Goal: Task Accomplishment & Management: Manage account settings

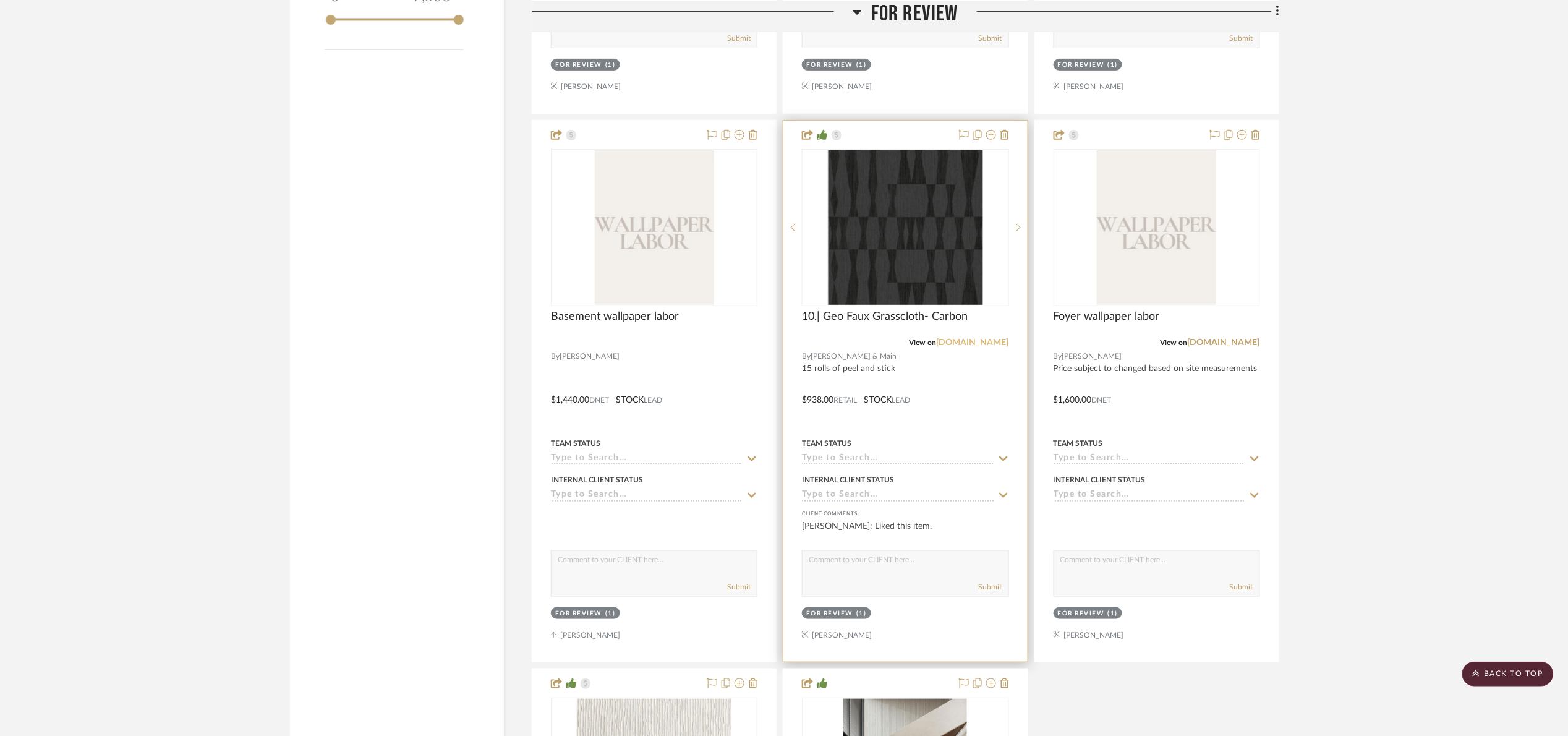
click at [986, 346] on link "jossandmain.com" at bounding box center [973, 342] width 72 height 9
click at [981, 347] on link "jossandmain.com" at bounding box center [973, 342] width 72 height 9
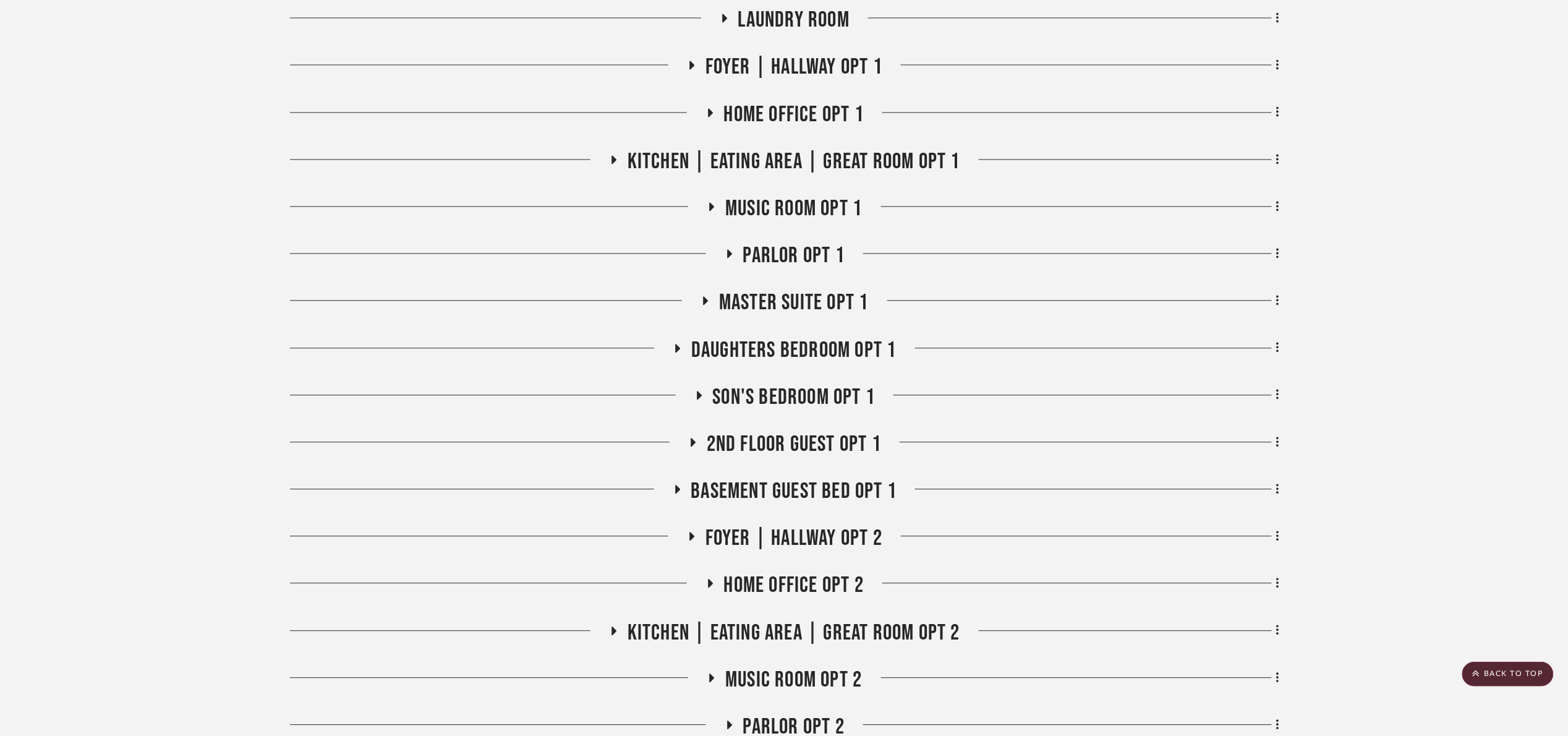
scroll to position [1206, 0]
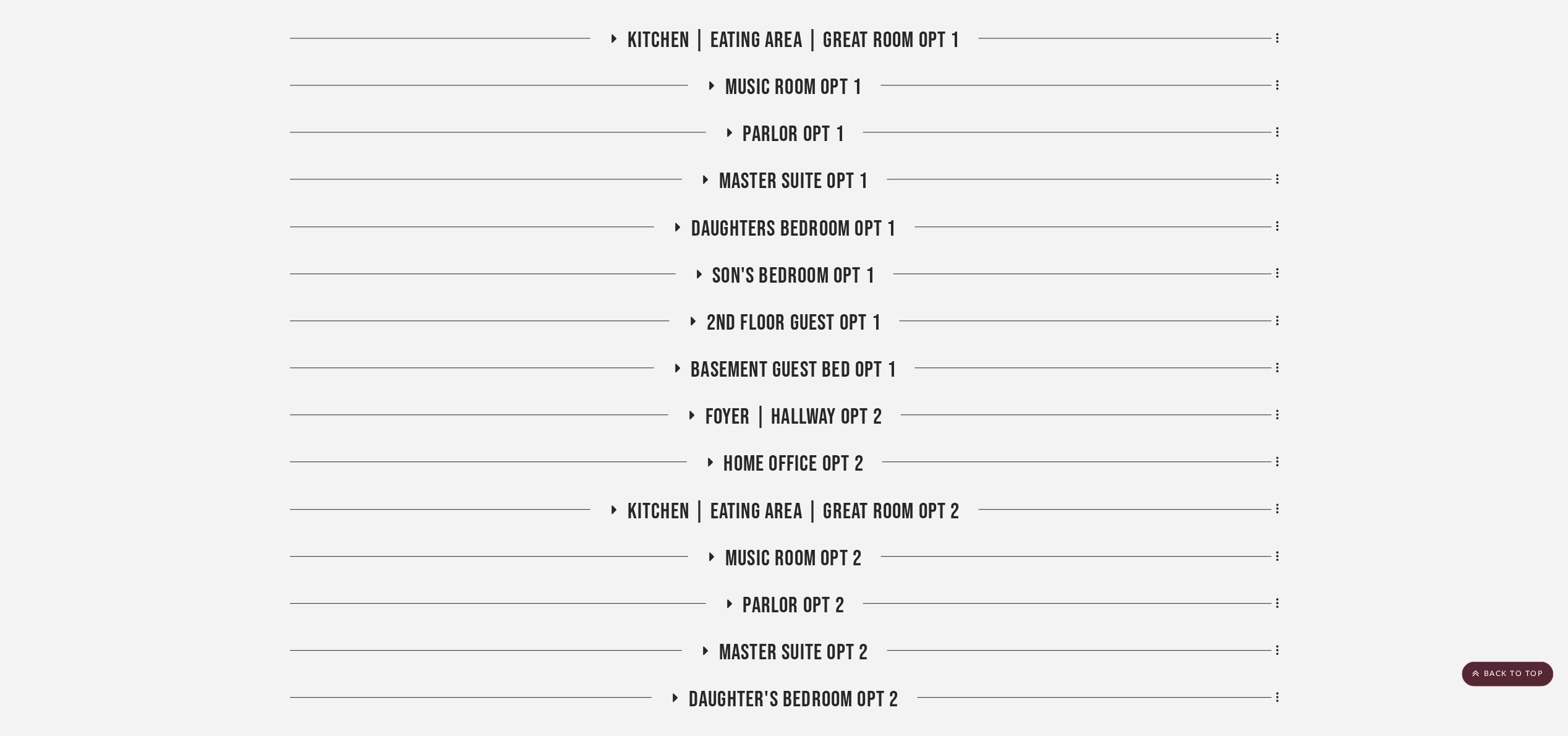
click at [817, 37] on span "Kitchen | Eating Area | Great Room opt 1" at bounding box center [794, 41] width 333 height 27
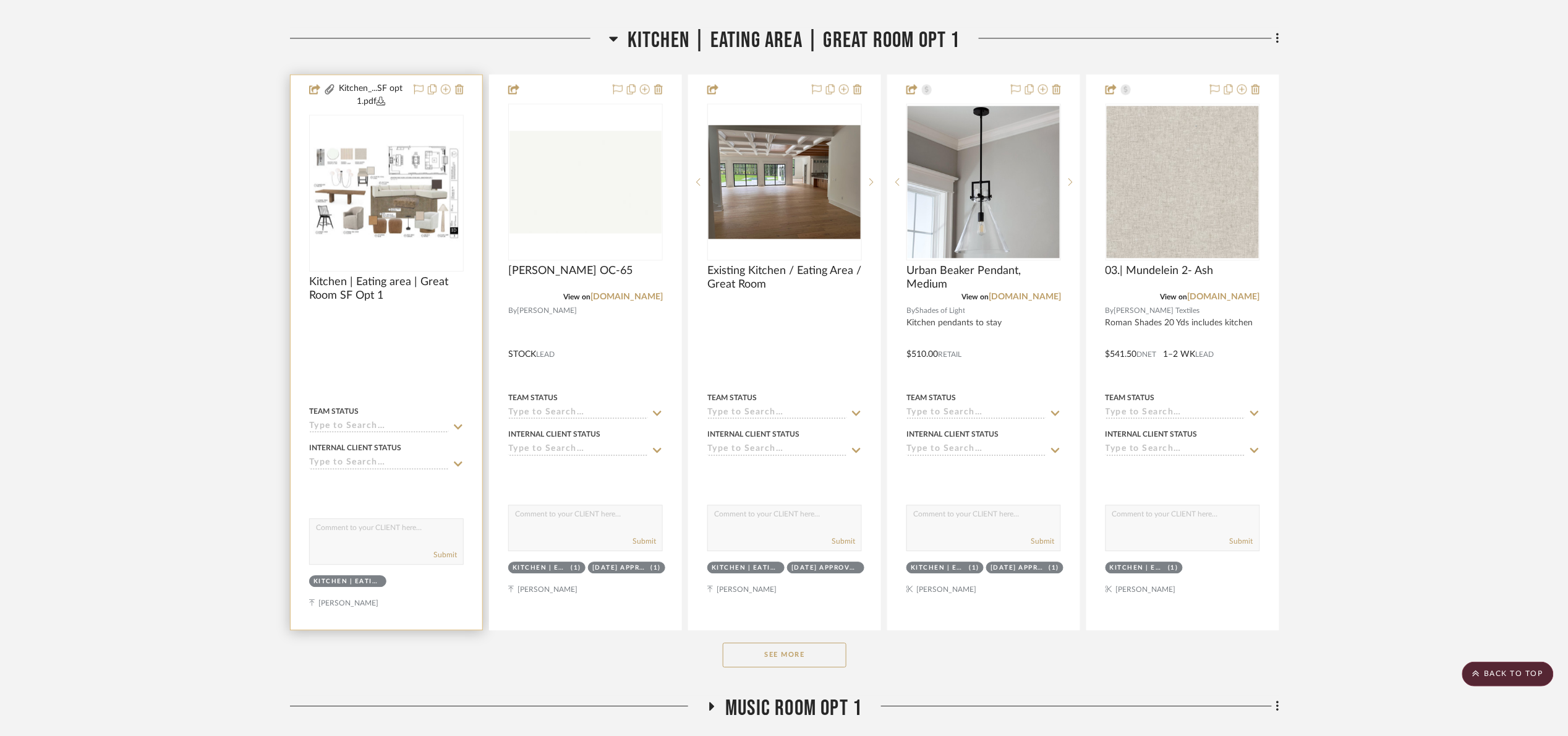
click at [0, 0] on div at bounding box center [0, 0] width 0 height 0
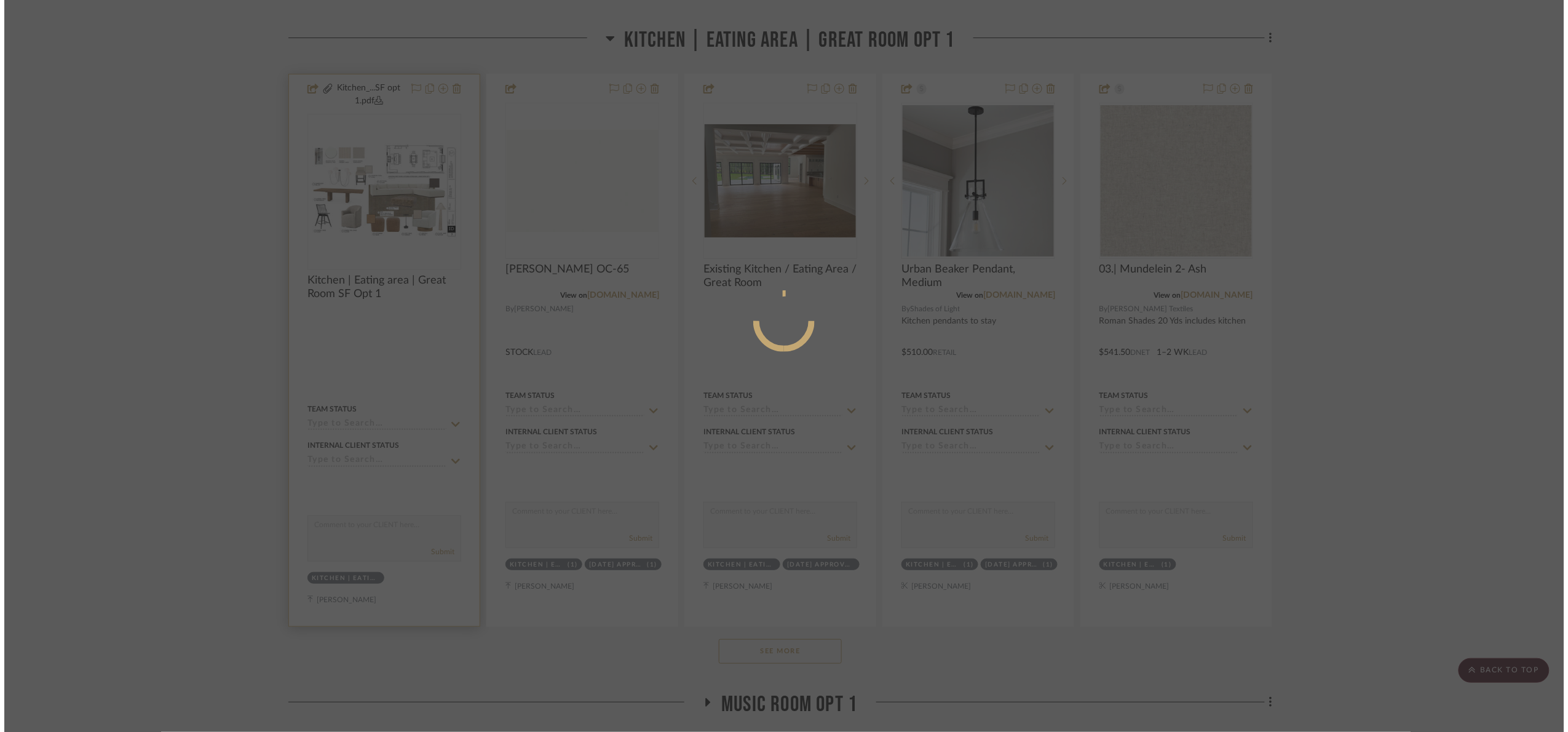
scroll to position [0, 0]
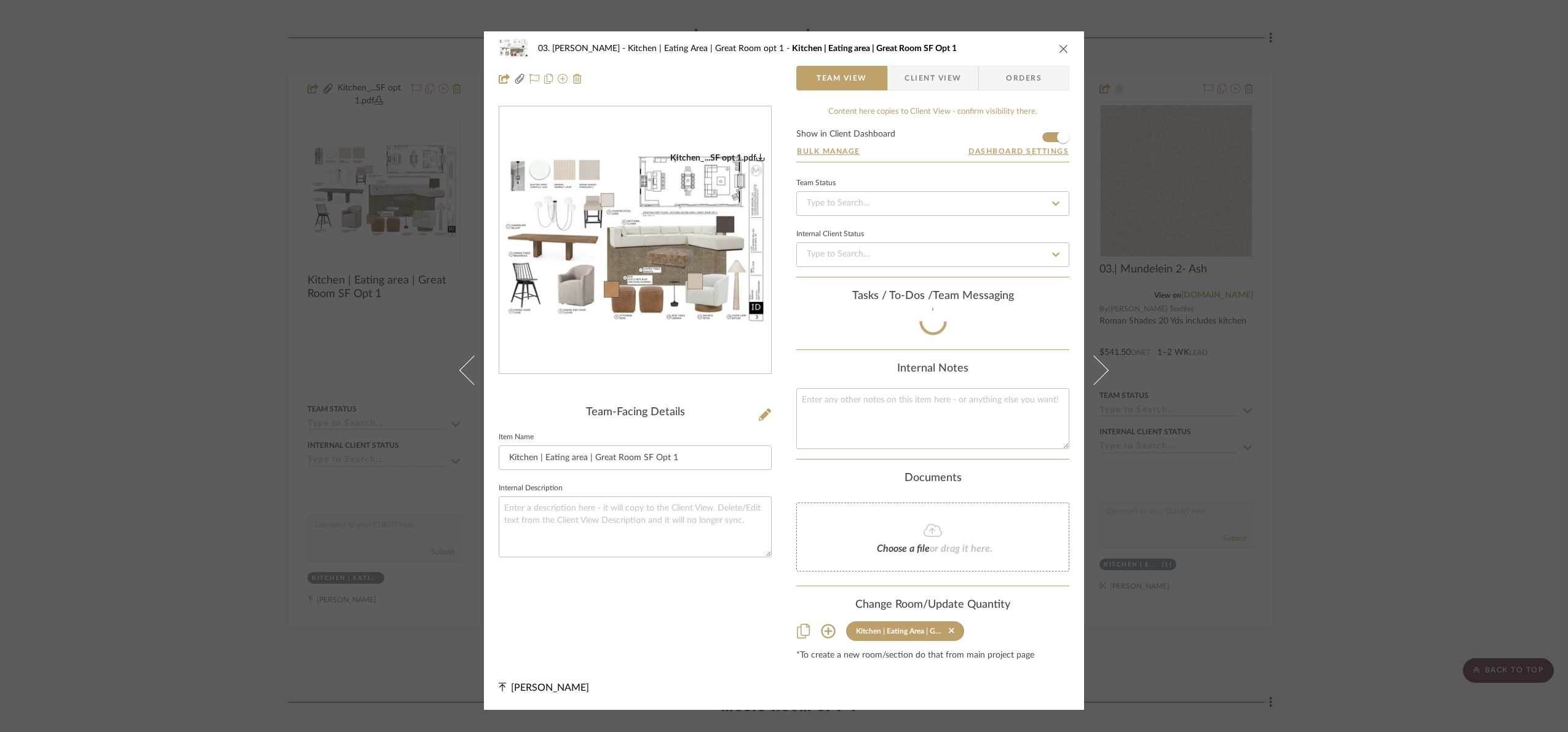
click at [689, 198] on div "Kitchen_...SF opt 1.pdf" at bounding box center [635, 240] width 272 height 268
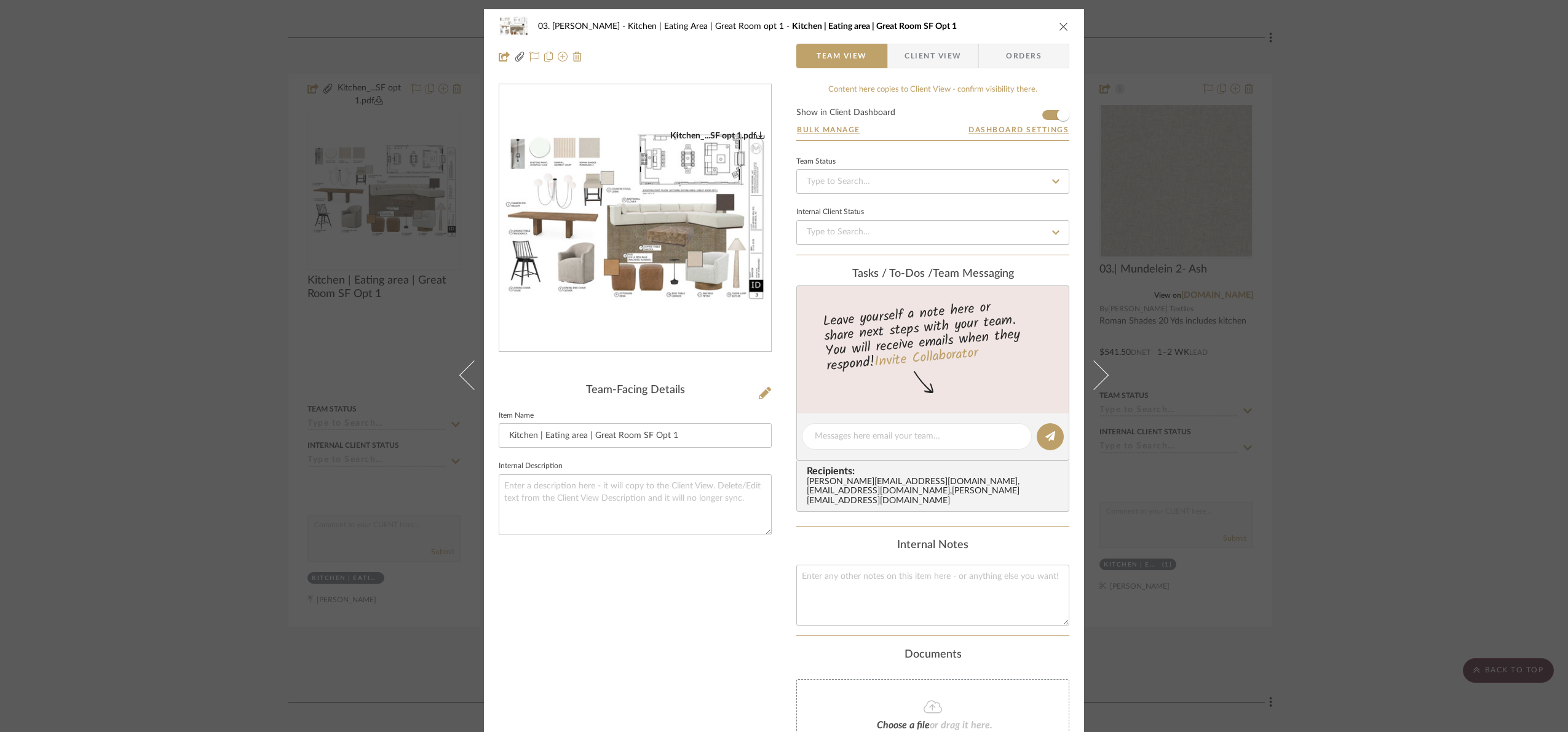
click at [672, 235] on img "0" at bounding box center [635, 218] width 272 height 176
click at [1392, 232] on div "03. Jennifer Kitchen | Eating Area | Great Room opt 1 Kitchen | Eating area | G…" at bounding box center [784, 366] width 1568 height 732
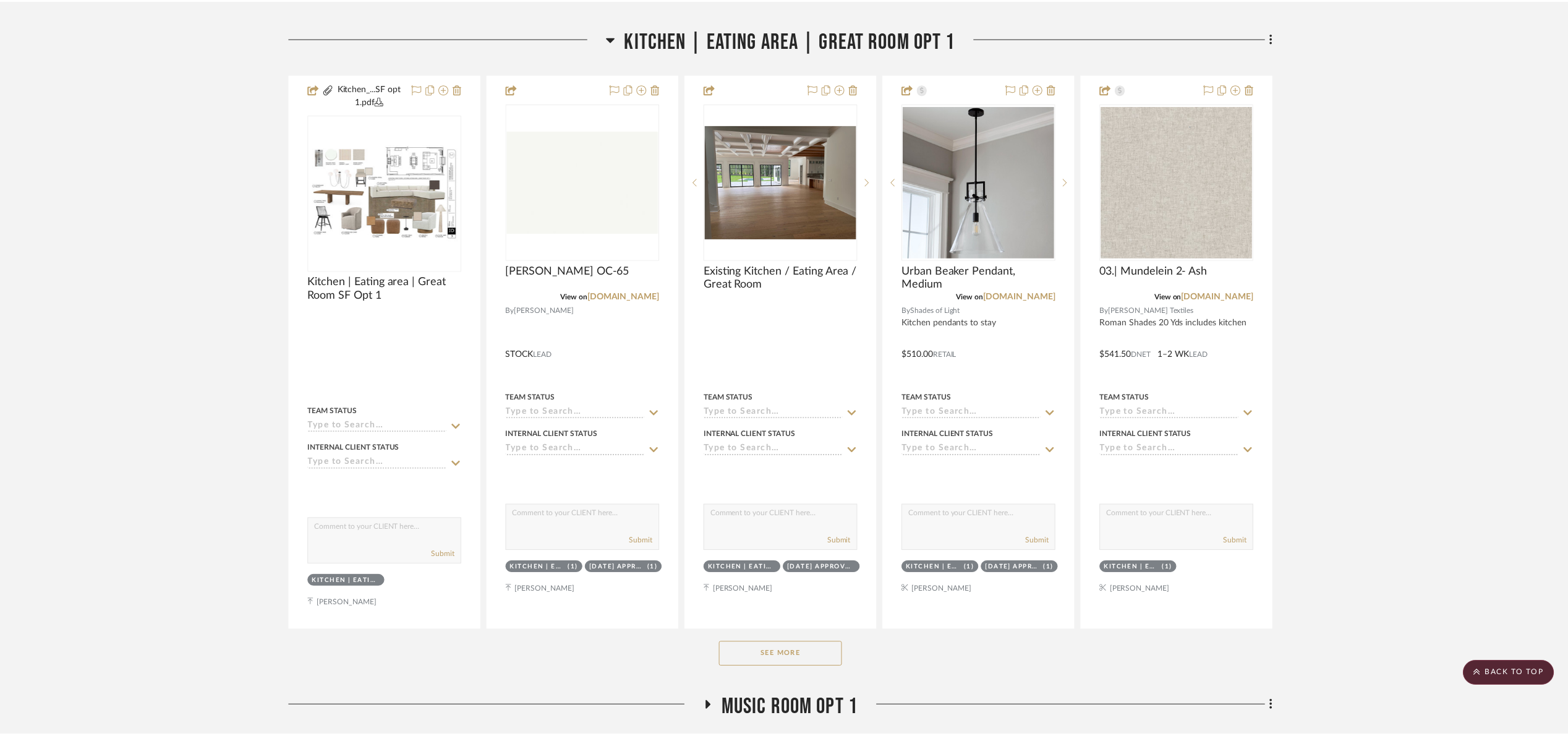
scroll to position [1206, 0]
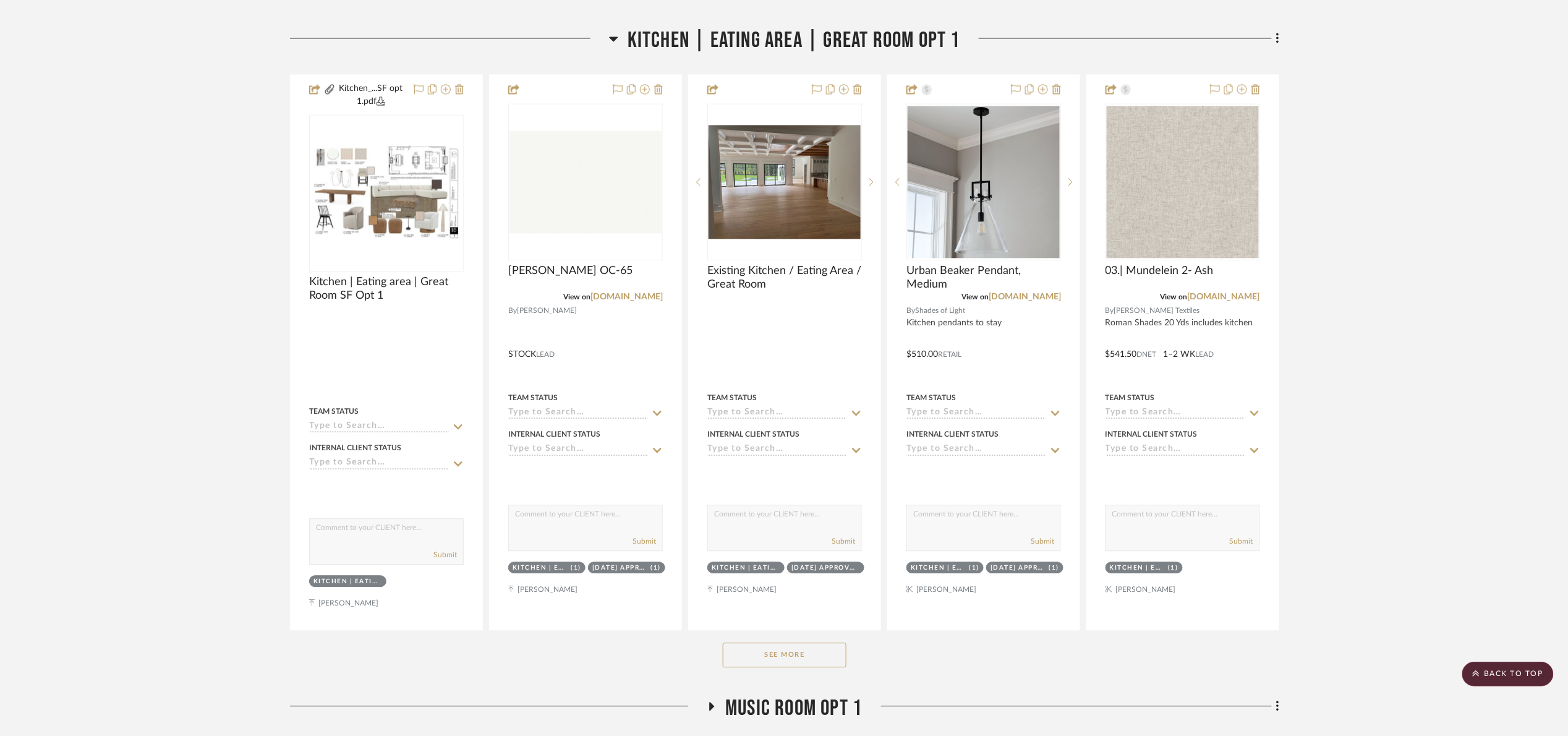
click at [1517, 174] on project-details-page "SHOW ME Project: 03. Jennifer Project Settings + Add Room/Section + Quick Add I…" at bounding box center [784, 249] width 1568 height 2731
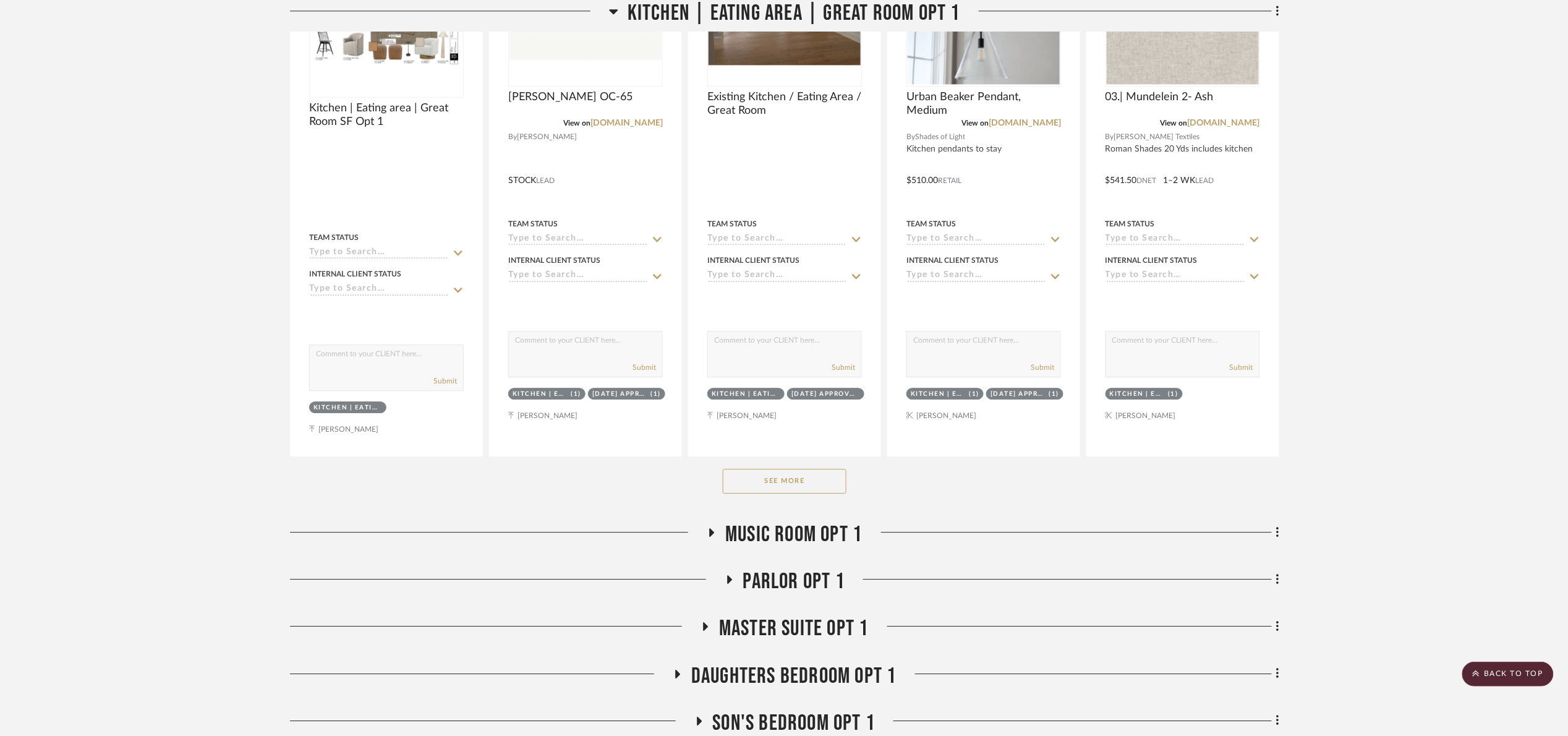
scroll to position [1391, 0]
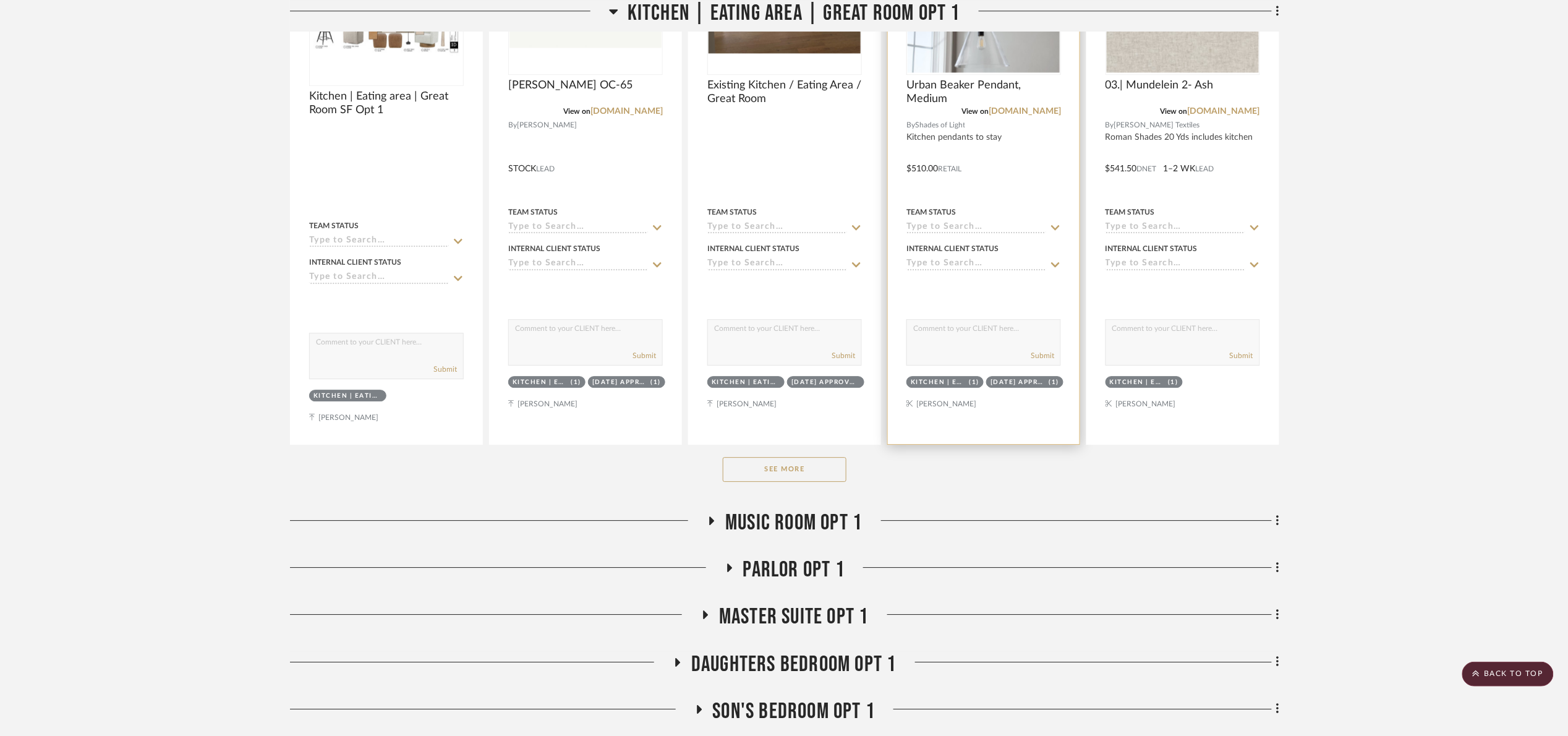
drag, startPoint x: 786, startPoint y: 469, endPoint x: 1061, endPoint y: 386, distance: 287.3
click at [788, 468] on button "See More" at bounding box center [784, 469] width 123 height 25
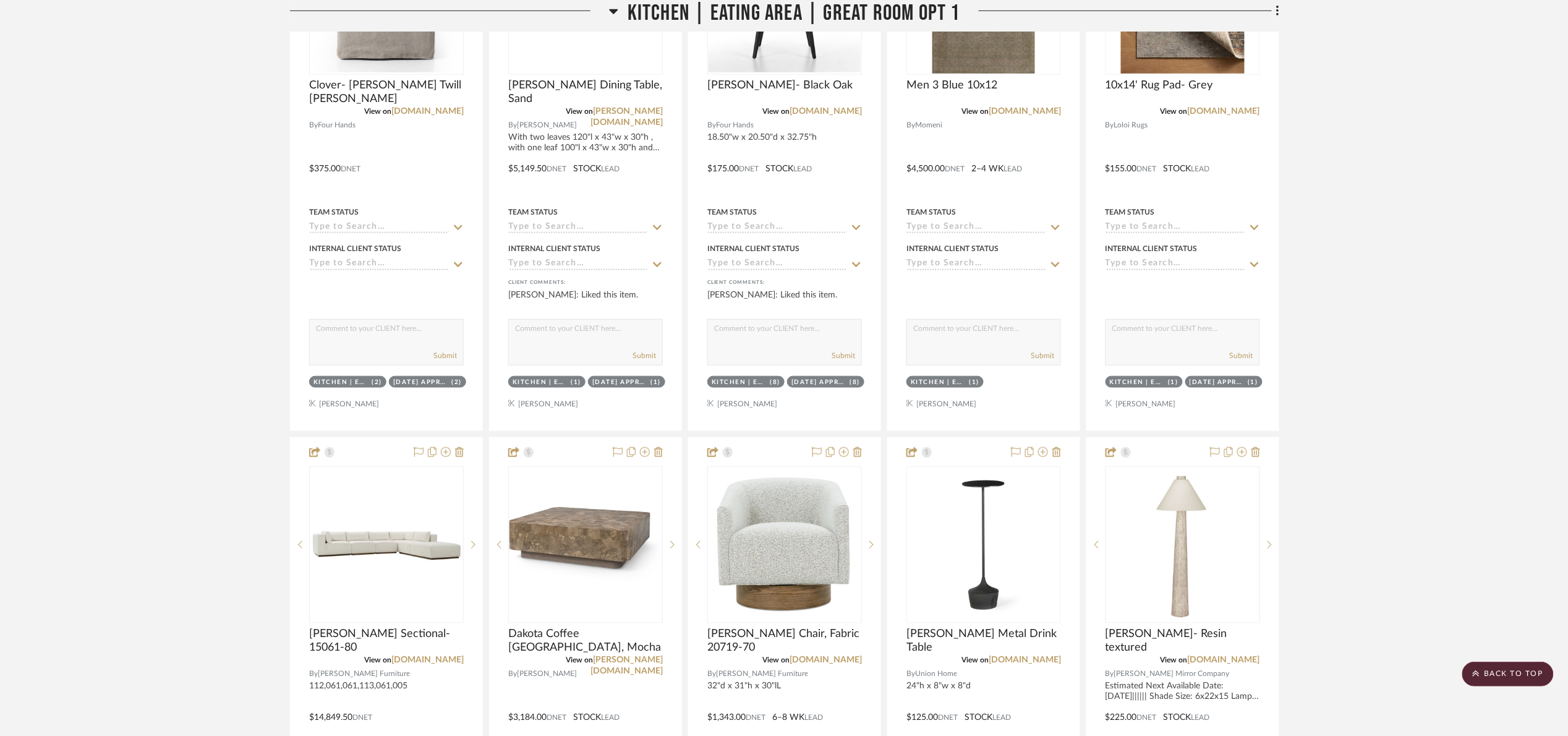
scroll to position [2504, 0]
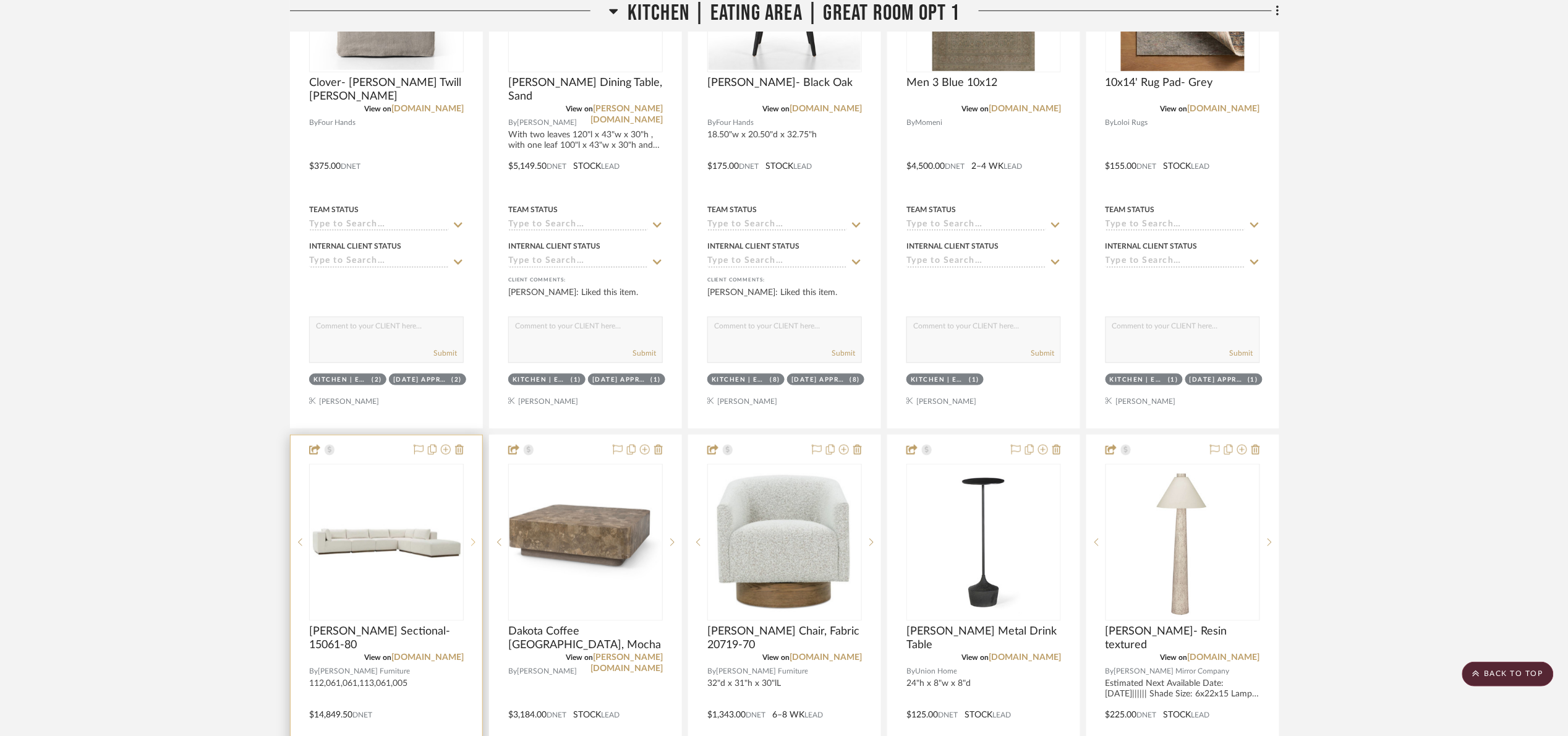
click at [470, 542] on div at bounding box center [473, 542] width 18 height 157
click at [474, 545] on icon at bounding box center [473, 542] width 4 height 9
click at [475, 547] on icon at bounding box center [473, 542] width 4 height 9
click at [477, 547] on sr-next-btn at bounding box center [473, 542] width 18 height 9
click at [455, 575] on img "1" at bounding box center [386, 542] width 152 height 152
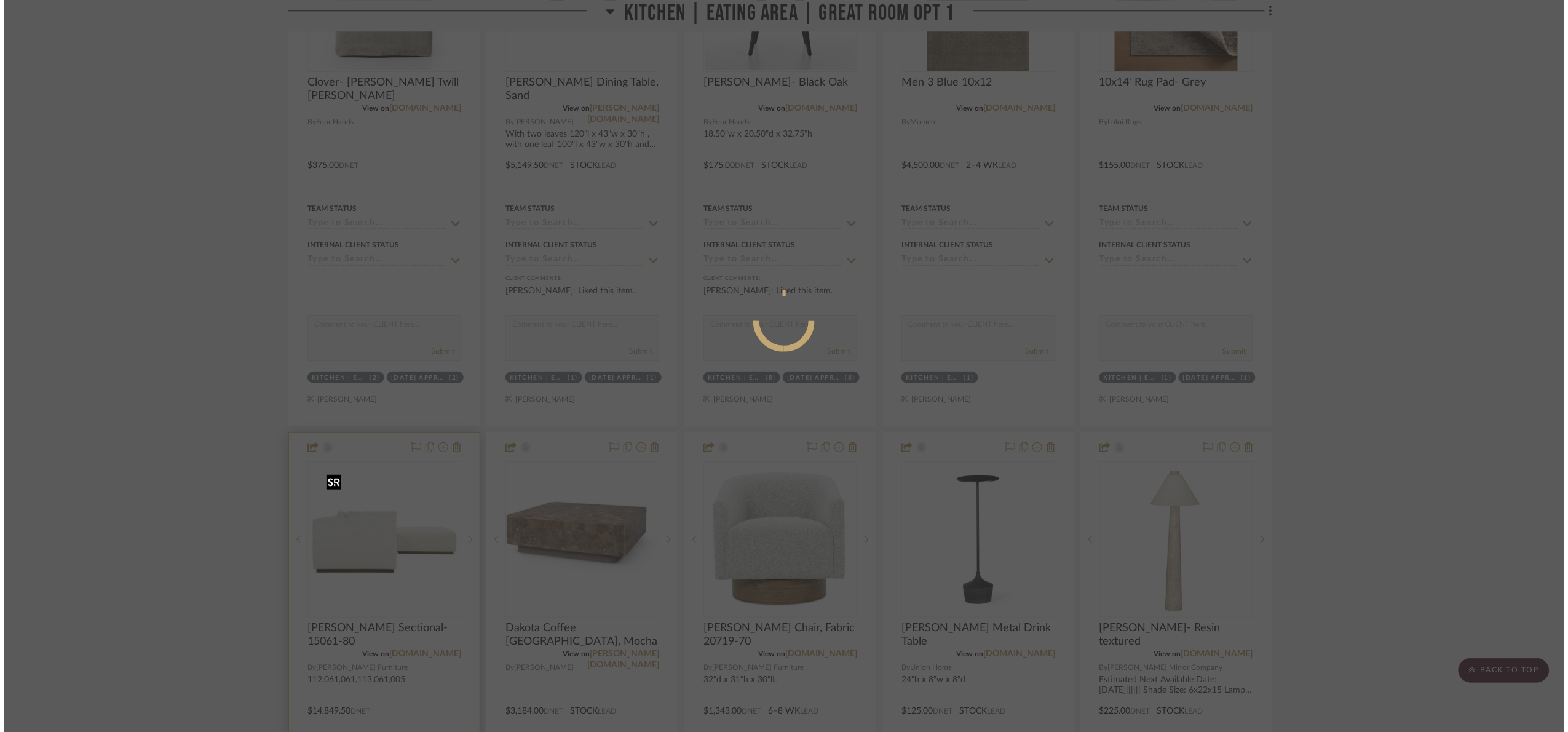
scroll to position [0, 0]
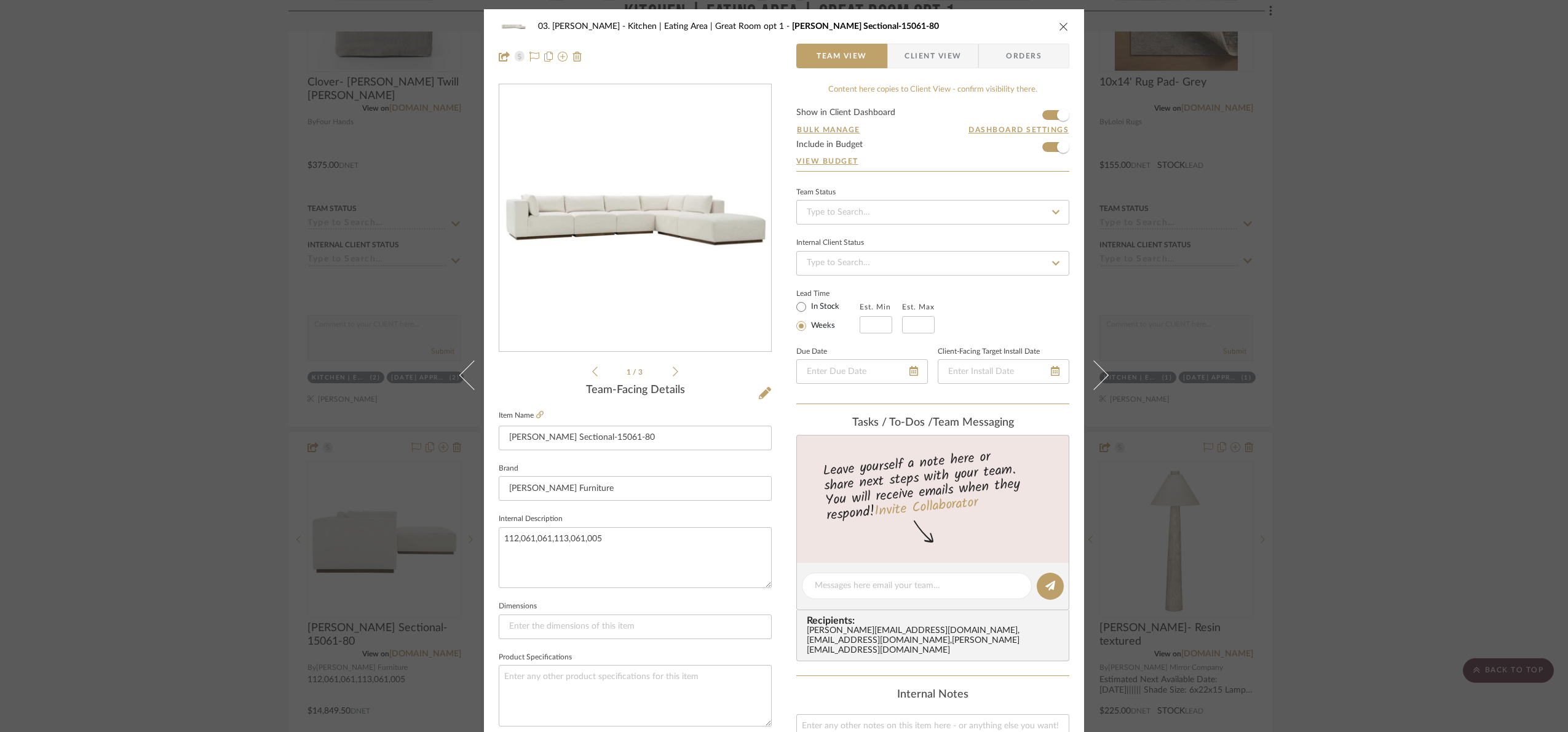
drag, startPoint x: 1531, startPoint y: 269, endPoint x: 1539, endPoint y: 274, distance: 9.4
click at [1539, 274] on div "03. Jennifer Kitchen | Eating Area | Great Room opt 1 Dimitry Sectional-15061-8…" at bounding box center [784, 366] width 1568 height 732
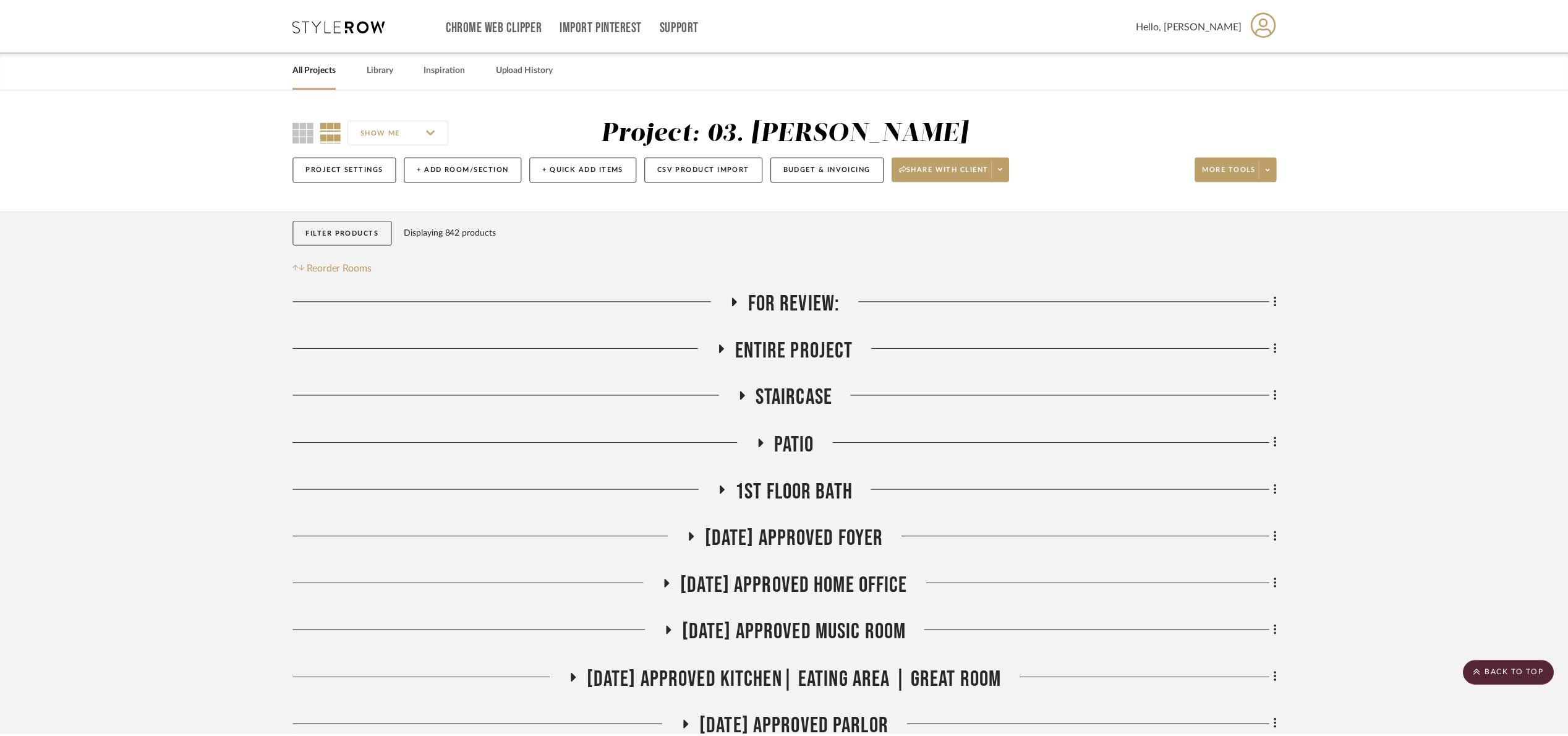
scroll to position [2504, 0]
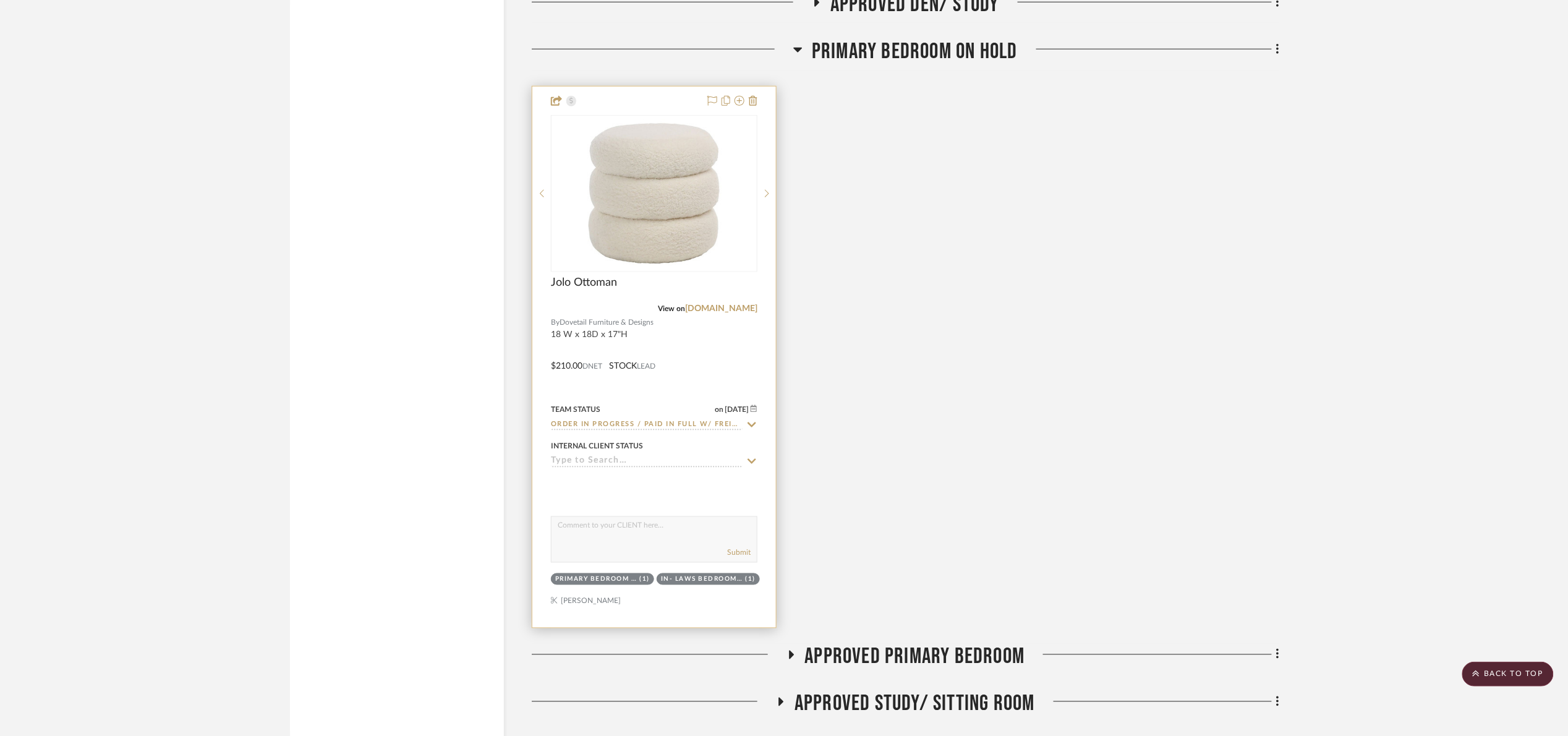
scroll to position [2736, 0]
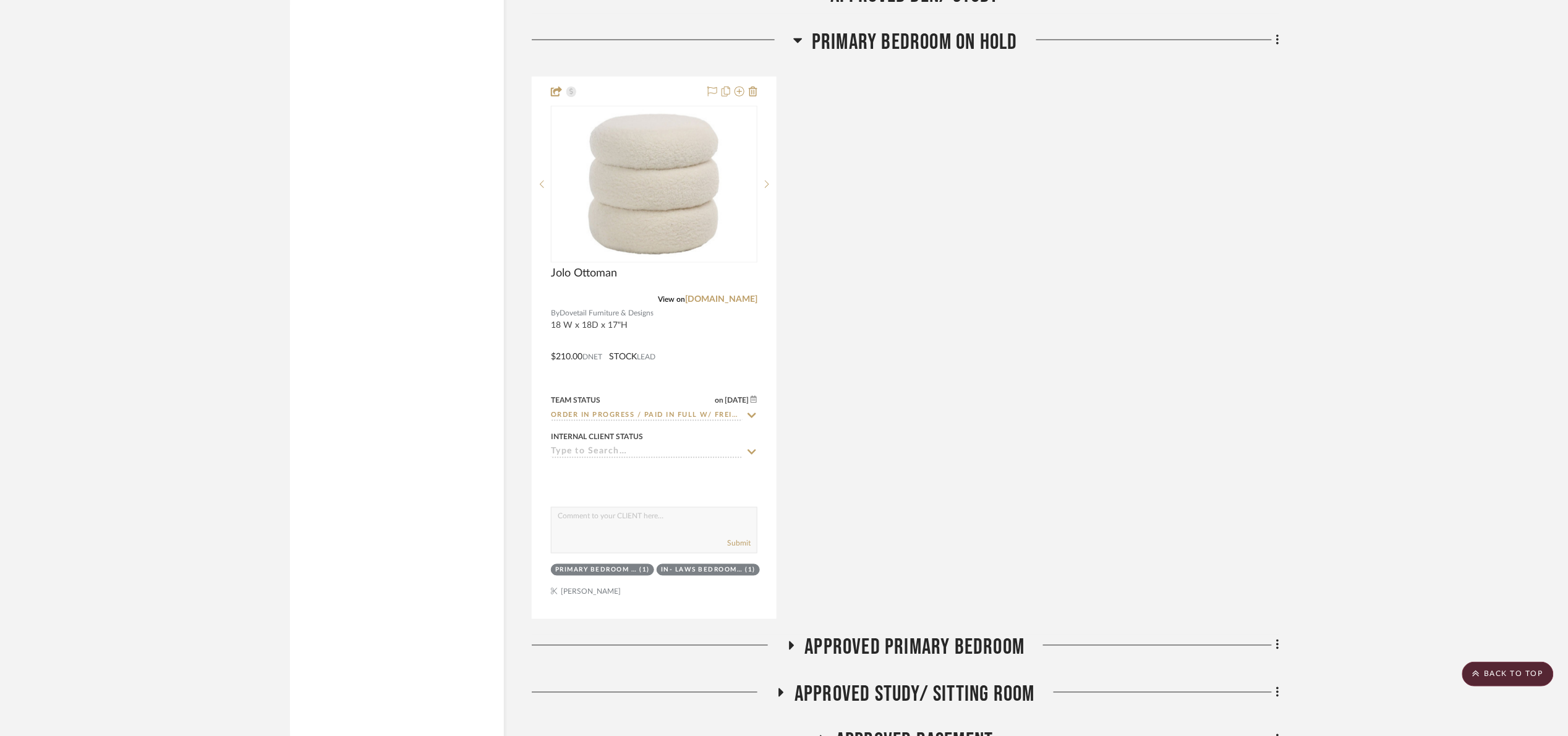
click at [910, 51] on span "Primary Bedroom On Hold" at bounding box center [915, 42] width 206 height 27
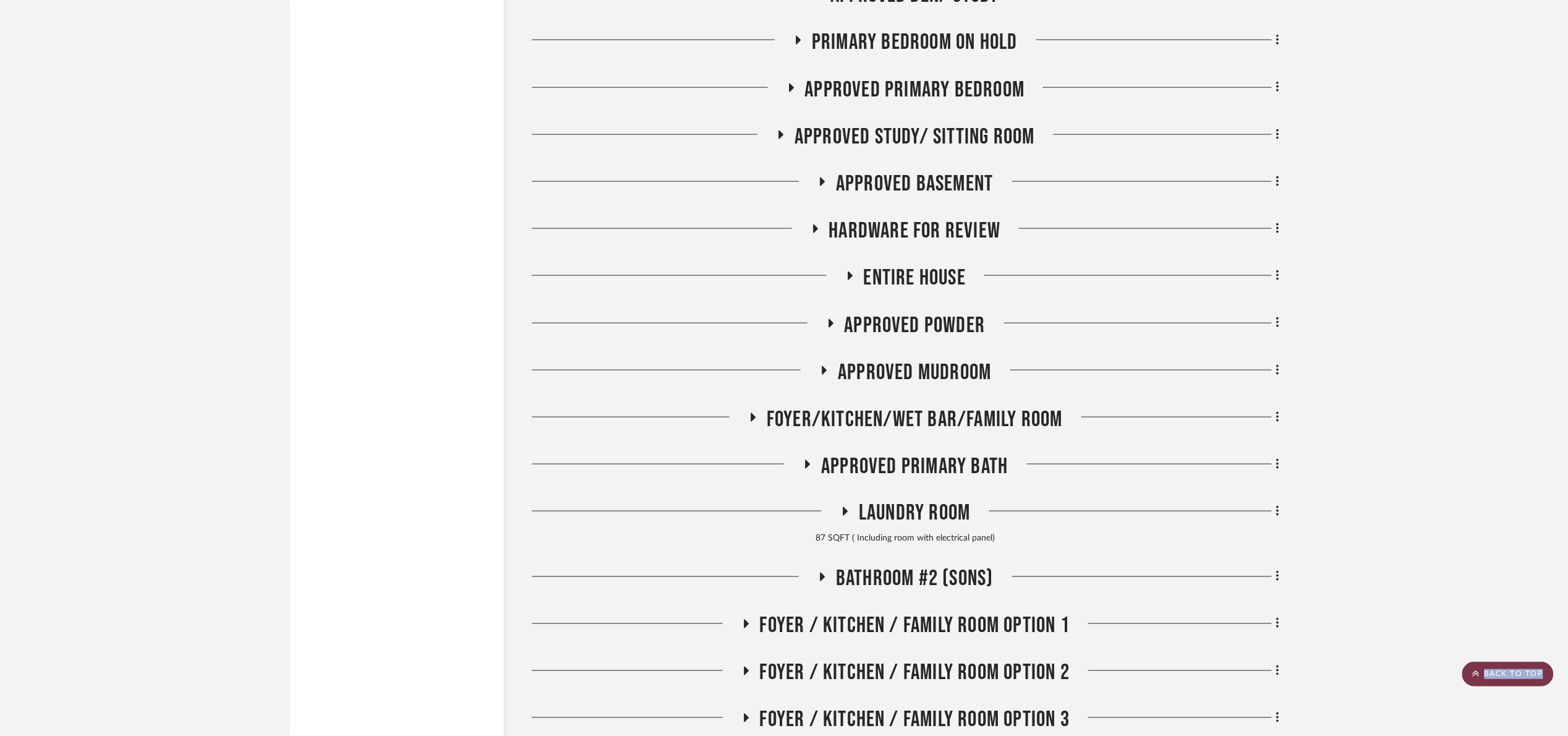
click at [1217, 675] on scroll-to-top-button "BACK TO TOP" at bounding box center [1508, 673] width 92 height 25
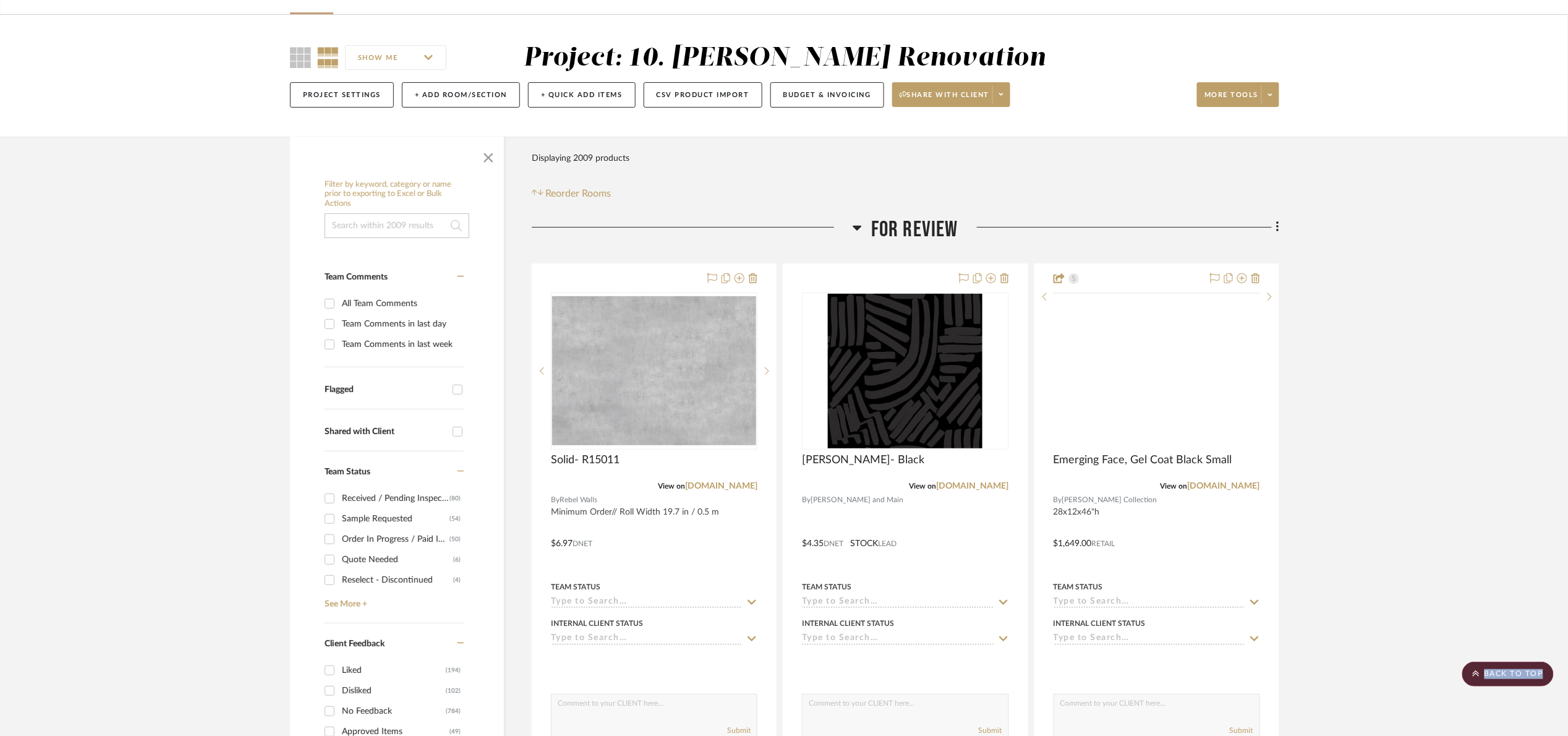
scroll to position [0, 0]
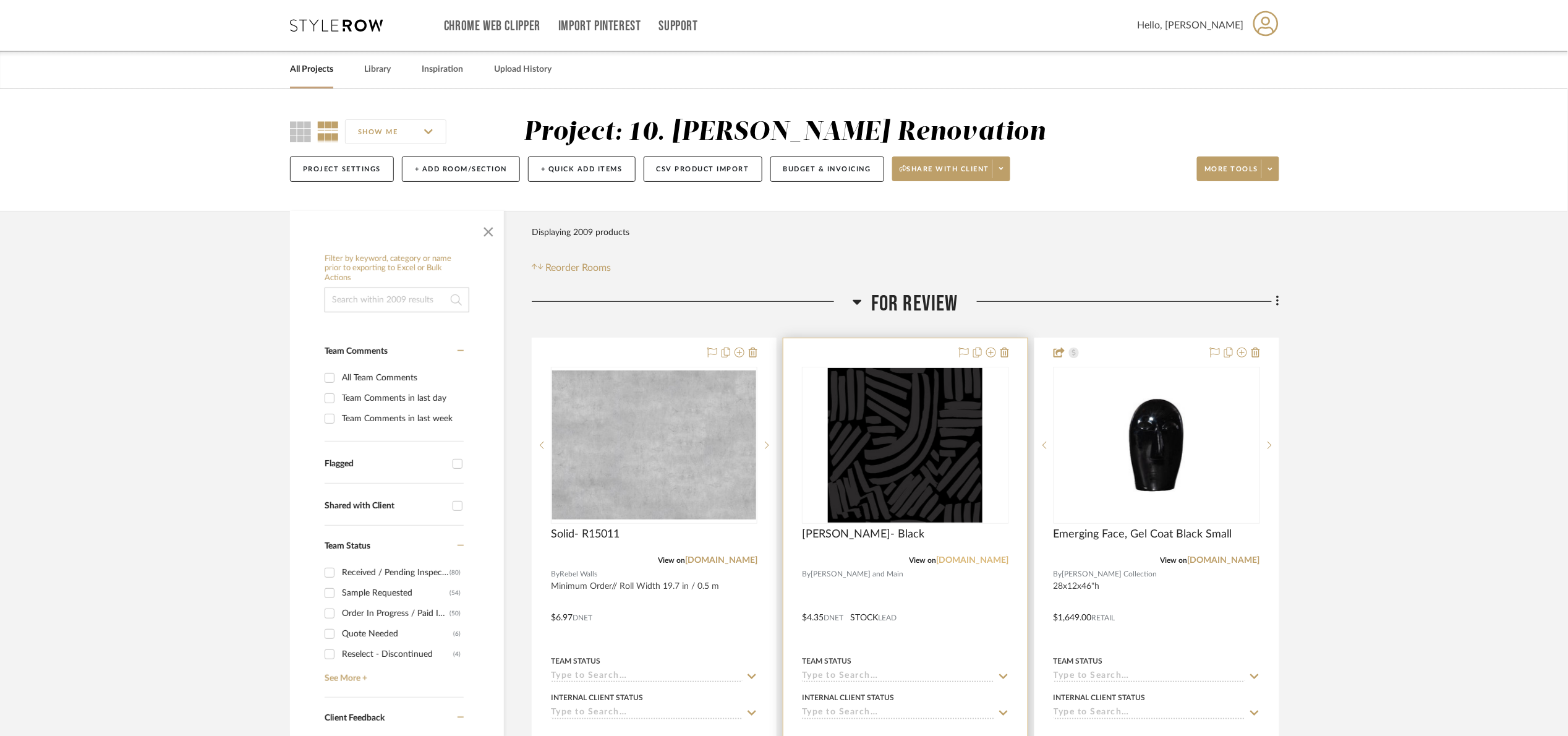
click at [975, 562] on link "jossandmain.com" at bounding box center [973, 560] width 72 height 9
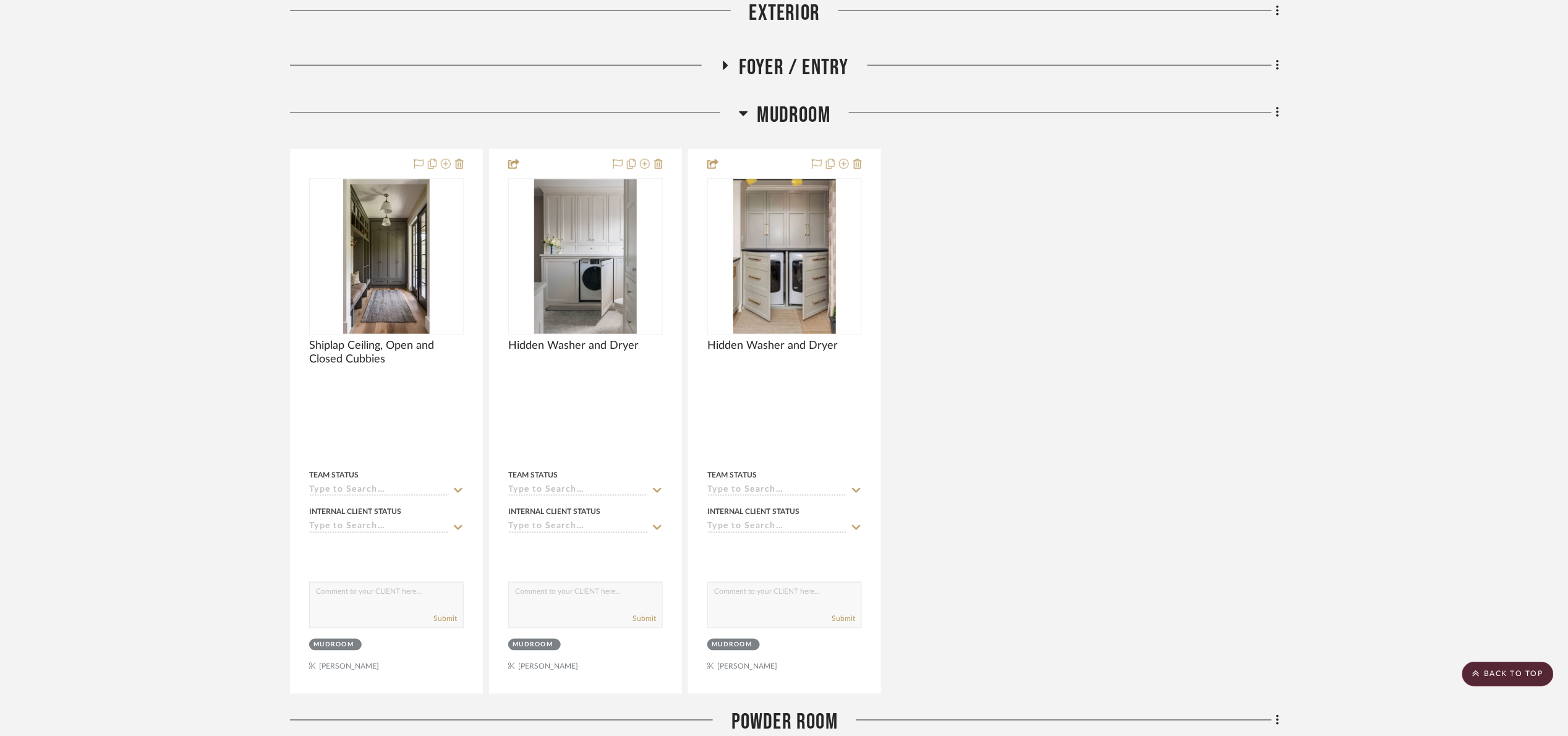
scroll to position [464, 0]
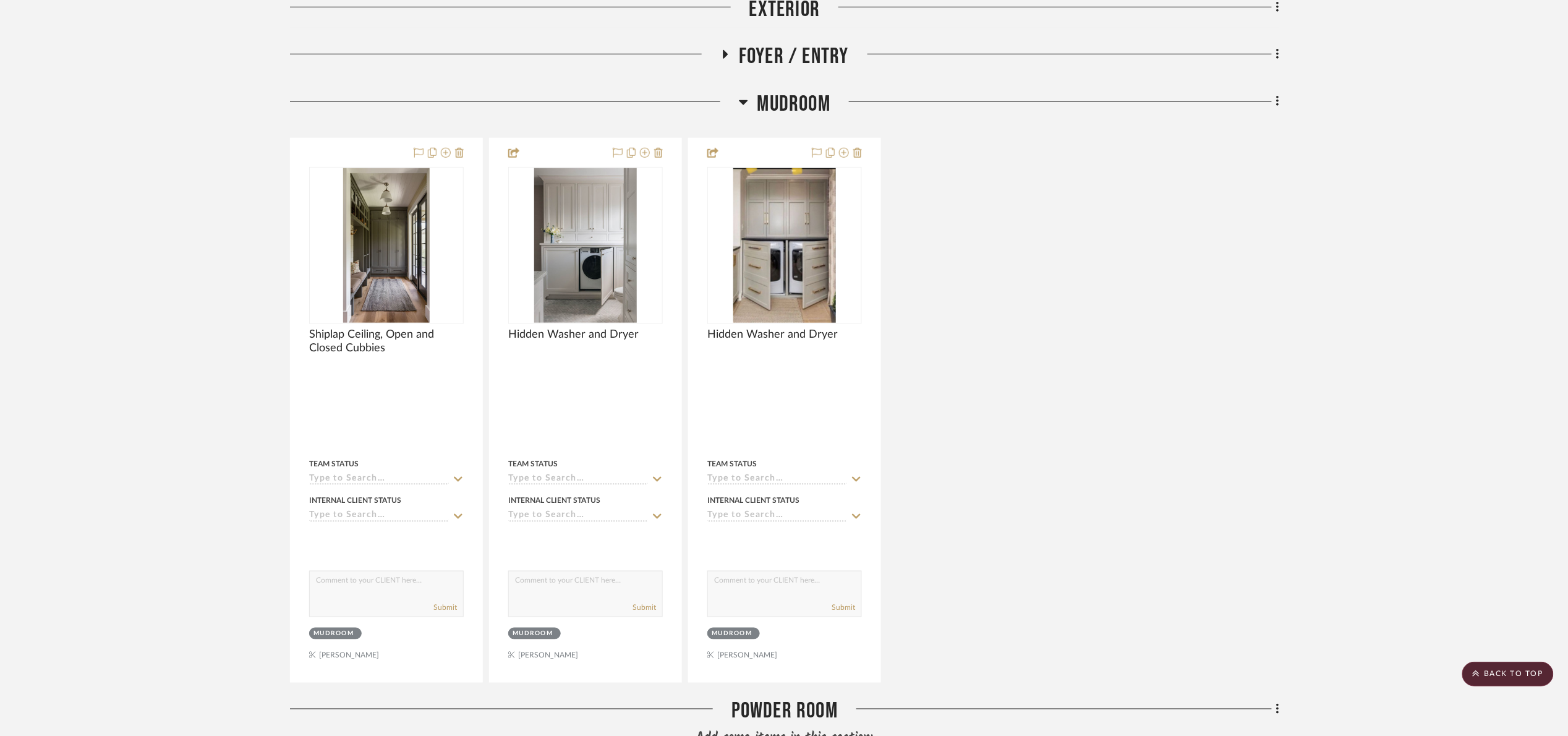
click at [803, 121] on div "Mudroom" at bounding box center [784, 107] width 989 height 32
click at [800, 110] on span "Mudroom" at bounding box center [794, 104] width 73 height 27
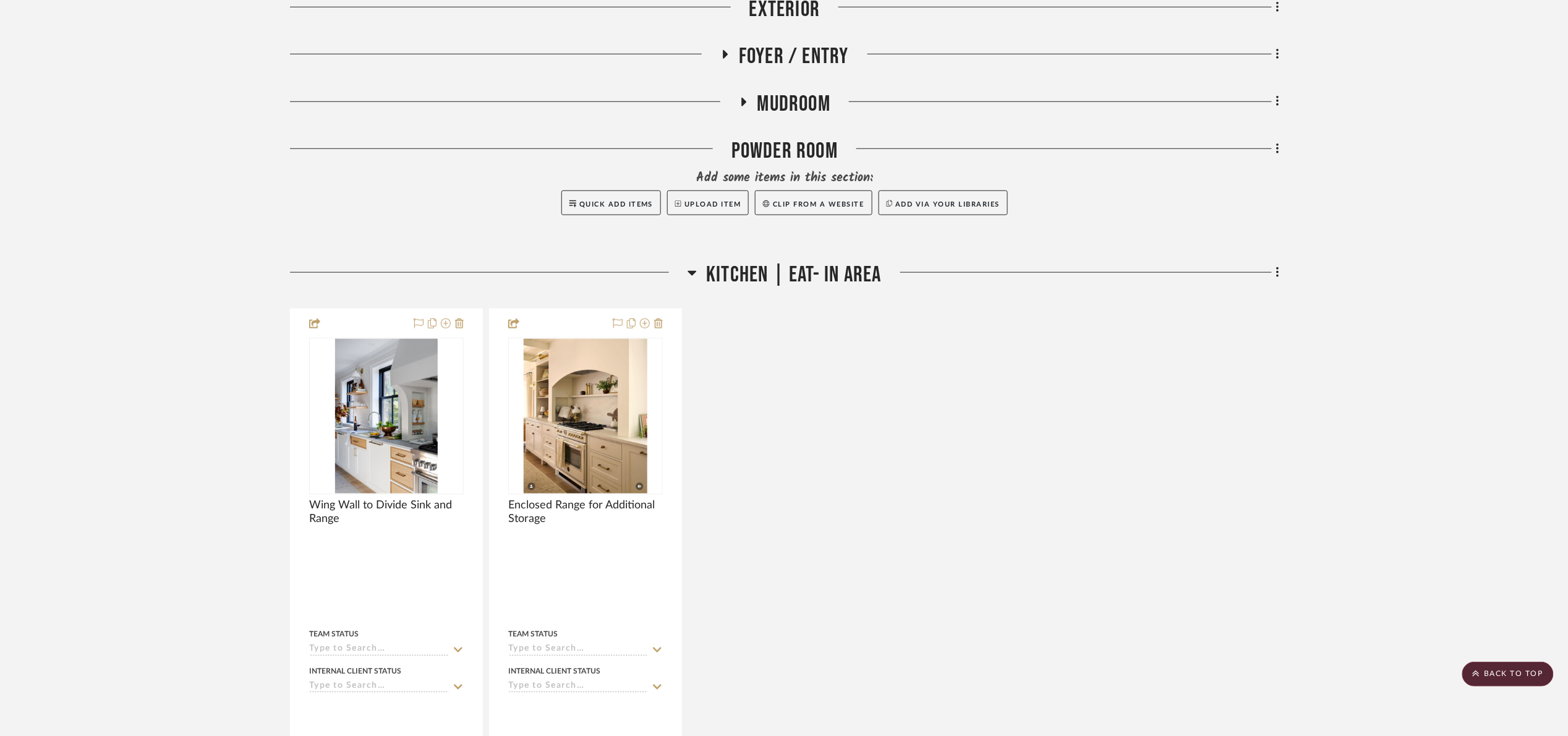
drag, startPoint x: 781, startPoint y: 268, endPoint x: 809, endPoint y: 301, distance: 43.3
click at [780, 268] on span "Kitchen | Eat- In Area" at bounding box center [794, 275] width 175 height 27
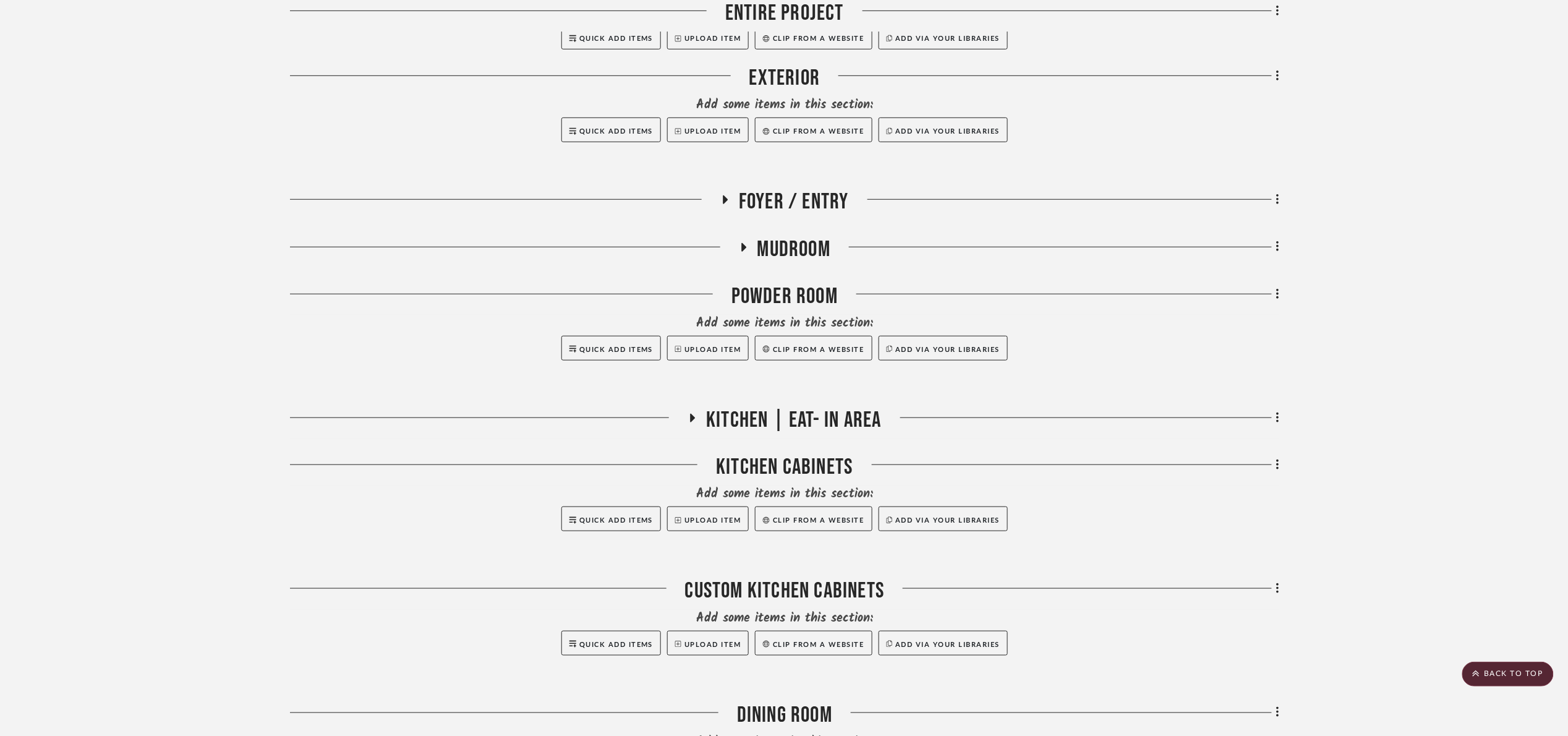
scroll to position [278, 0]
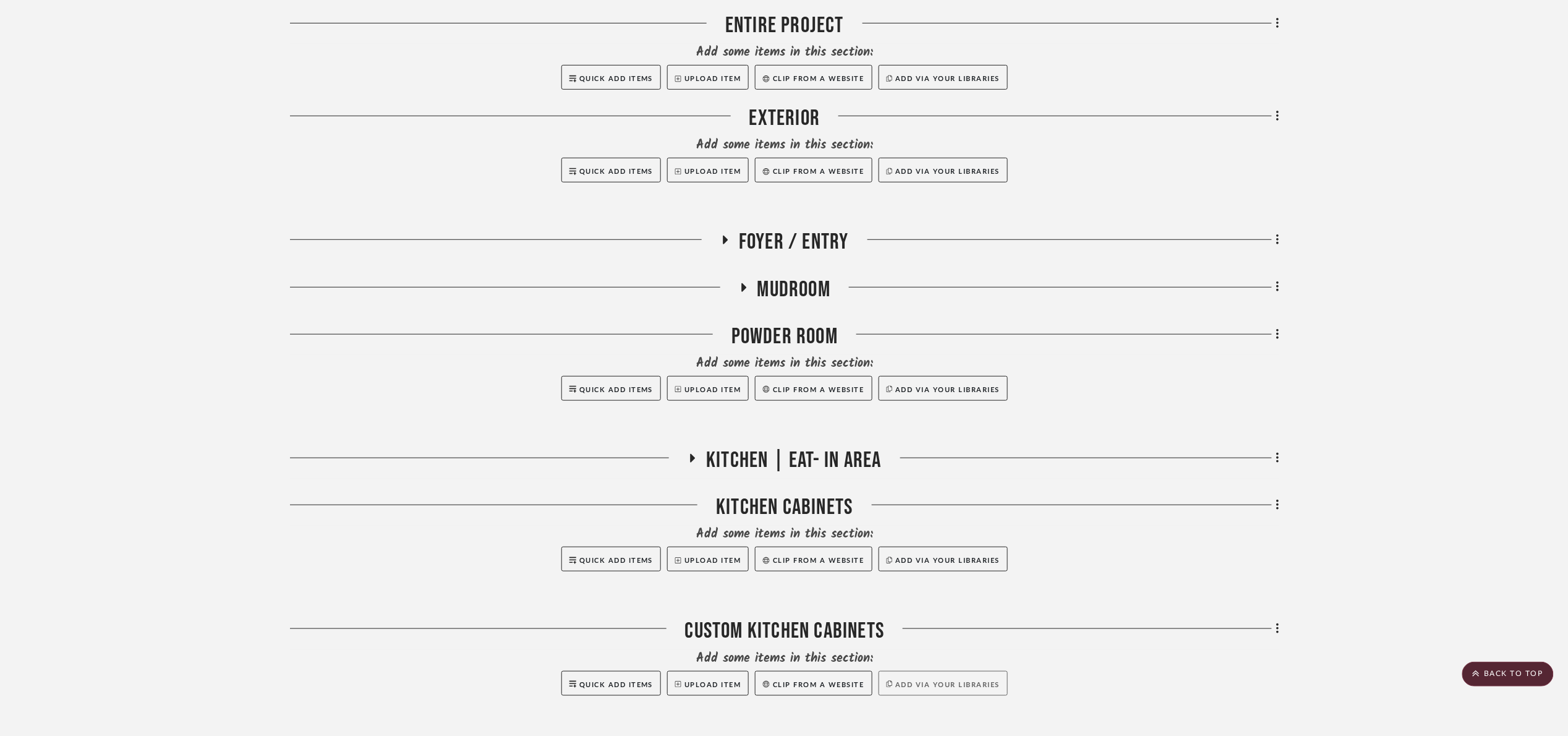
click at [949, 682] on button "Add via your libraries" at bounding box center [943, 683] width 130 height 25
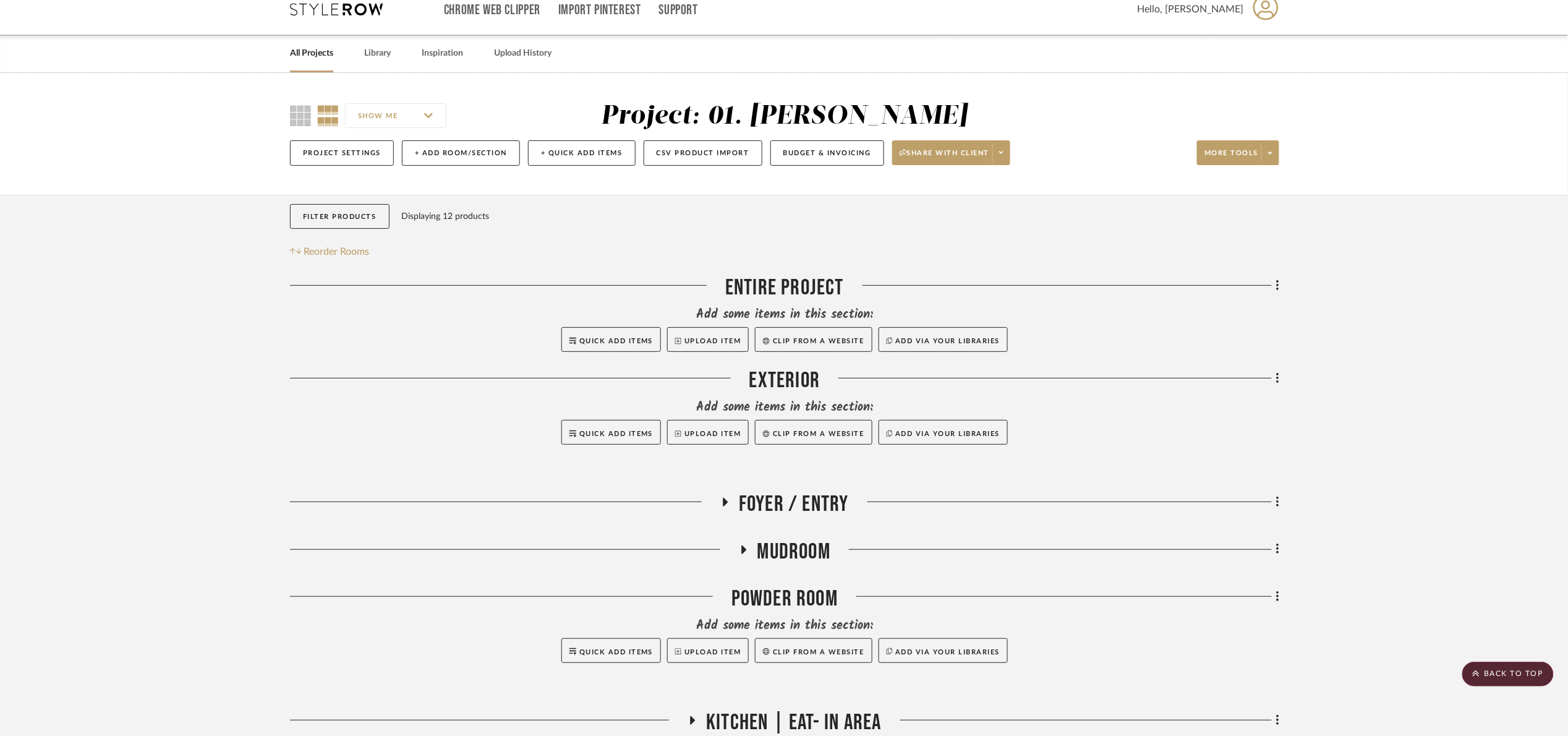
scroll to position [0, 0]
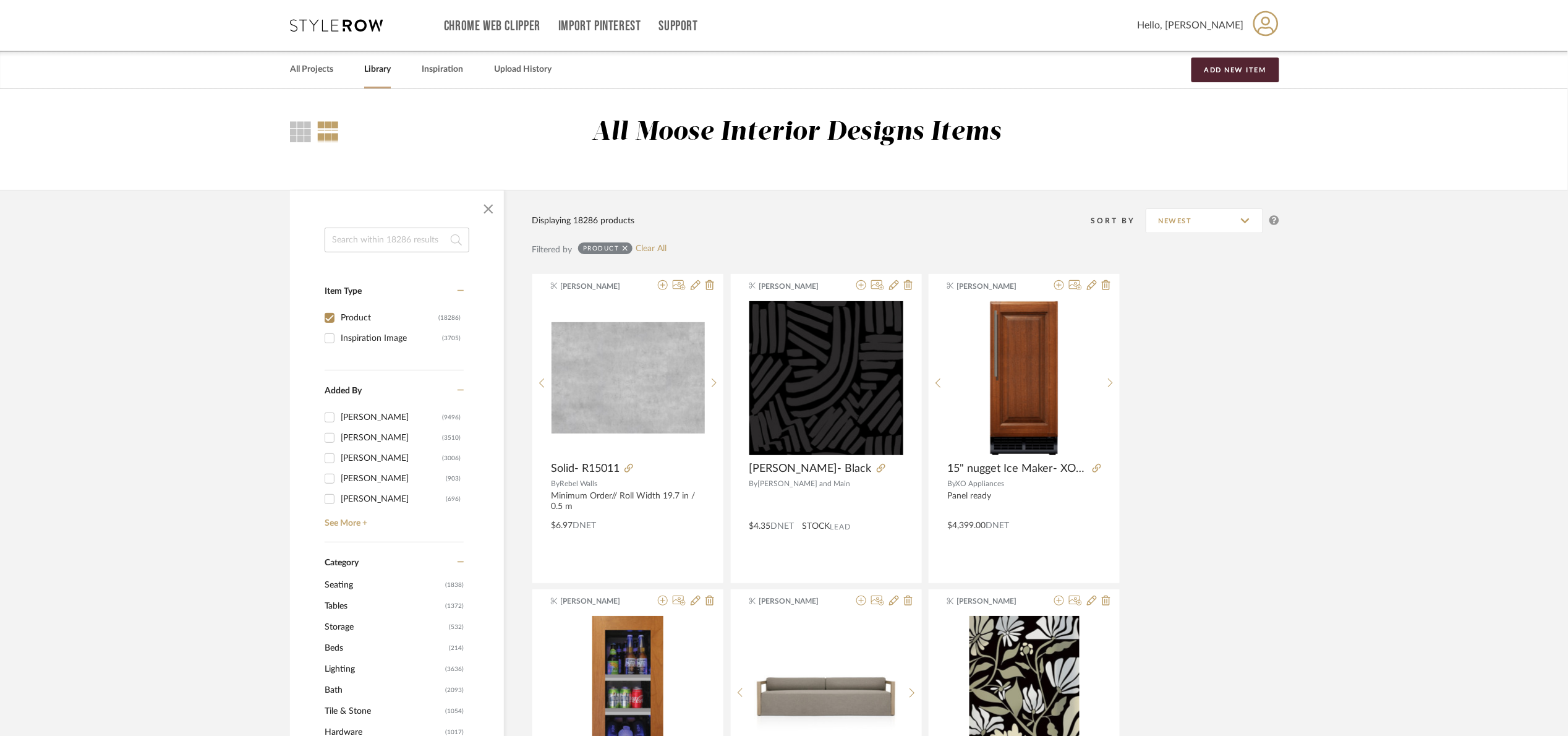
click at [406, 241] on input at bounding box center [397, 239] width 145 height 25
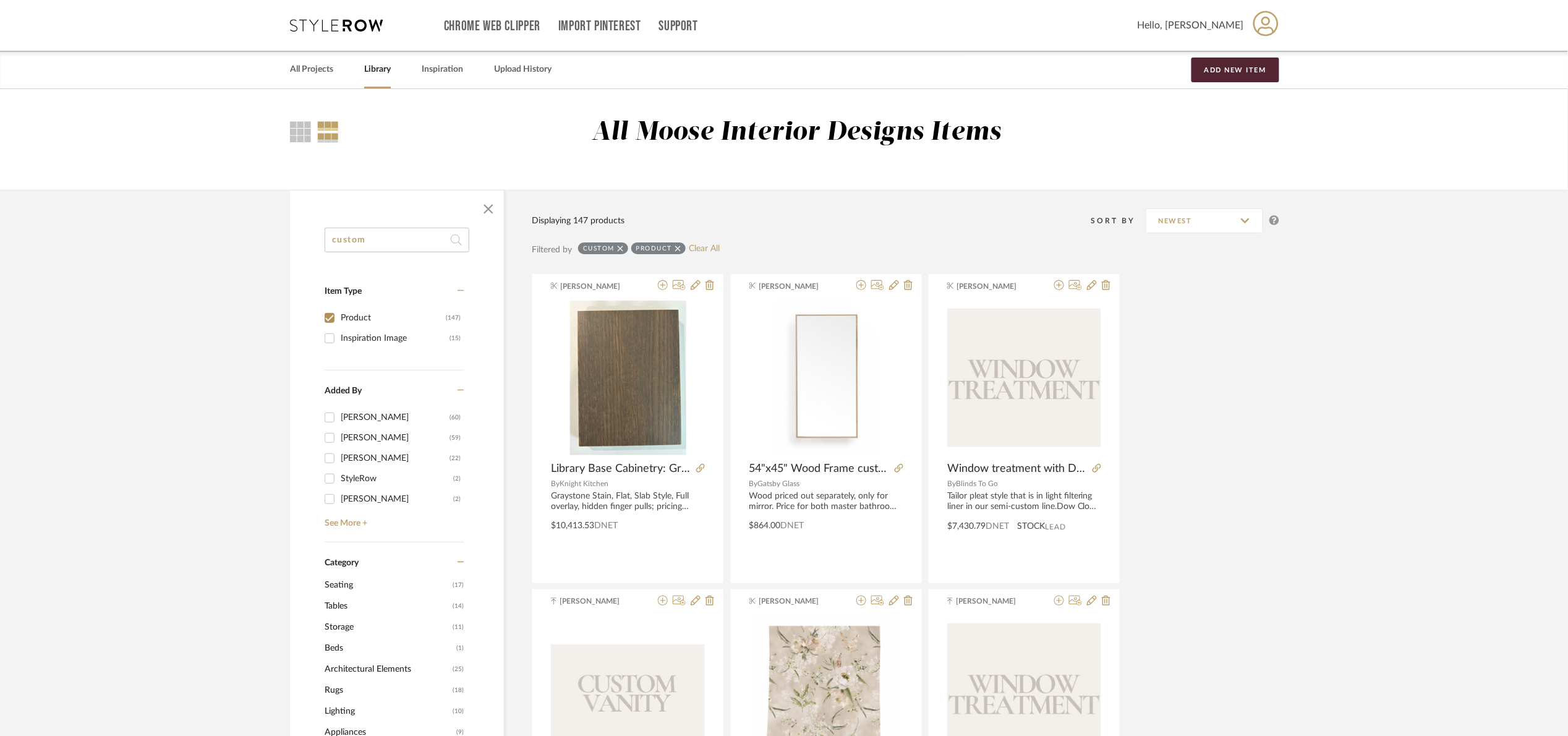
drag, startPoint x: 410, startPoint y: 244, endPoint x: 289, endPoint y: 266, distance: 123.0
type input "c"
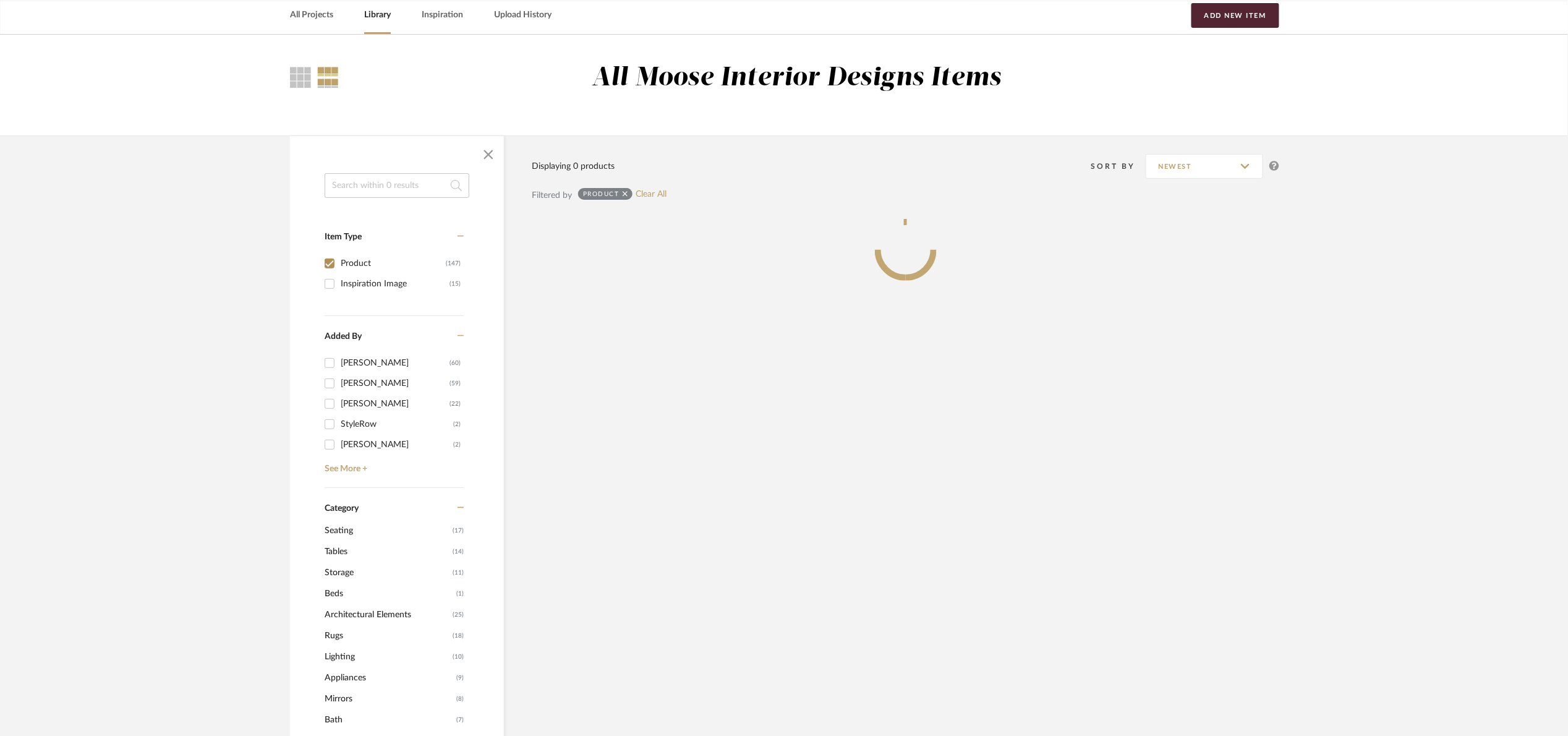
scroll to position [371, 0]
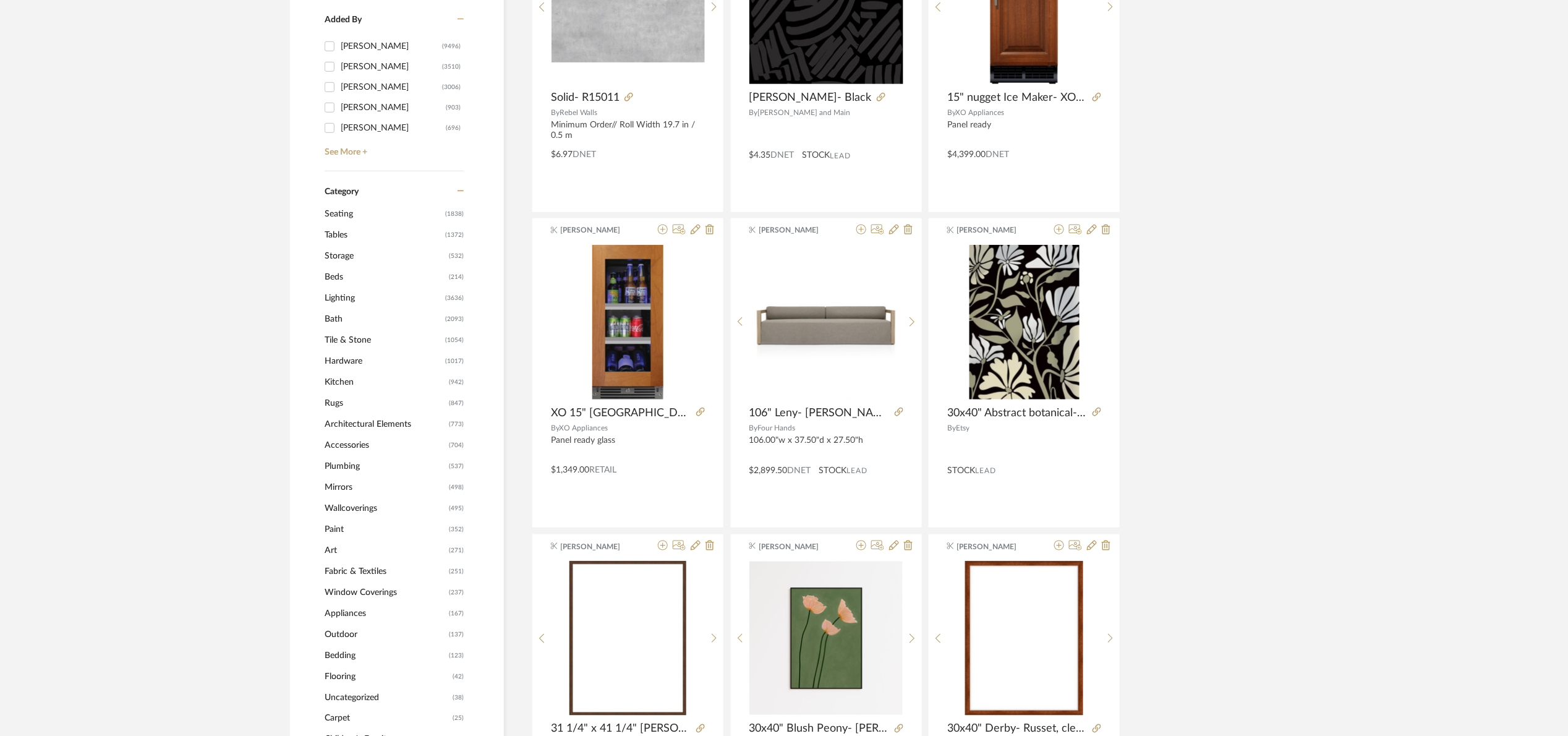
click at [335, 381] on span "Kitchen" at bounding box center [385, 382] width 121 height 21
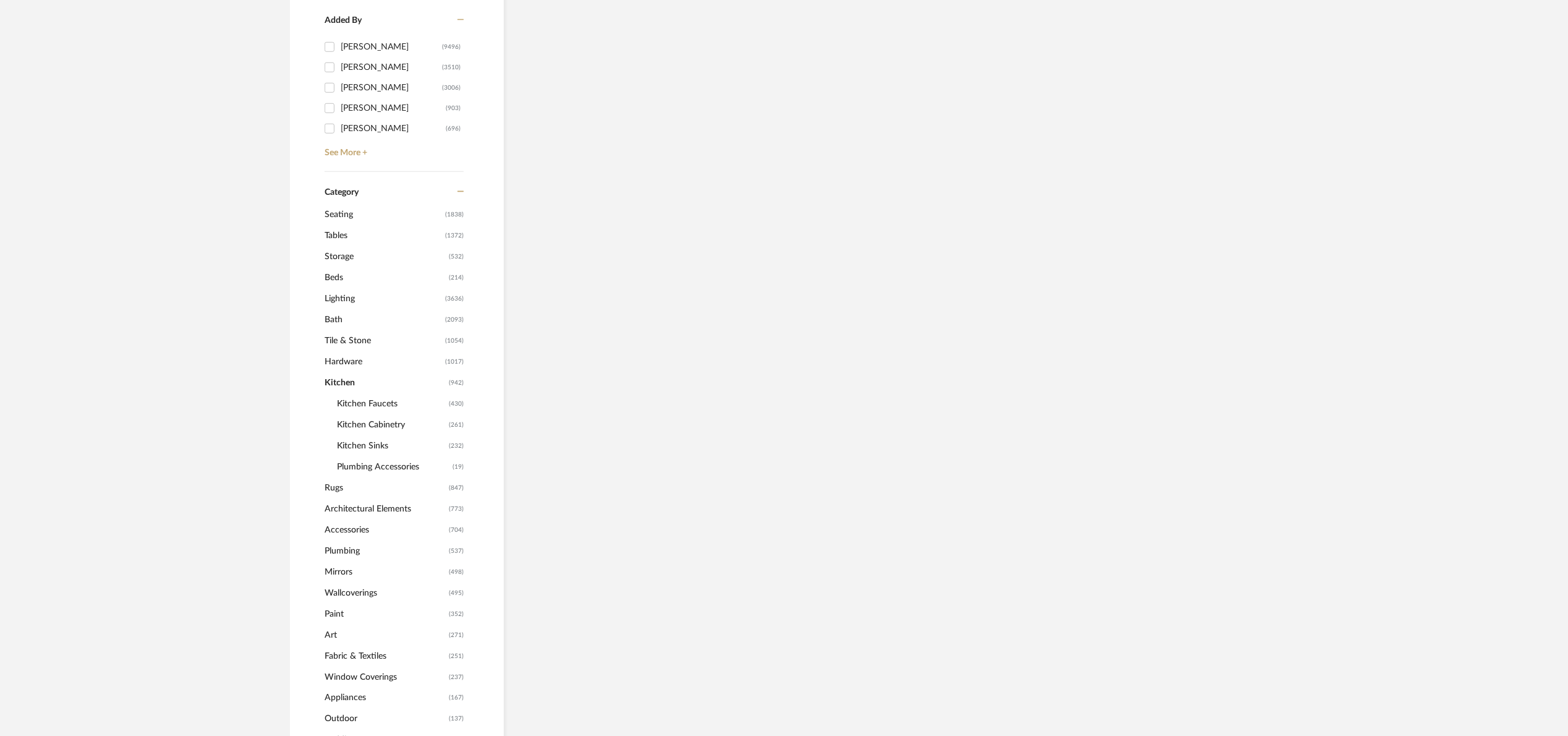
click at [388, 418] on span "Kitchen Cabinetry" at bounding box center [391, 425] width 109 height 21
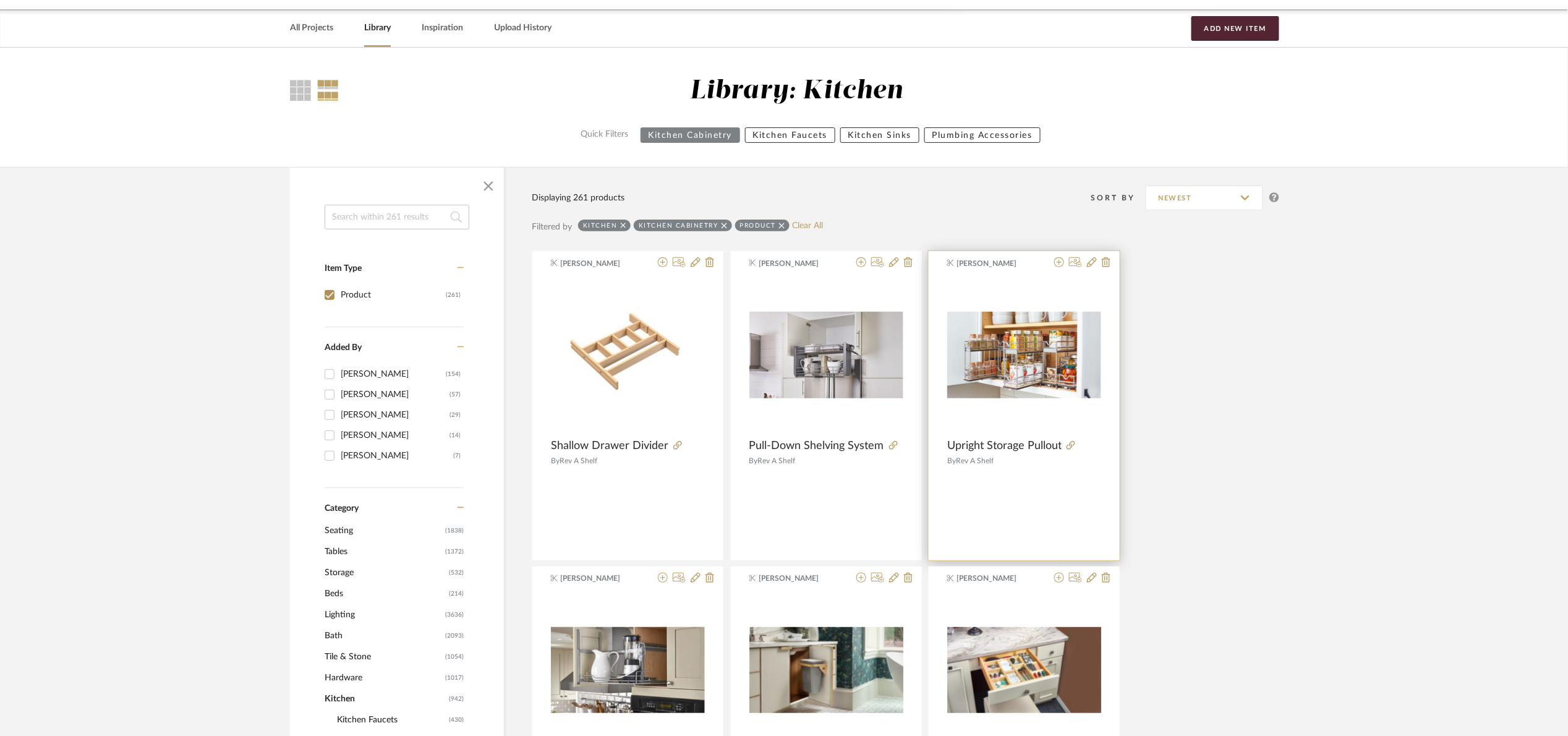
scroll to position [111, 0]
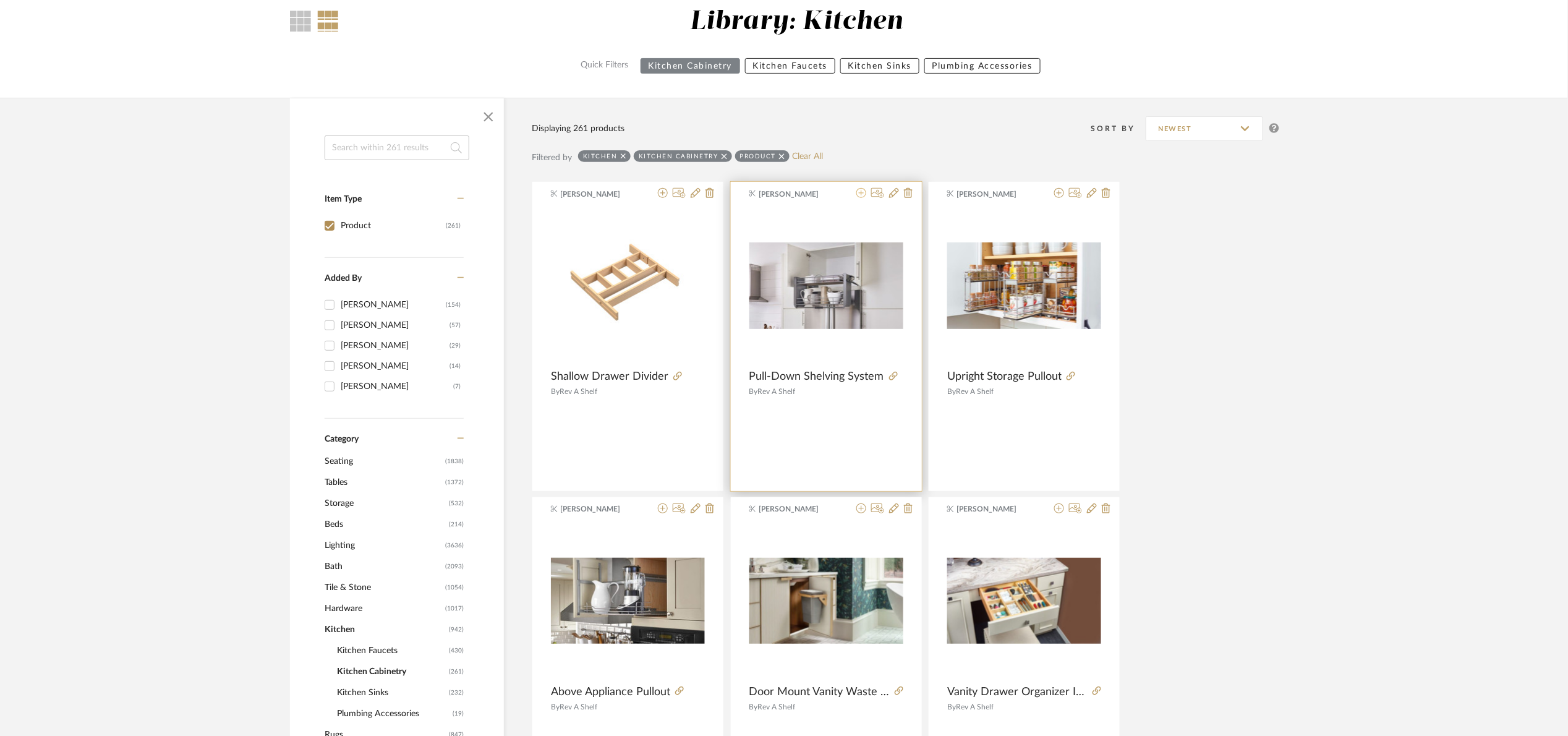
click at [858, 197] on icon at bounding box center [862, 193] width 10 height 10
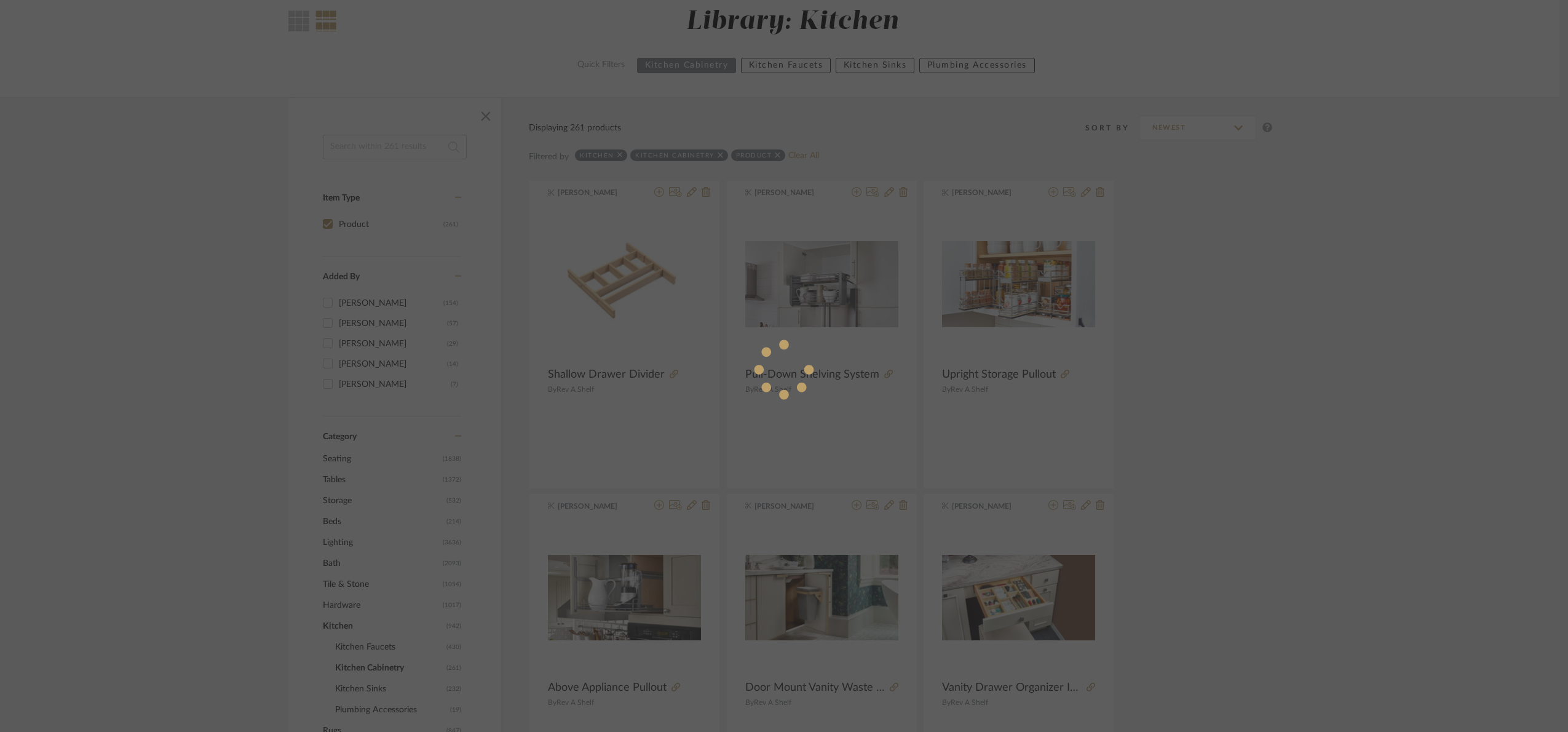
click at [1312, 361] on div at bounding box center [784, 366] width 1568 height 732
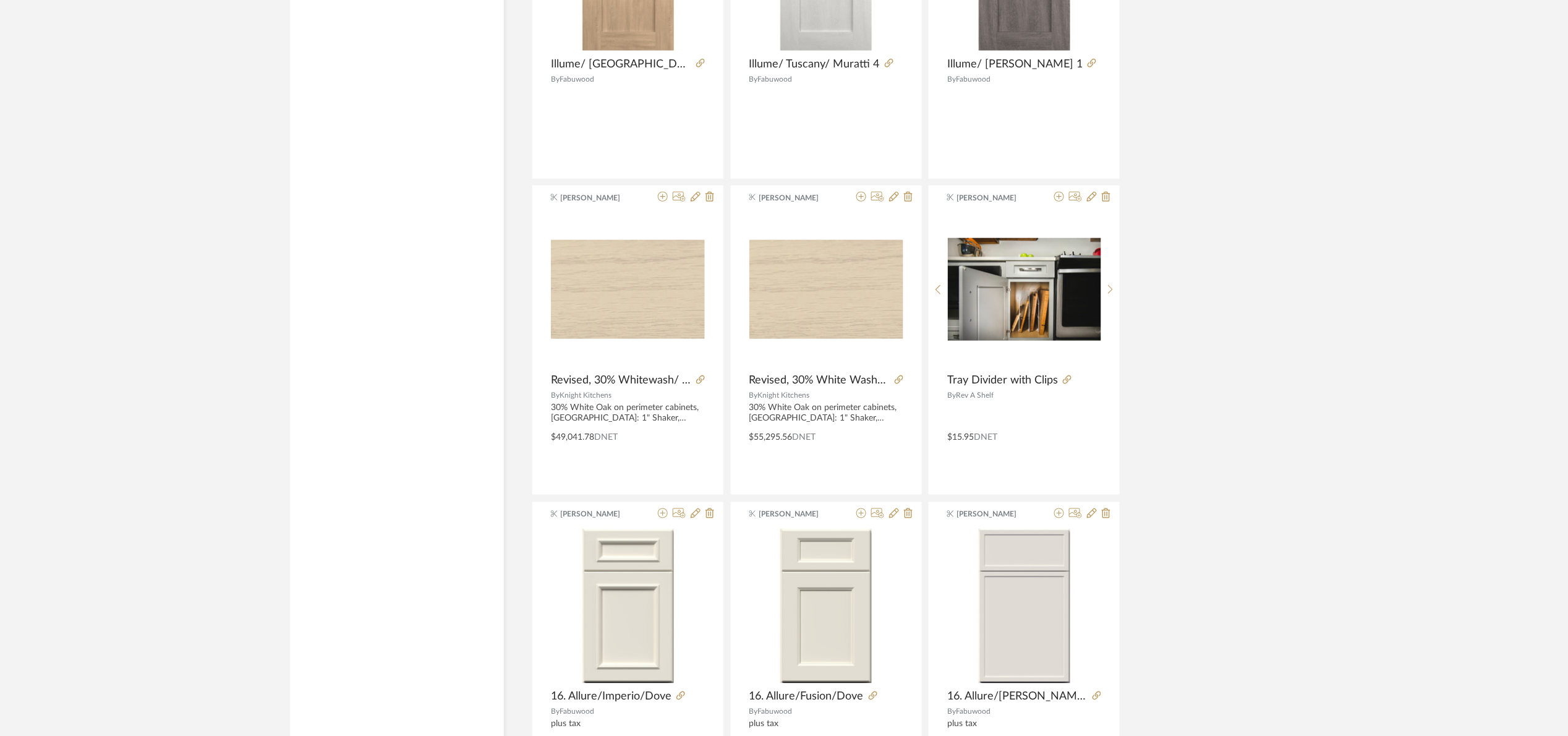
scroll to position [2800, 0]
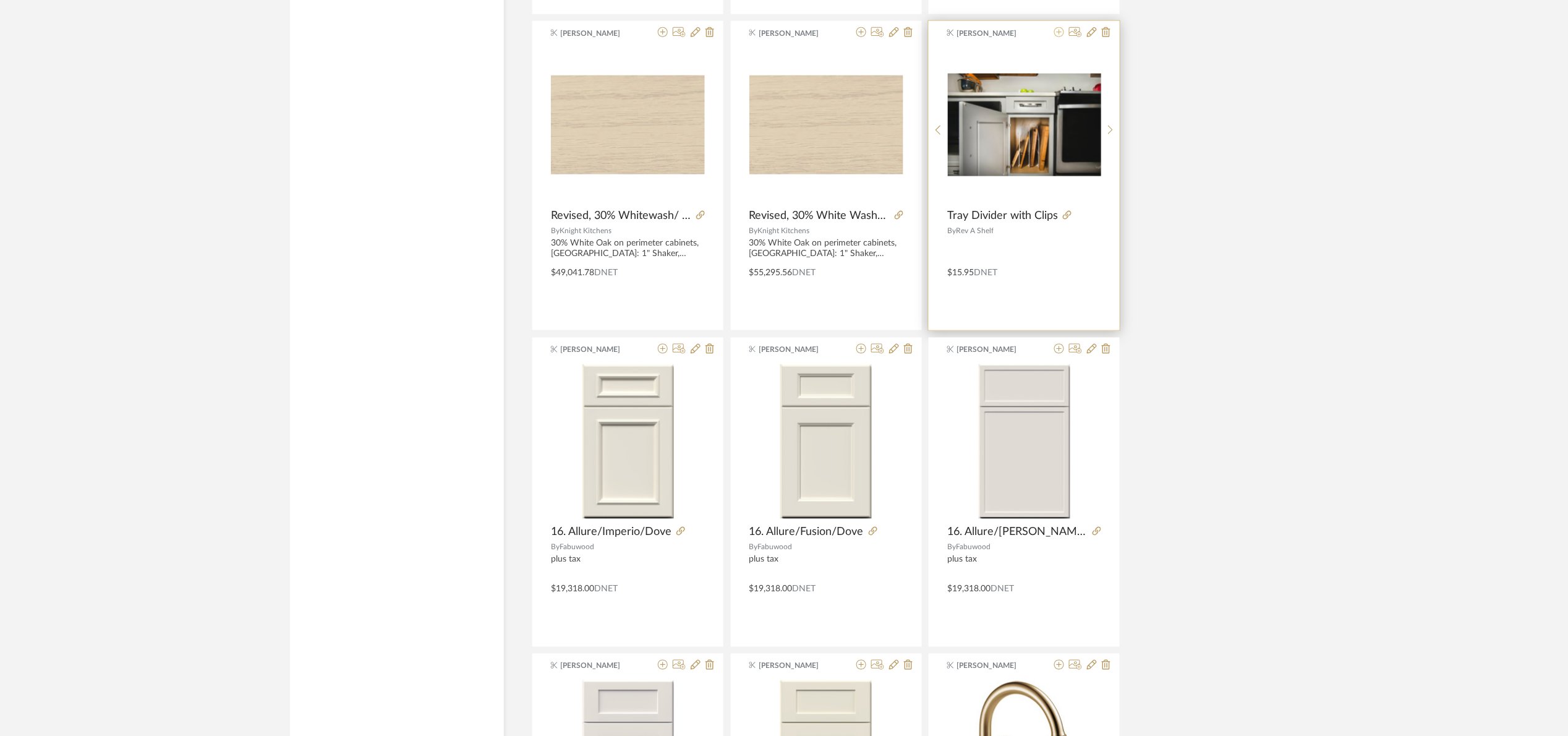
click at [1059, 35] on icon at bounding box center [1060, 32] width 10 height 10
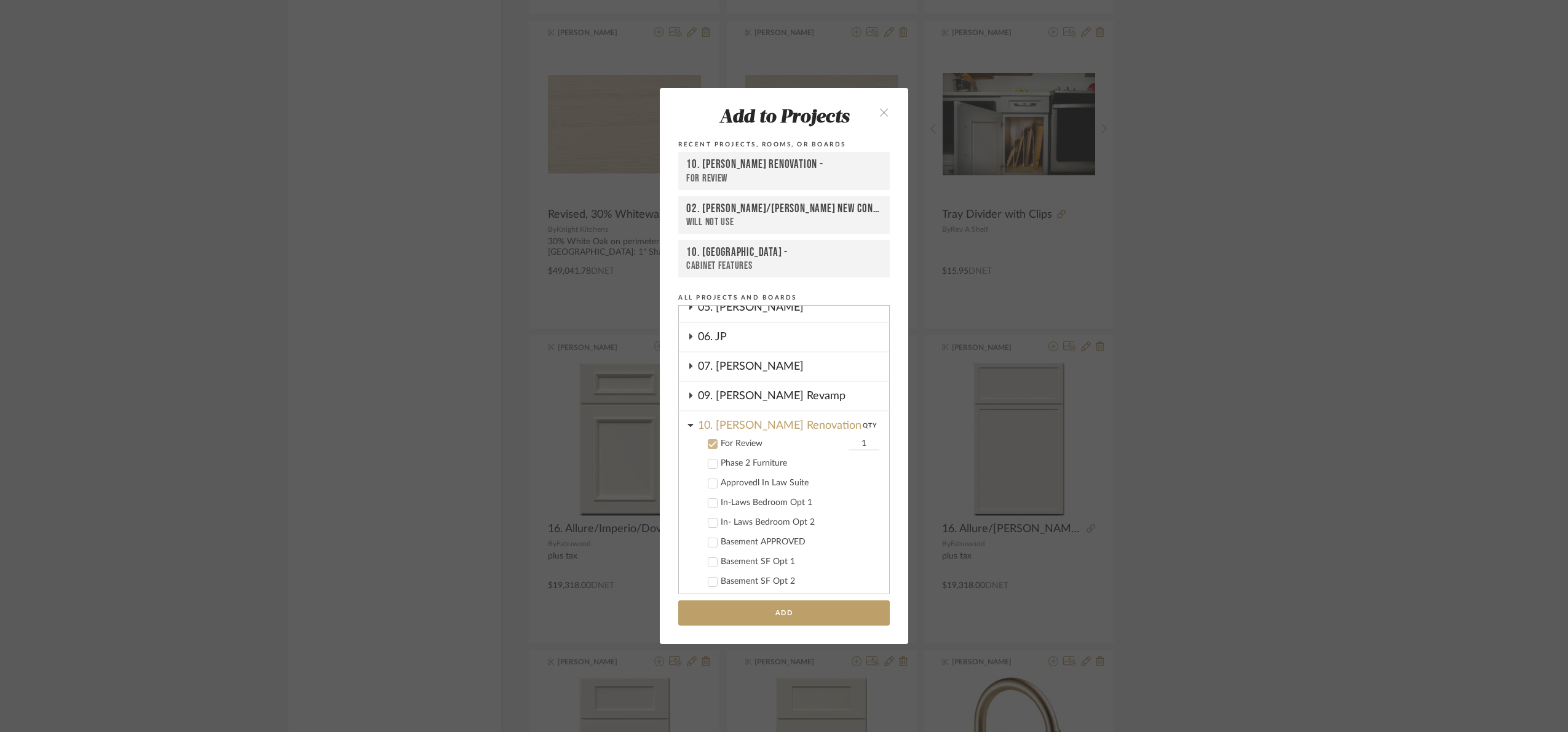
scroll to position [156, 0]
click at [726, 500] on div "For Review" at bounding box center [783, 505] width 125 height 11
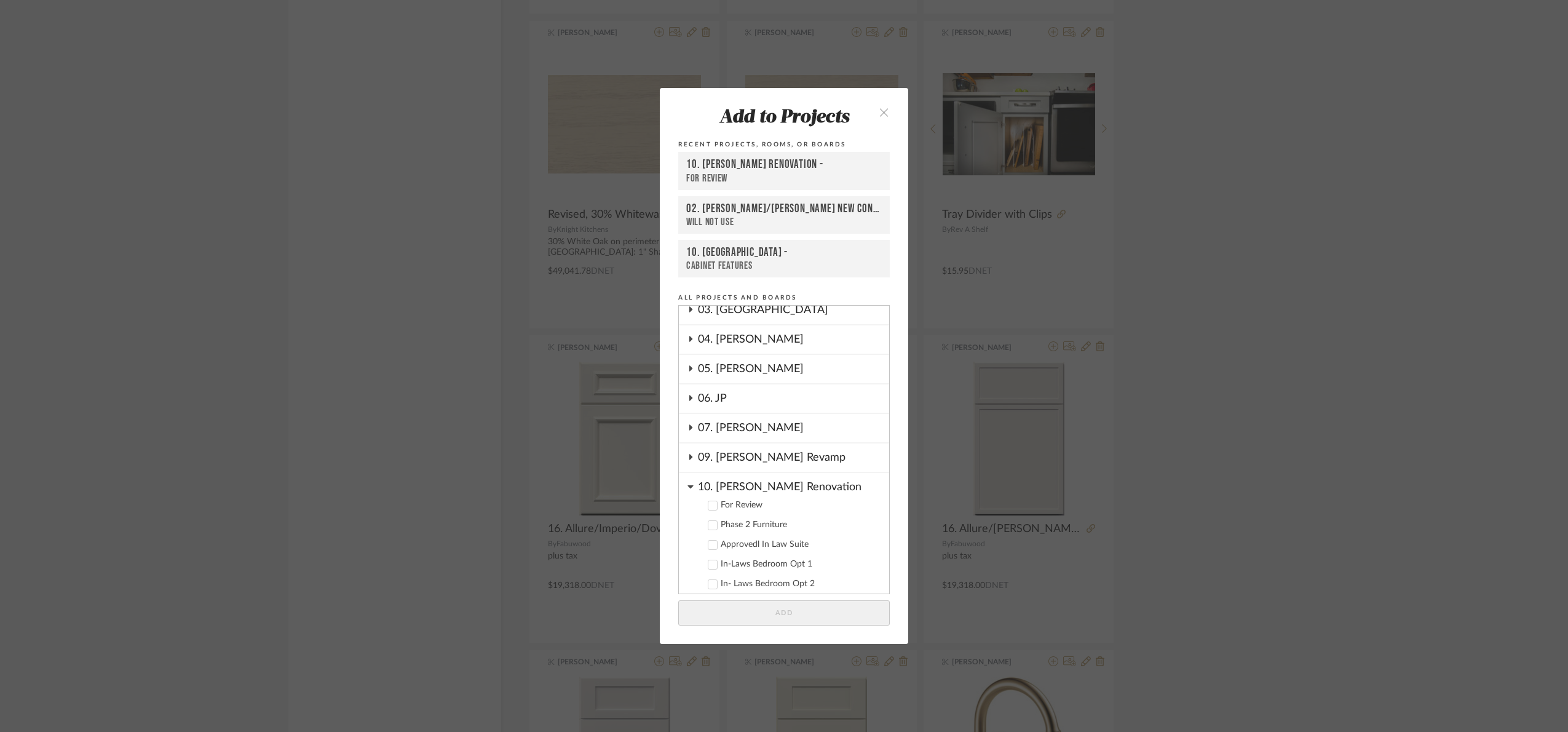
click at [731, 485] on div "10. Patel Renovation" at bounding box center [794, 483] width 191 height 21
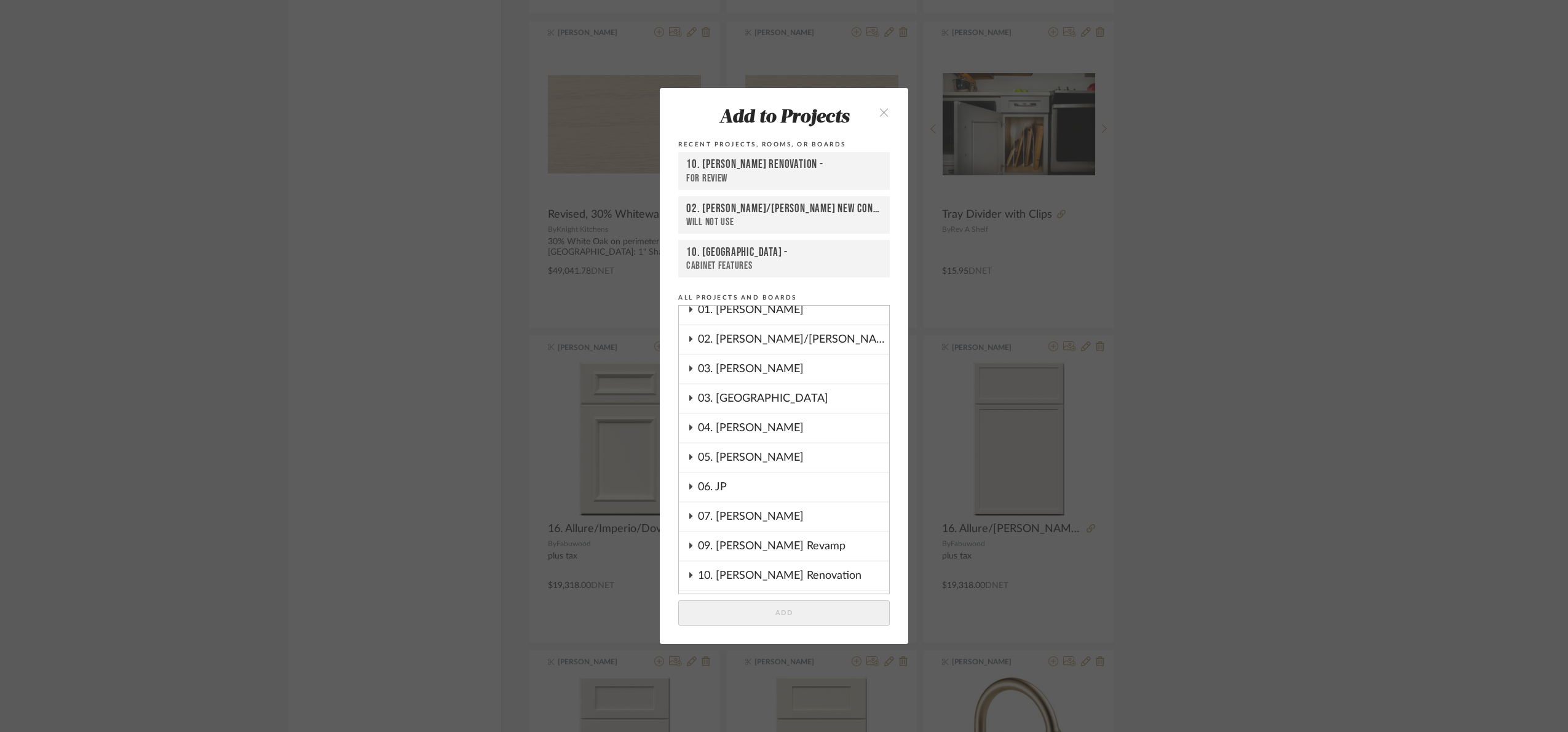
scroll to position [64, 0]
click at [759, 308] on div "01. Merker" at bounding box center [794, 313] width 191 height 28
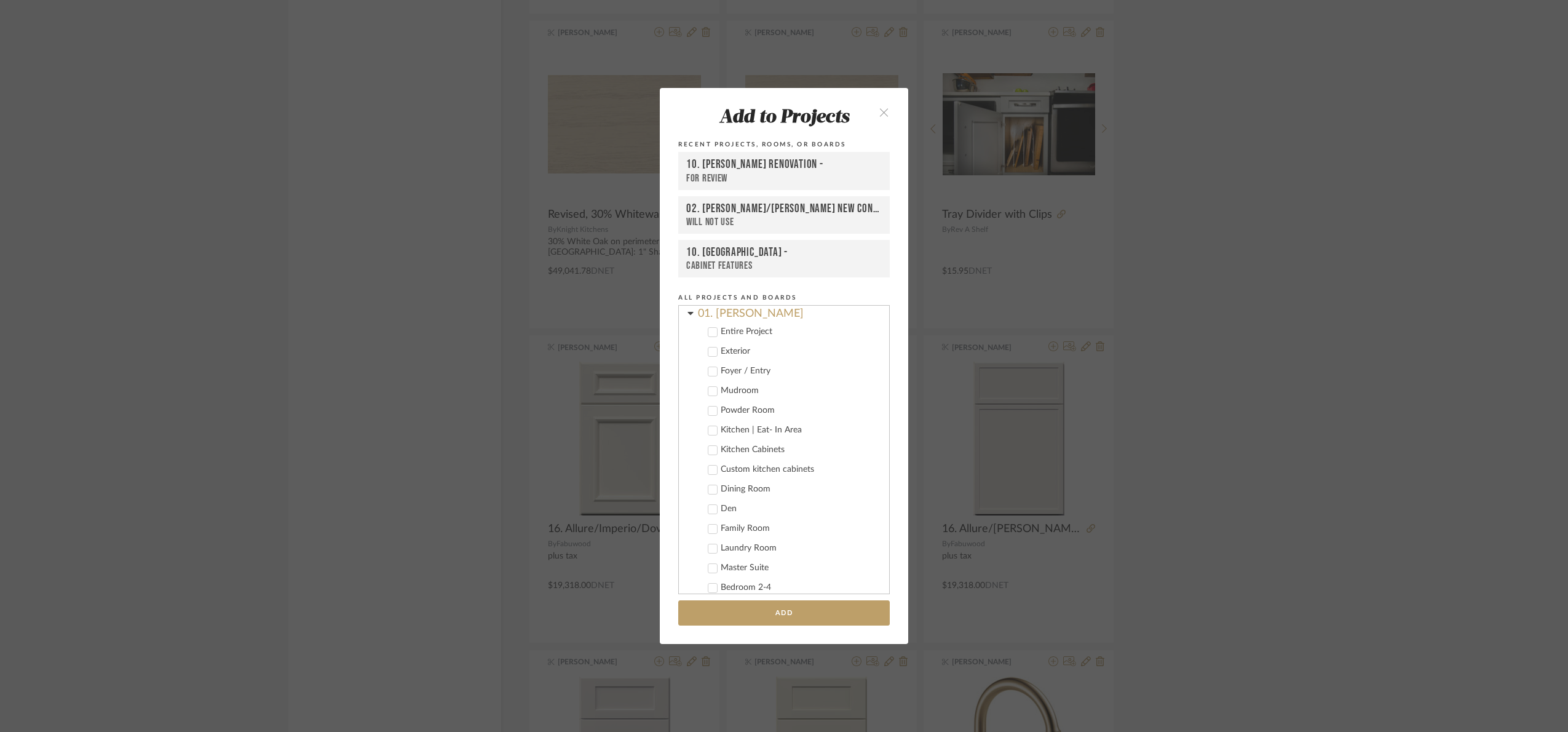
click at [755, 471] on div "Custom kitchen cabinets" at bounding box center [800, 470] width 159 height 11
click at [813, 614] on button "Add" at bounding box center [784, 612] width 212 height 25
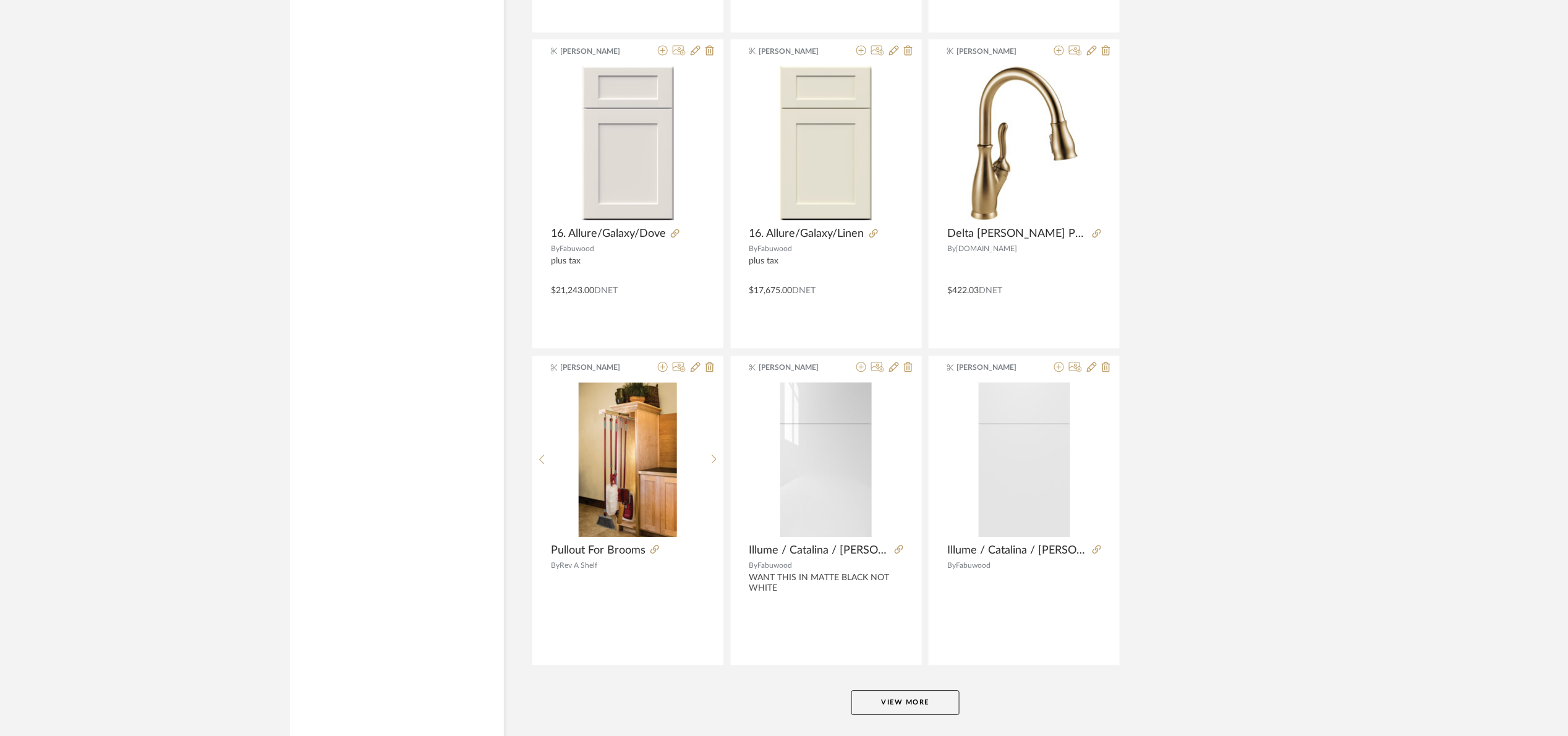
scroll to position [3449, 0]
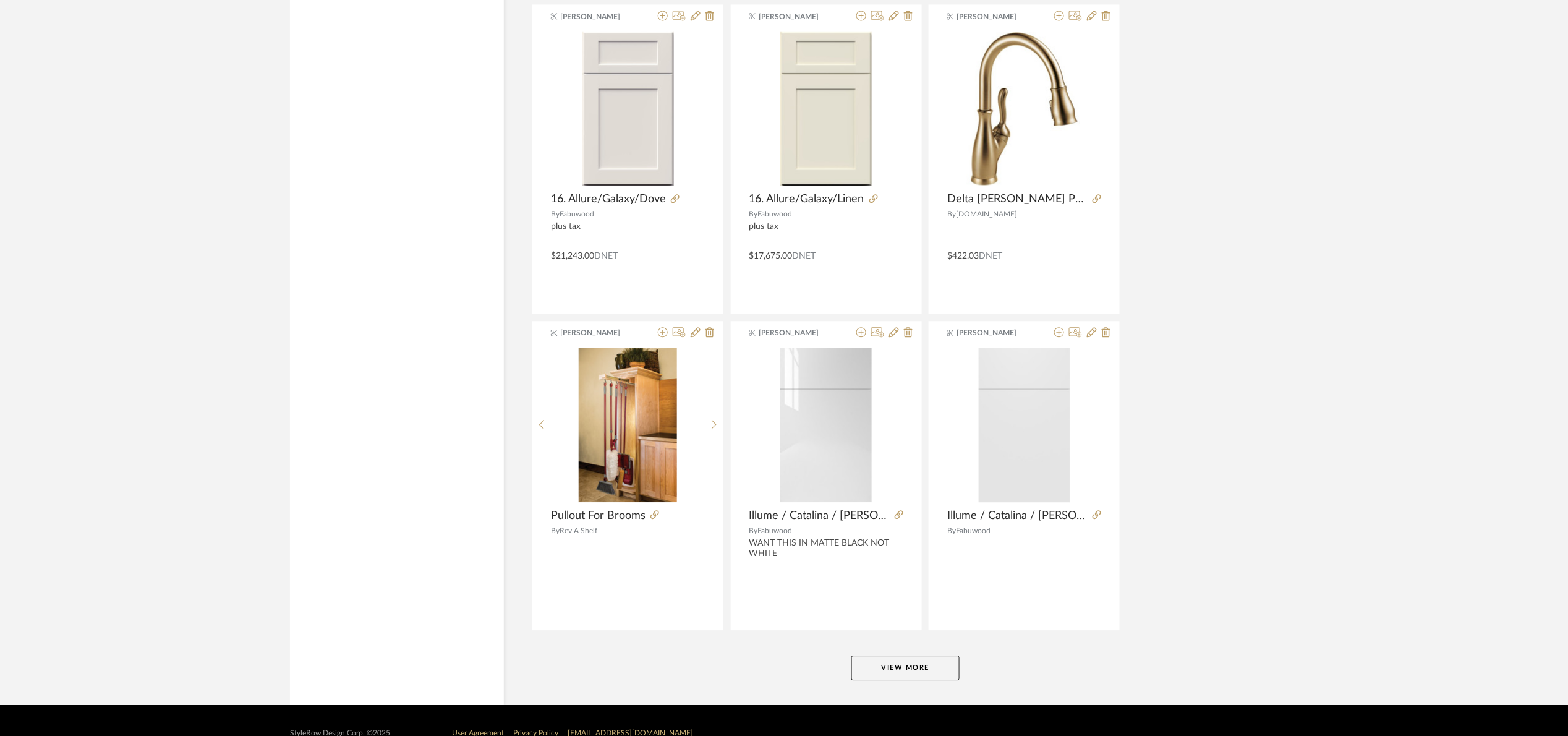
click at [924, 664] on button "View More" at bounding box center [905, 668] width 108 height 25
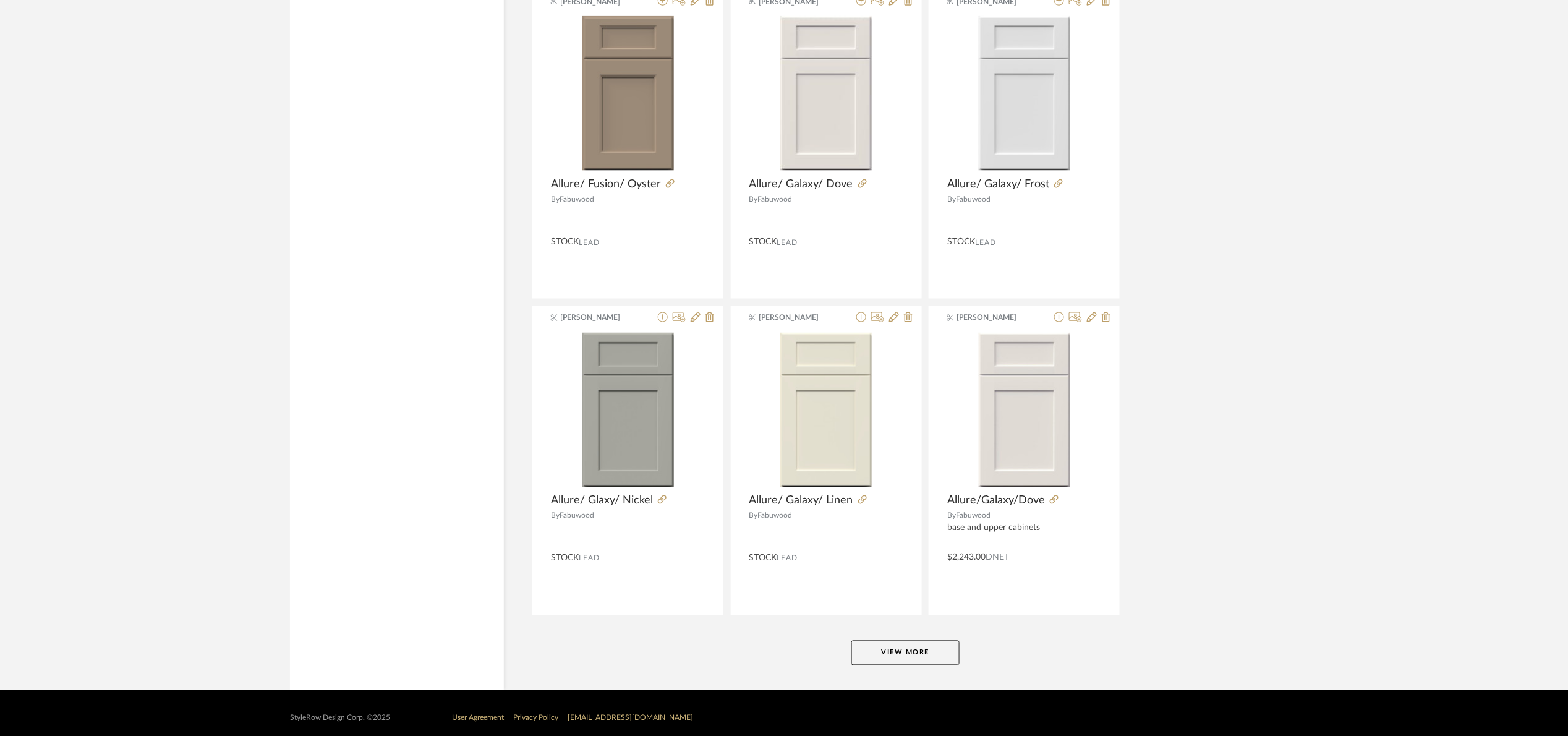
scroll to position [7278, 0]
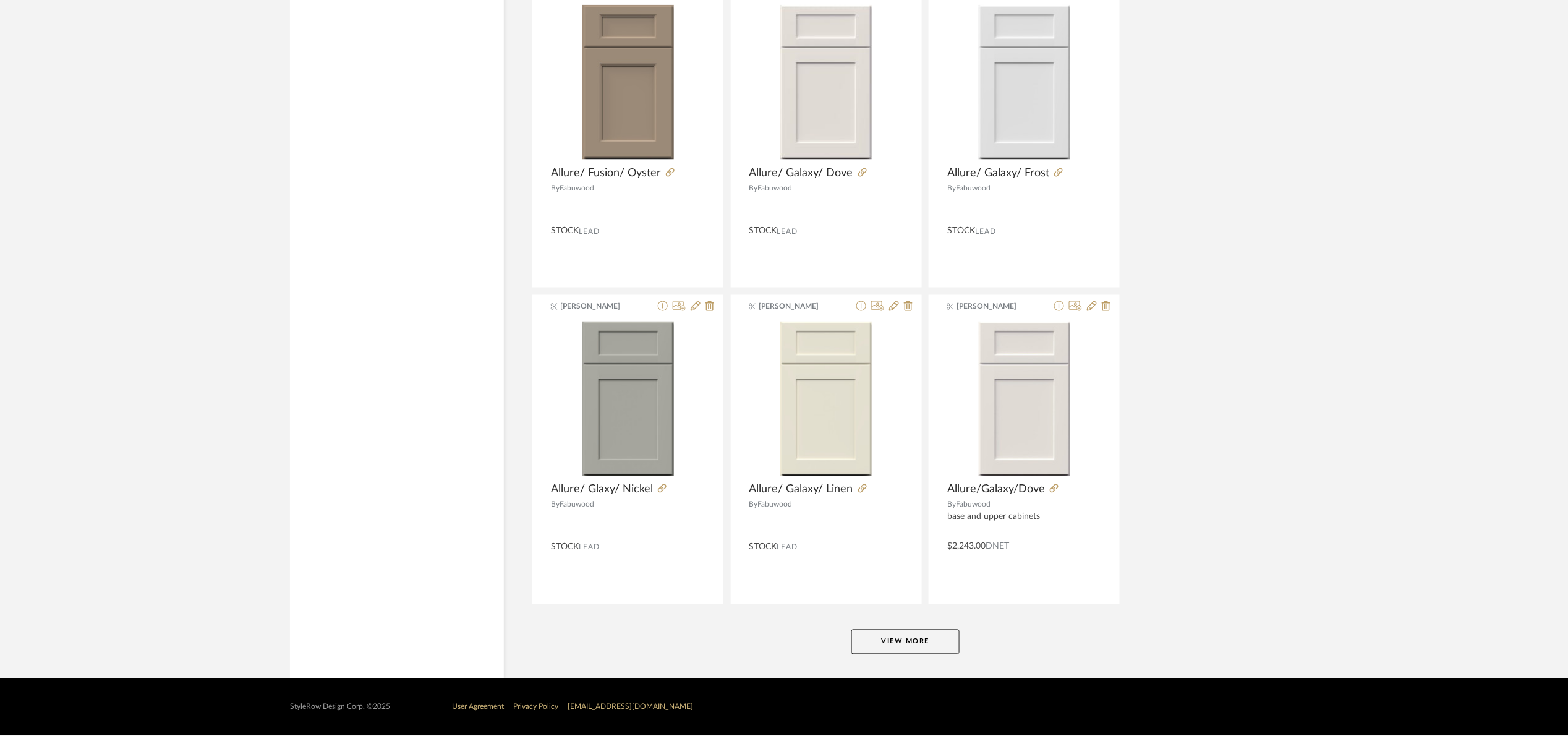
drag, startPoint x: 925, startPoint y: 640, endPoint x: 1127, endPoint y: 524, distance: 232.9
click at [925, 640] on button "View More" at bounding box center [905, 641] width 108 height 25
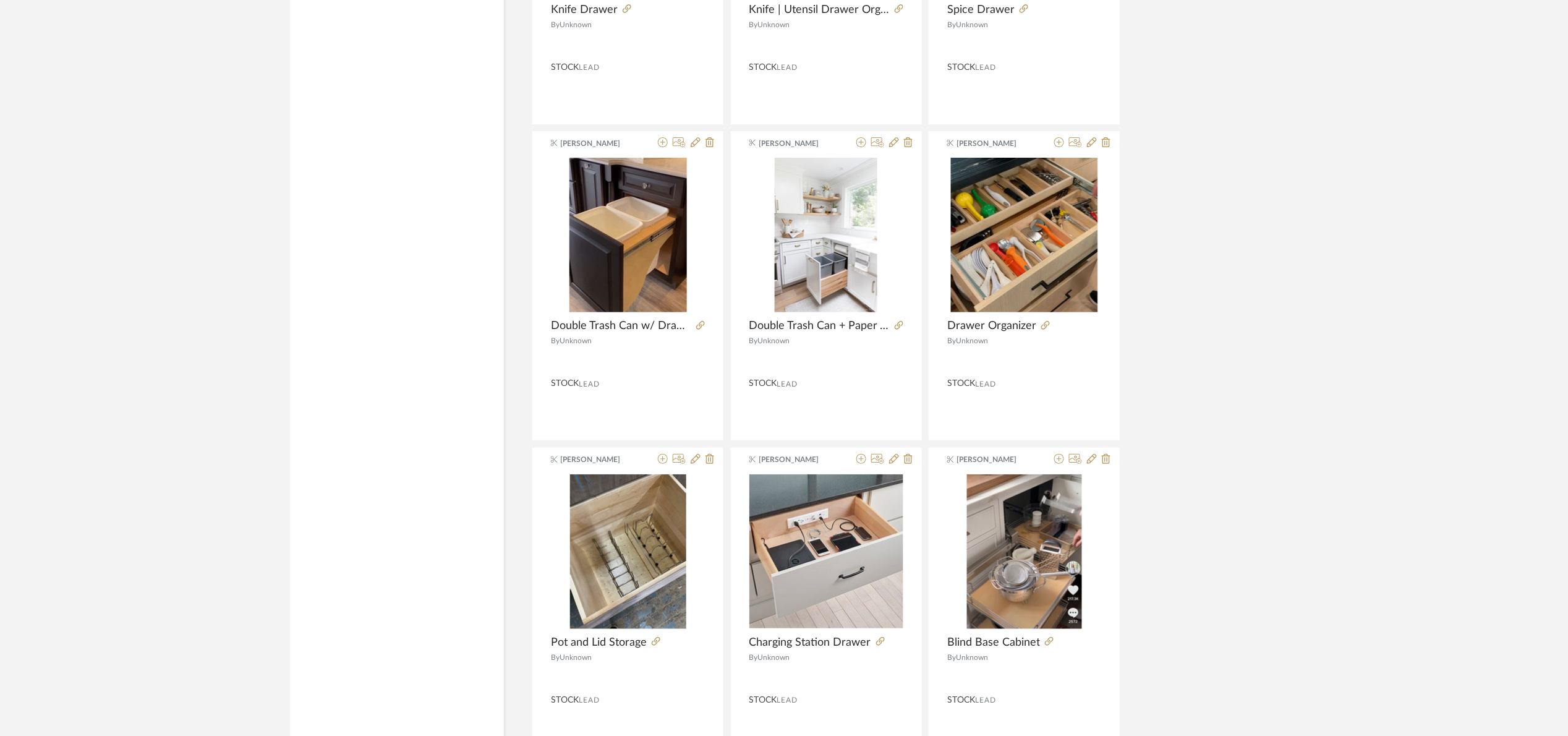
scroll to position [11078, 0]
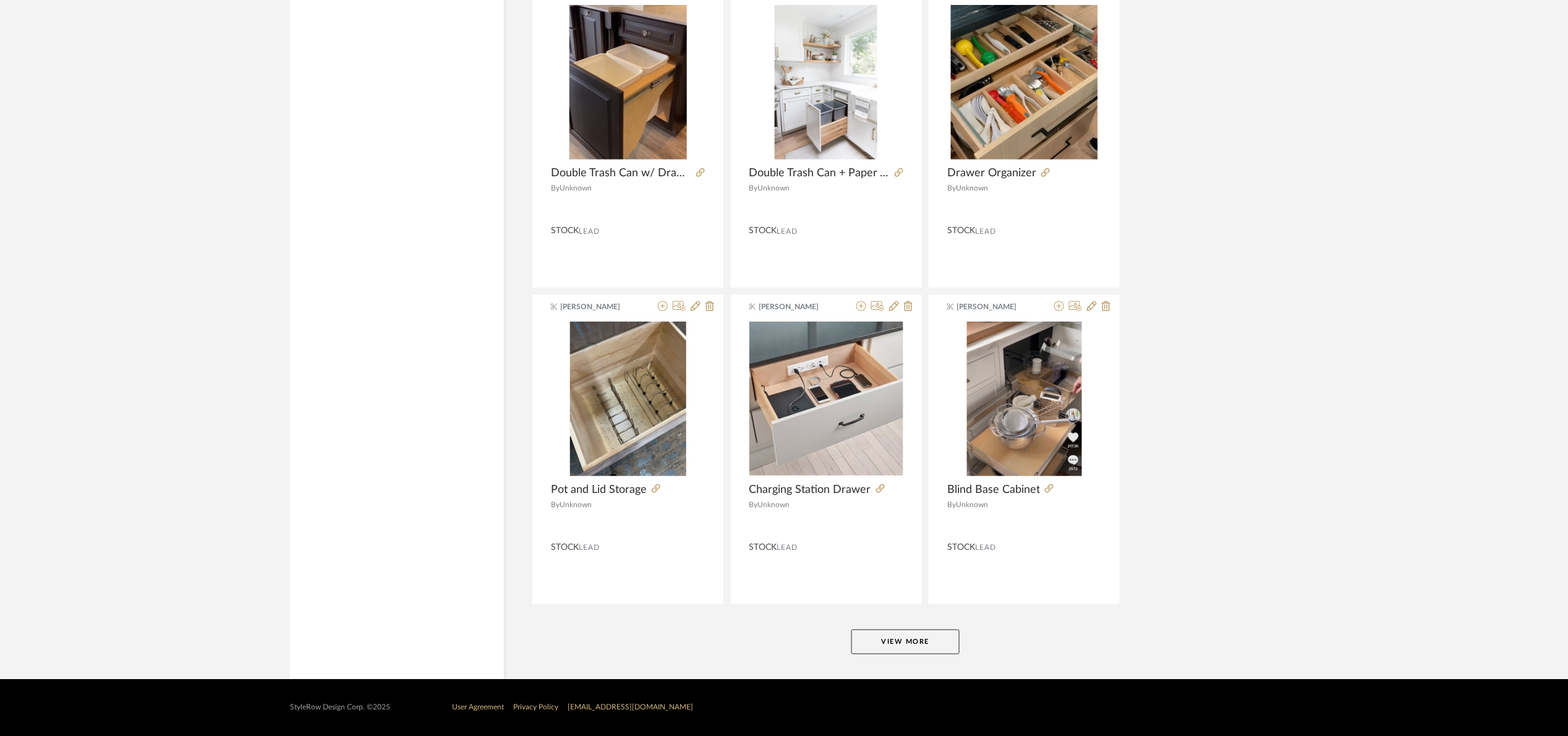
click at [904, 629] on button "View More" at bounding box center [905, 641] width 108 height 25
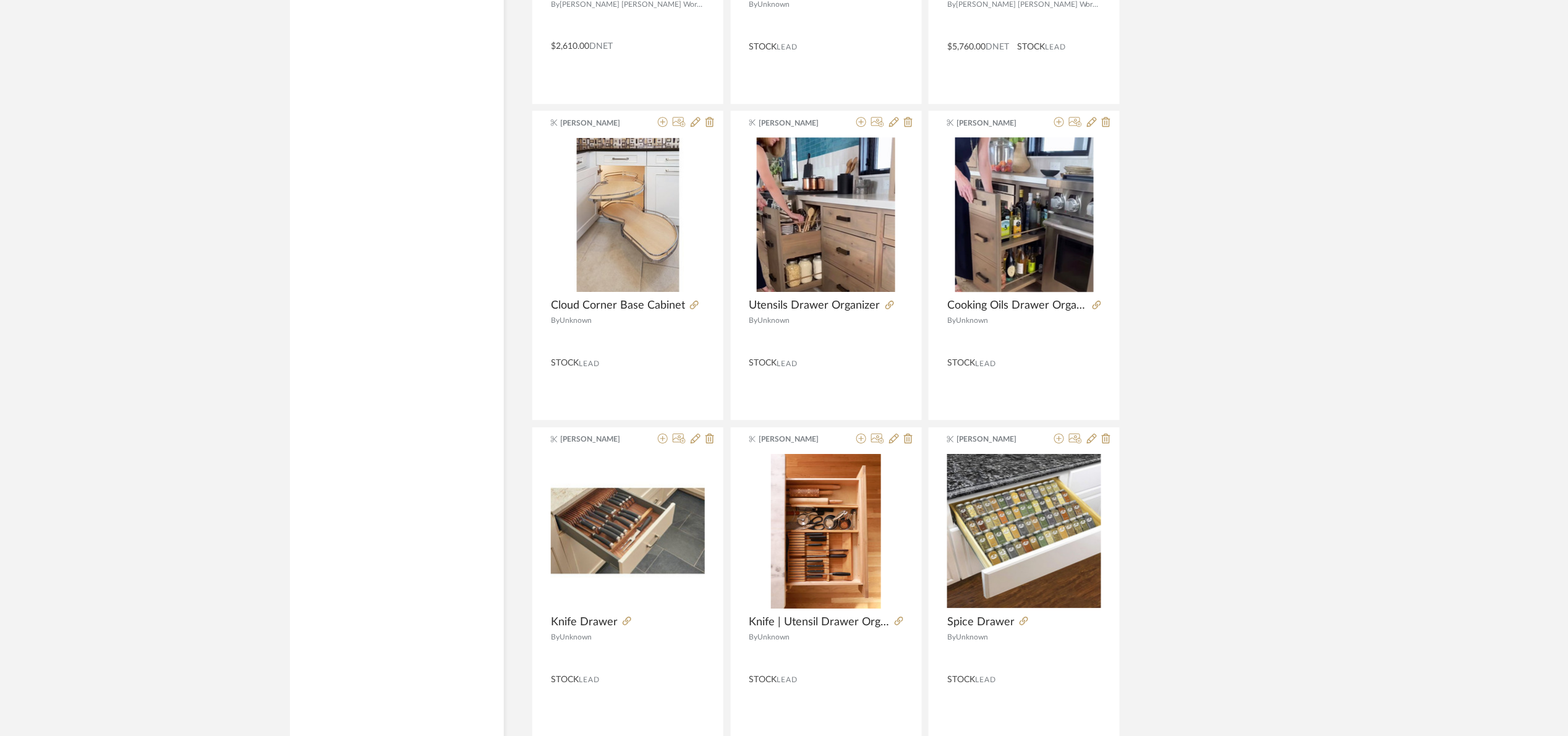
scroll to position [10151, 0]
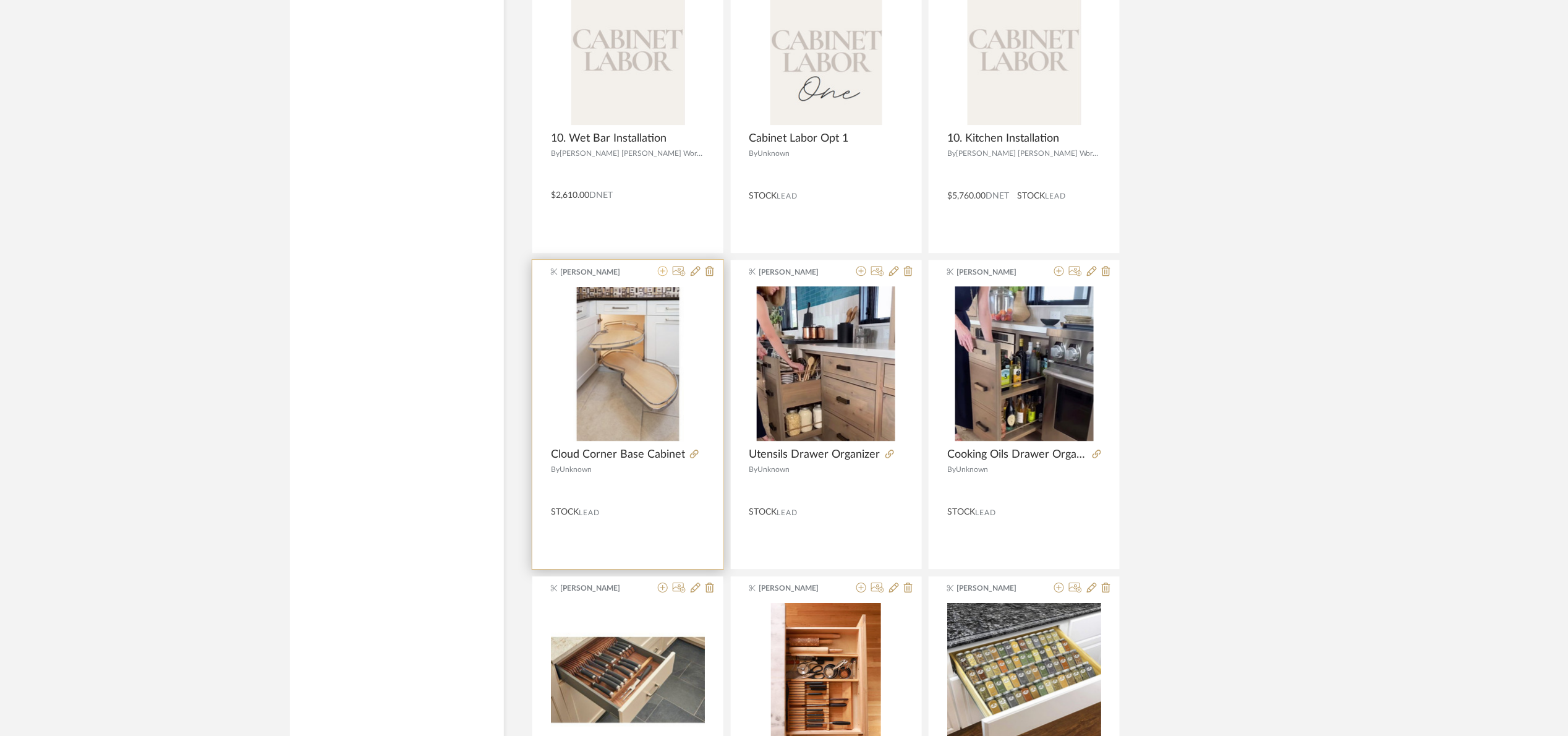
click at [662, 276] on icon at bounding box center [663, 271] width 10 height 10
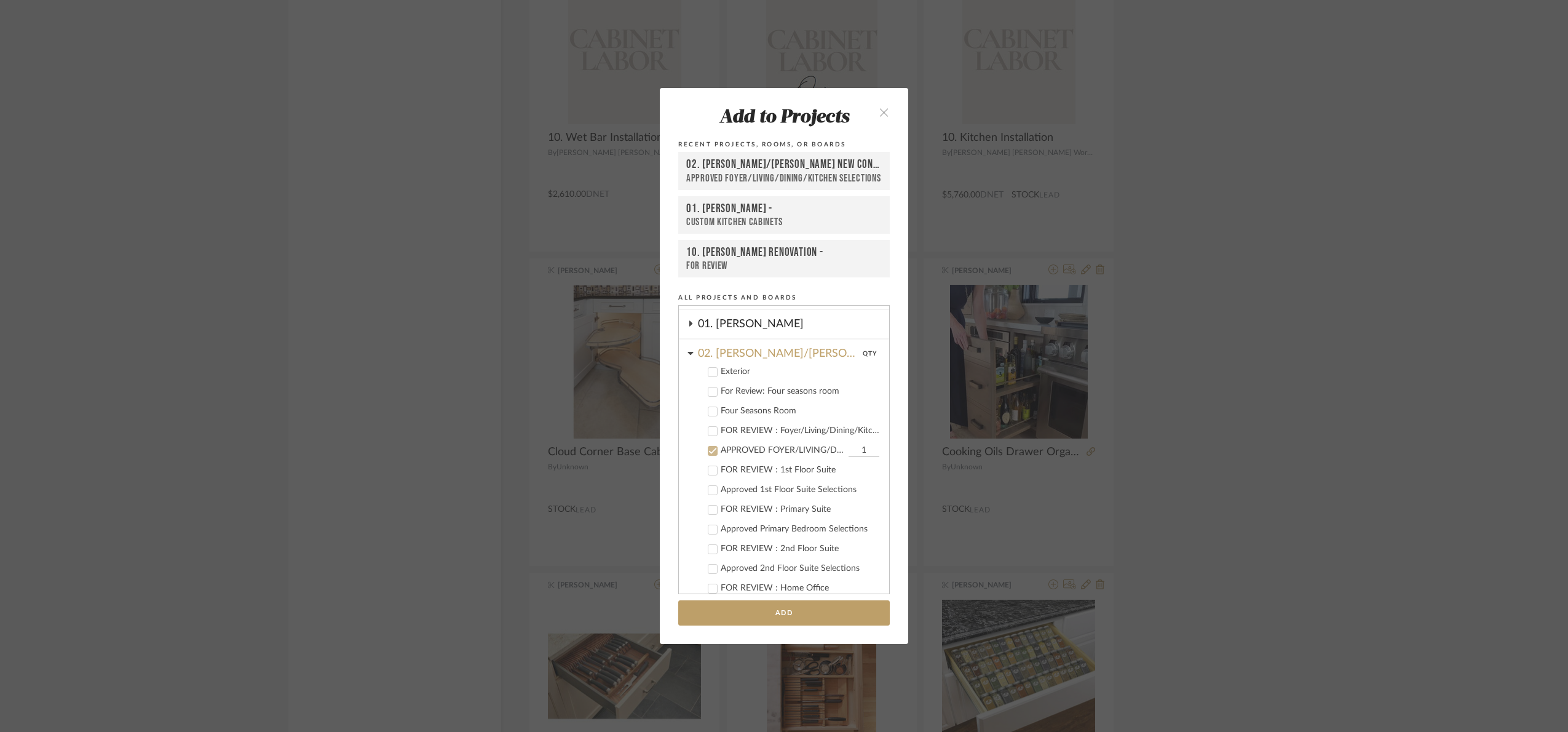
scroll to position [2, 0]
drag, startPoint x: 742, startPoint y: 500, endPoint x: 742, endPoint y: 485, distance: 15.0
click at [742, 496] on label "APPROVED FOYER/LIVING/DINING/KITCHEN SELECTIONS 1" at bounding box center [788, 502] width 182 height 13
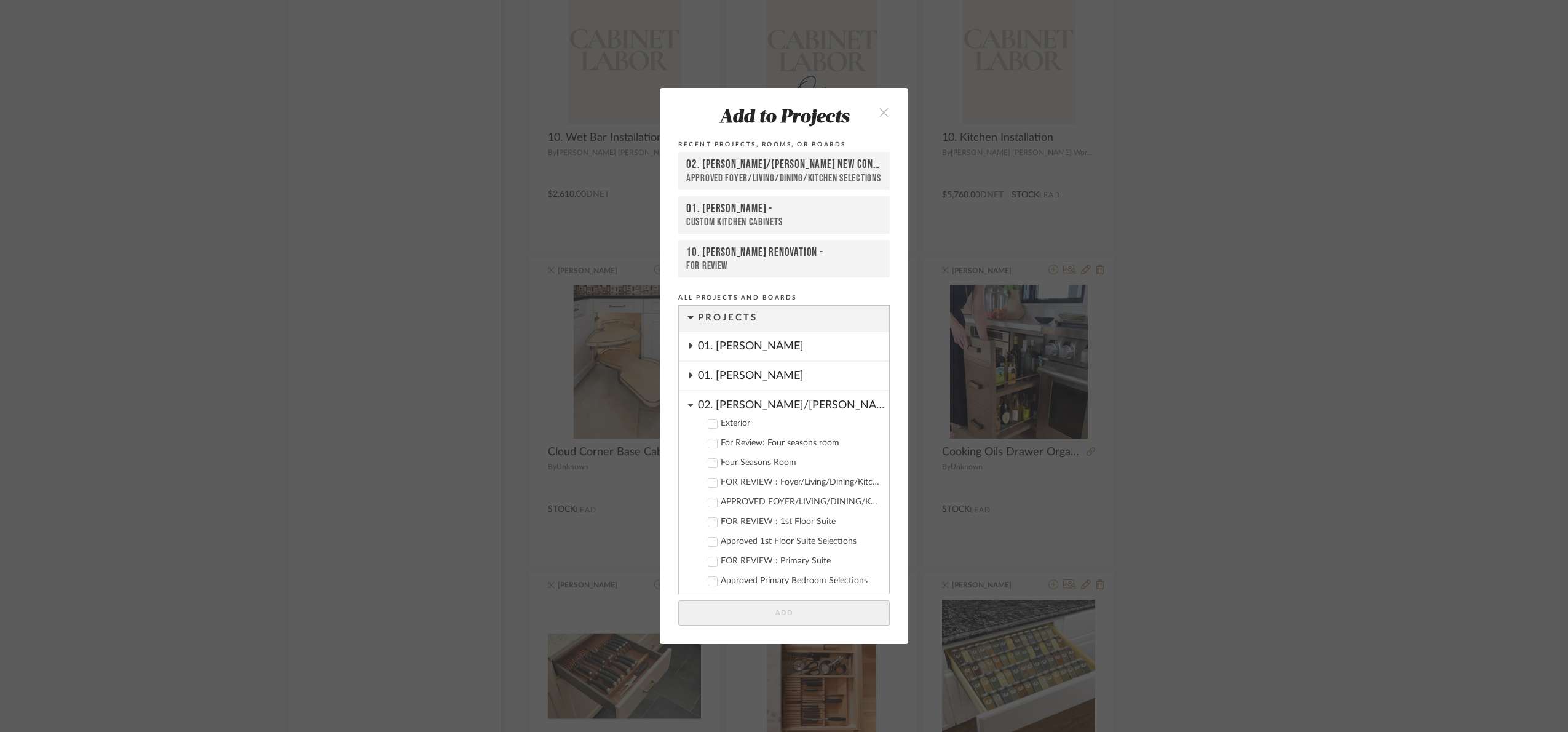
click at [746, 397] on div "02. Mazzarelli/Rothstein New Con." at bounding box center [794, 402] width 191 height 21
click at [743, 374] on div "01. Merker" at bounding box center [794, 375] width 191 height 28
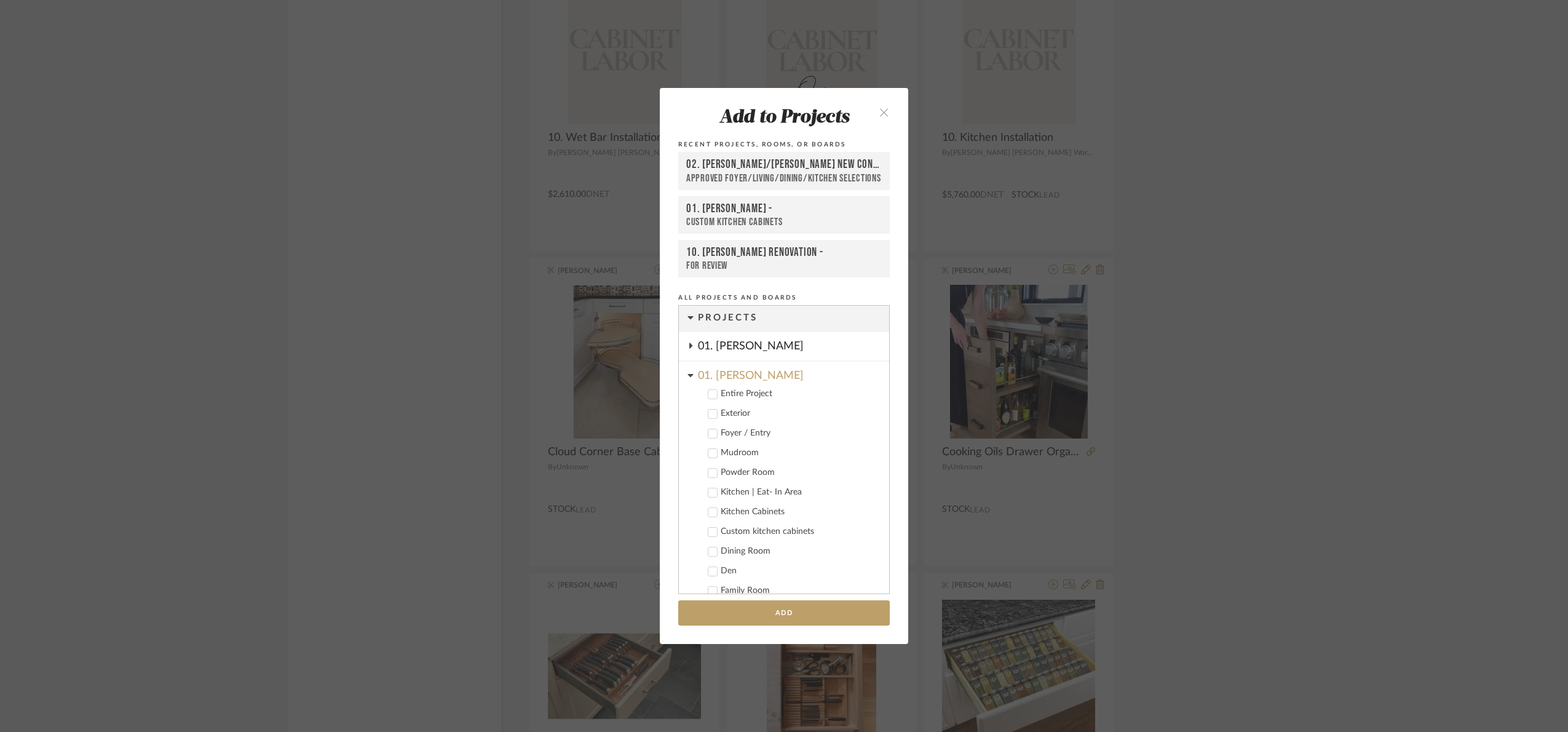
click at [784, 528] on div "Custom kitchen cabinets" at bounding box center [800, 531] width 159 height 11
click at [802, 624] on button "Add" at bounding box center [784, 612] width 212 height 25
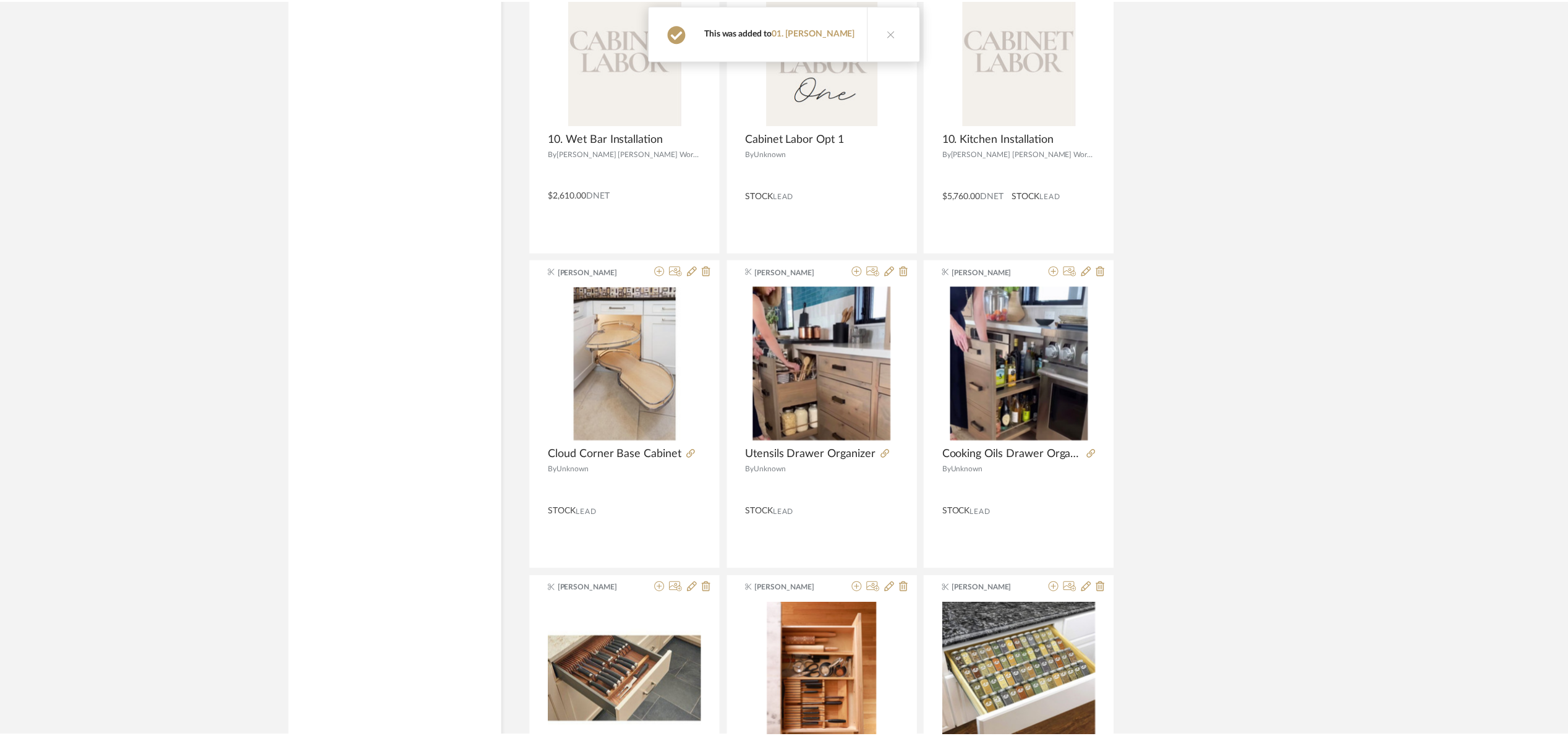
scroll to position [10151, 0]
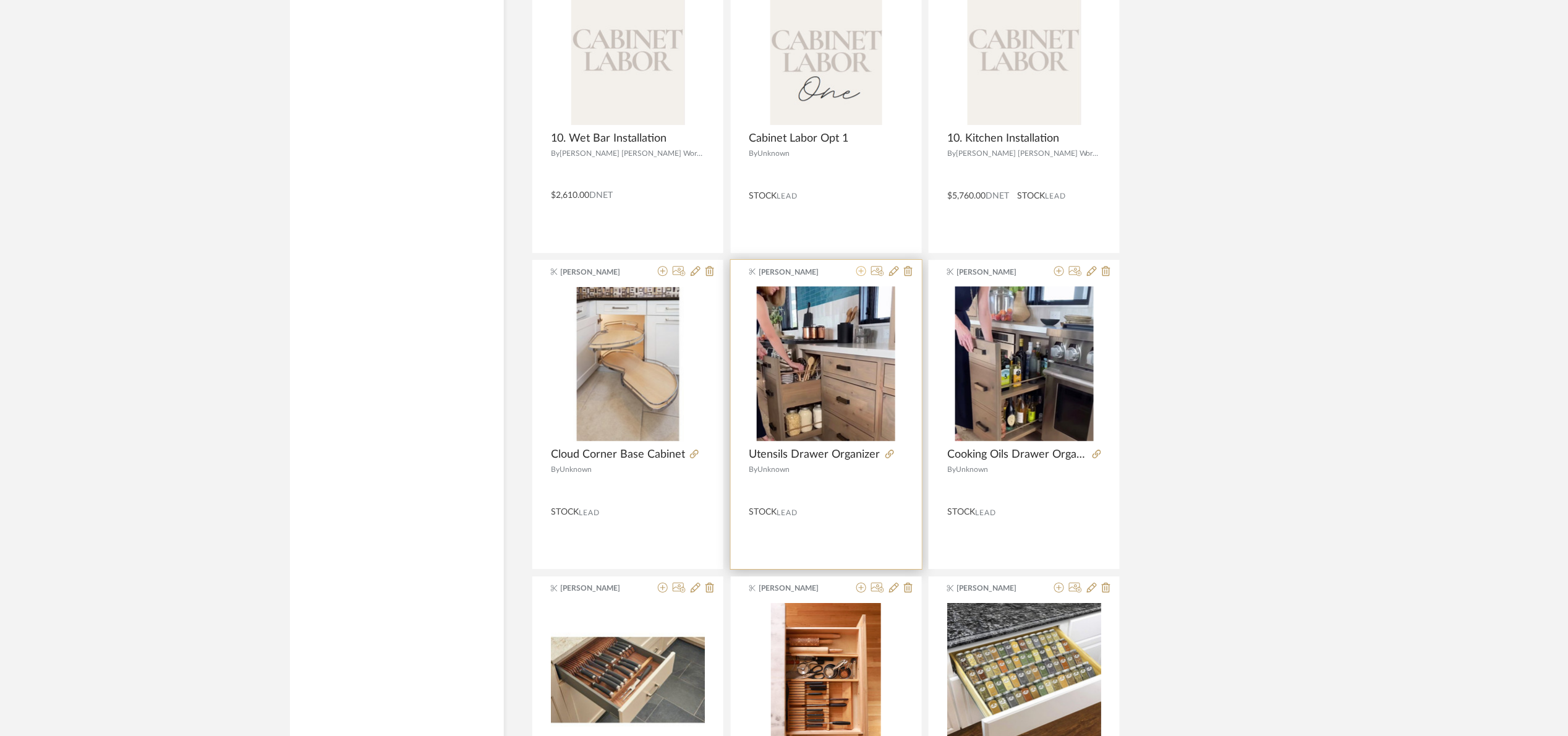
click at [859, 276] on icon at bounding box center [862, 271] width 10 height 10
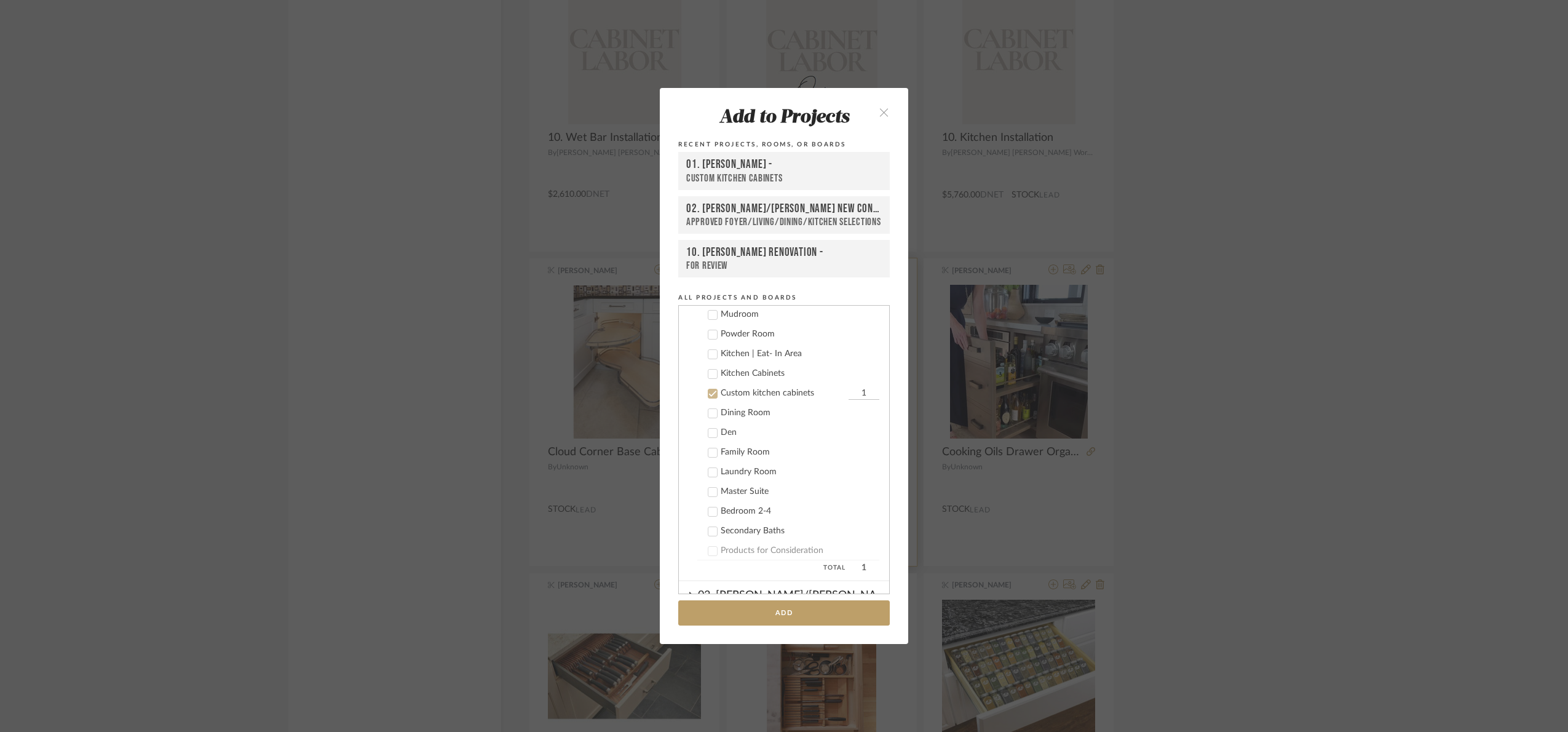
scroll to position [216, 0]
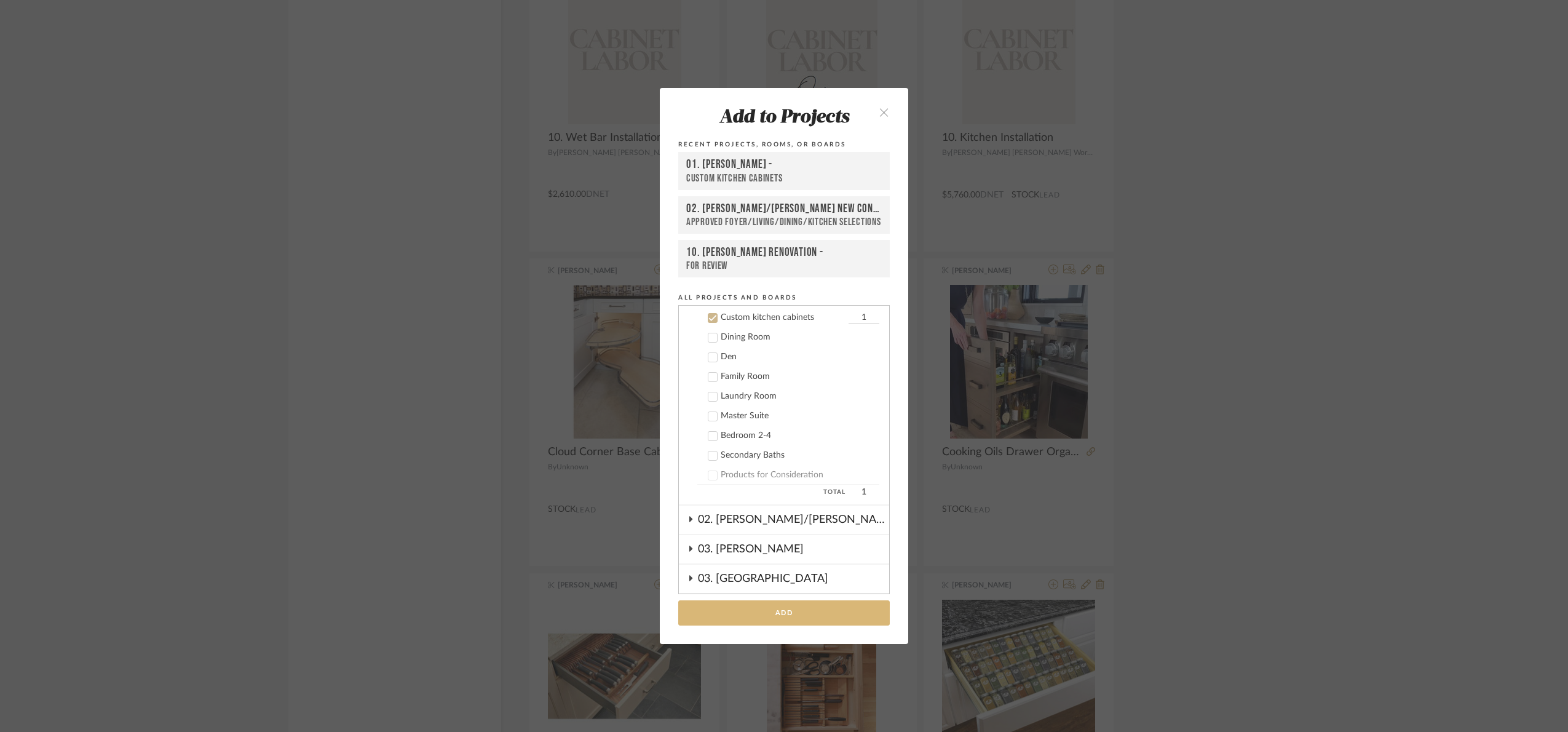
click at [820, 611] on button "Add" at bounding box center [784, 612] width 212 height 25
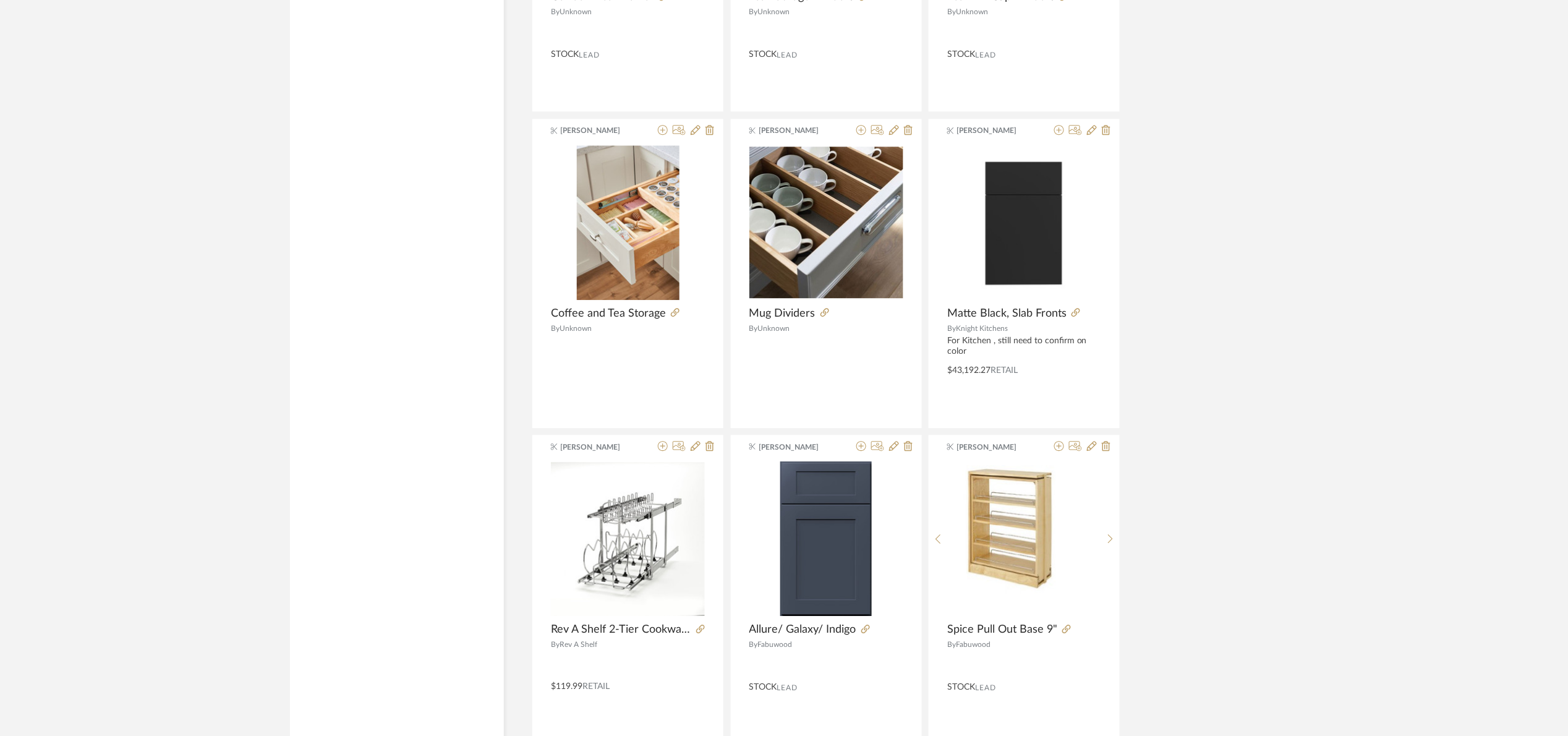
scroll to position [14878, 0]
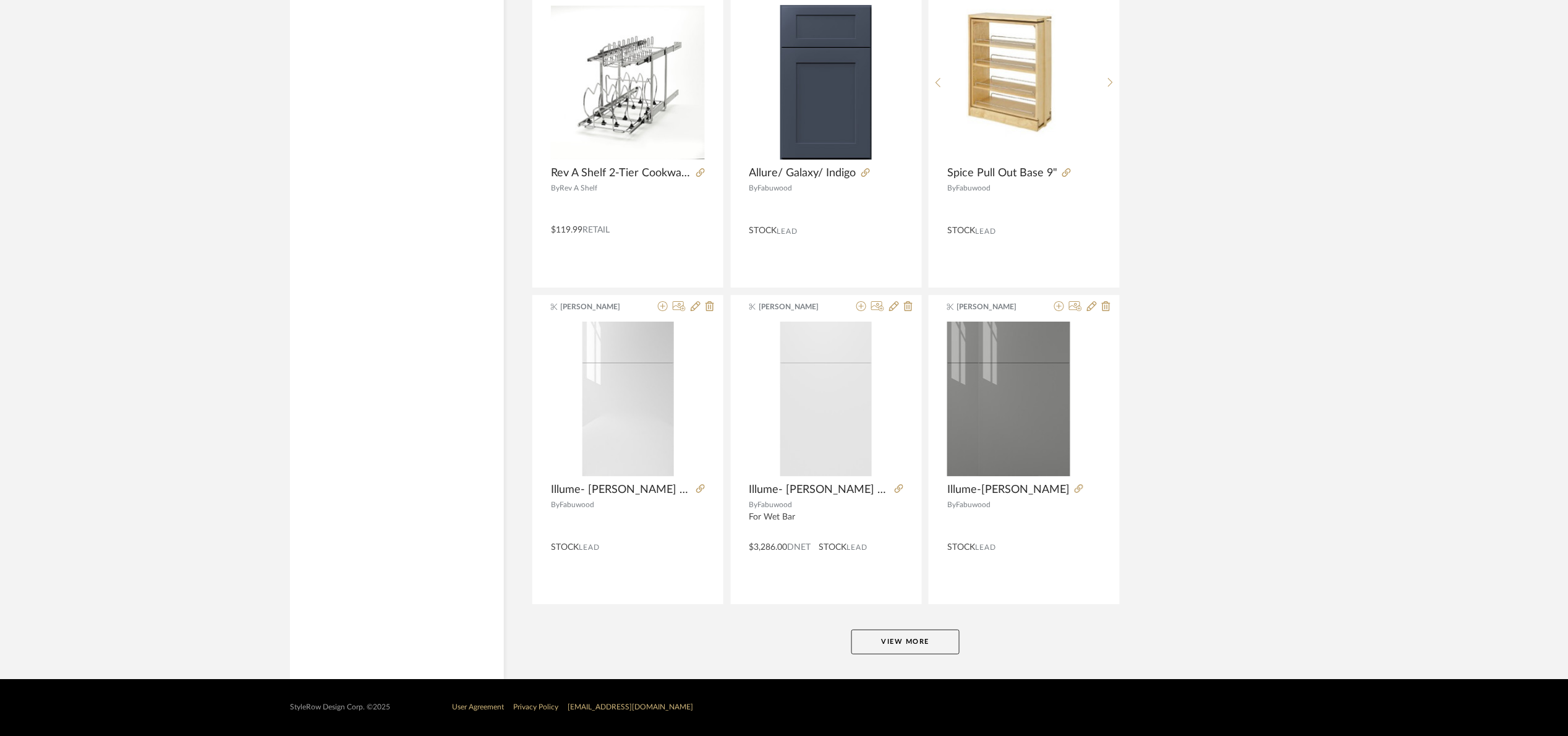
click at [887, 639] on button "View More" at bounding box center [905, 641] width 108 height 25
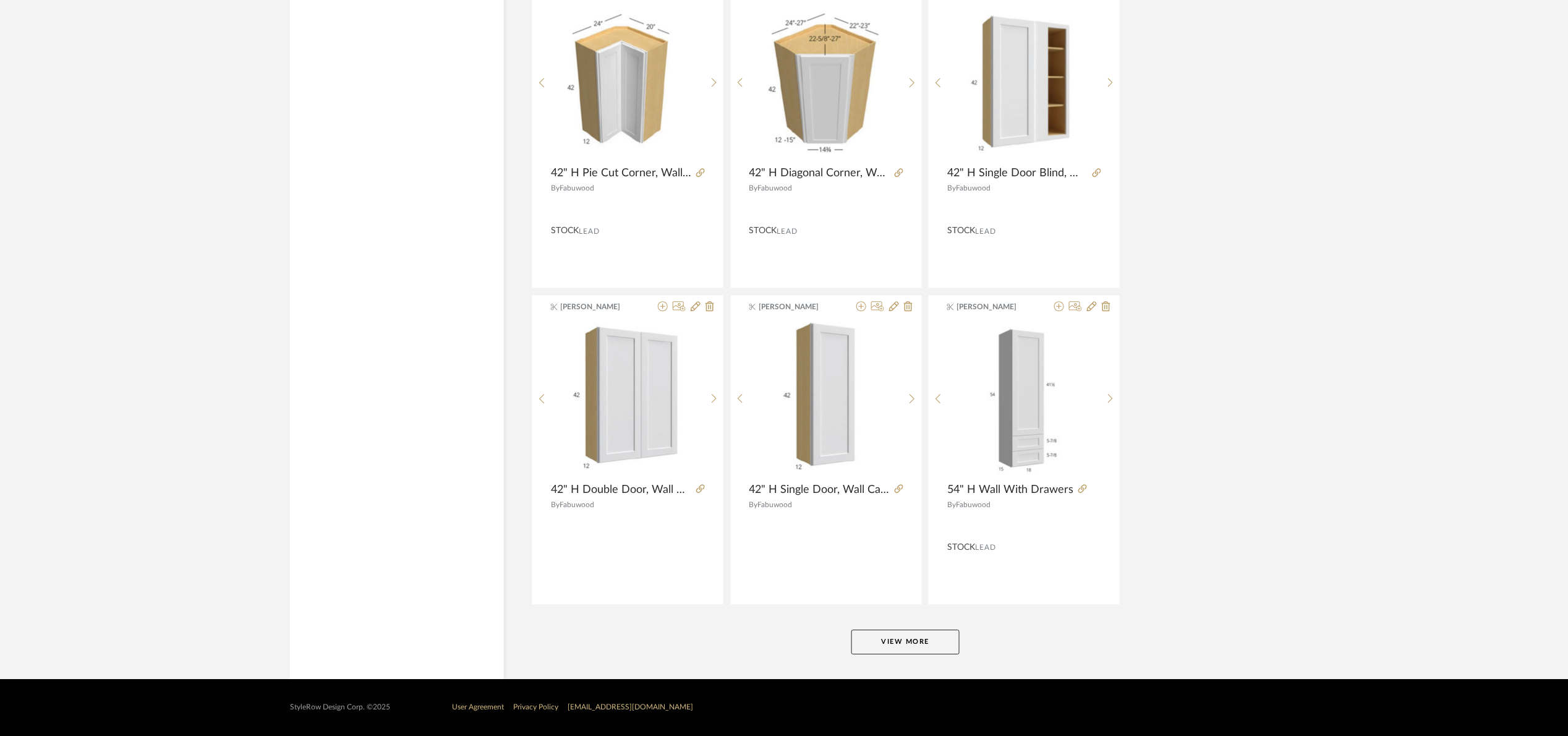
scroll to position [18676, 0]
drag, startPoint x: 928, startPoint y: 639, endPoint x: 1036, endPoint y: 522, distance: 159.2
click at [927, 639] on button "View More" at bounding box center [905, 641] width 108 height 25
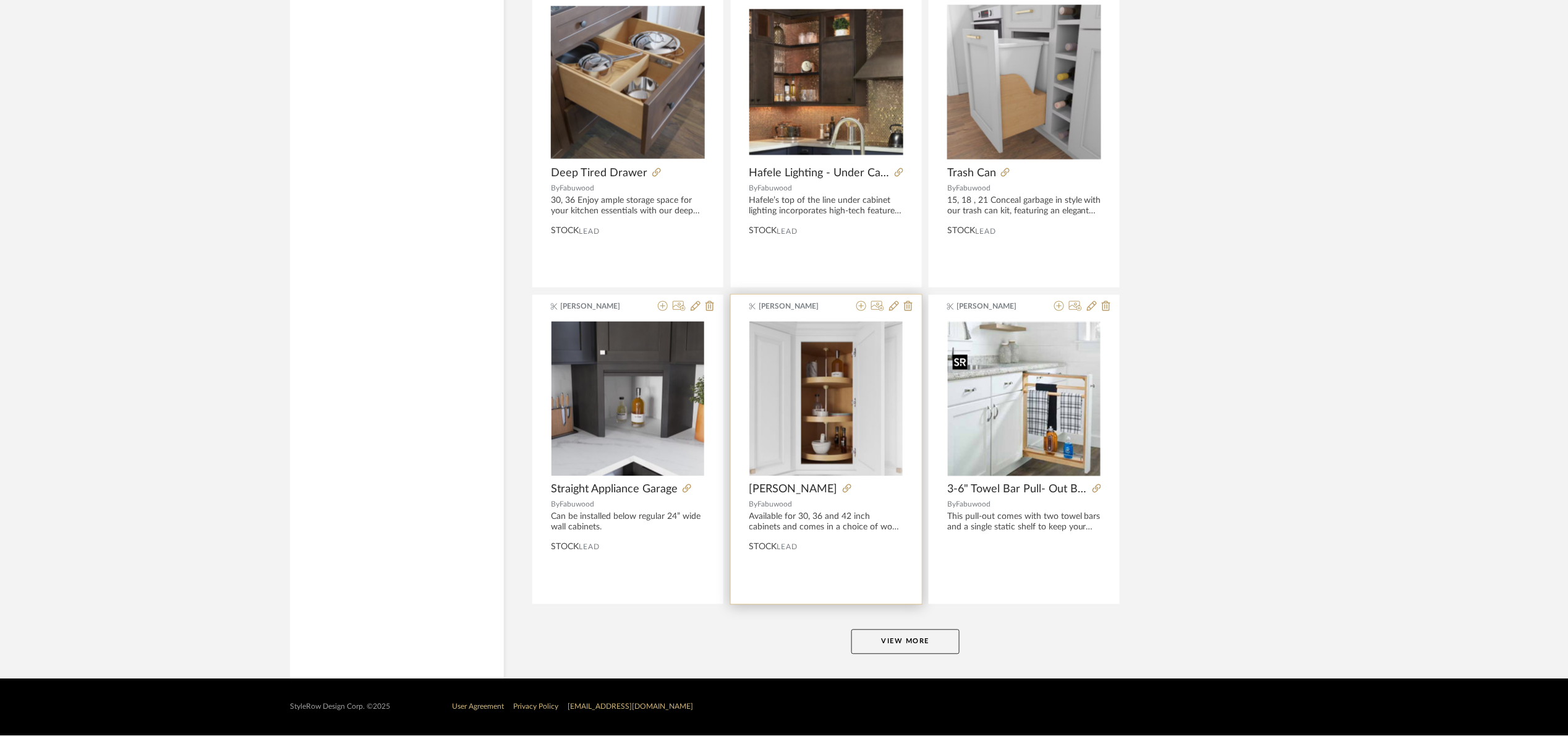
scroll to position [22476, 0]
click at [931, 641] on button "View More" at bounding box center [905, 641] width 108 height 25
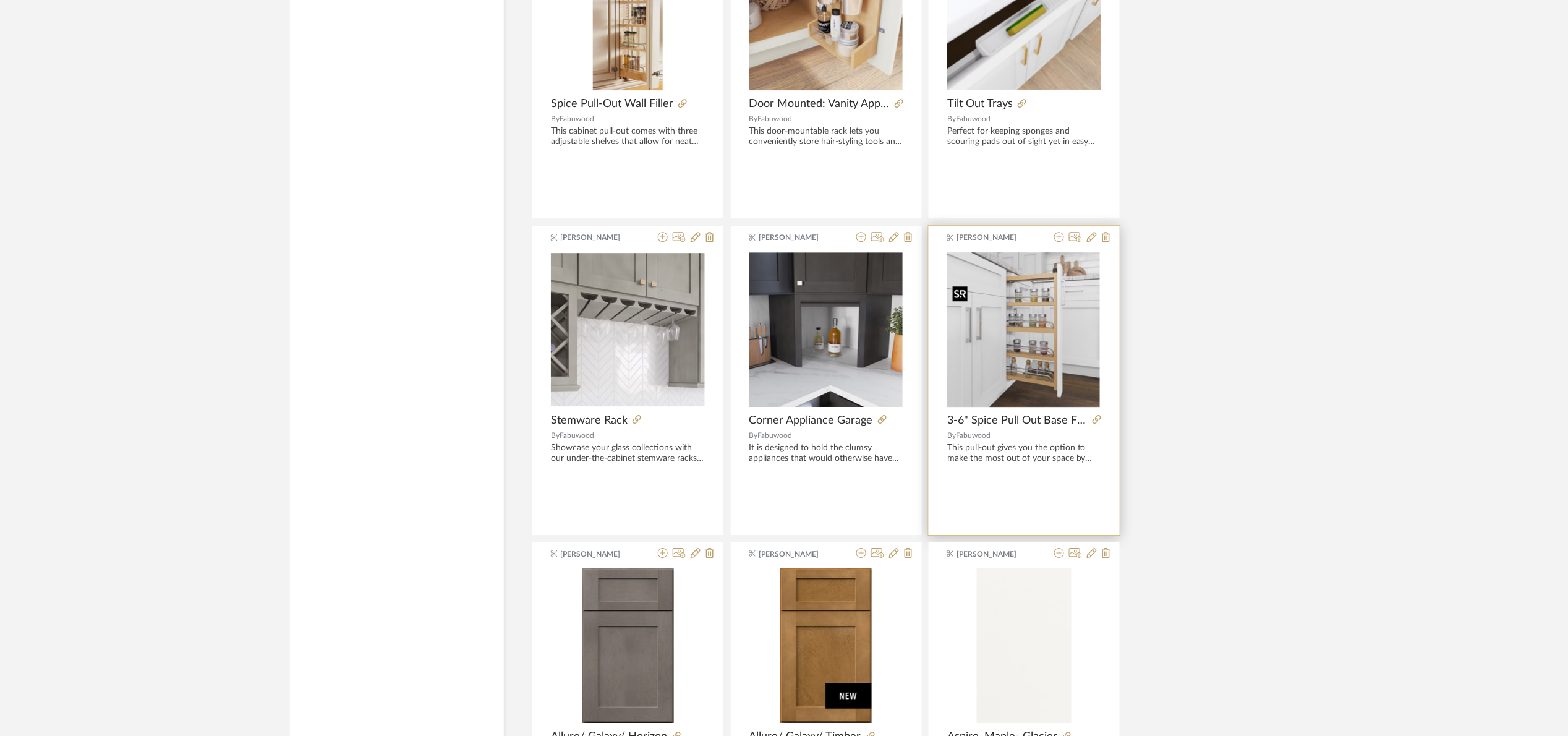
scroll to position [23125, 0]
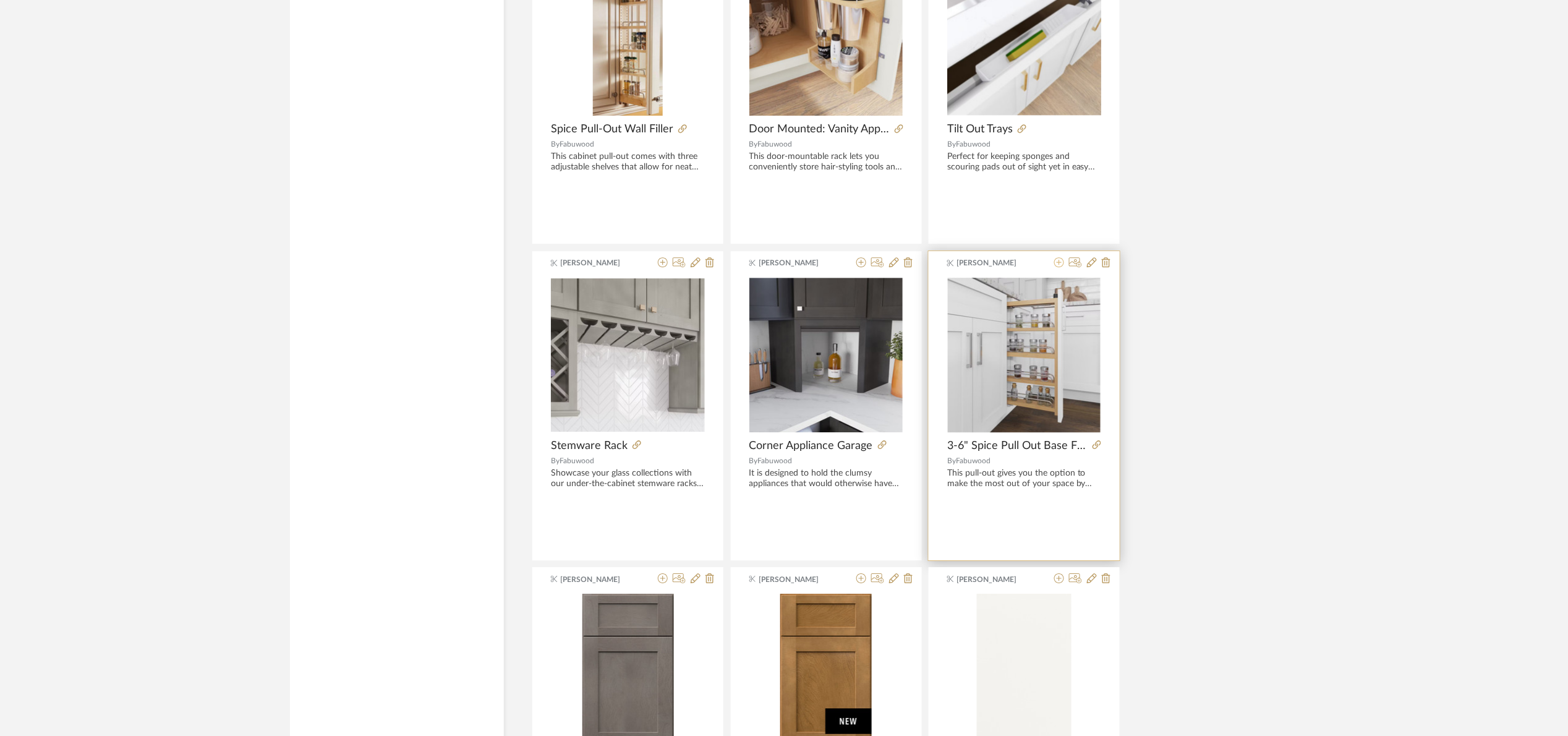
click at [1059, 267] on icon at bounding box center [1060, 262] width 10 height 10
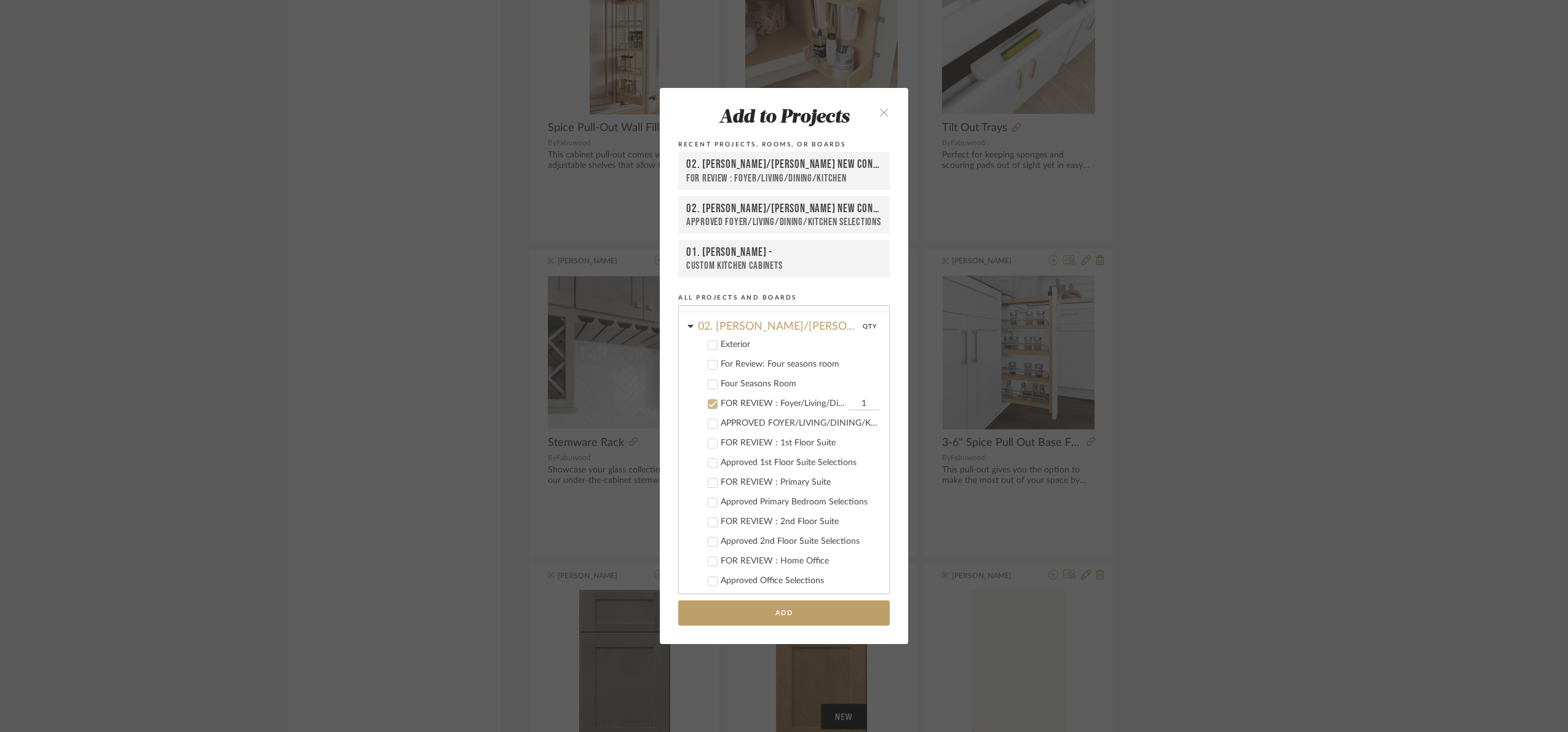
scroll to position [75, 0]
click at [744, 404] on div "FOR REVIEW : Foyer/Living/Dining/Kitchen" at bounding box center [783, 409] width 125 height 11
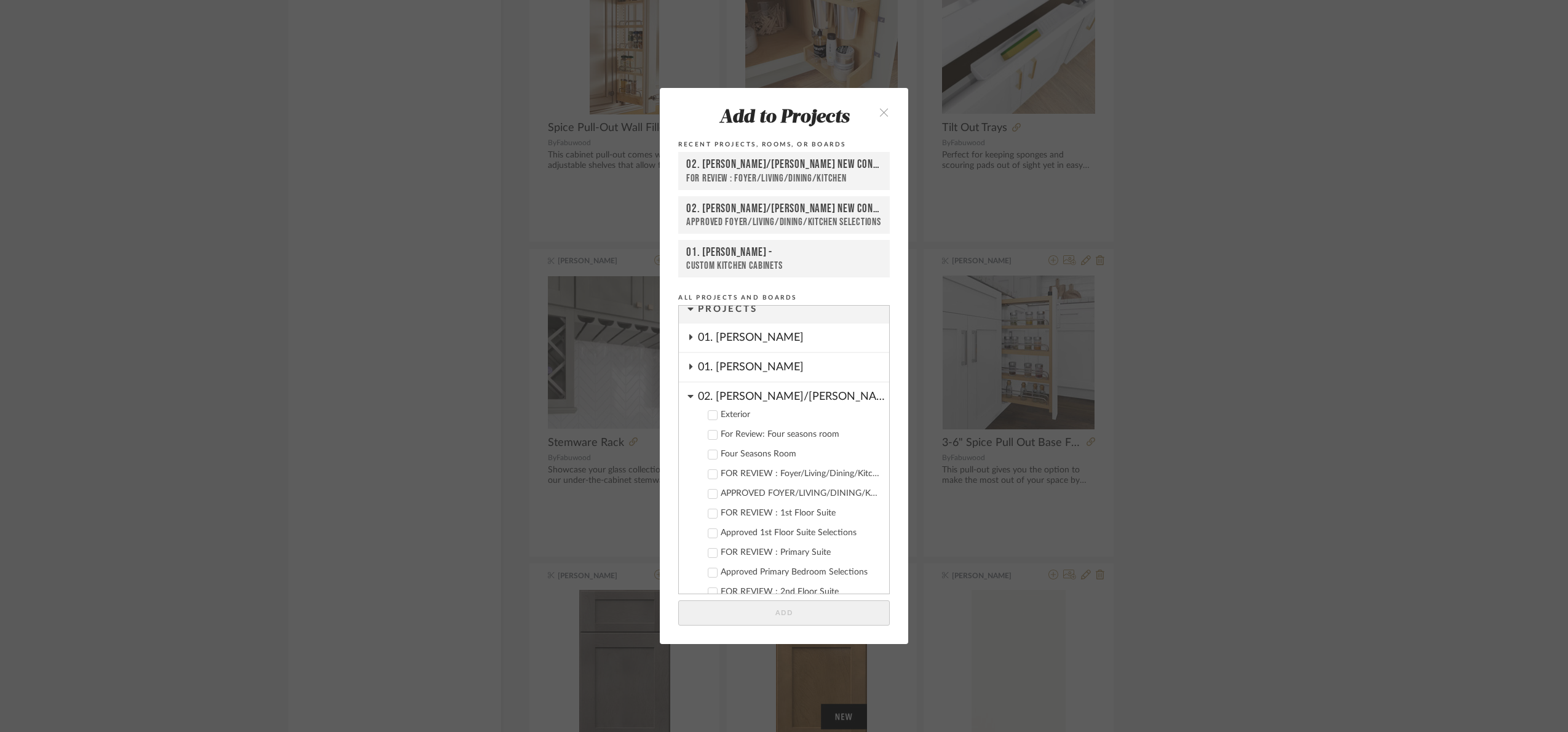
scroll to position [0, 0]
drag, startPoint x: 762, startPoint y: 407, endPoint x: 761, endPoint y: 400, distance: 7.1
click at [764, 407] on div "02. Mazzarelli/Rothstein New Con." at bounding box center [794, 403] width 191 height 21
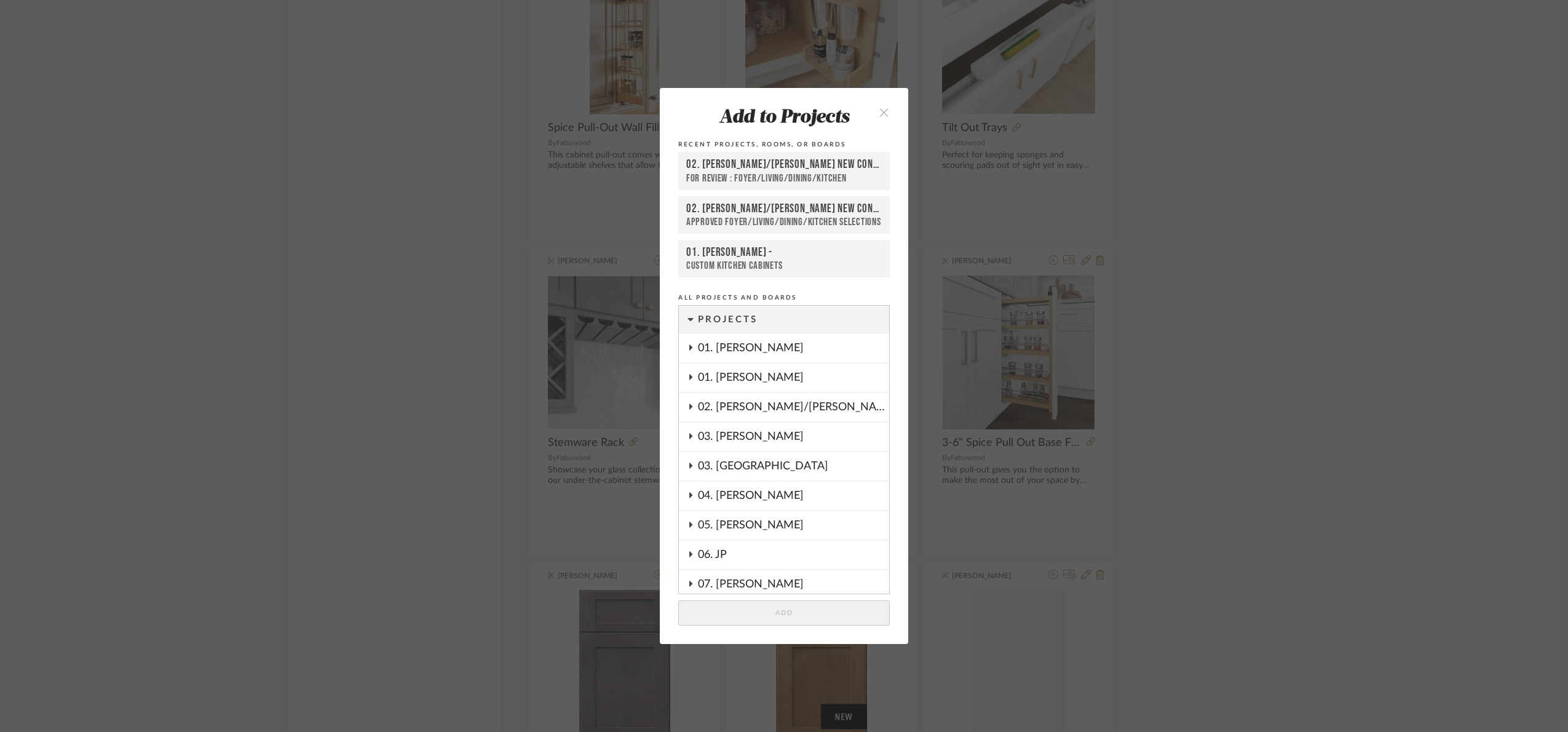
click at [752, 379] on div "01. Merker" at bounding box center [794, 377] width 191 height 28
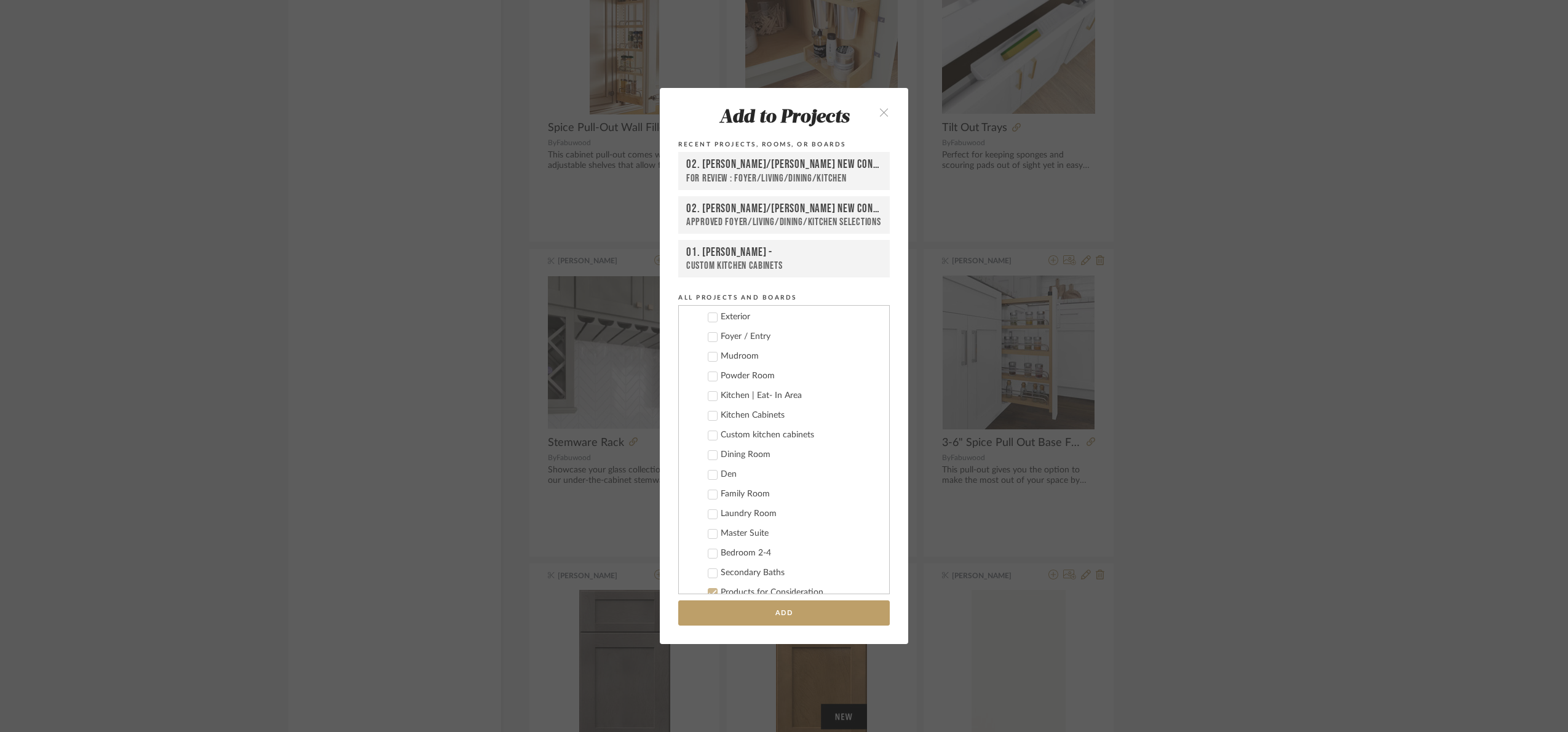
scroll to position [93, 0]
click at [765, 422] on div "Kitchen Cabinets" at bounding box center [800, 421] width 159 height 11
click at [807, 604] on button "Add" at bounding box center [784, 612] width 212 height 25
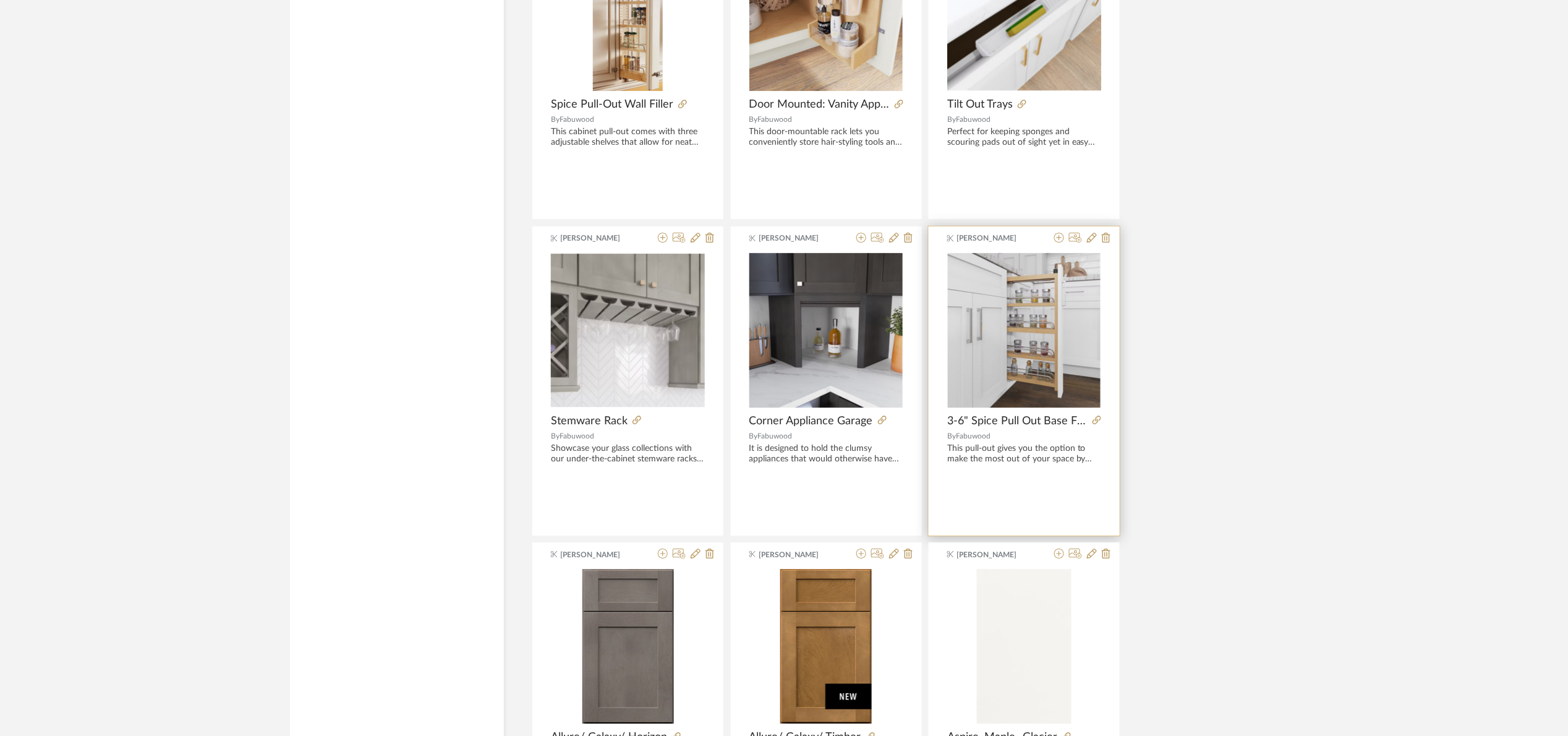
scroll to position [23125, 0]
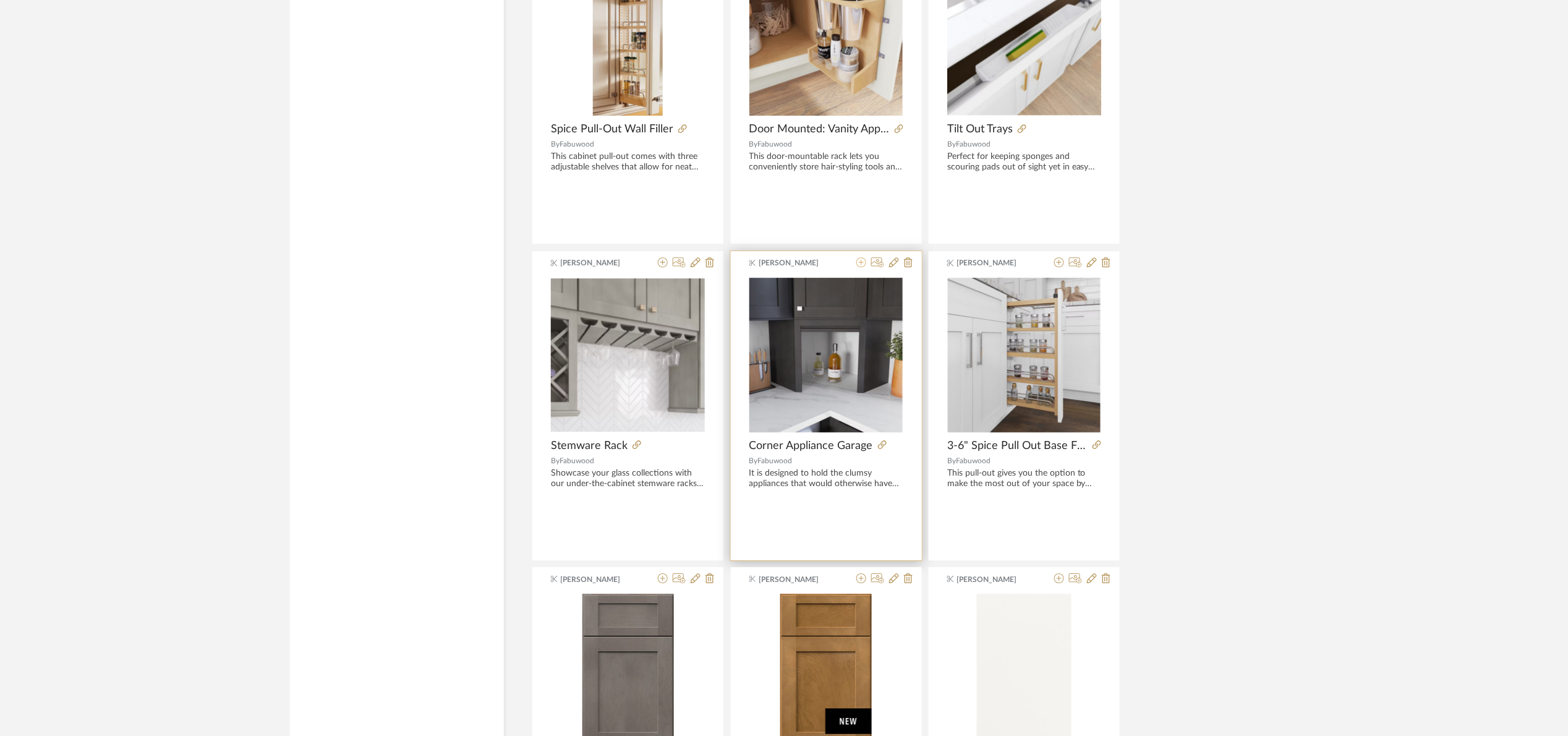
click at [864, 267] on icon at bounding box center [862, 262] width 10 height 10
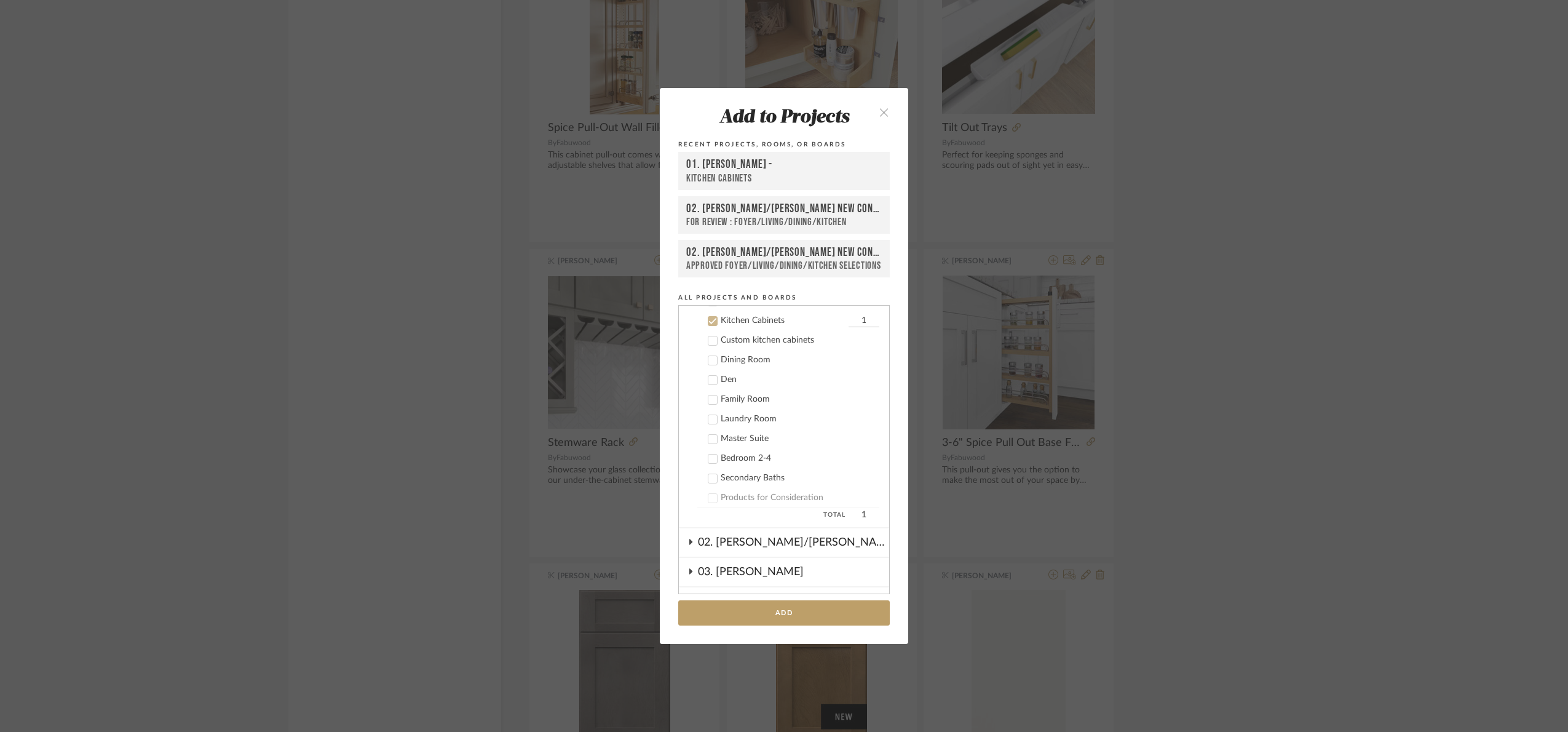
scroll to position [196, 0]
click at [799, 605] on button "Add" at bounding box center [784, 612] width 212 height 25
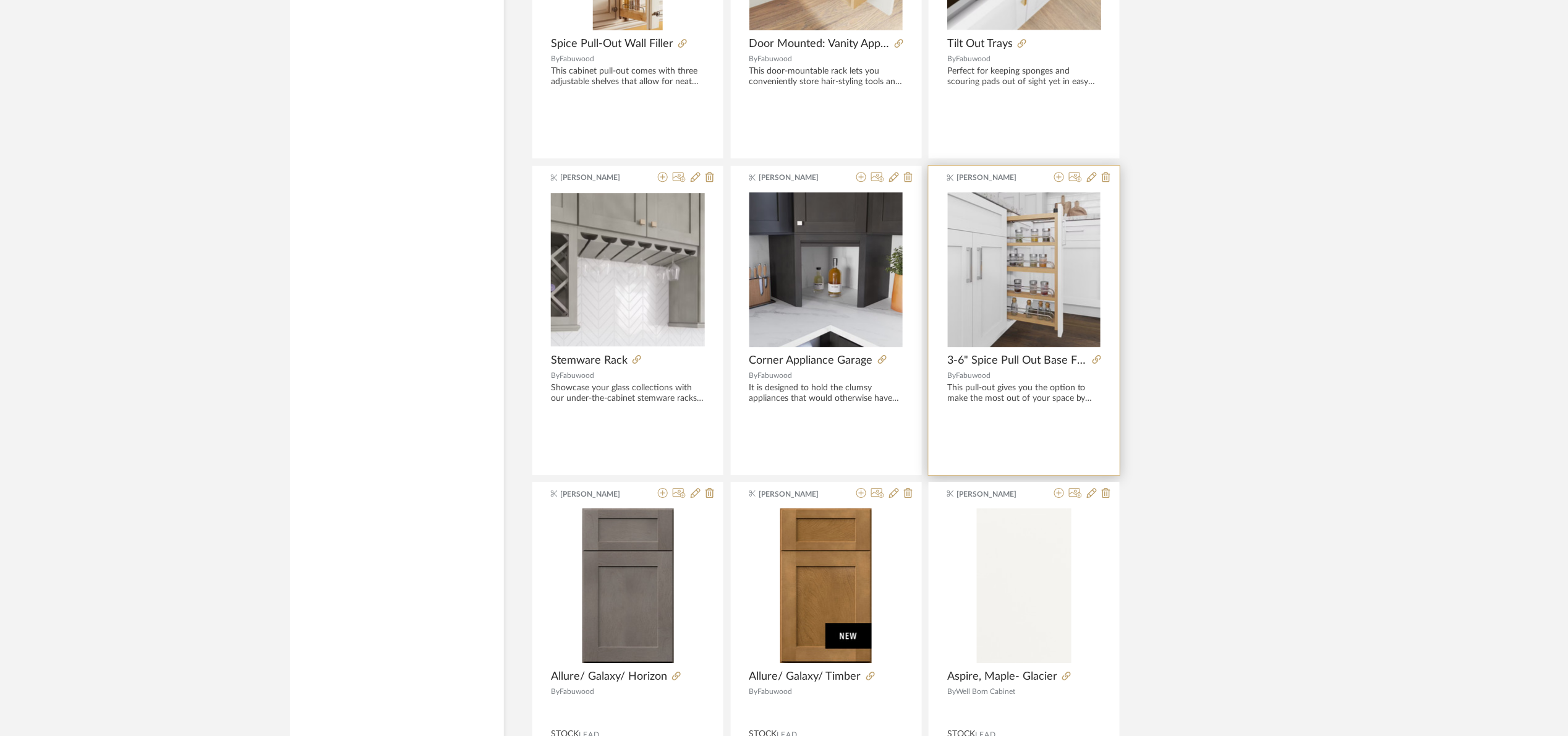
scroll to position [23218, 0]
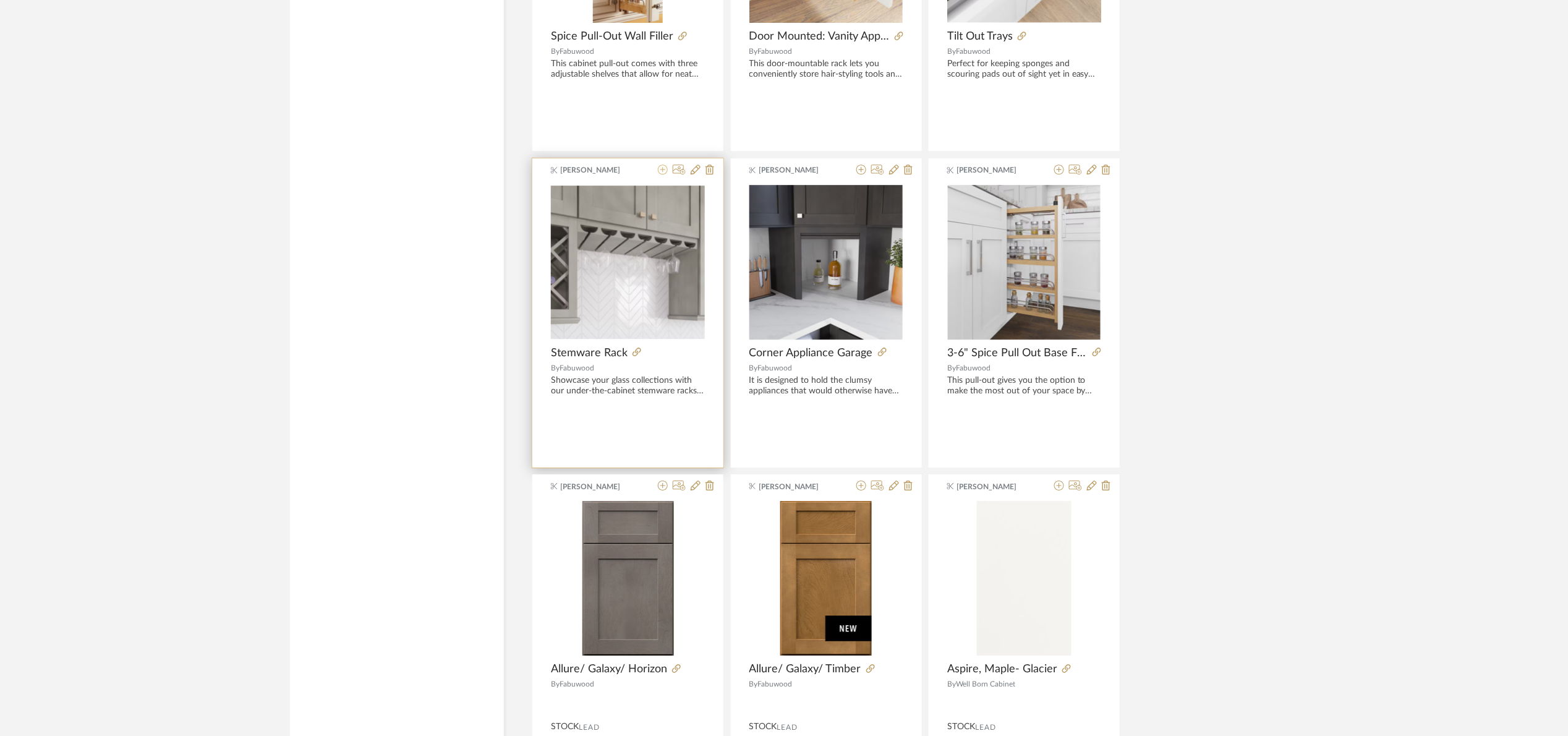
click at [660, 174] on icon at bounding box center [663, 170] width 10 height 10
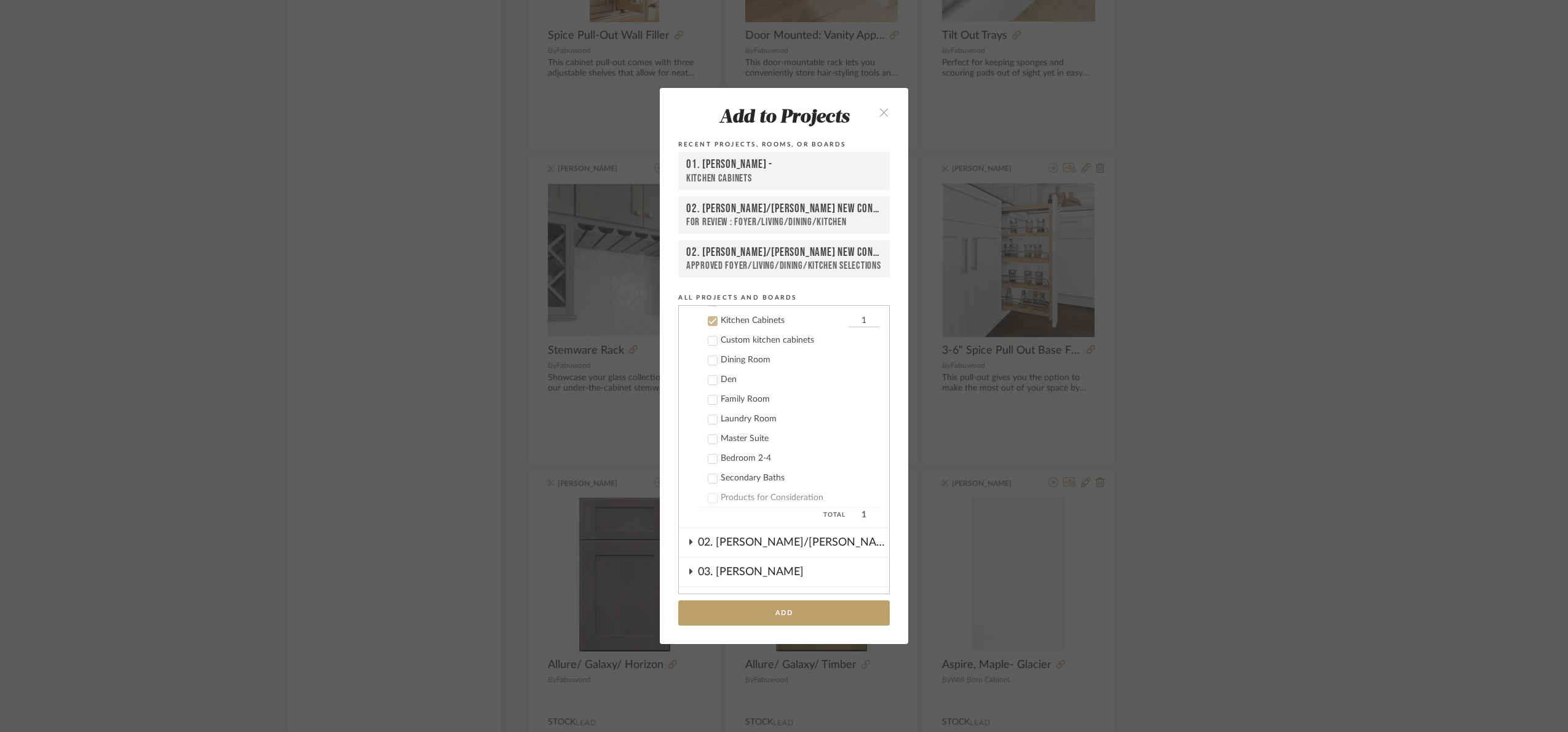
scroll to position [196, 0]
click at [813, 604] on button "Add" at bounding box center [784, 612] width 212 height 25
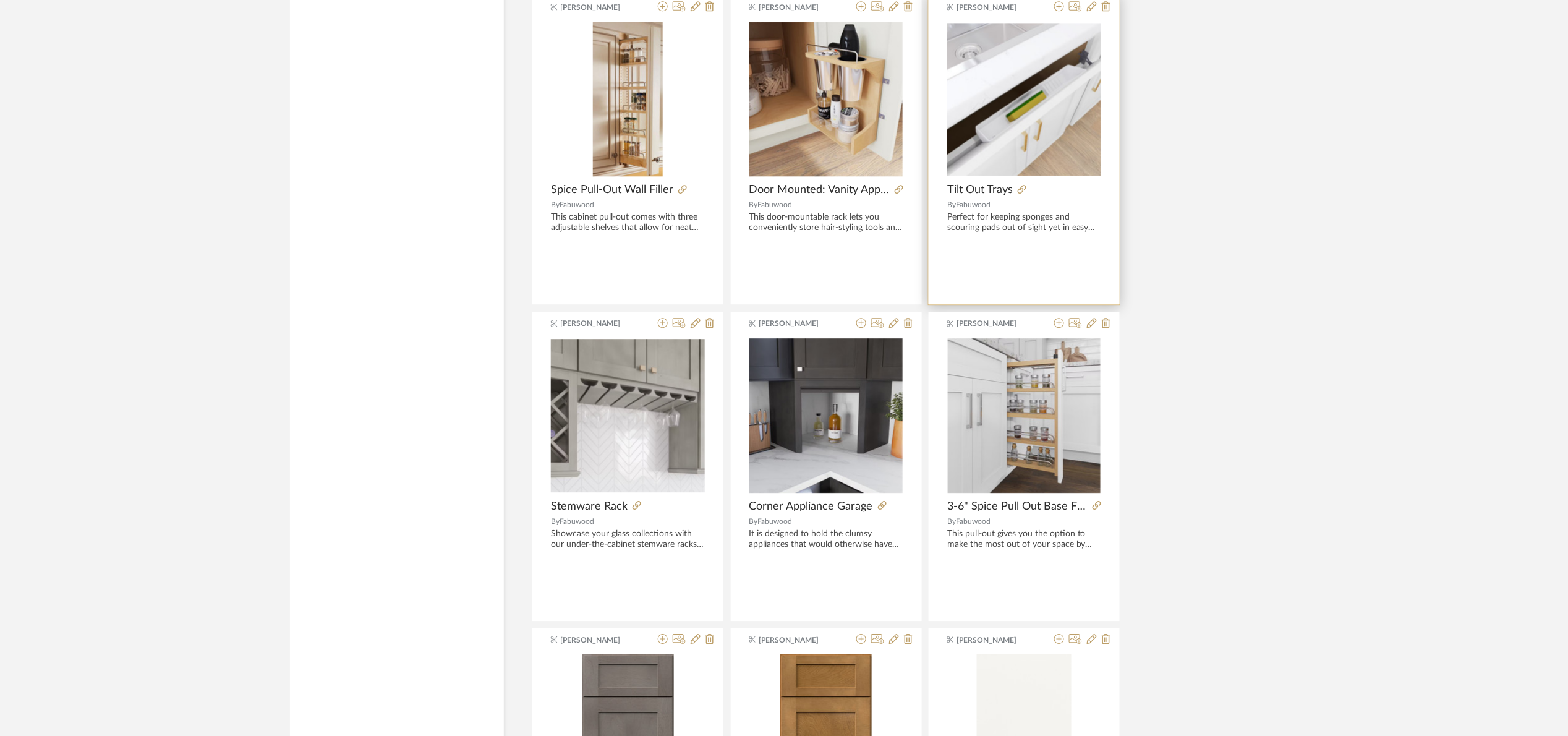
scroll to position [22846, 0]
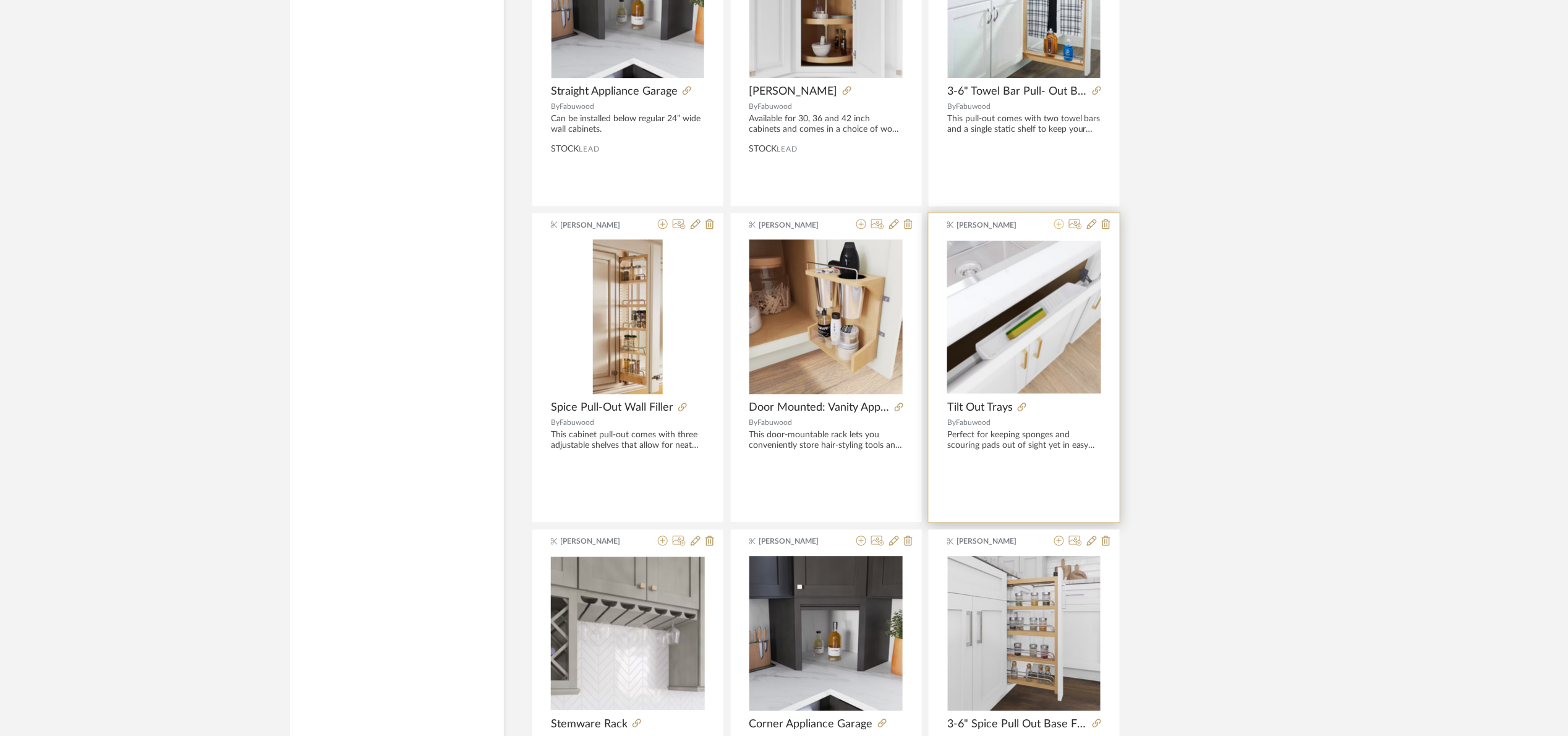
click at [1056, 228] on icon at bounding box center [1060, 224] width 10 height 10
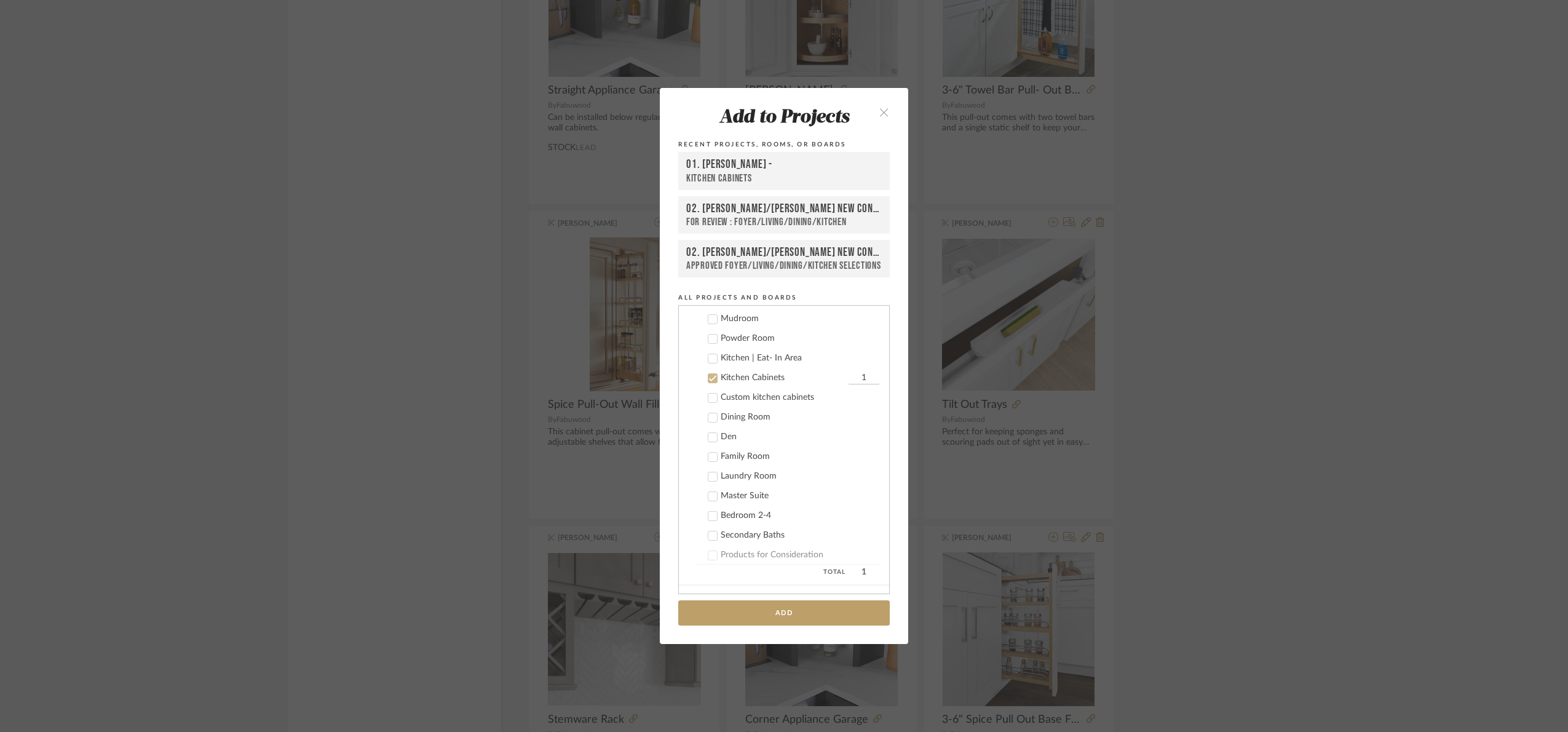
scroll to position [196, 0]
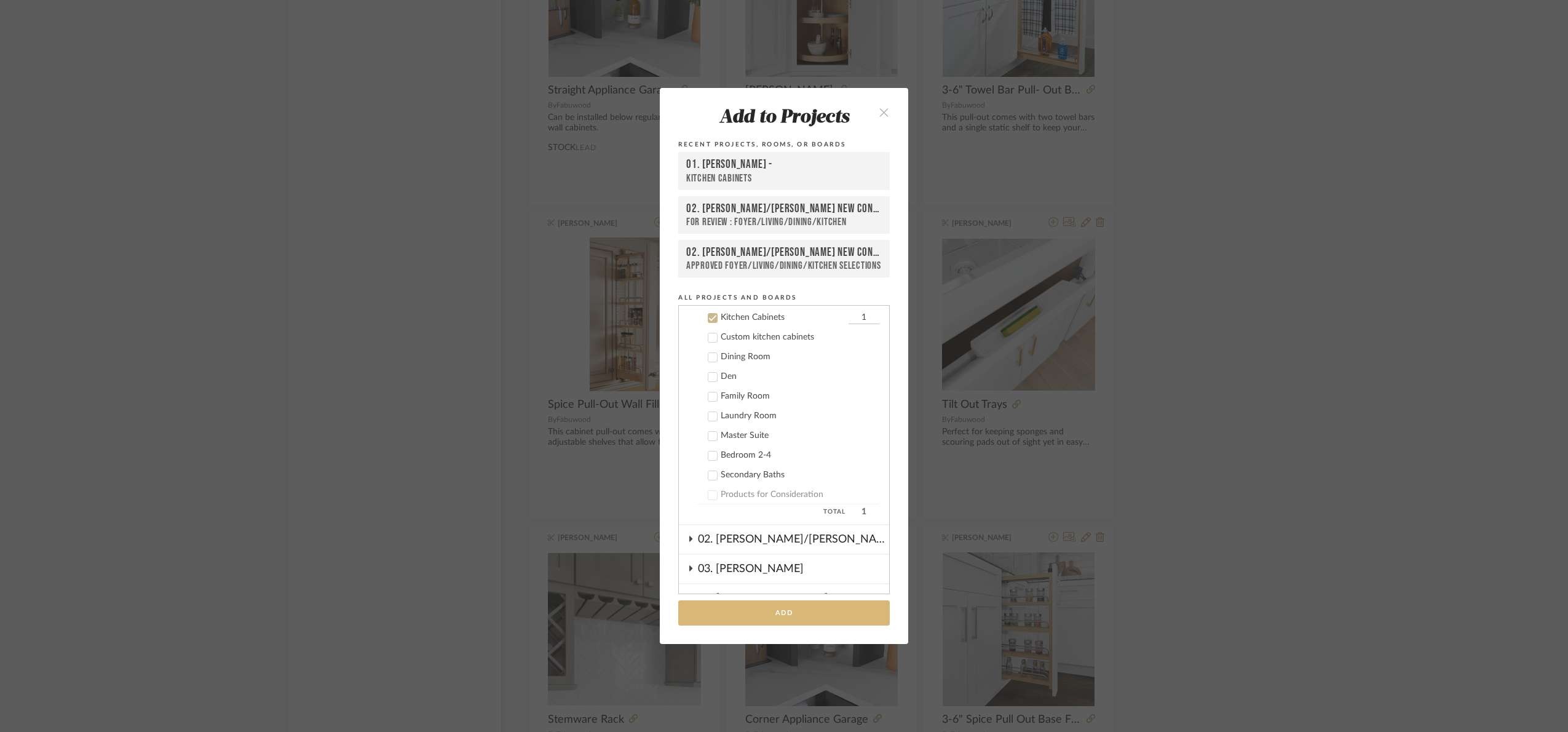
click at [797, 608] on button "Add" at bounding box center [784, 612] width 212 height 25
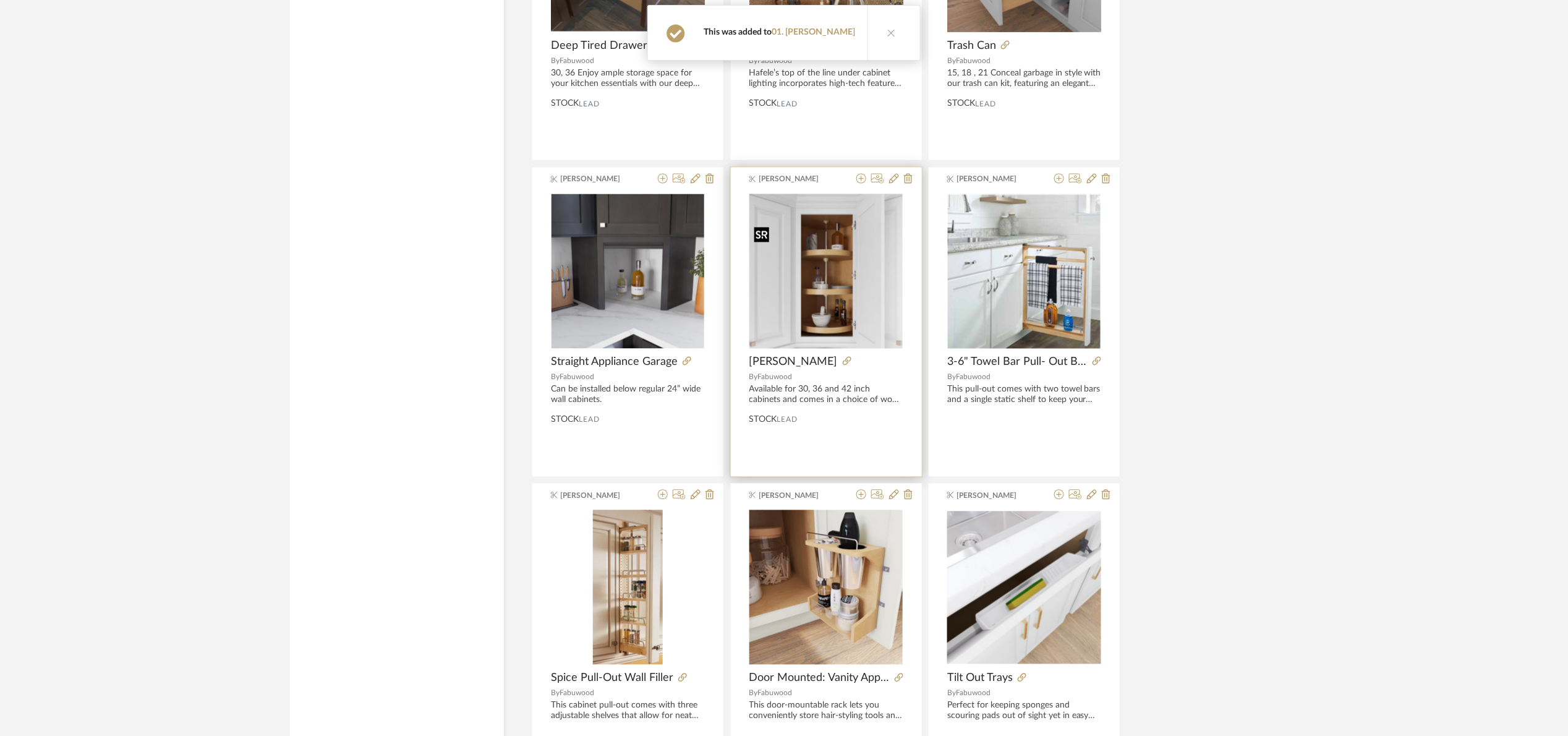
scroll to position [22569, 0]
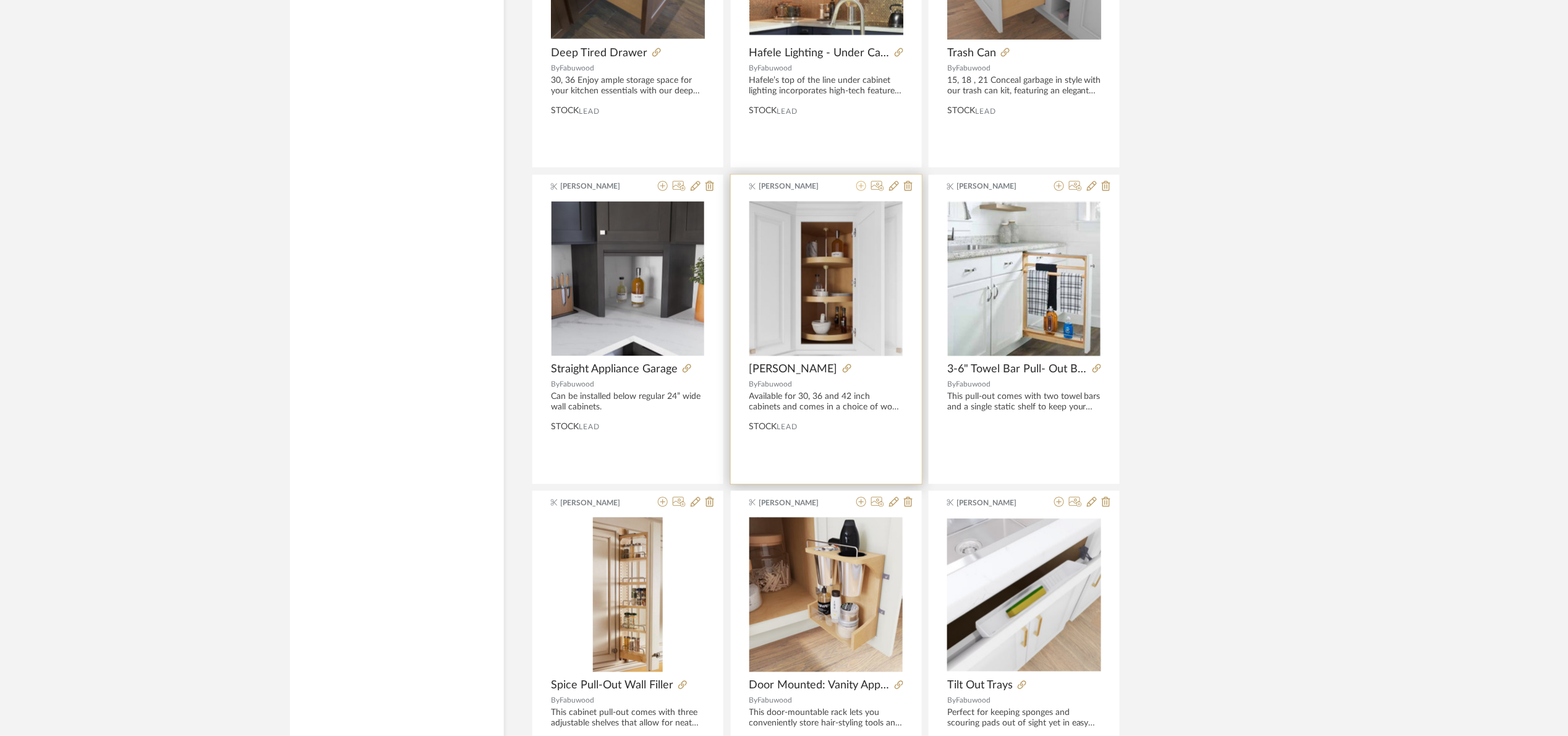
click at [860, 191] on icon at bounding box center [862, 186] width 10 height 10
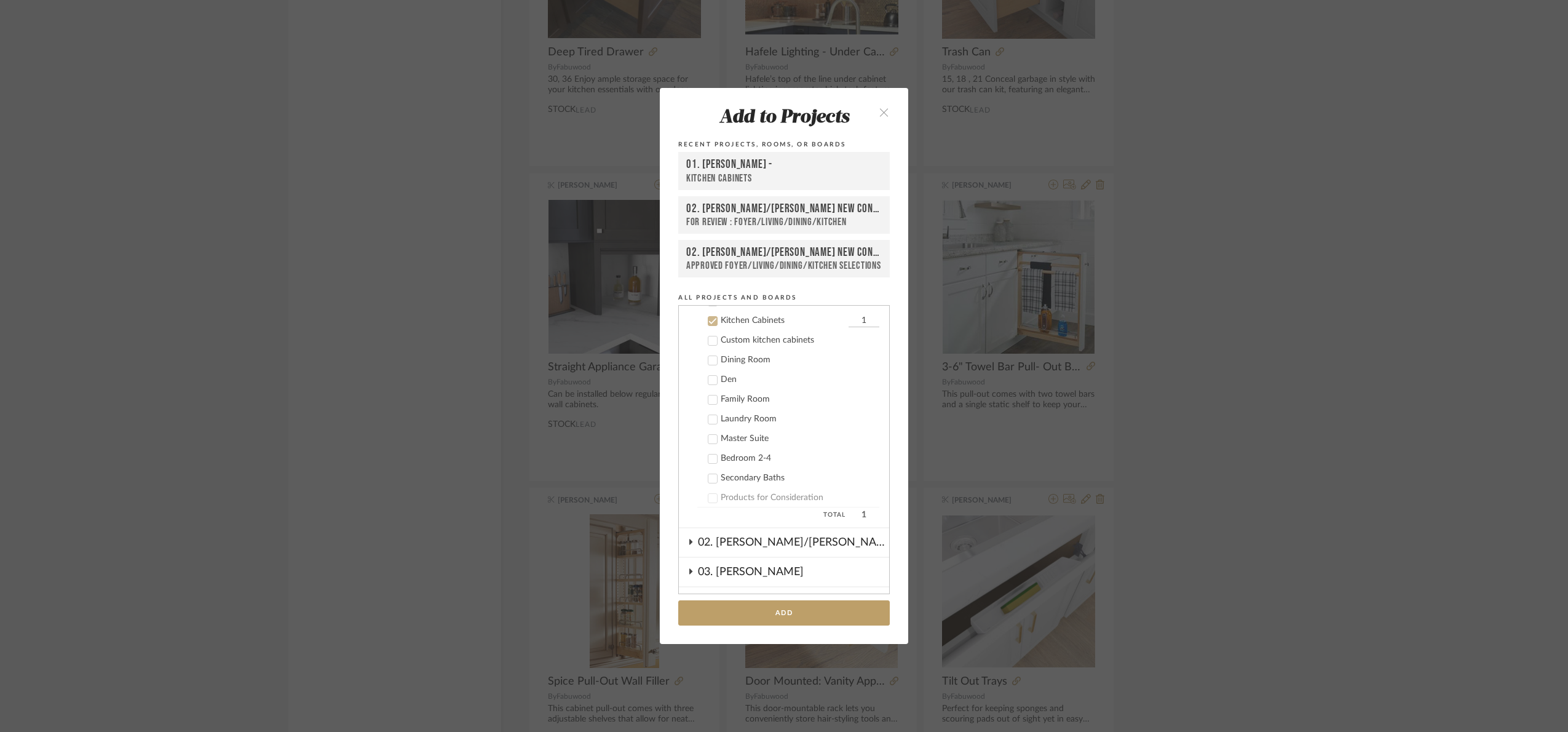
scroll to position [196, 0]
click at [794, 603] on button "Add" at bounding box center [784, 612] width 212 height 25
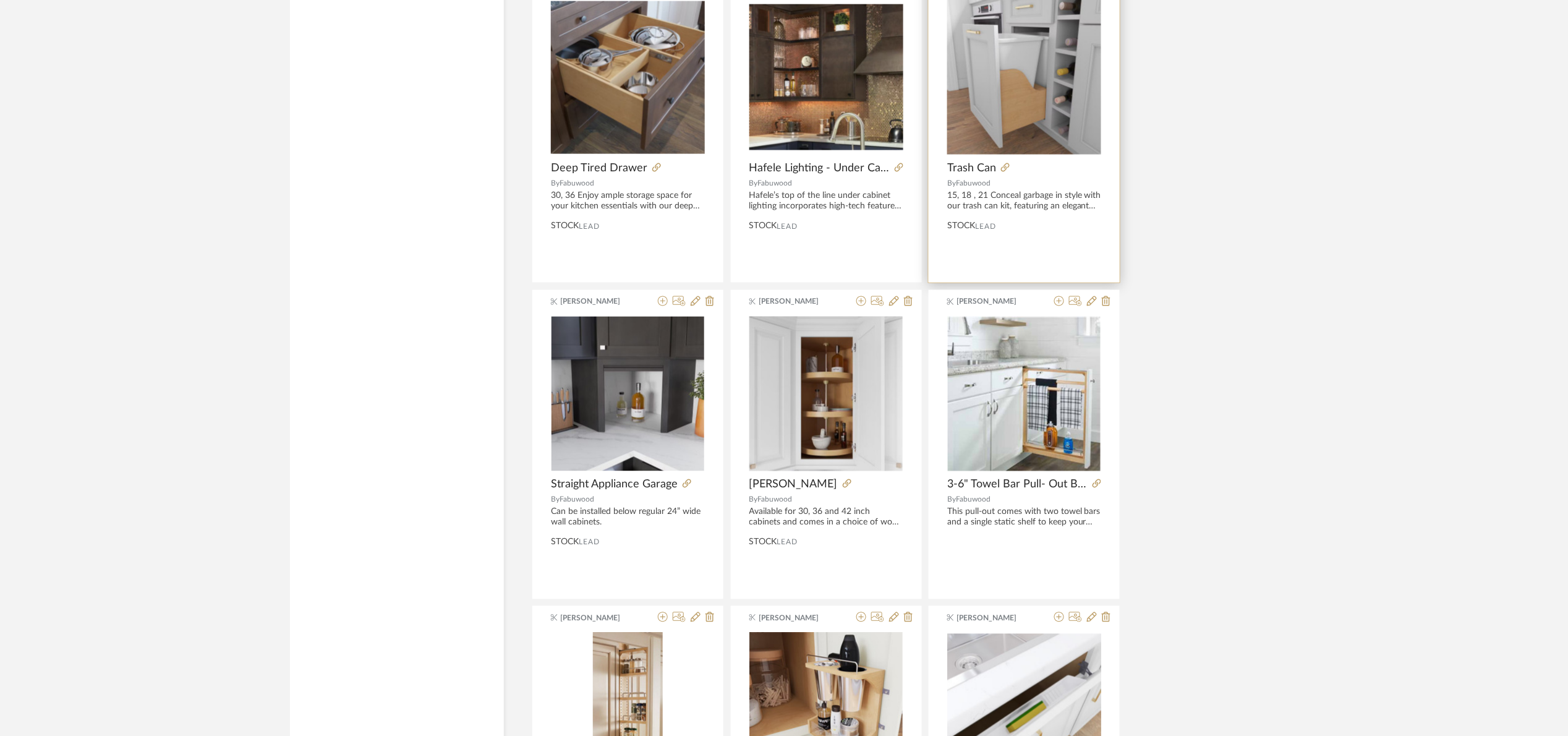
scroll to position [22290, 0]
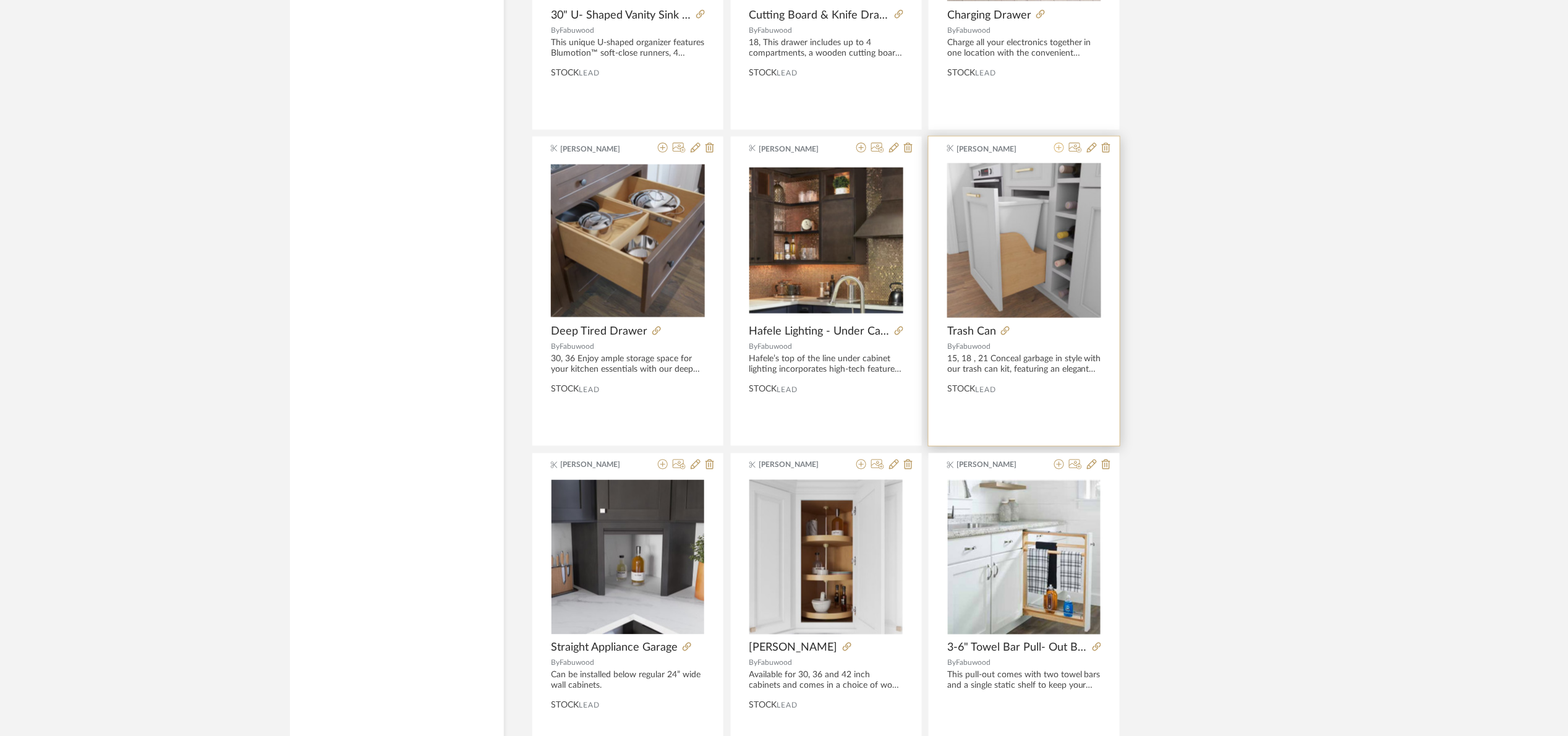
click at [1058, 153] on icon at bounding box center [1060, 148] width 10 height 10
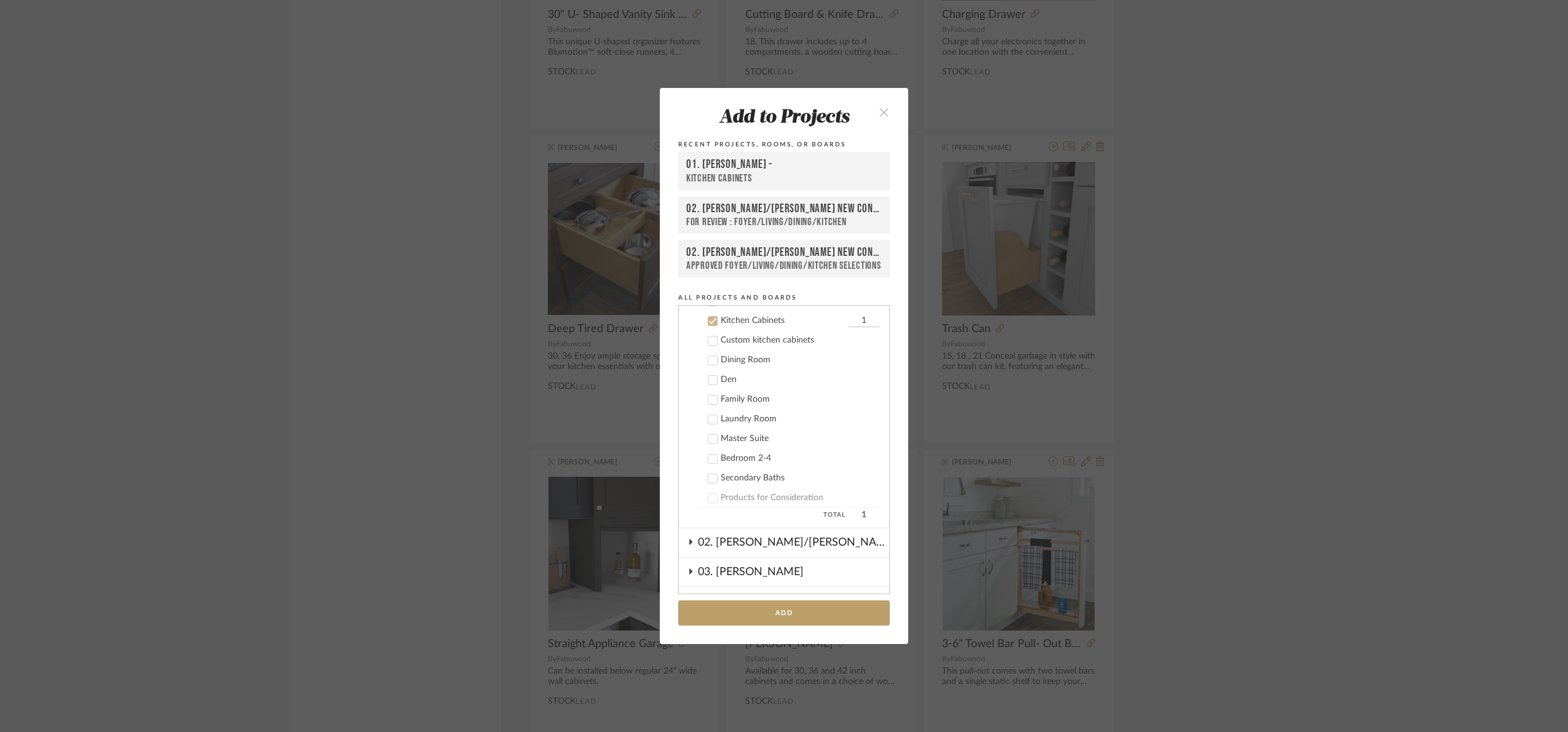
scroll to position [196, 0]
click at [811, 608] on button "Add" at bounding box center [784, 612] width 212 height 25
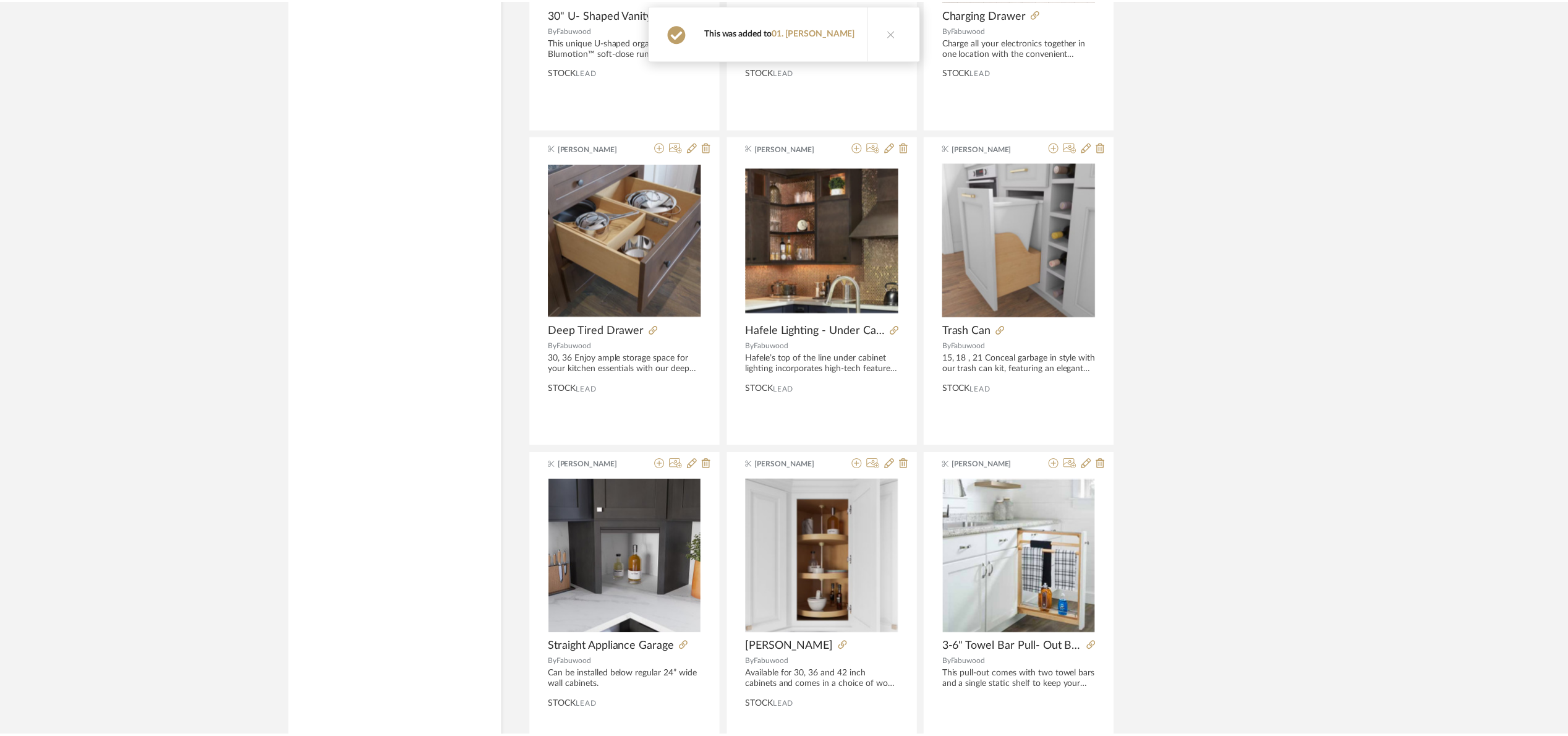
scroll to position [22290, 0]
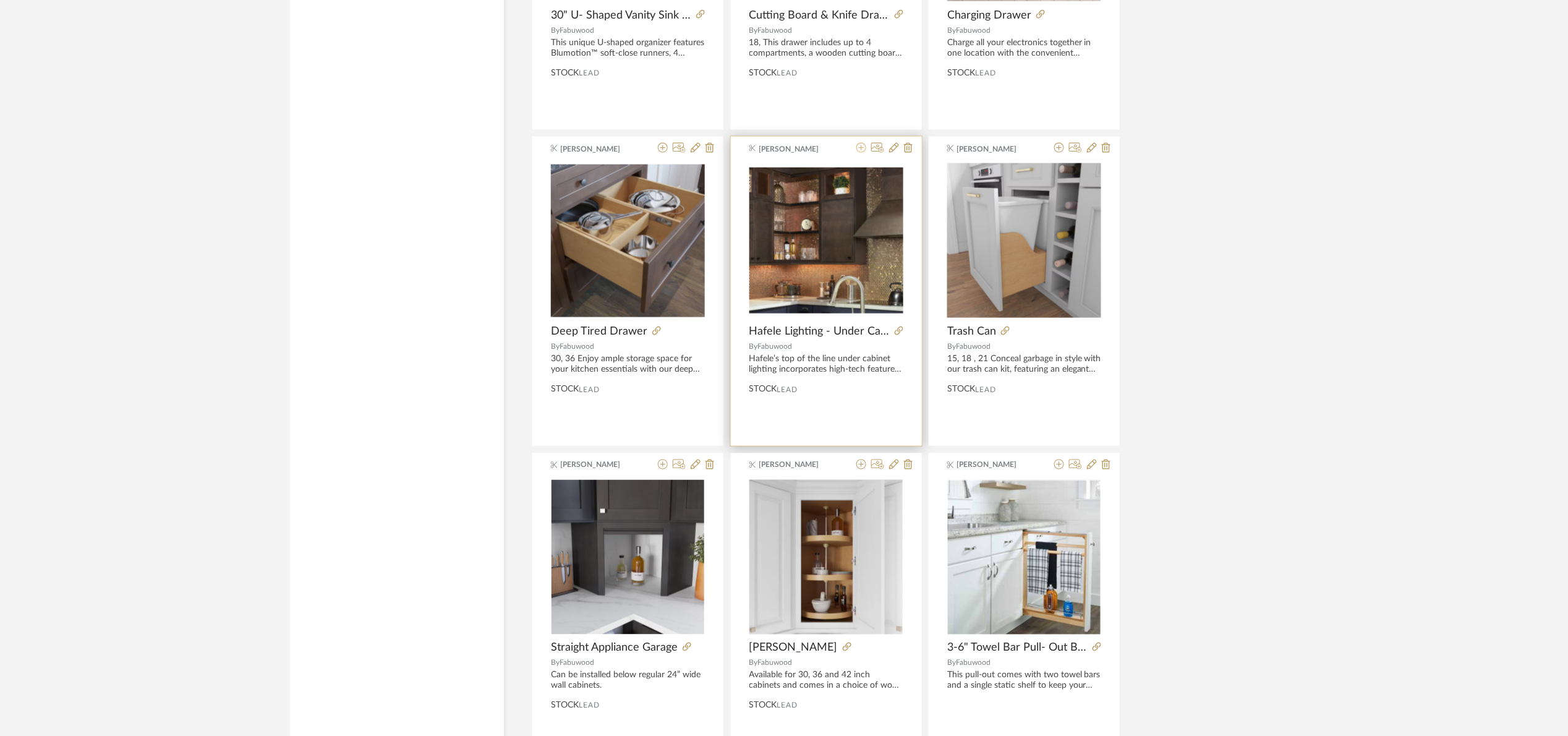
click at [862, 153] on icon at bounding box center [862, 148] width 10 height 10
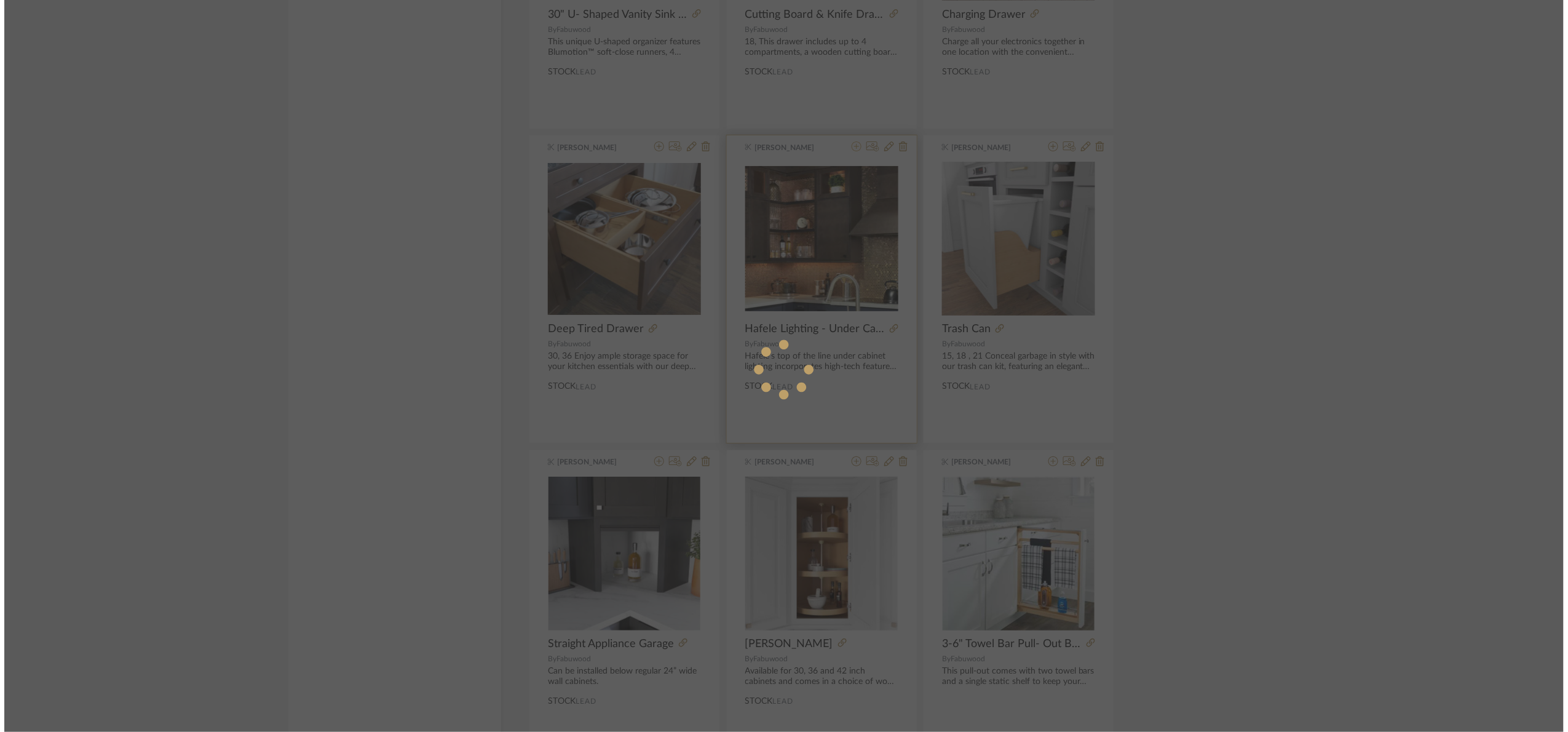
scroll to position [0, 0]
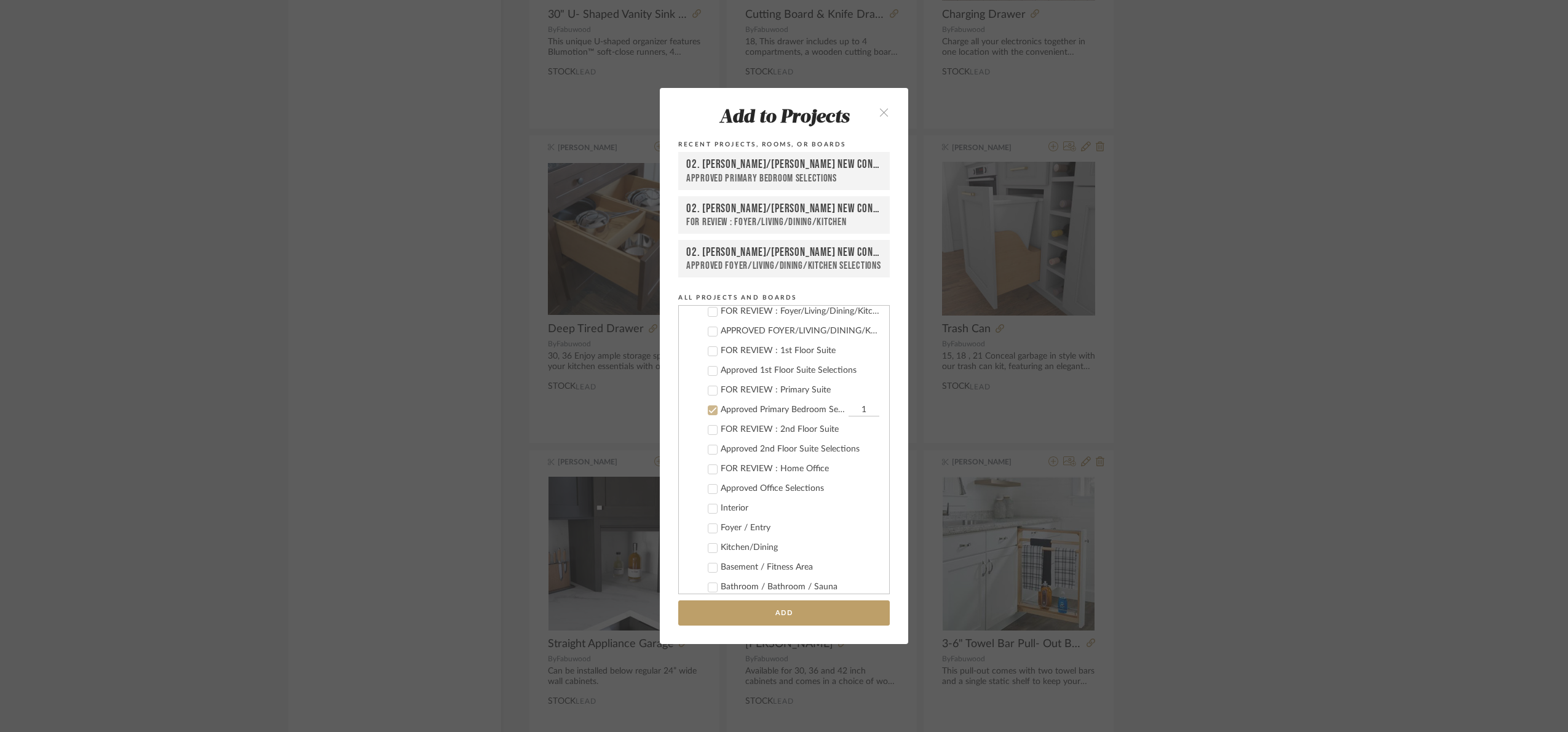
click at [721, 408] on div "Approved Primary Bedroom Selections" at bounding box center [783, 410] width 125 height 11
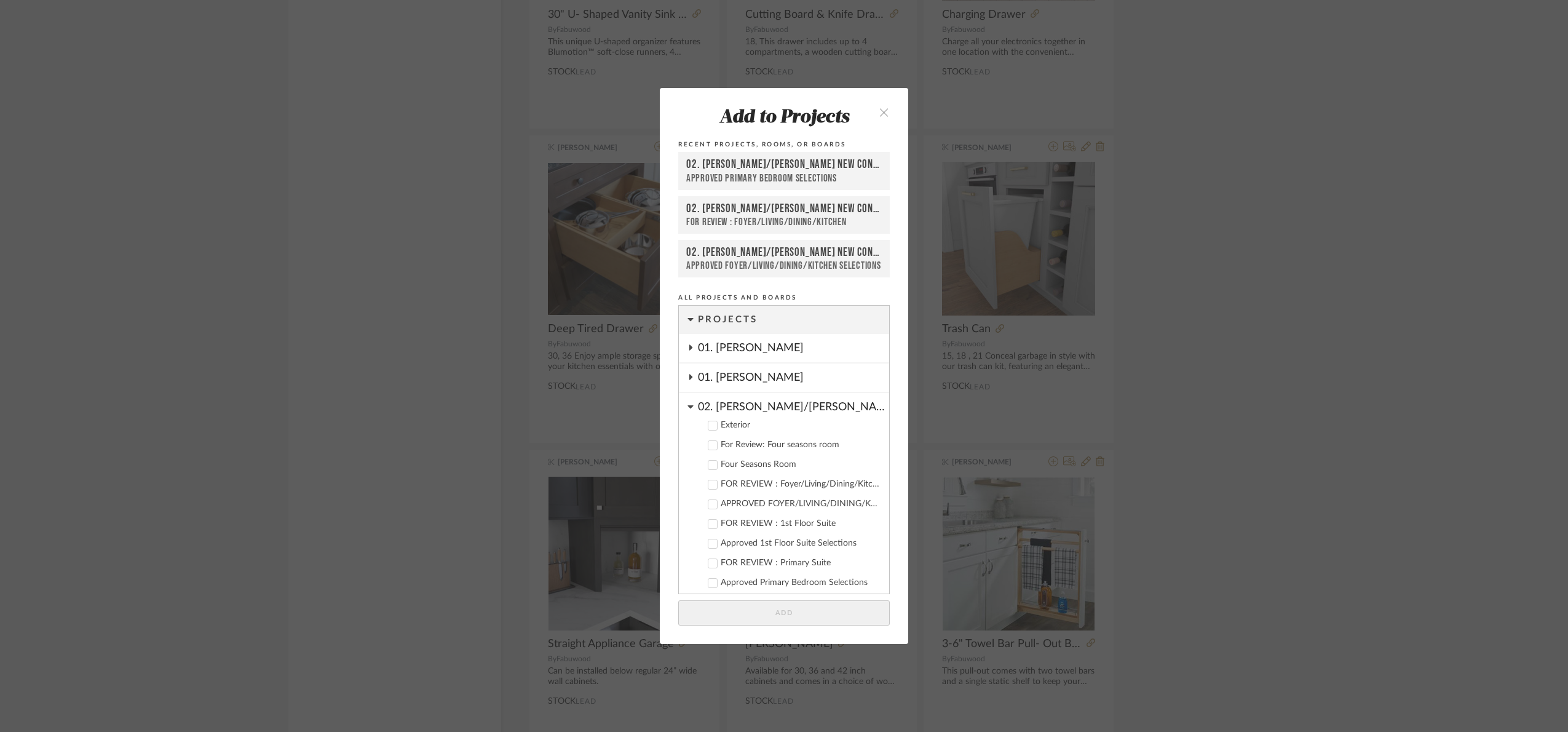
click at [740, 402] on div "02. Mazzarelli/Rothstein New Con." at bounding box center [794, 403] width 191 height 21
click at [761, 374] on div "01. Merker" at bounding box center [794, 377] width 191 height 28
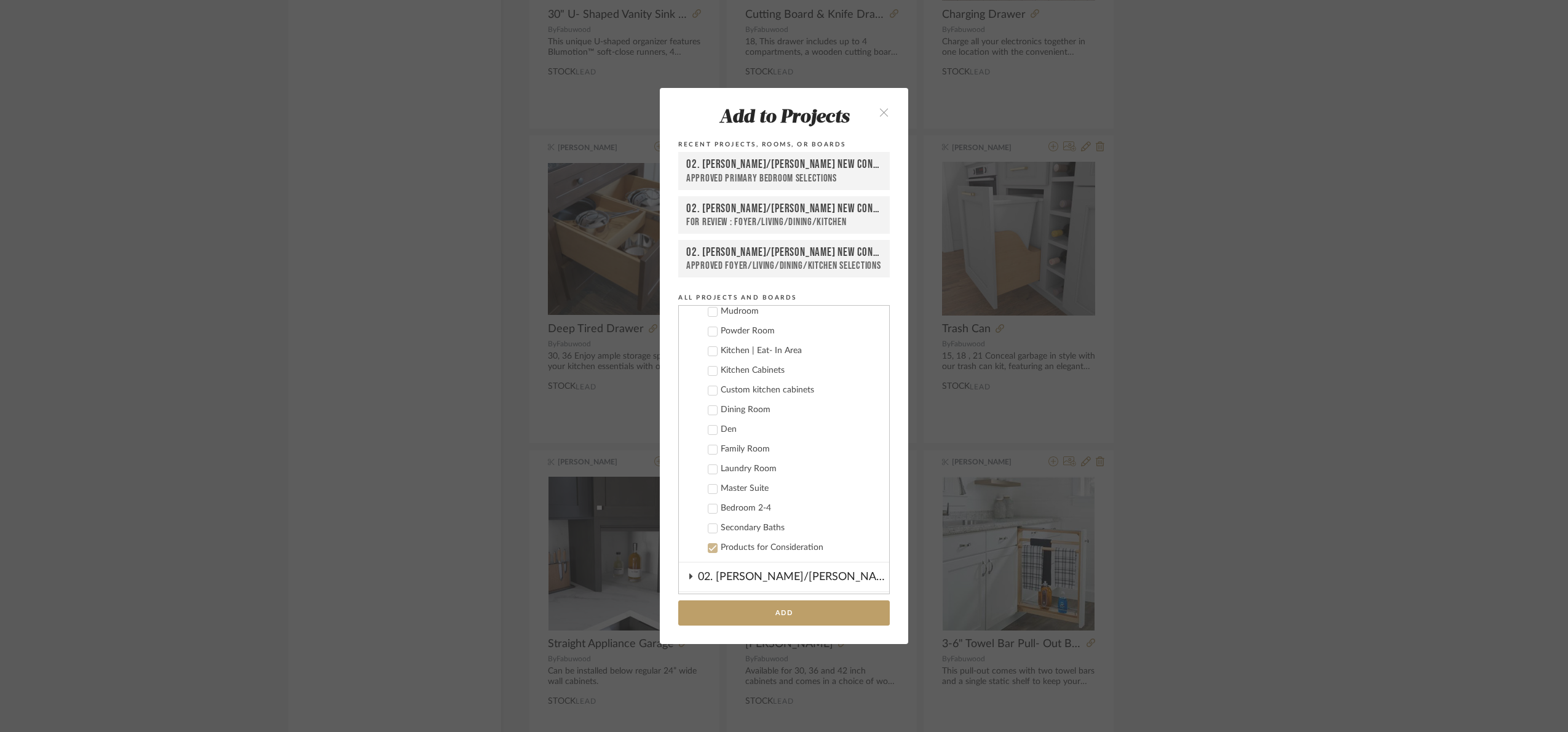
scroll to position [93, 0]
drag, startPoint x: 757, startPoint y: 418, endPoint x: 759, endPoint y: 456, distance: 38.1
click at [756, 418] on div "Kitchen Cabinets" at bounding box center [800, 421] width 159 height 11
click at [816, 602] on button "Add" at bounding box center [784, 612] width 212 height 25
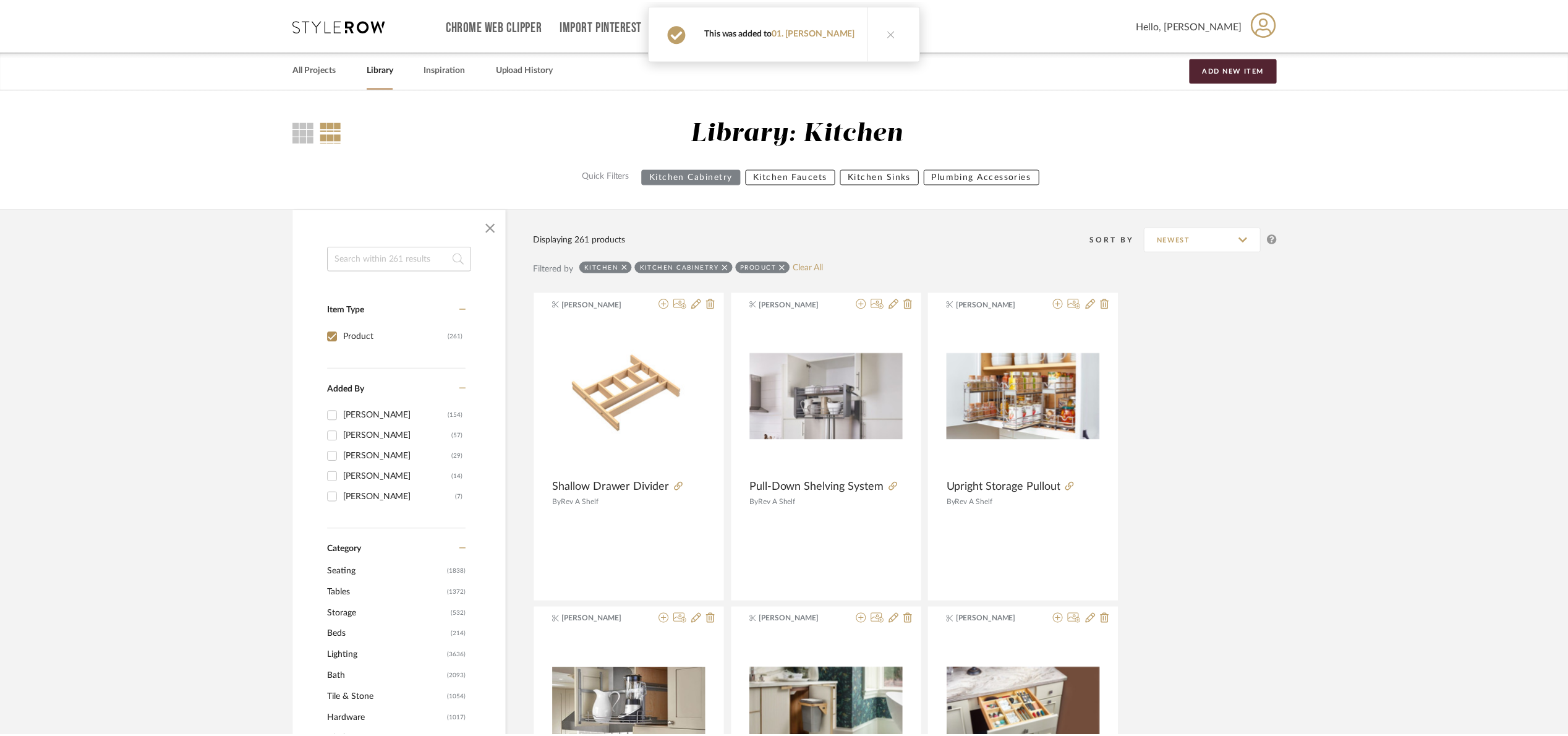
scroll to position [22290, 0]
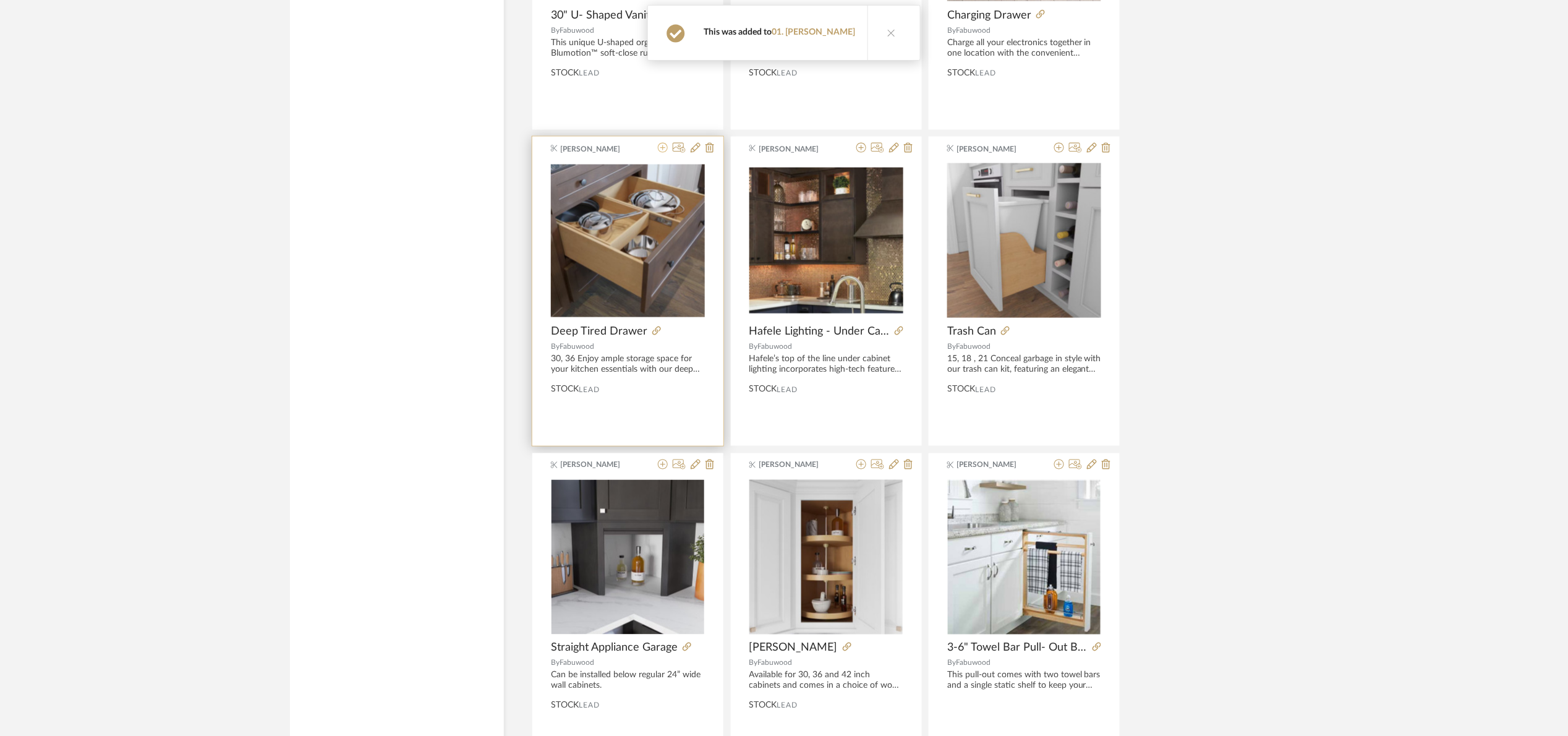
click at [660, 153] on icon at bounding box center [663, 148] width 10 height 10
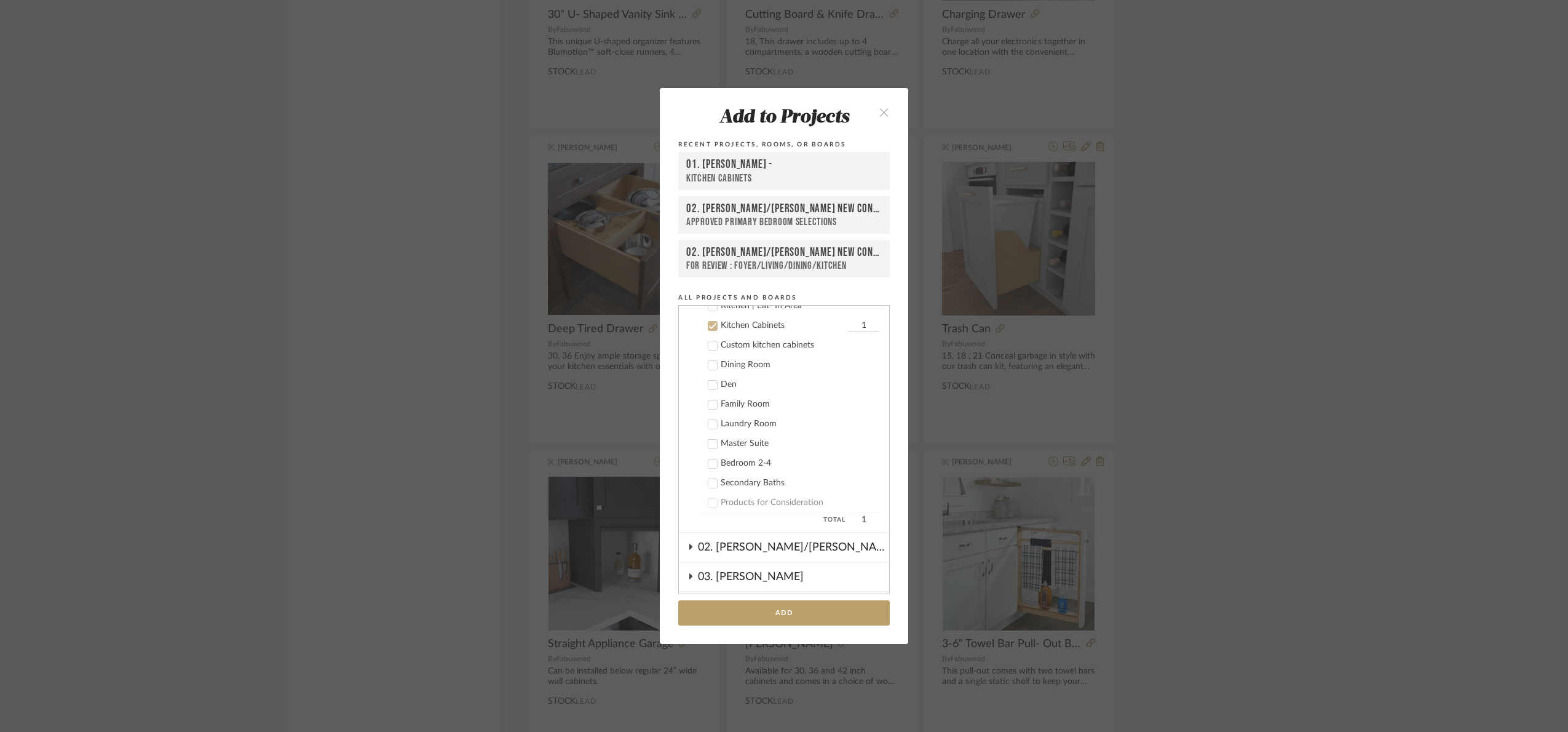
scroll to position [196, 0]
click at [797, 614] on button "Add" at bounding box center [784, 612] width 212 height 25
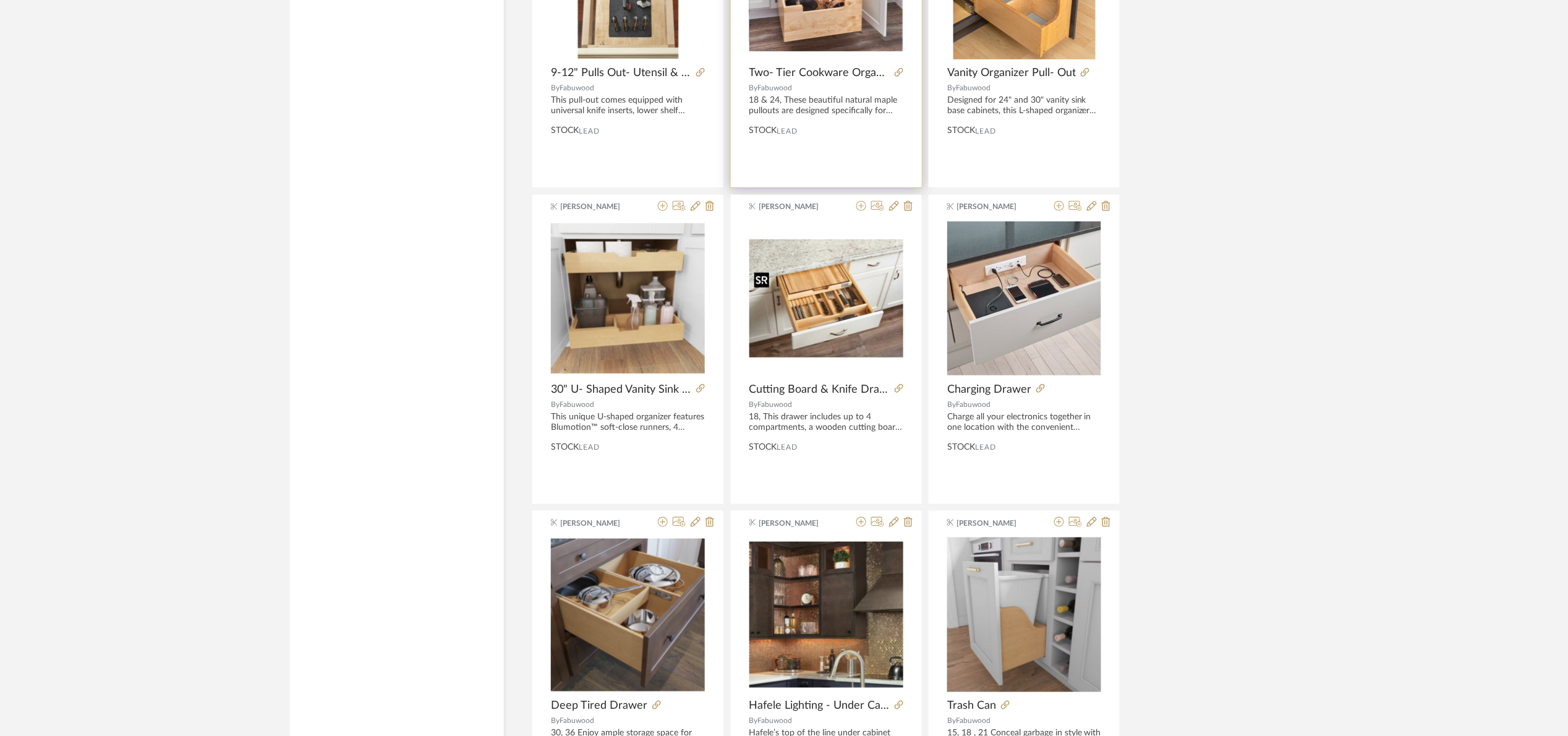
scroll to position [21827, 0]
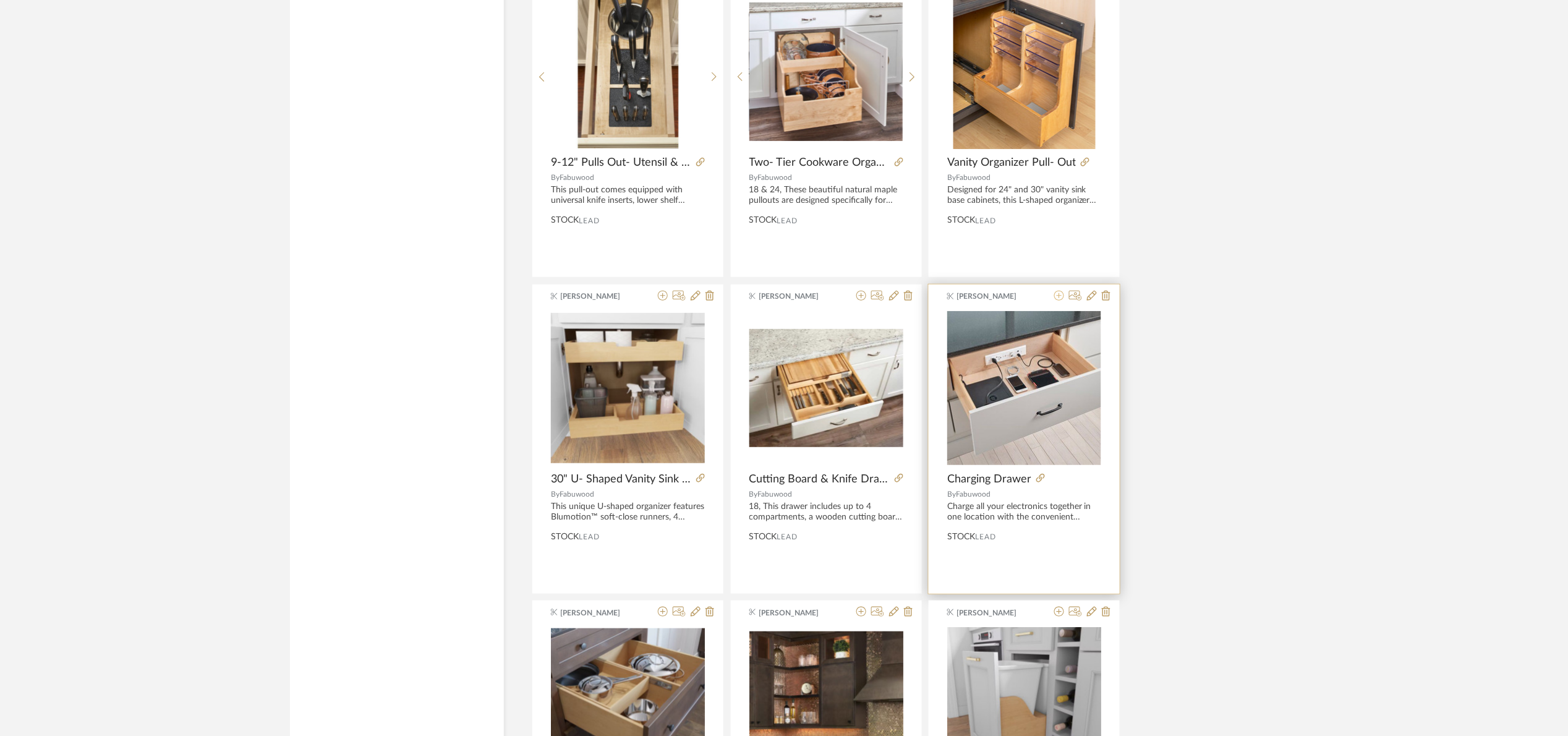
click at [1058, 301] on icon at bounding box center [1060, 296] width 10 height 10
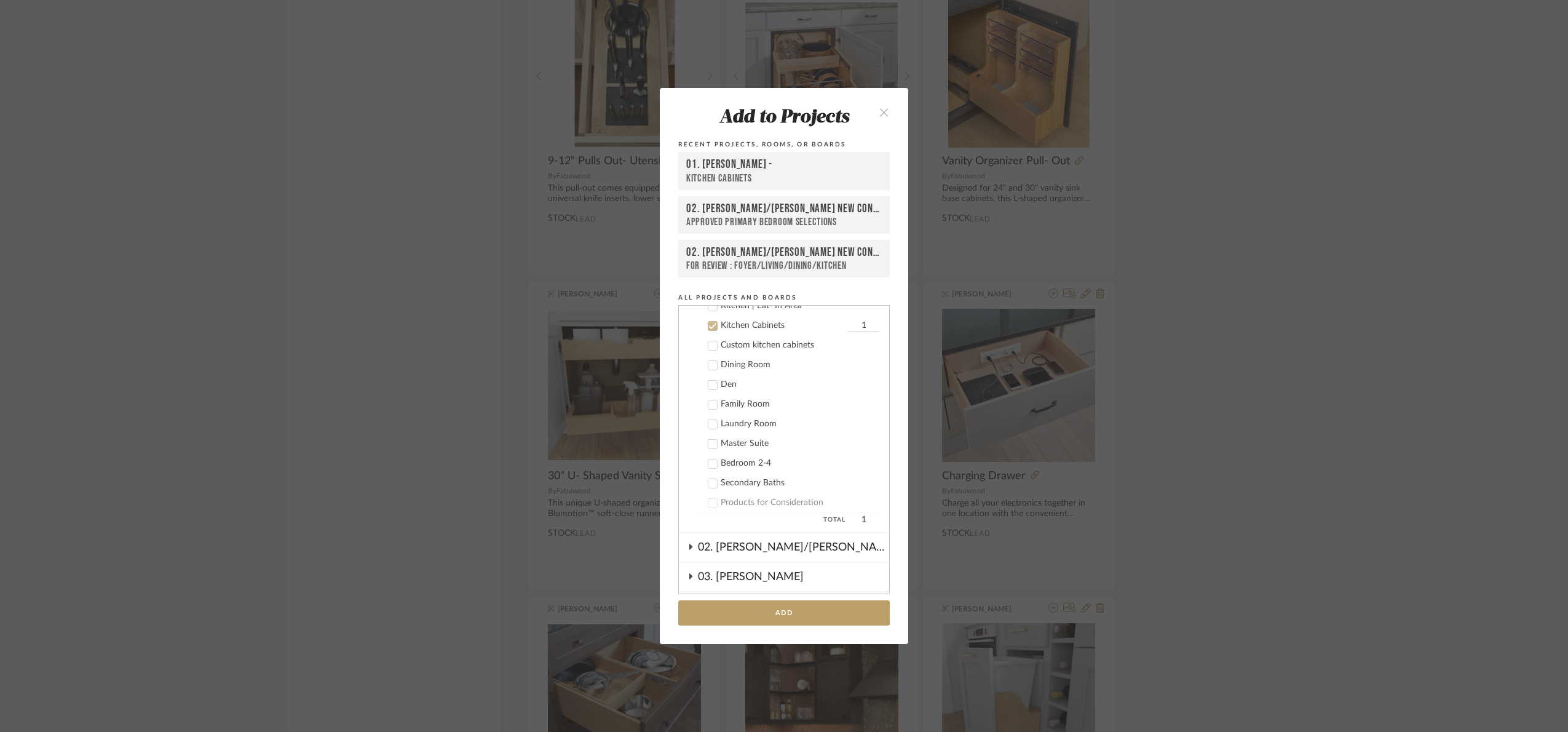
scroll to position [196, 0]
click at [828, 614] on button "Add" at bounding box center [784, 612] width 212 height 25
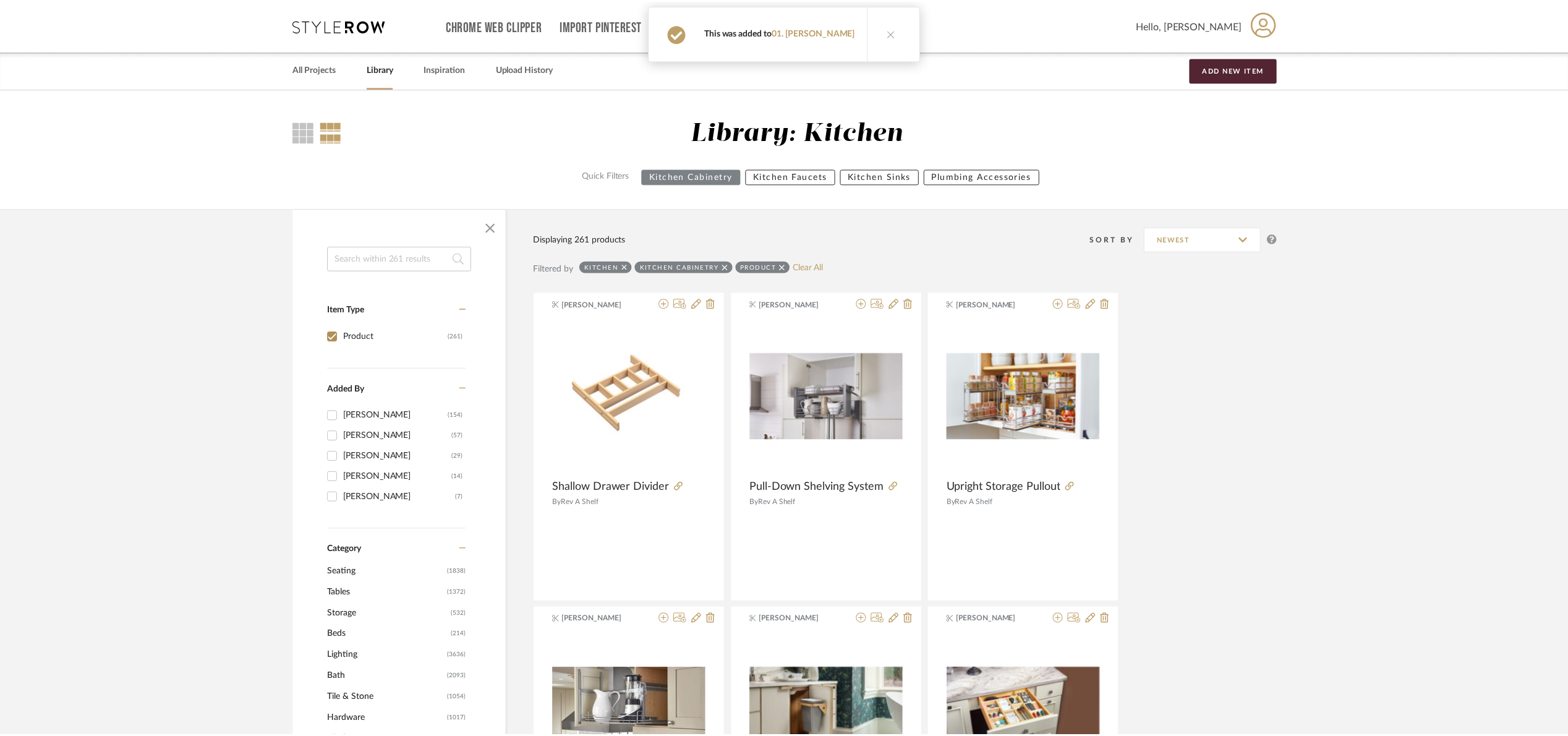
scroll to position [21827, 0]
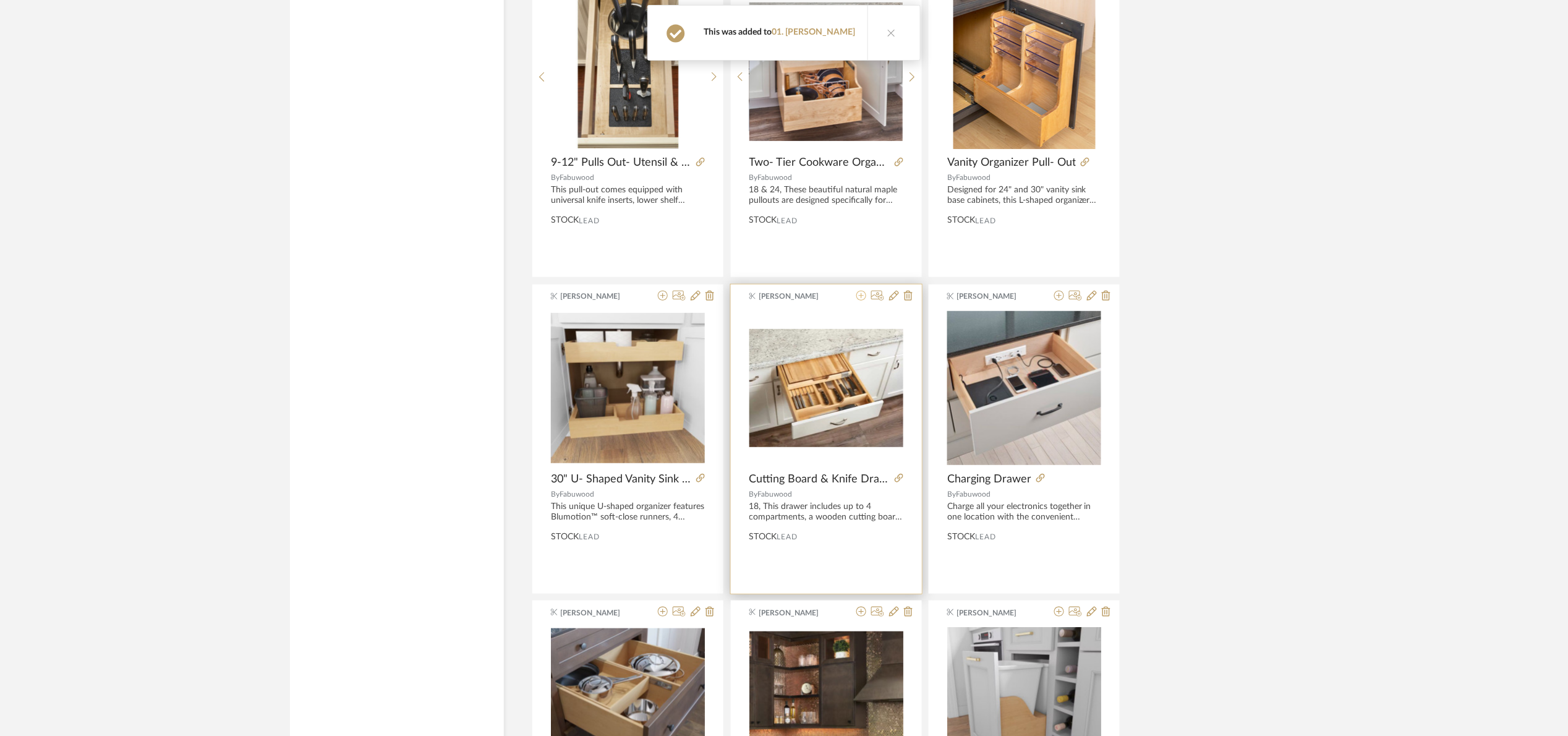
click at [861, 301] on icon at bounding box center [862, 296] width 10 height 10
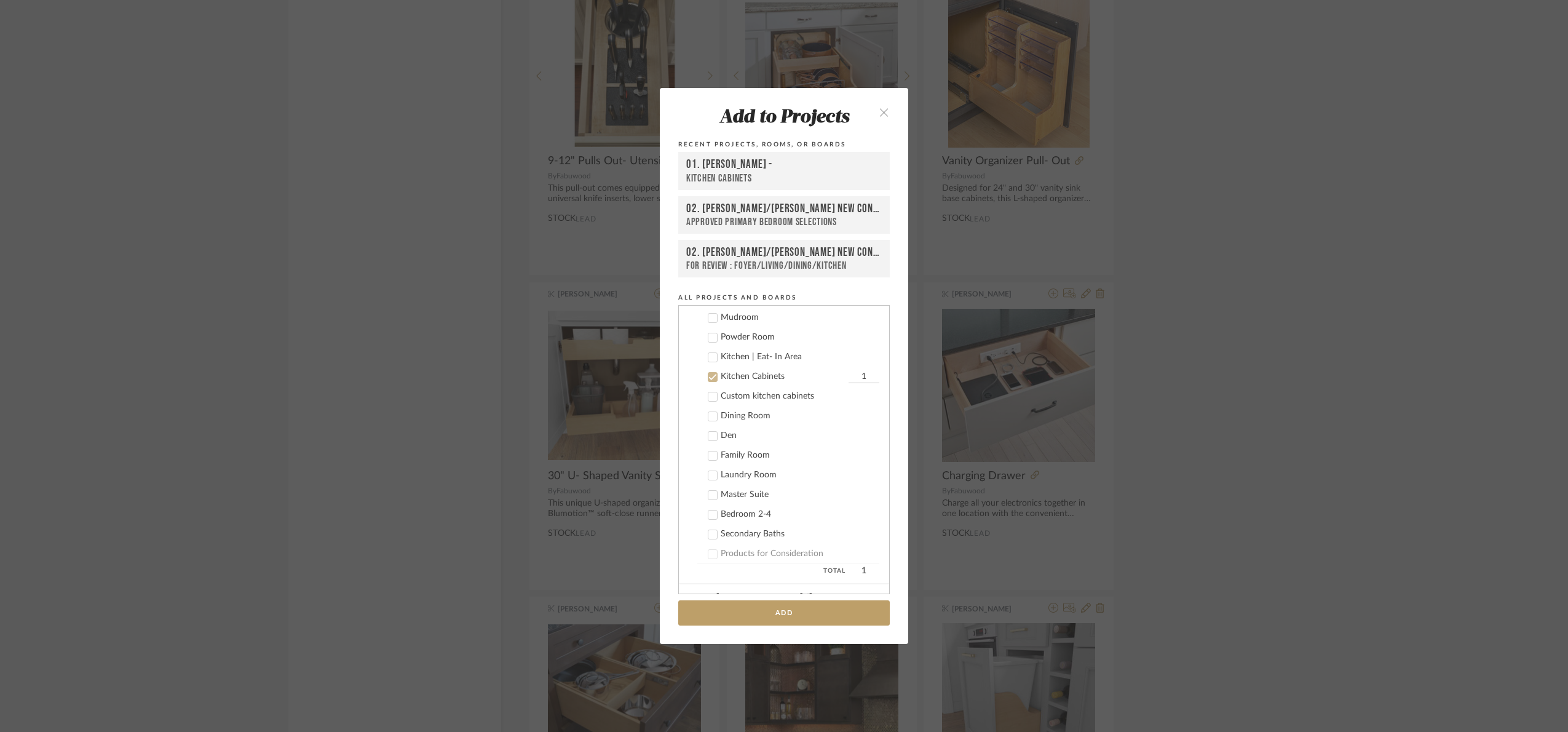
scroll to position [196, 0]
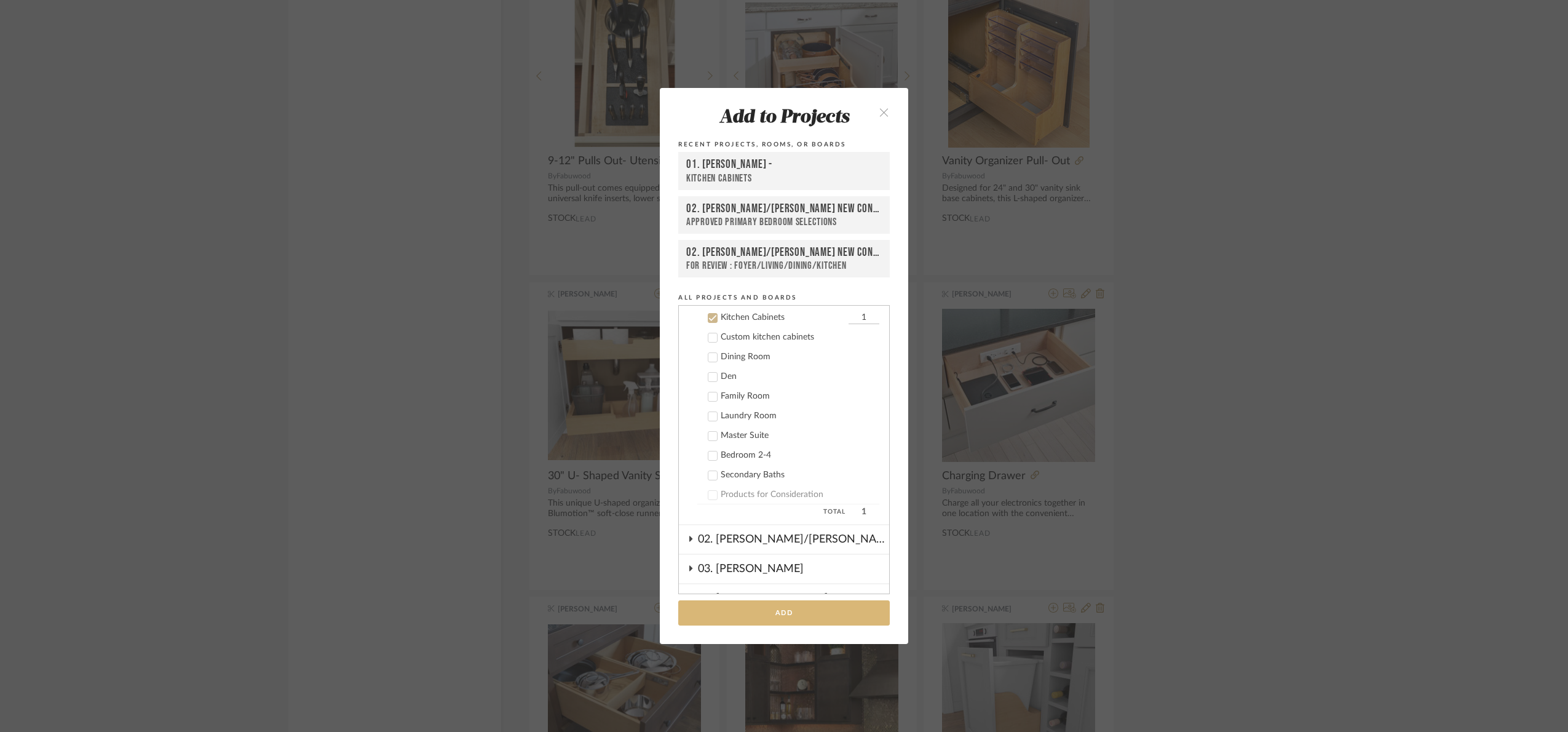
click at [798, 617] on button "Add" at bounding box center [784, 612] width 212 height 25
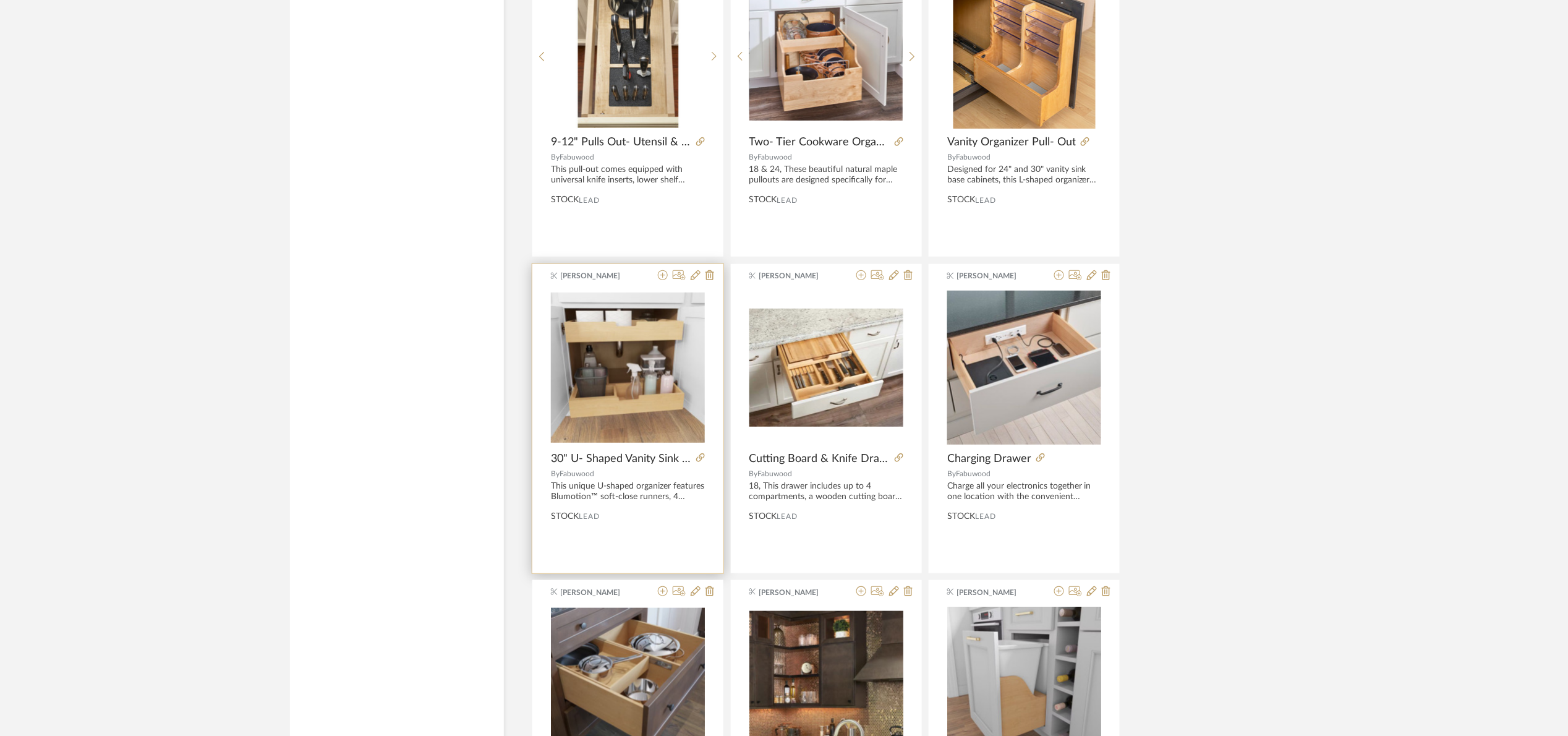
scroll to position [21919, 0]
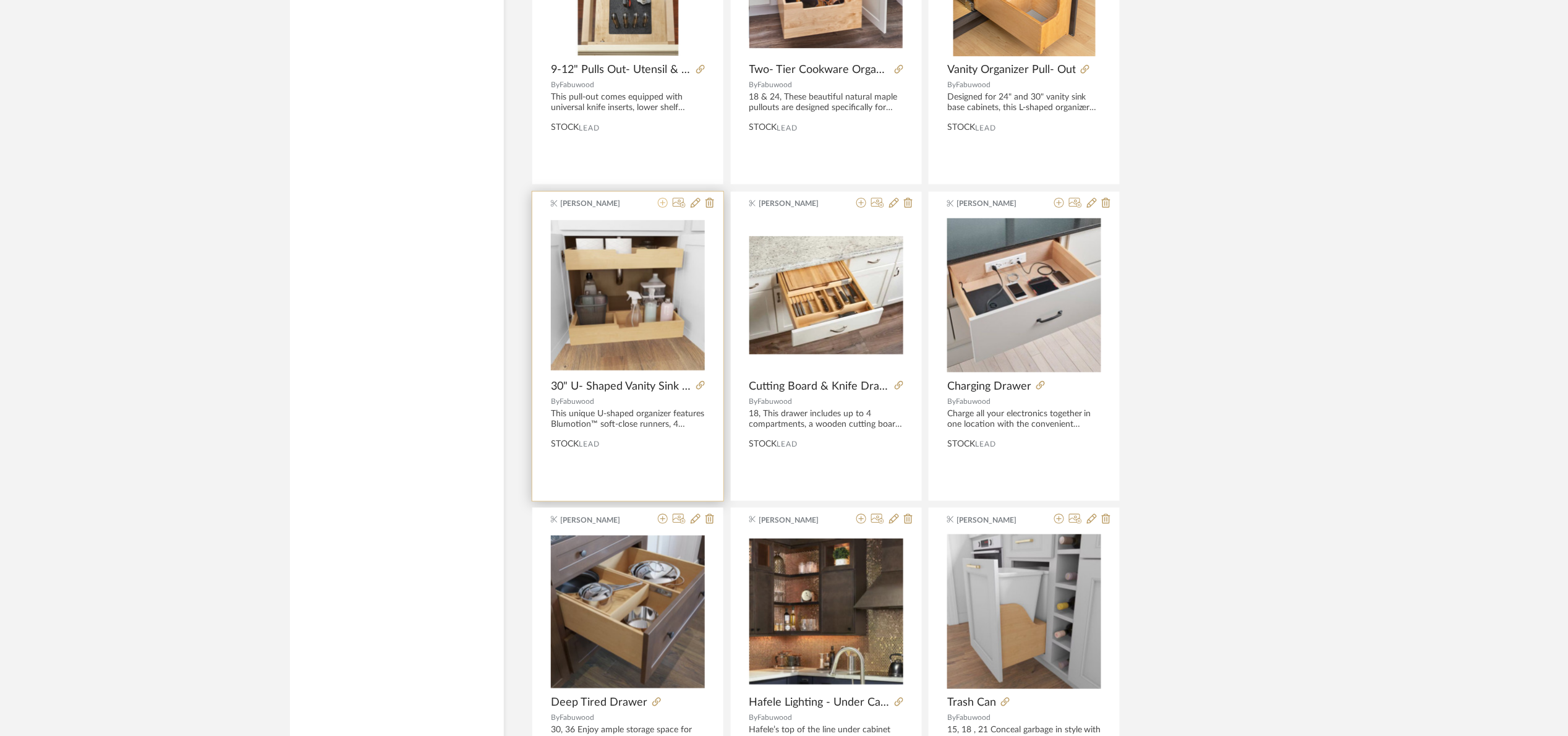
click at [661, 208] on icon at bounding box center [663, 203] width 10 height 10
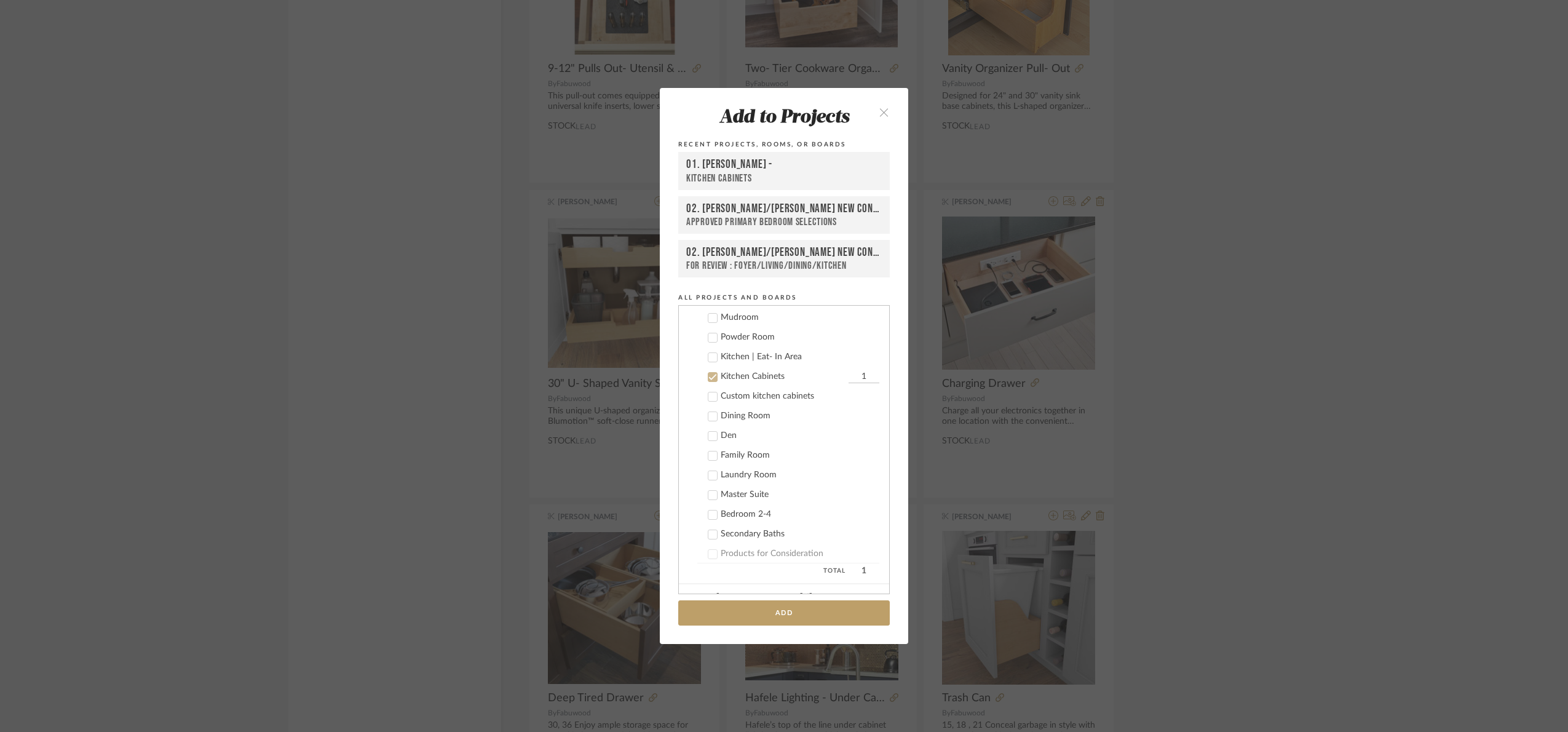
scroll to position [196, 0]
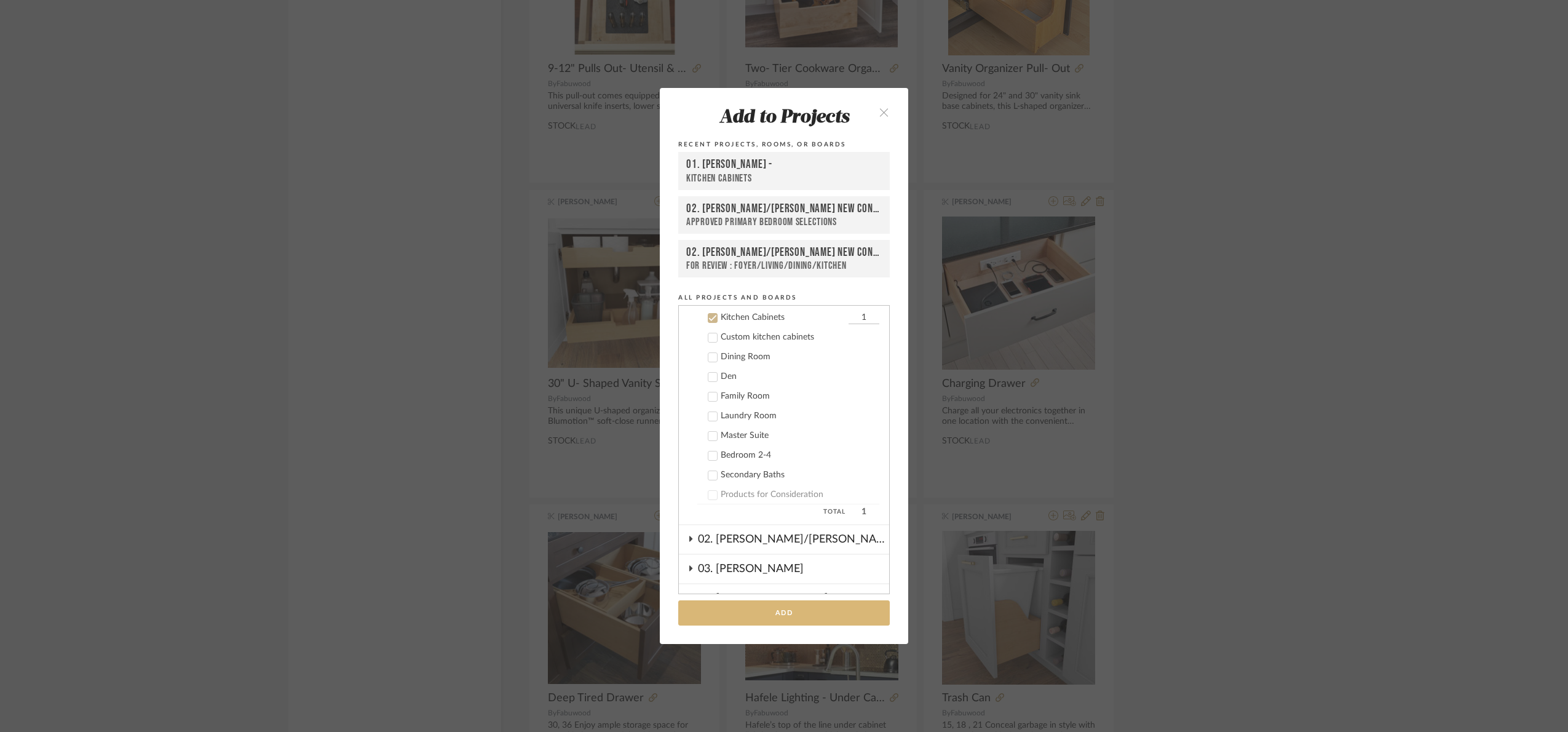
click at [747, 617] on button "Add" at bounding box center [784, 612] width 212 height 25
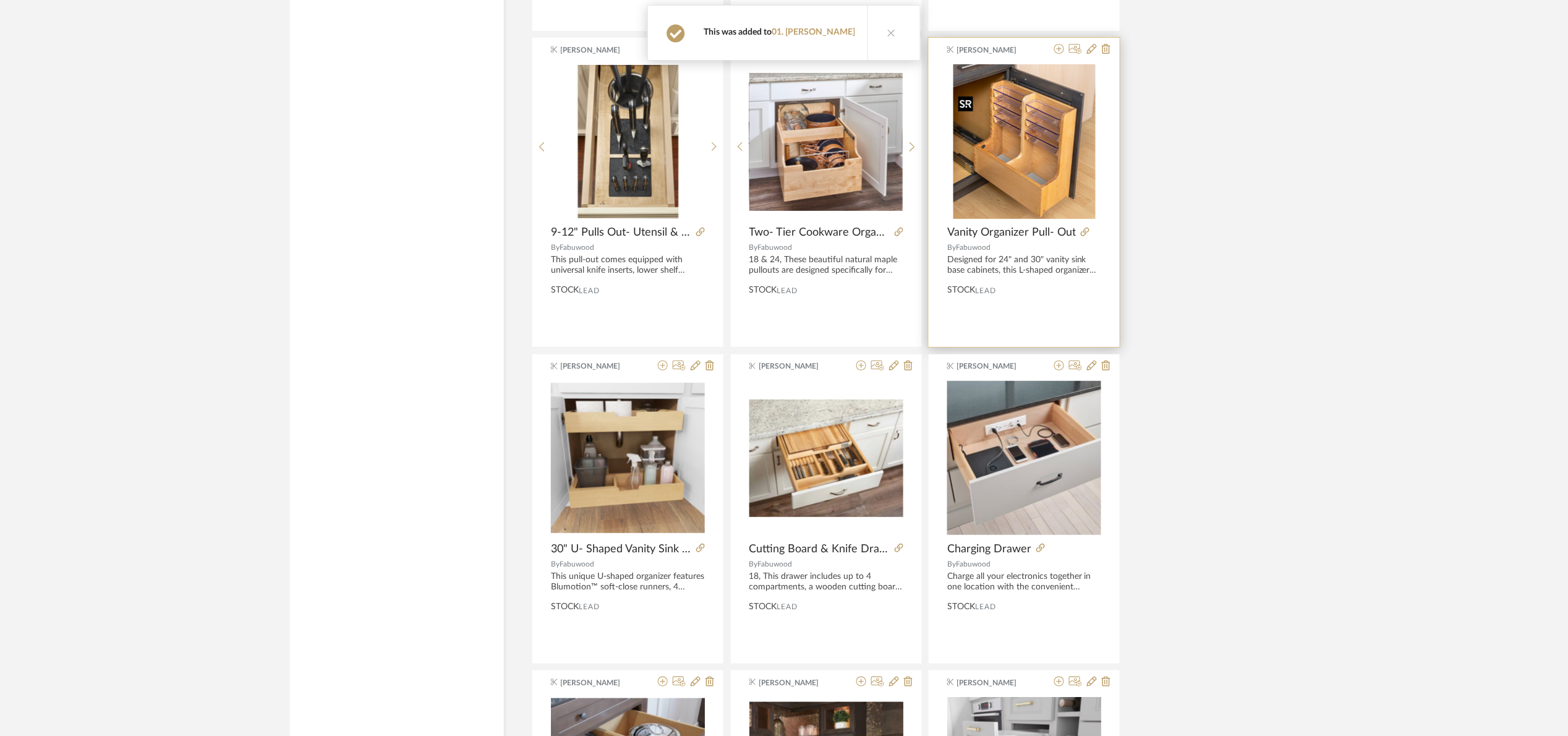
scroll to position [21734, 0]
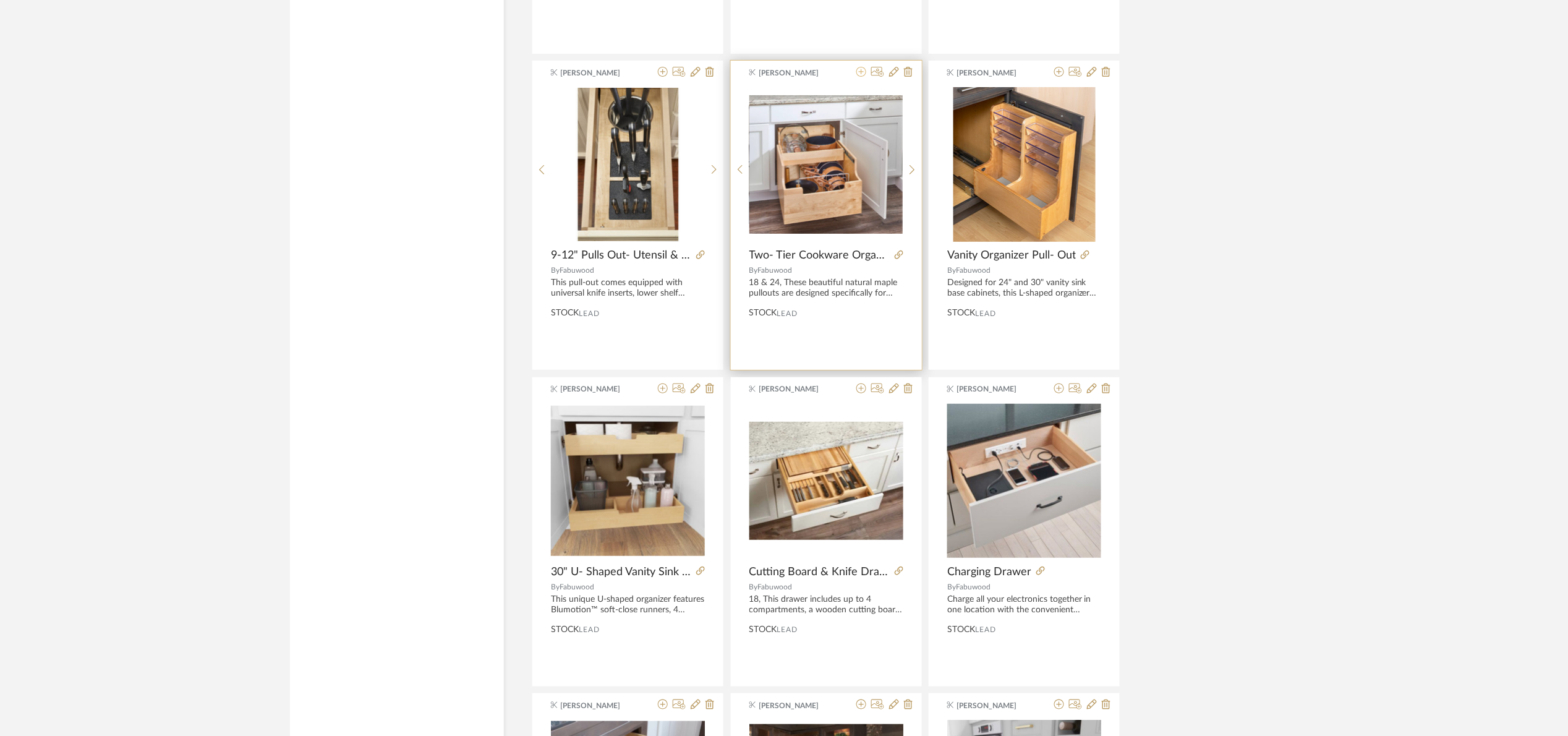
click at [859, 77] on icon at bounding box center [862, 72] width 10 height 10
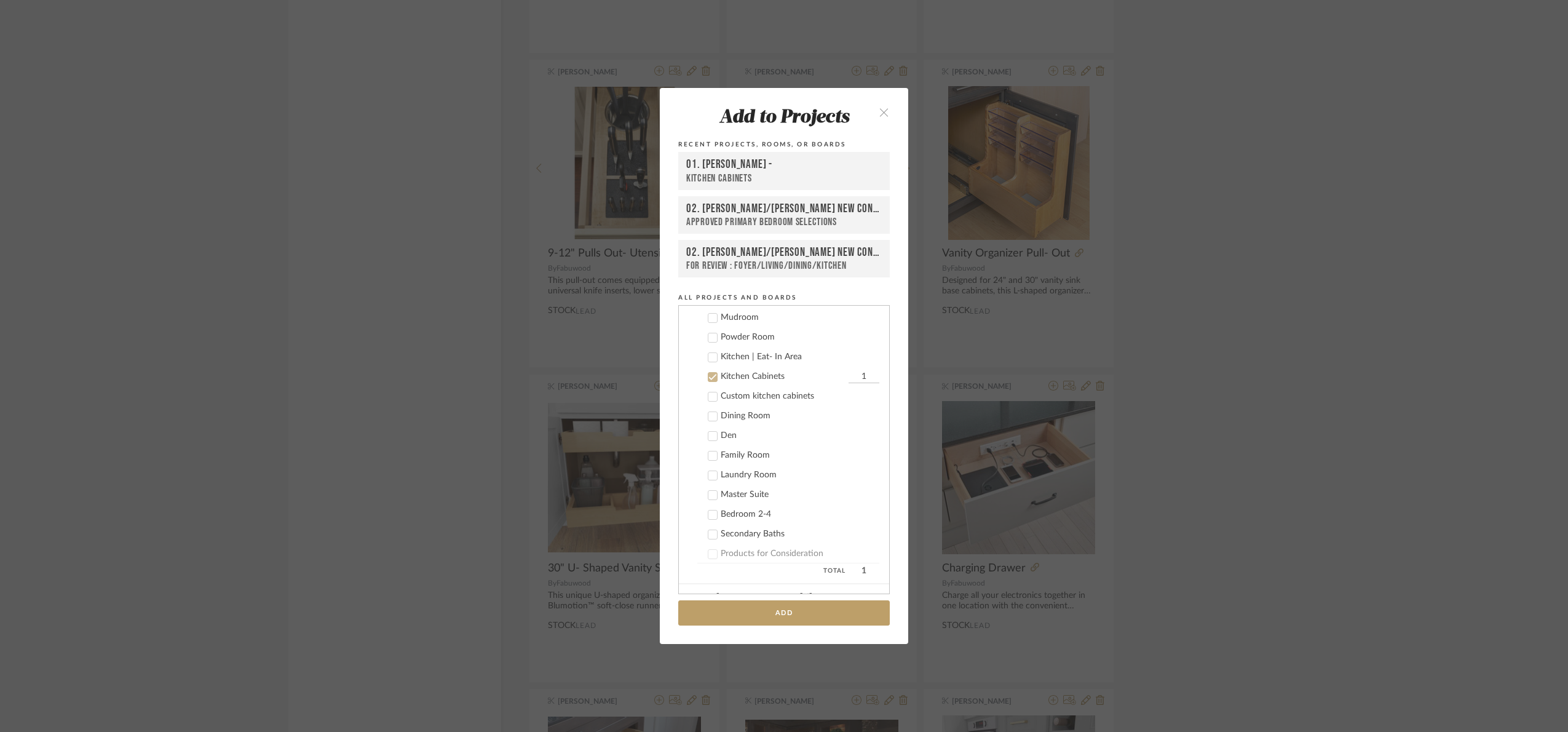
scroll to position [196, 0]
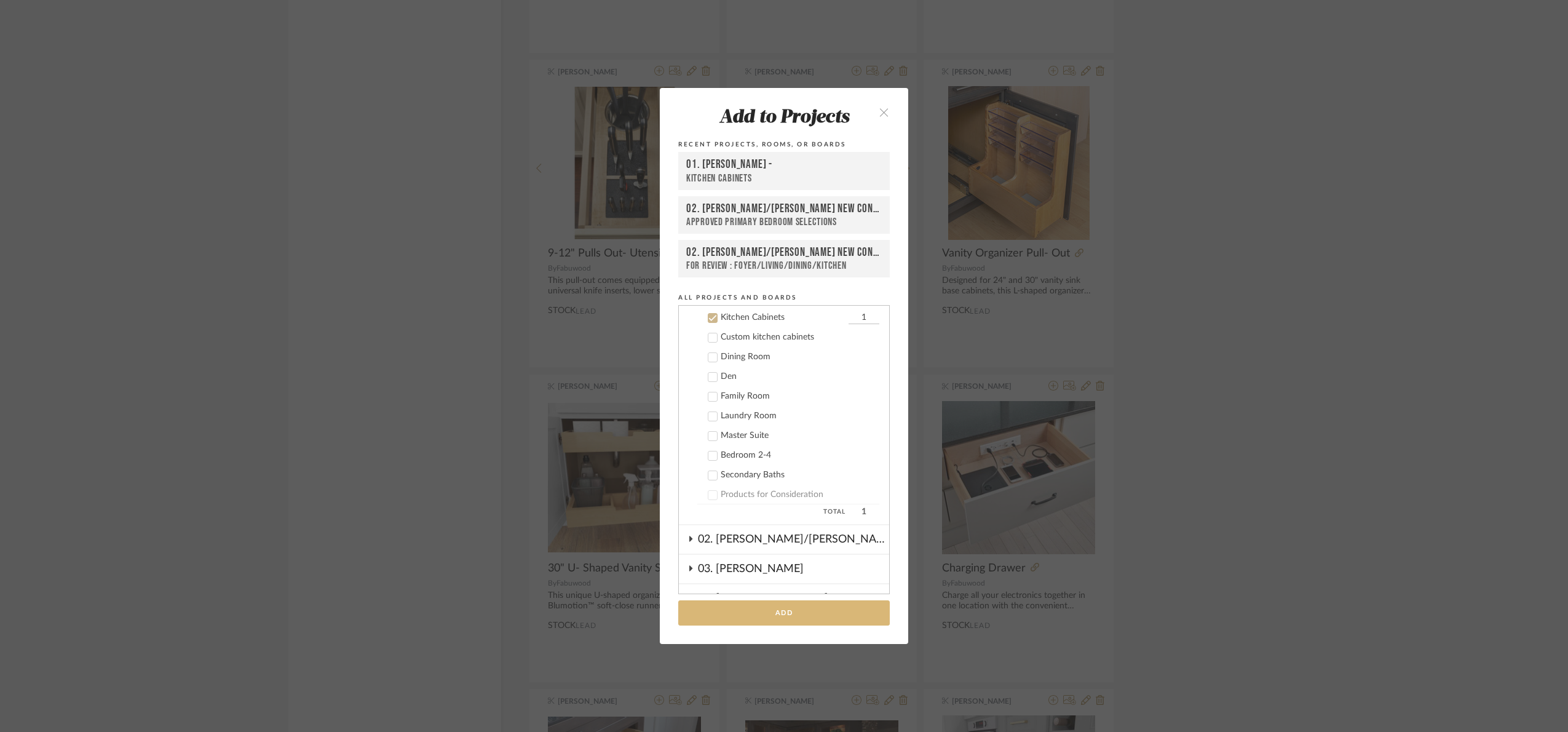
click at [801, 605] on button "Add" at bounding box center [784, 612] width 212 height 25
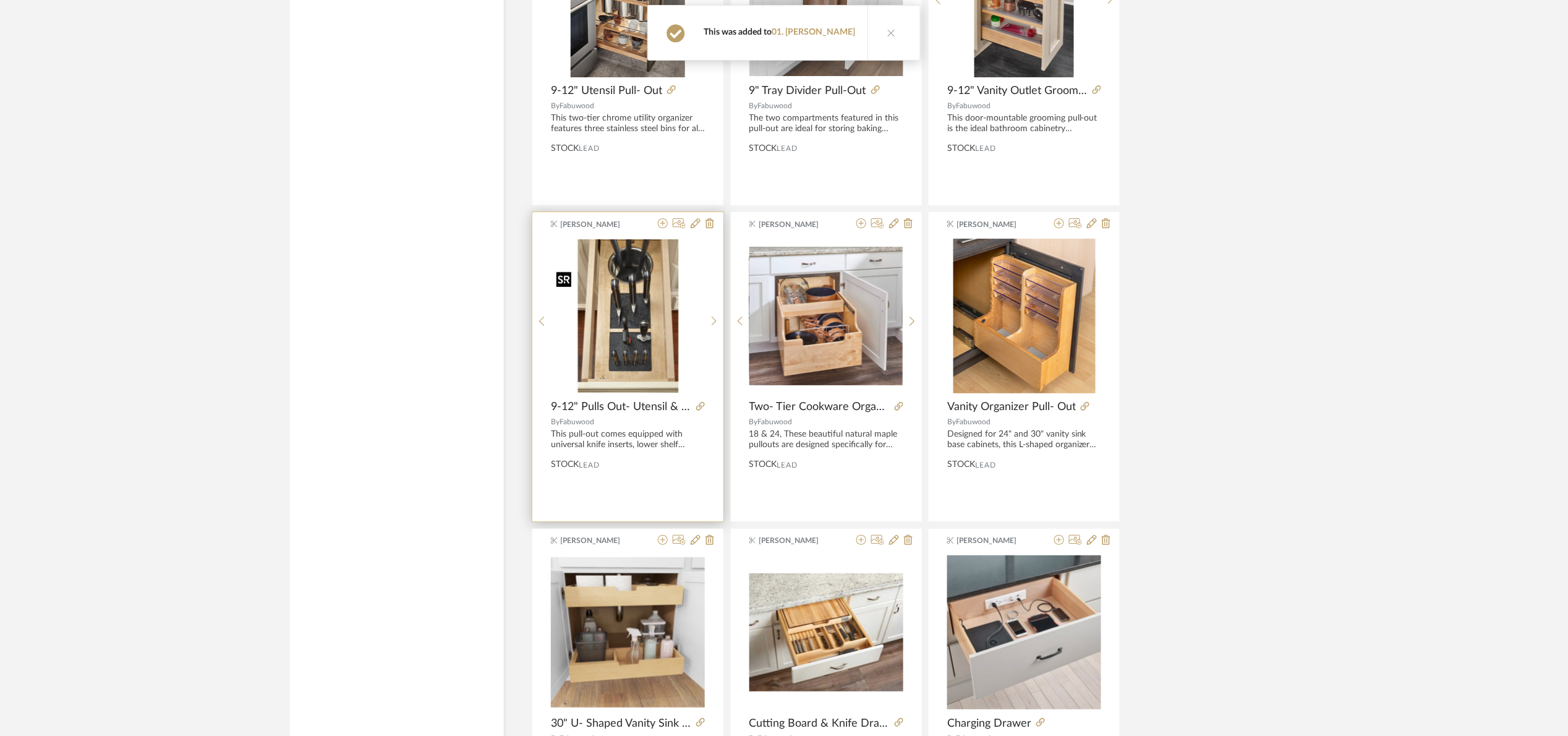
scroll to position [21548, 0]
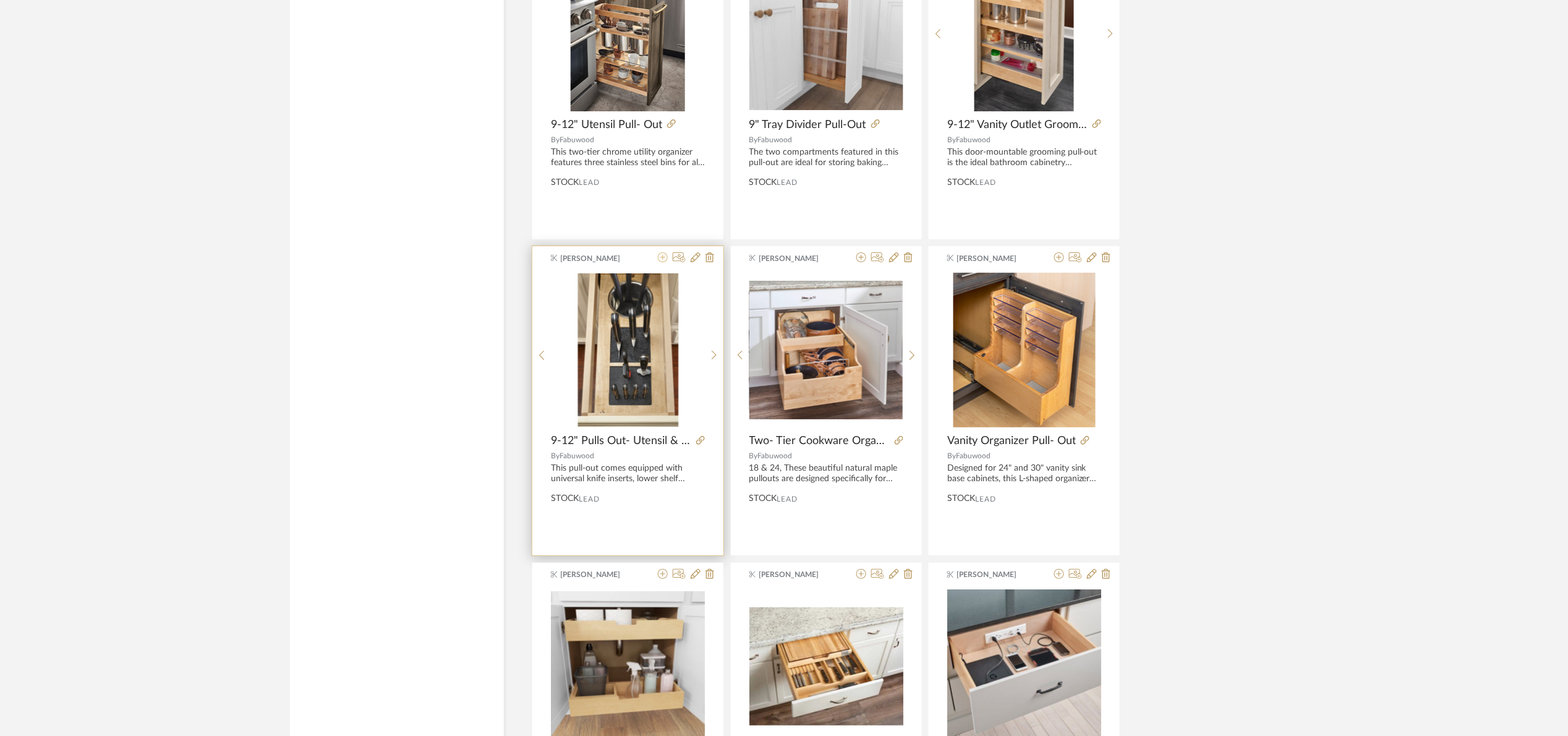
click at [663, 262] on icon at bounding box center [663, 258] width 10 height 10
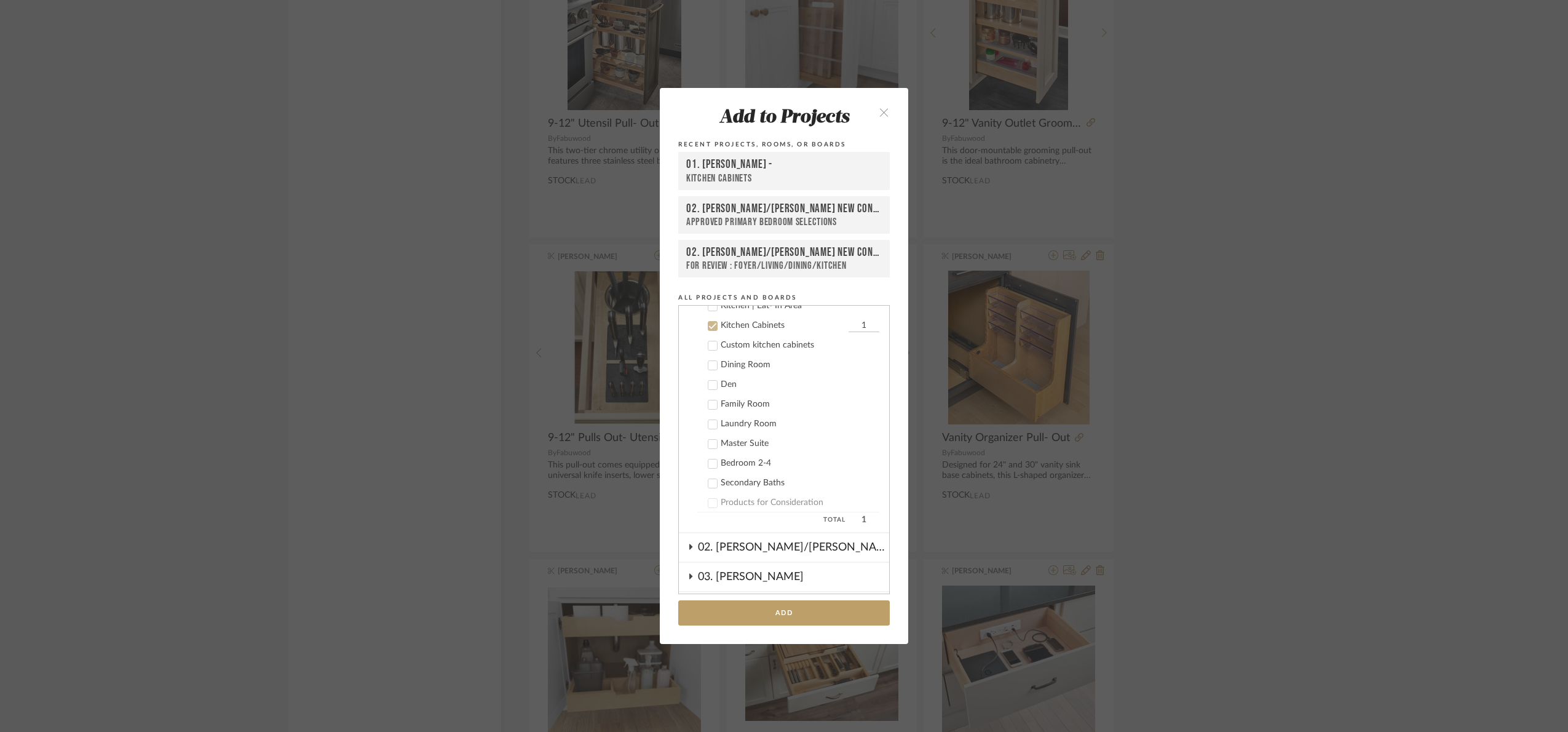
scroll to position [196, 0]
click at [815, 609] on button "Add" at bounding box center [784, 612] width 212 height 25
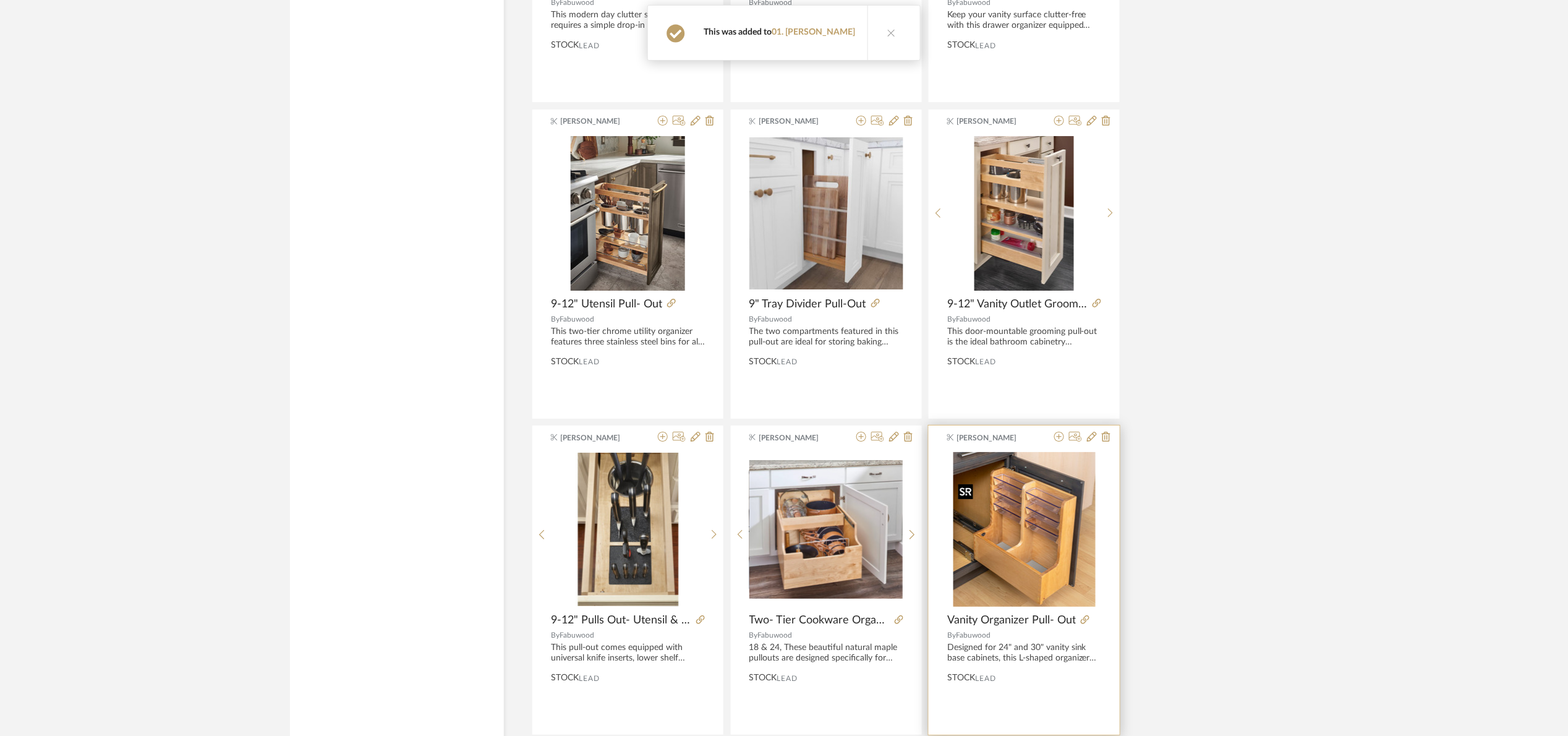
scroll to position [21363, 0]
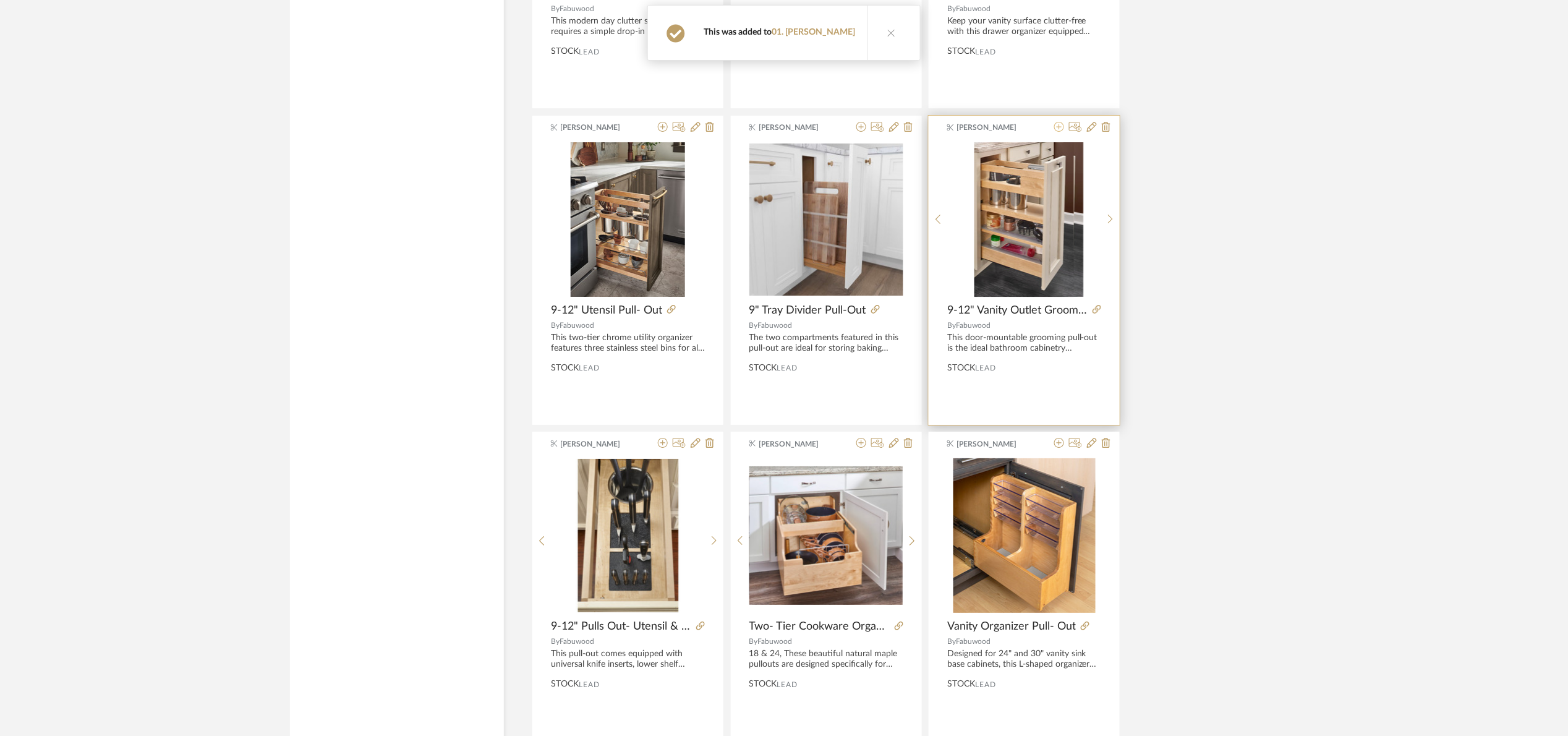
click at [1059, 132] on icon at bounding box center [1060, 127] width 10 height 10
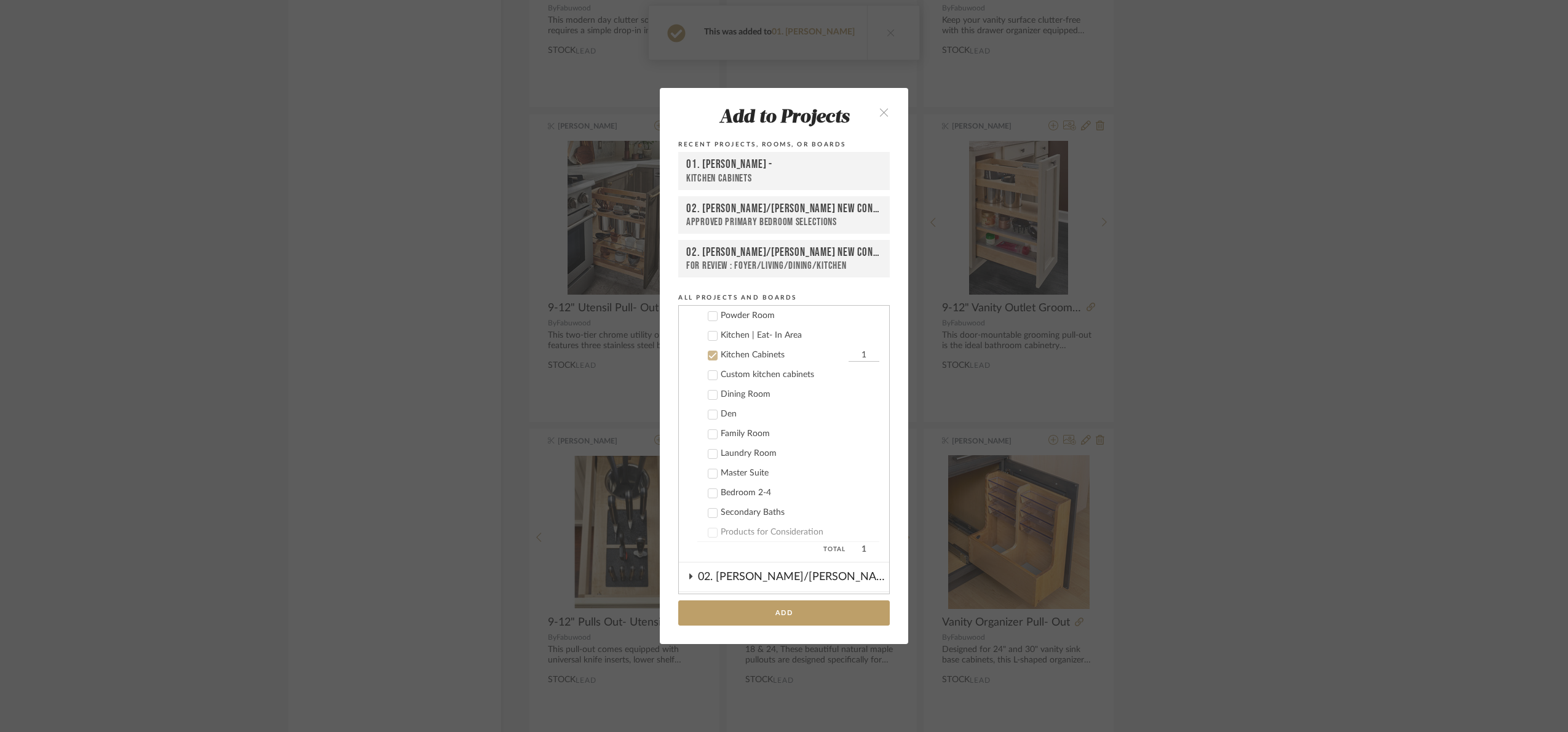
scroll to position [196, 0]
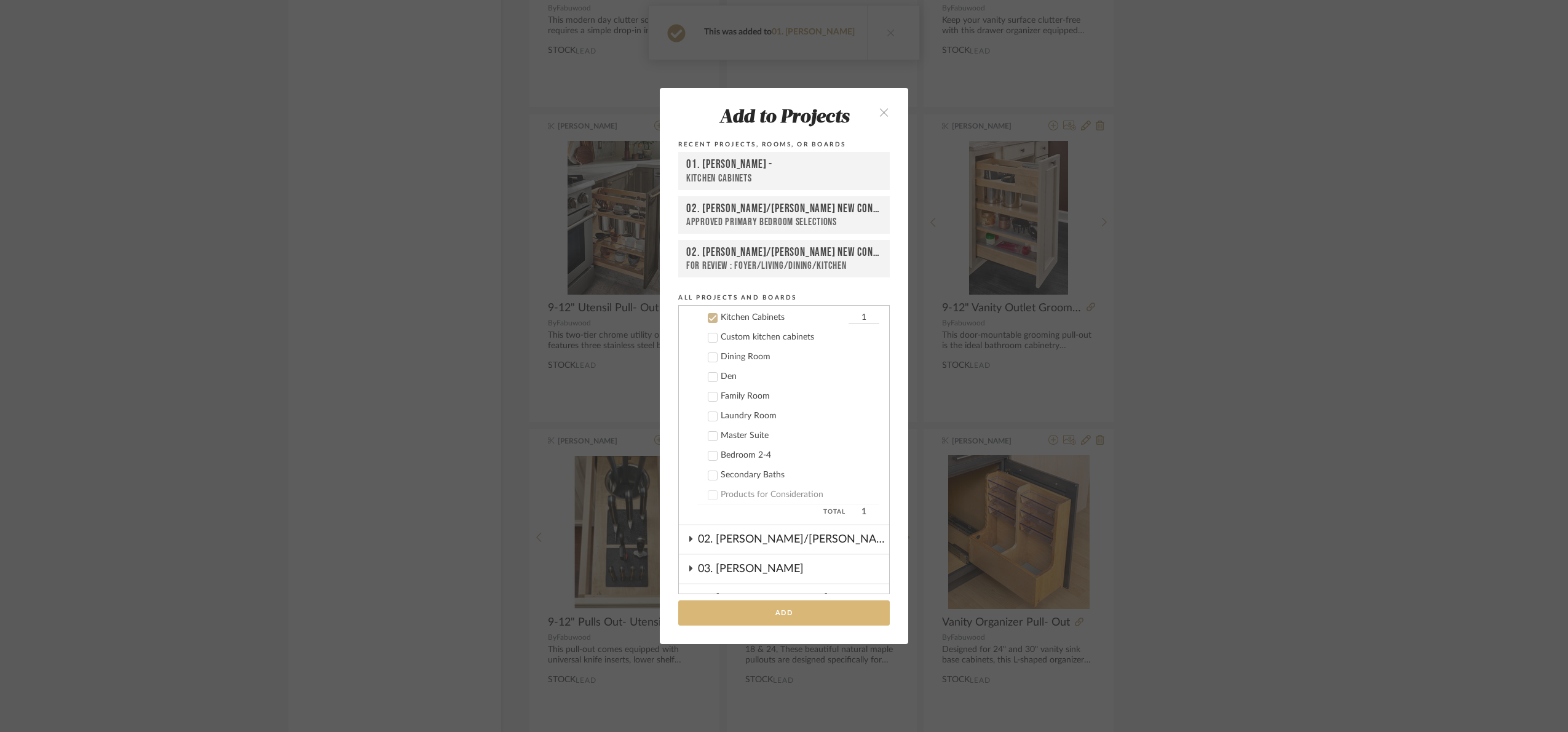
click at [818, 612] on button "Add" at bounding box center [784, 612] width 212 height 25
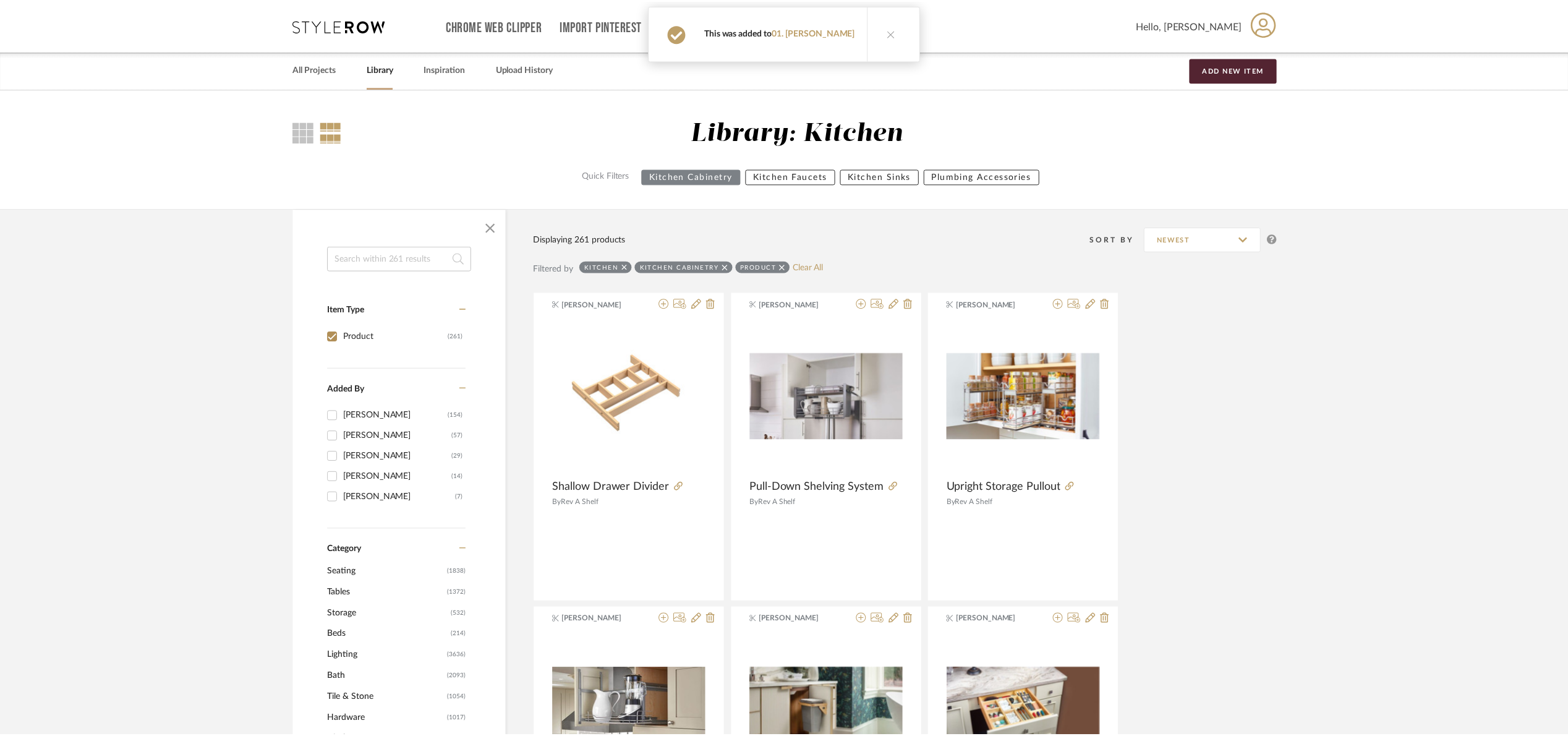
scroll to position [21363, 0]
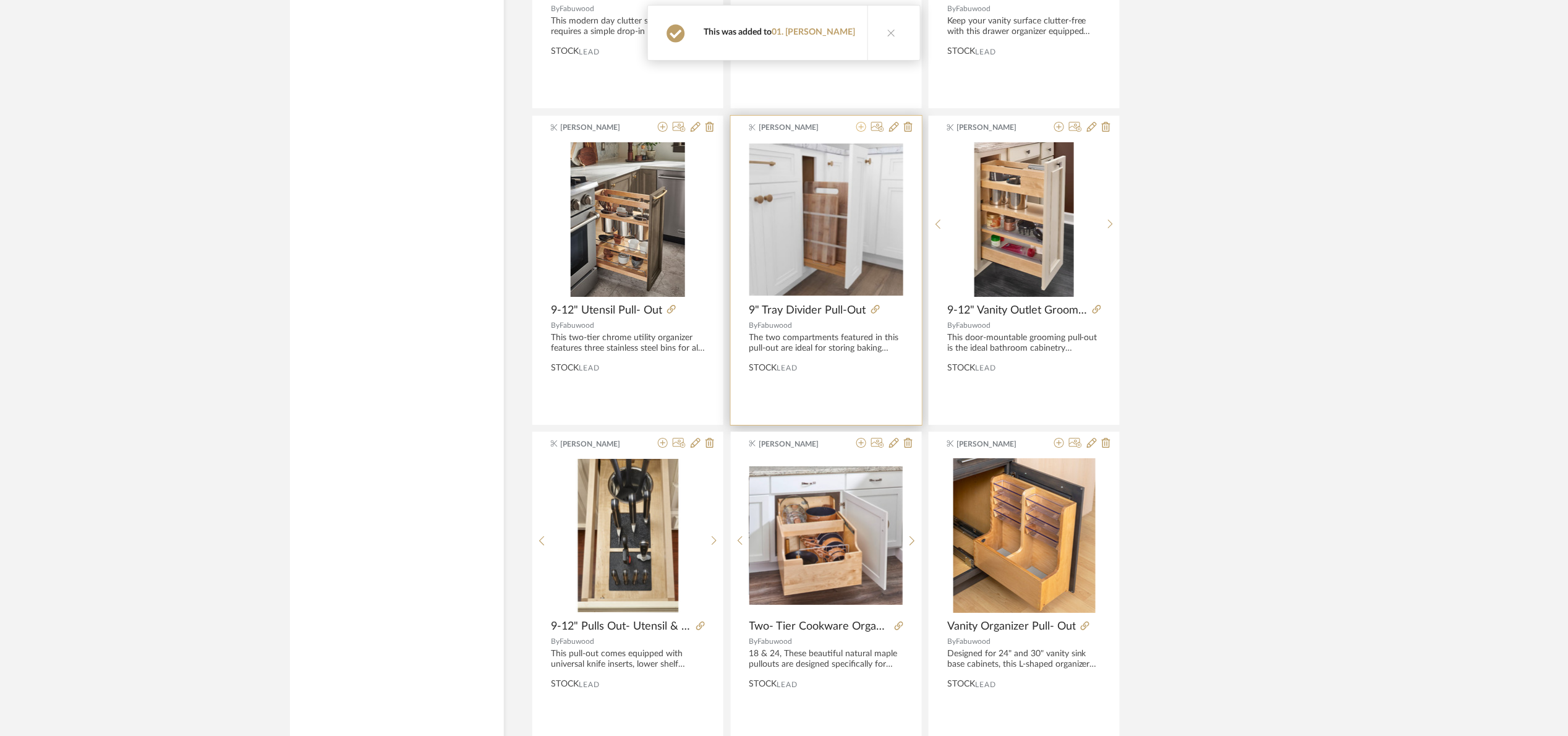
click at [862, 132] on icon at bounding box center [862, 127] width 10 height 10
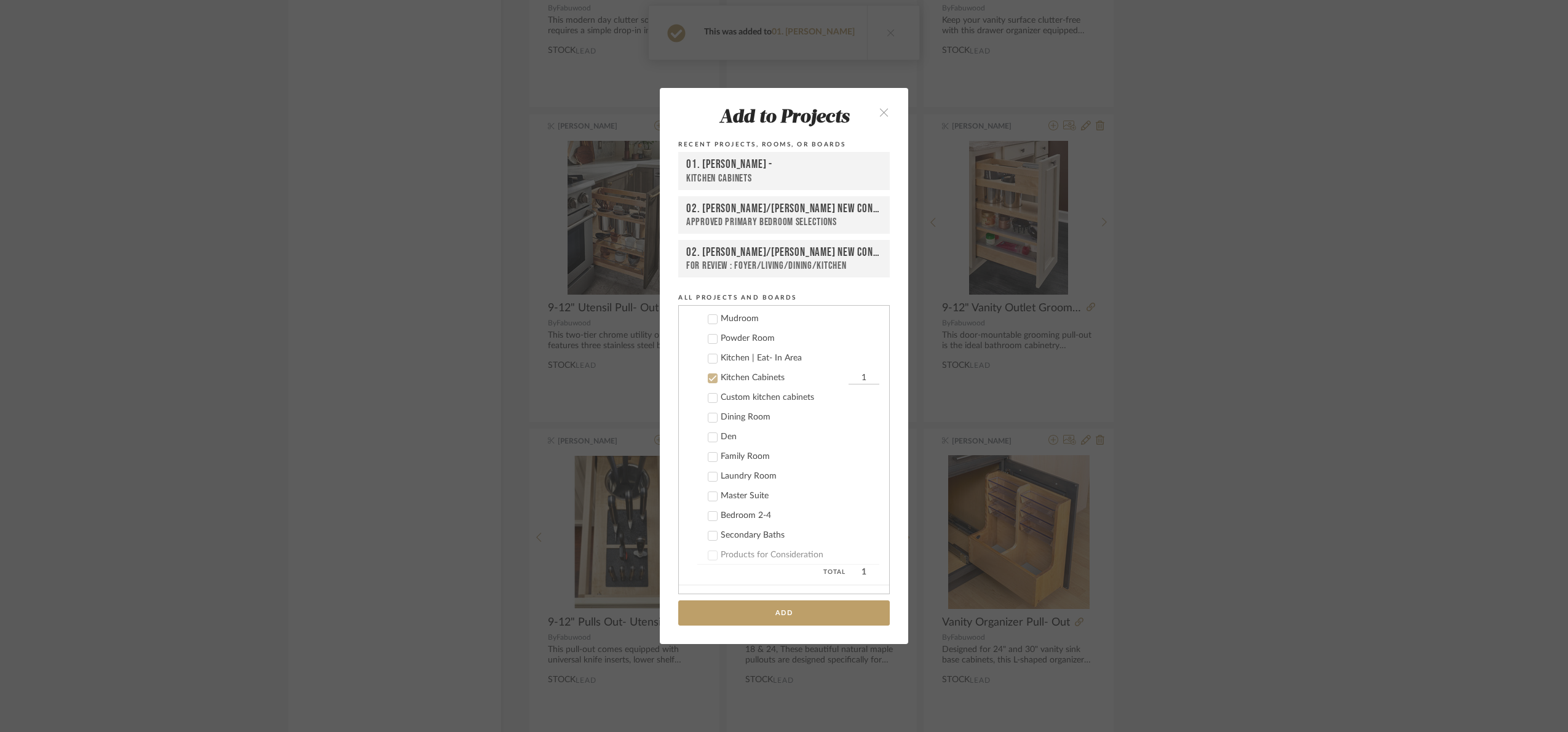
scroll to position [196, 0]
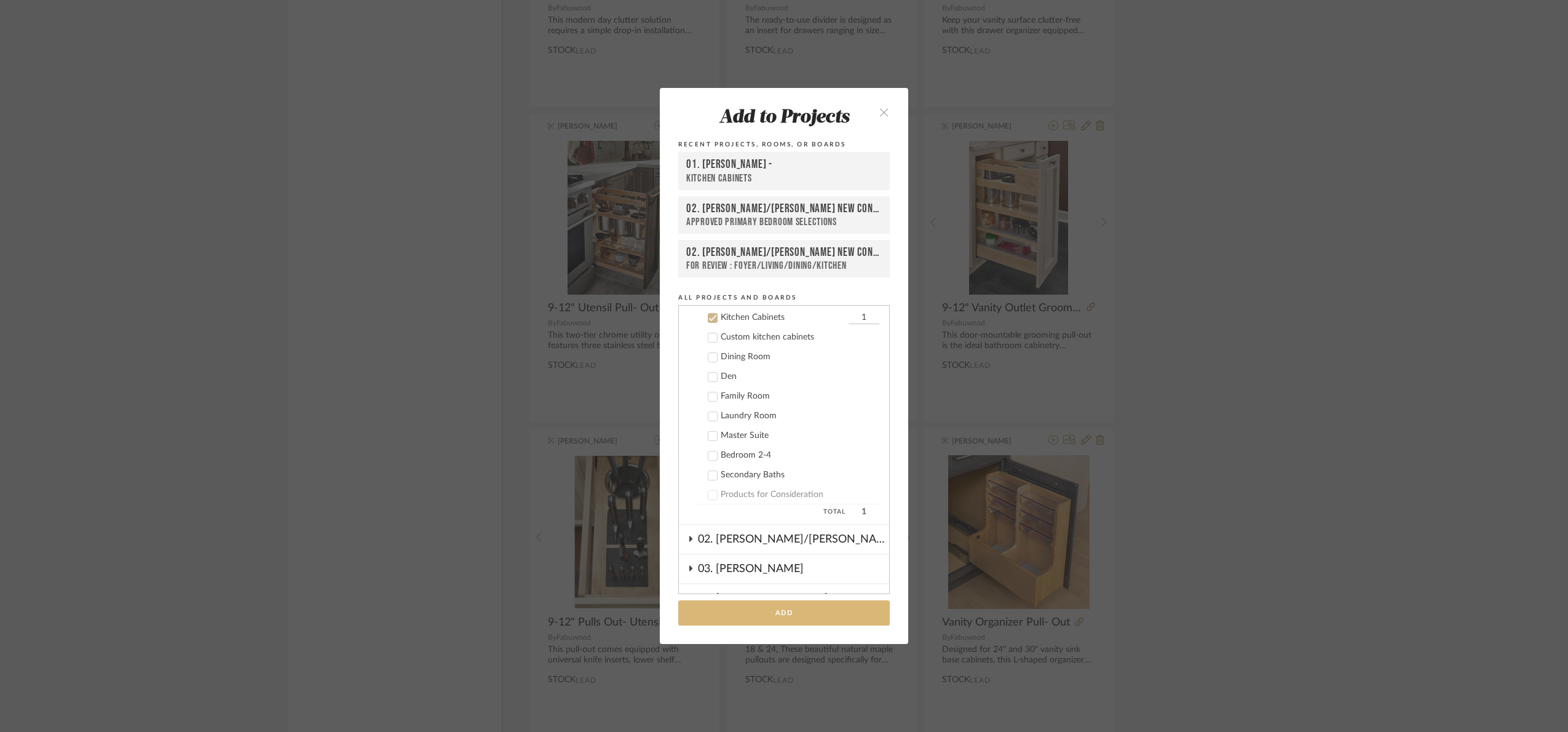
click at [819, 614] on button "Add" at bounding box center [784, 612] width 212 height 25
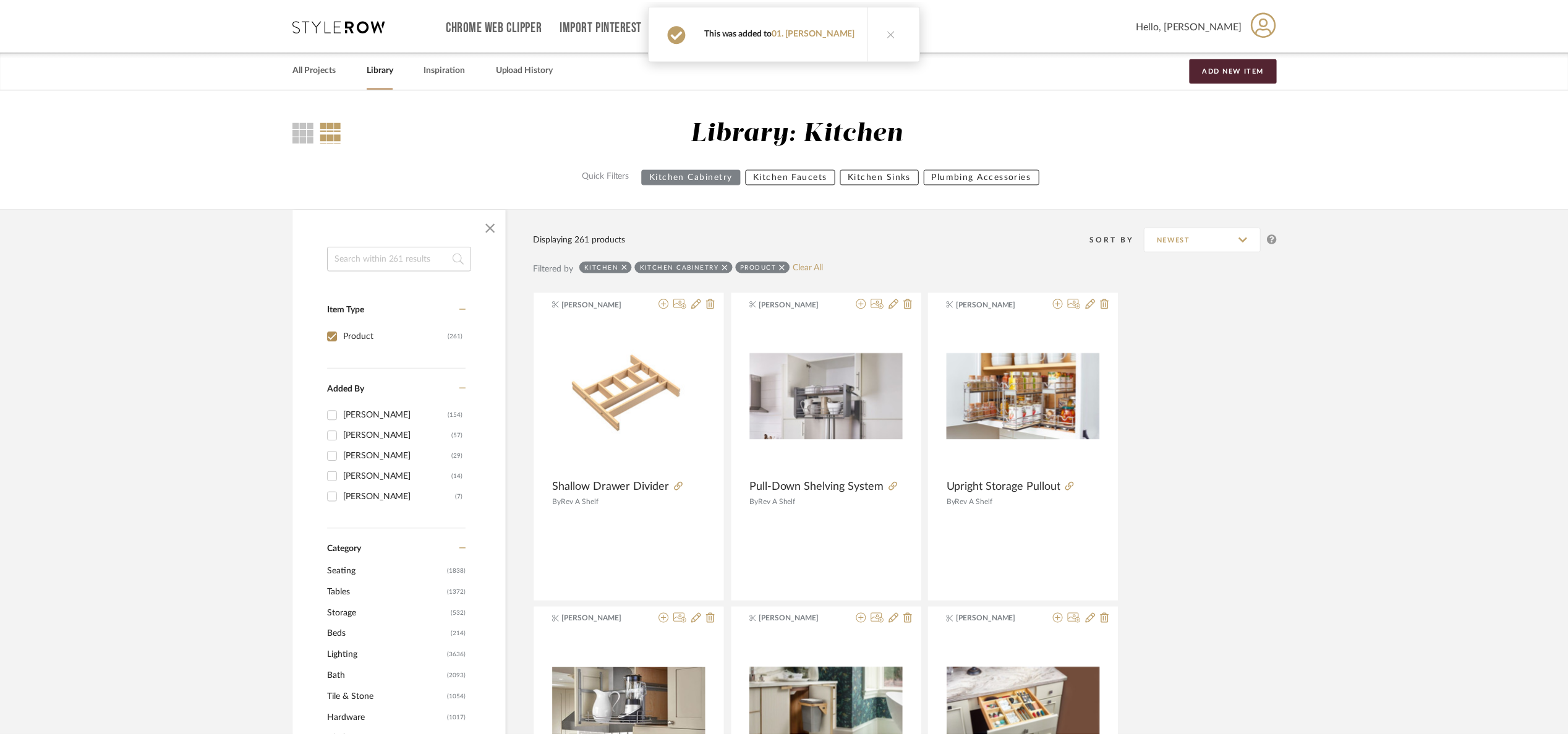
scroll to position [21363, 0]
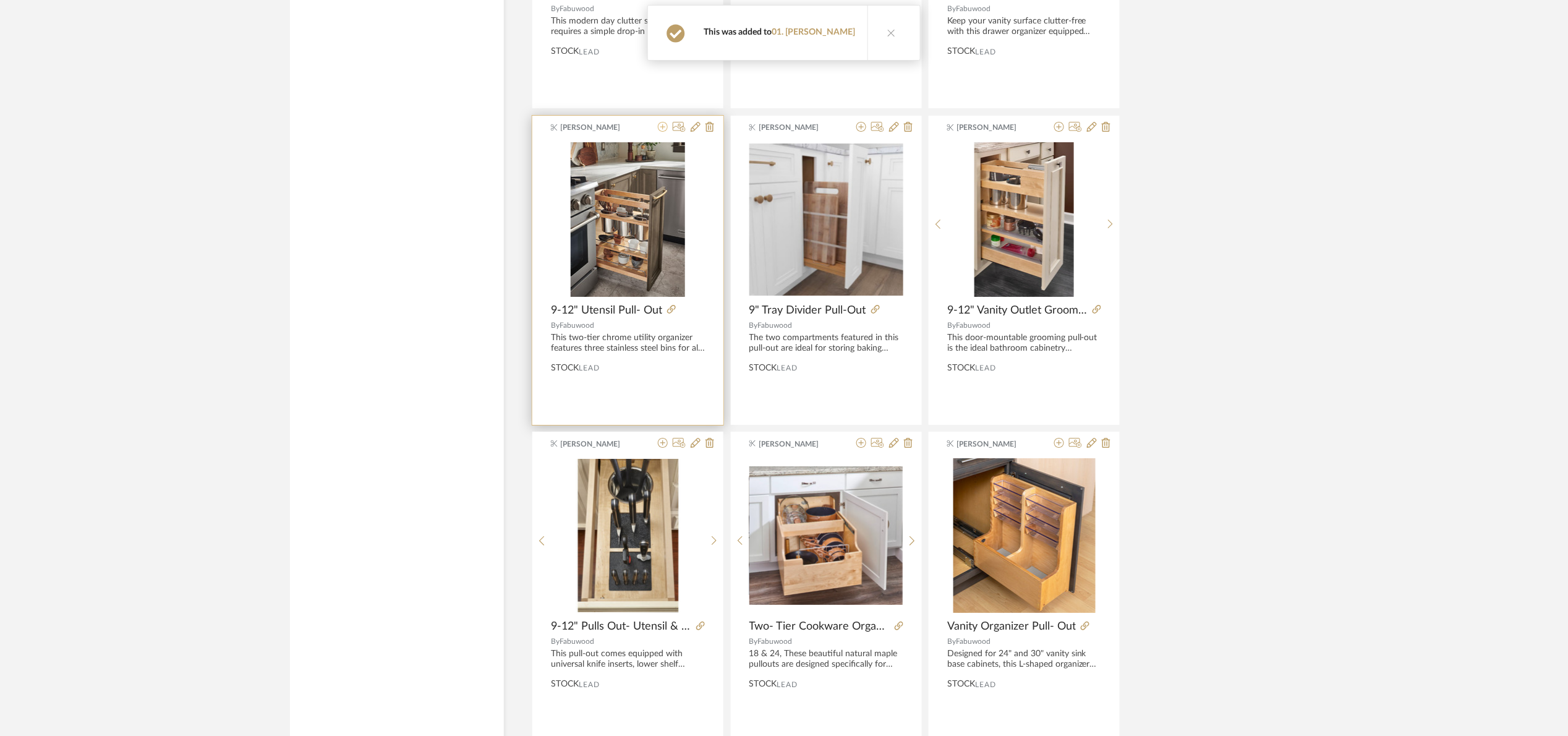
click at [663, 132] on icon at bounding box center [663, 127] width 10 height 10
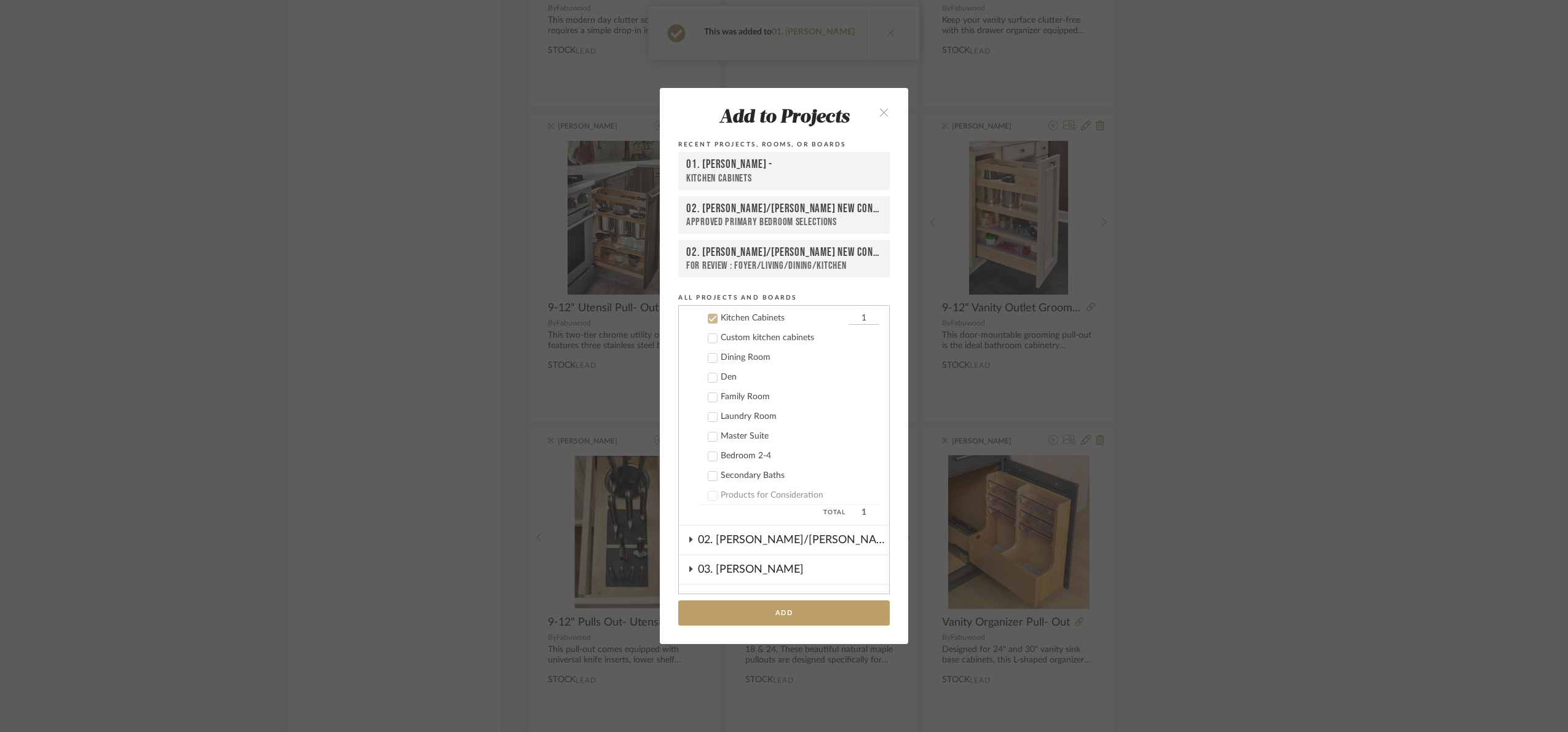
scroll to position [196, 0]
click at [792, 616] on button "Add" at bounding box center [784, 612] width 212 height 25
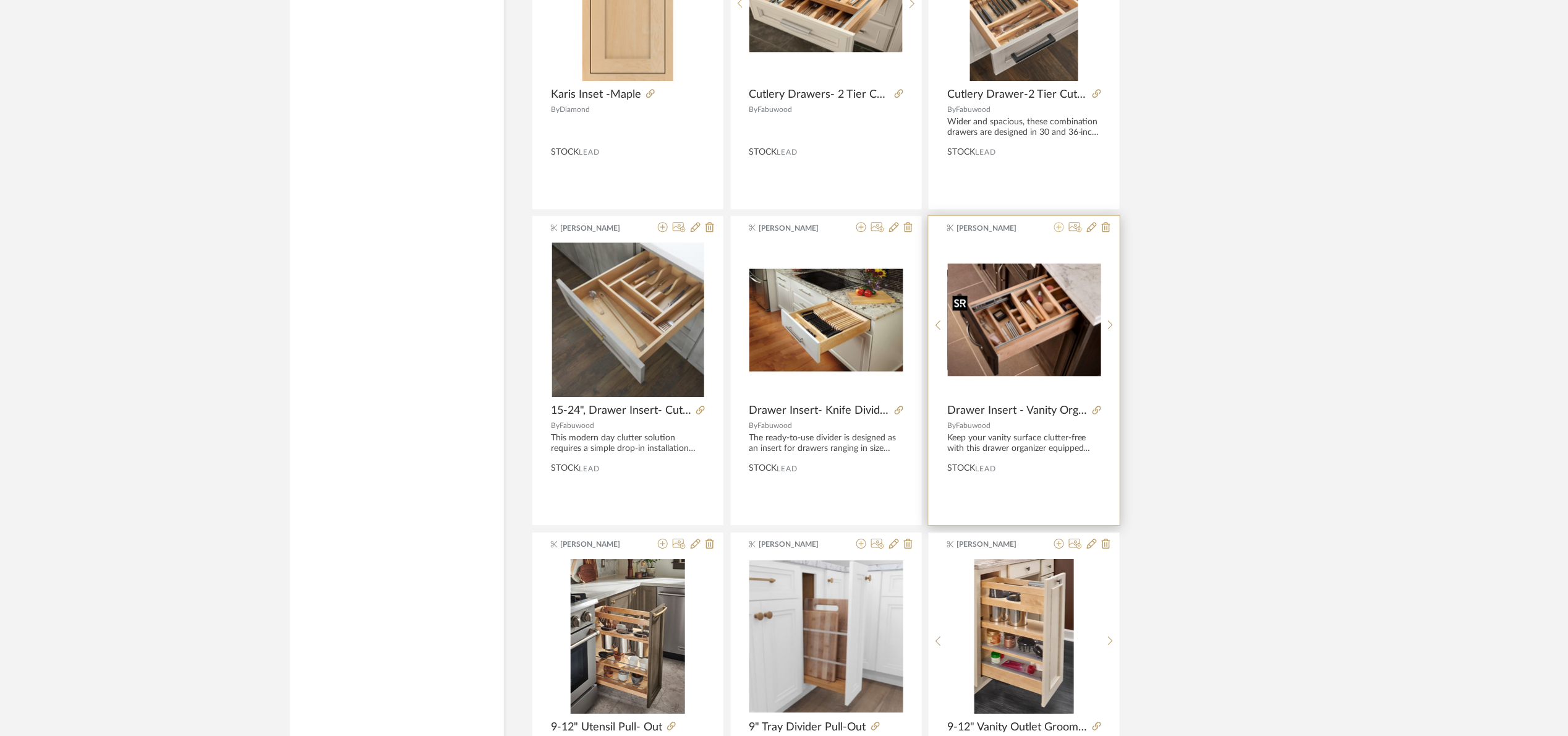
scroll to position [20899, 0]
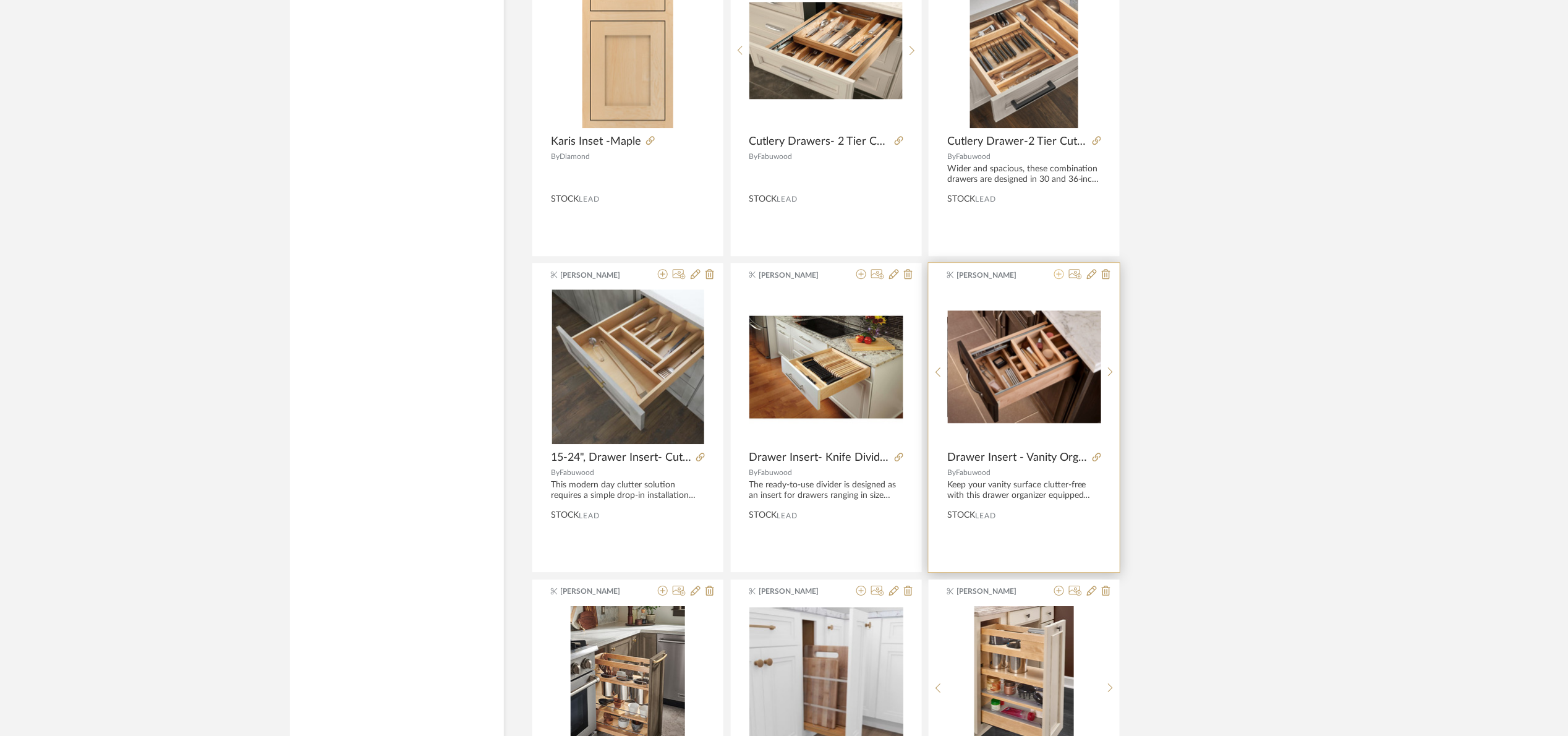
click at [1058, 279] on icon at bounding box center [1060, 274] width 10 height 10
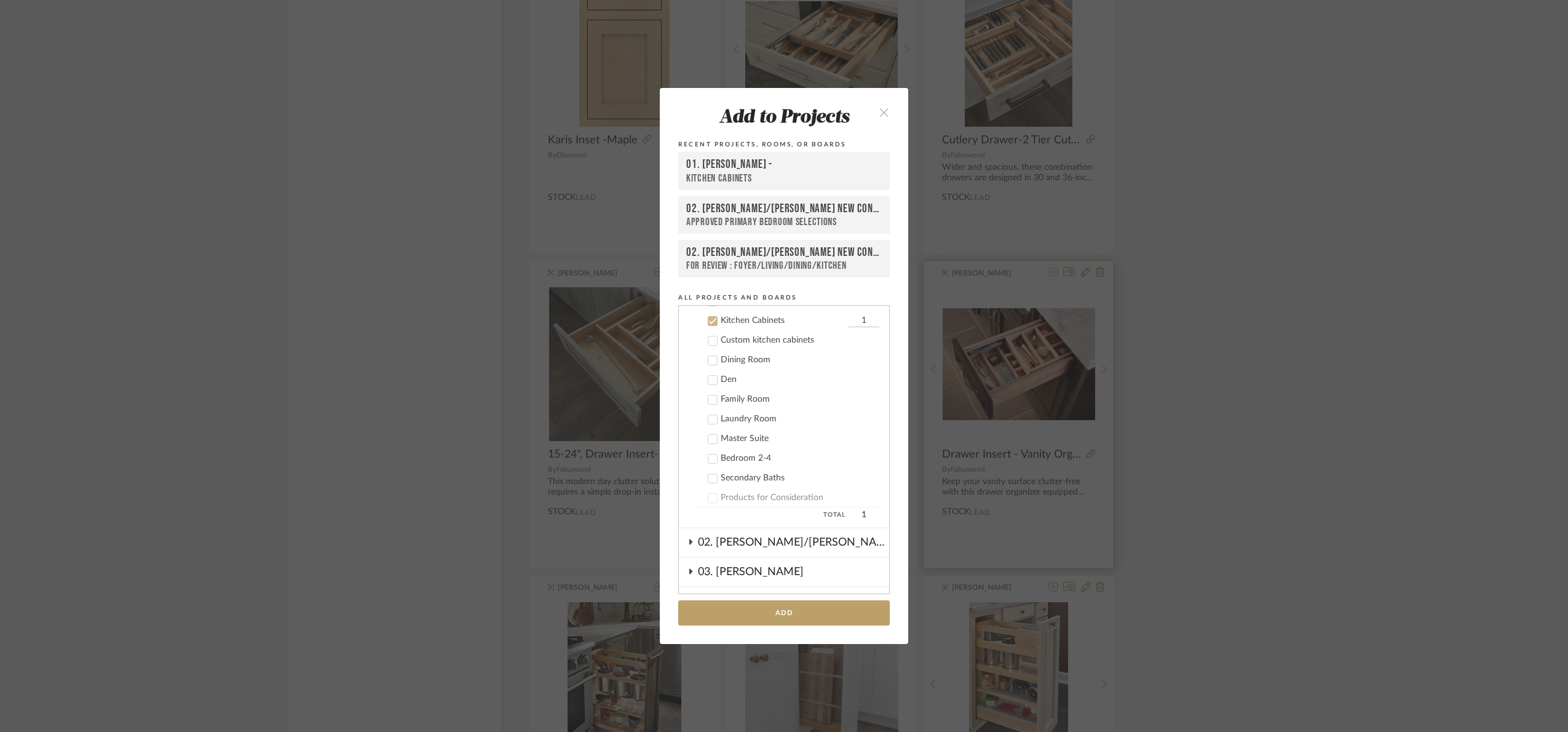
scroll to position [0, 0]
click at [815, 609] on button "Add" at bounding box center [784, 612] width 212 height 25
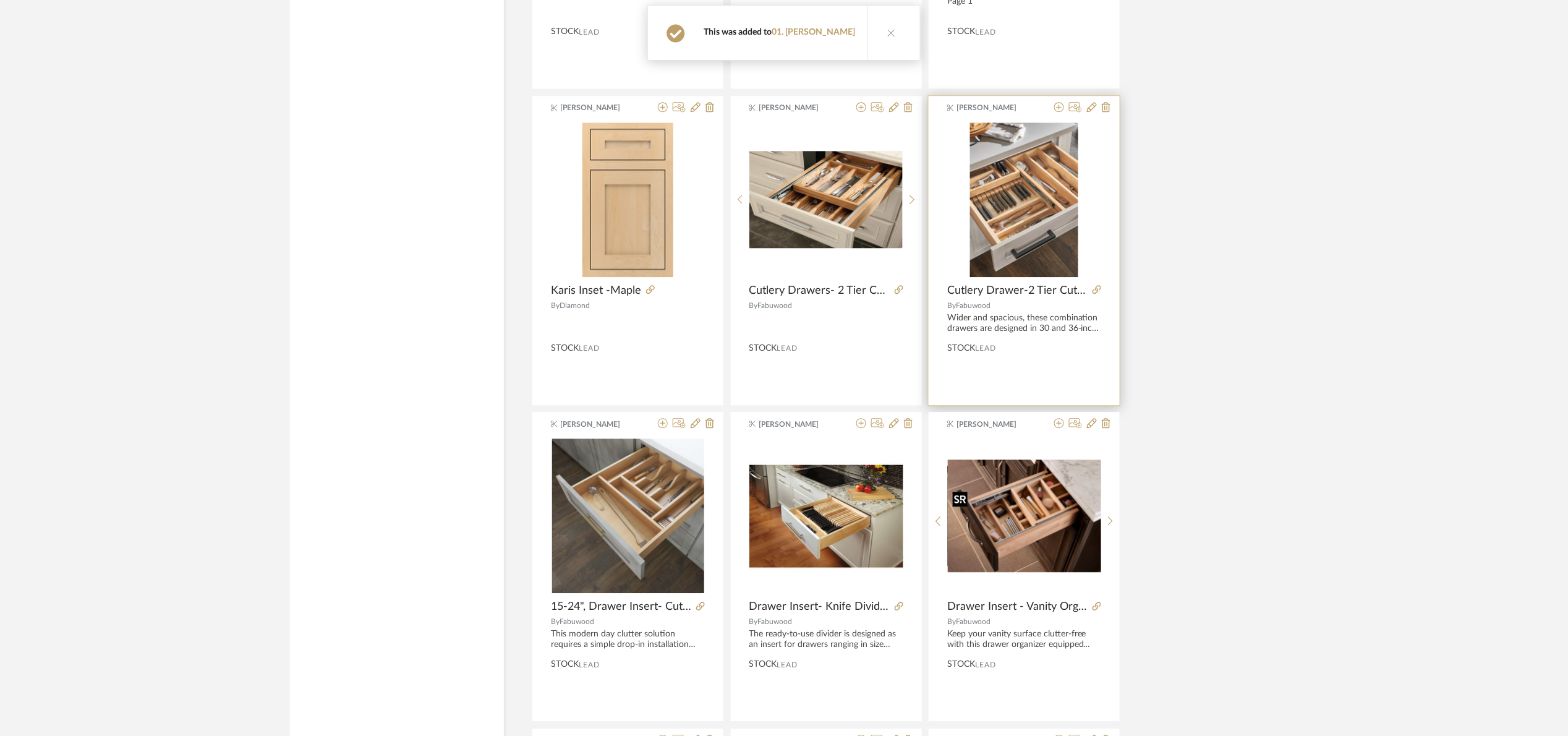
scroll to position [20714, 0]
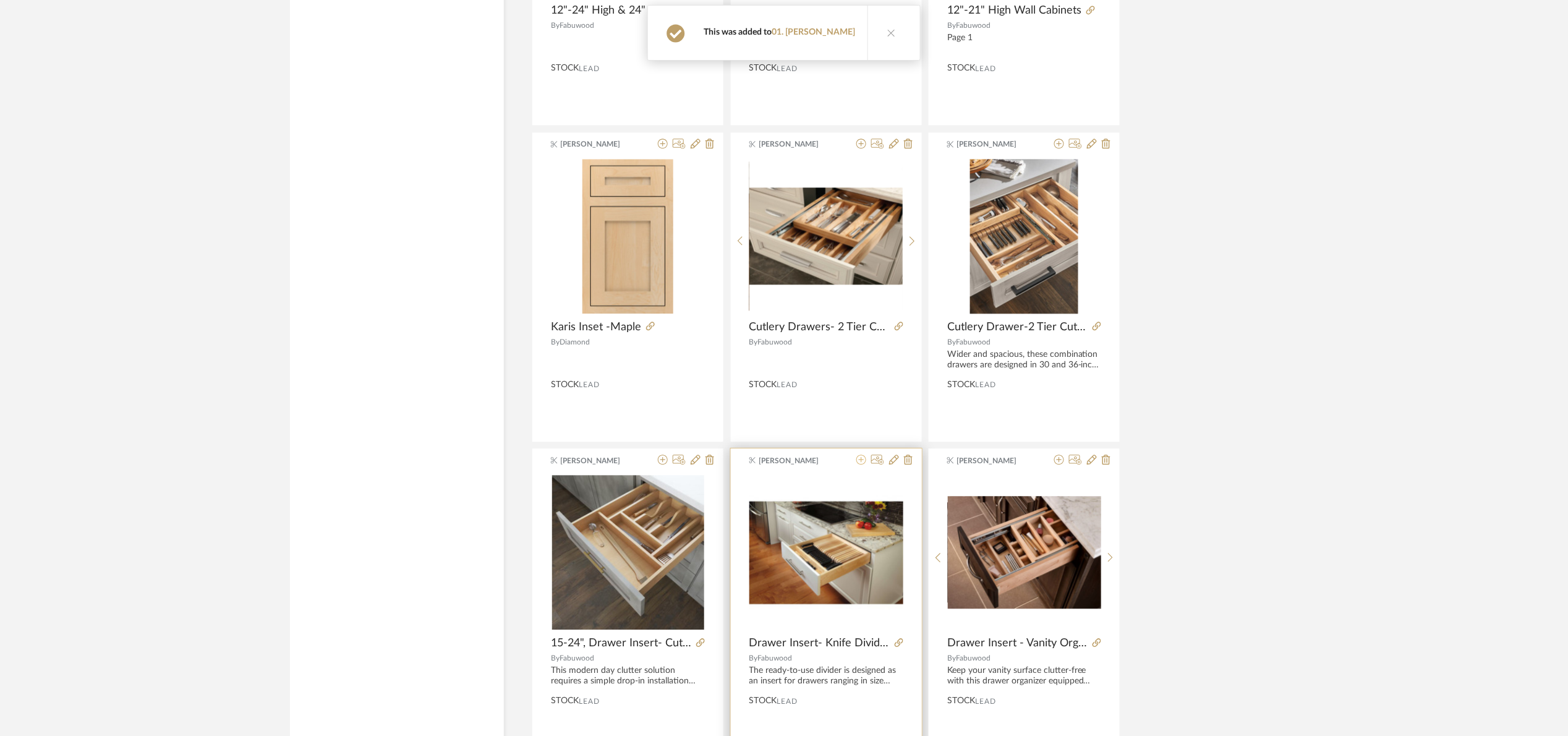
click at [859, 466] on button at bounding box center [862, 460] width 10 height 12
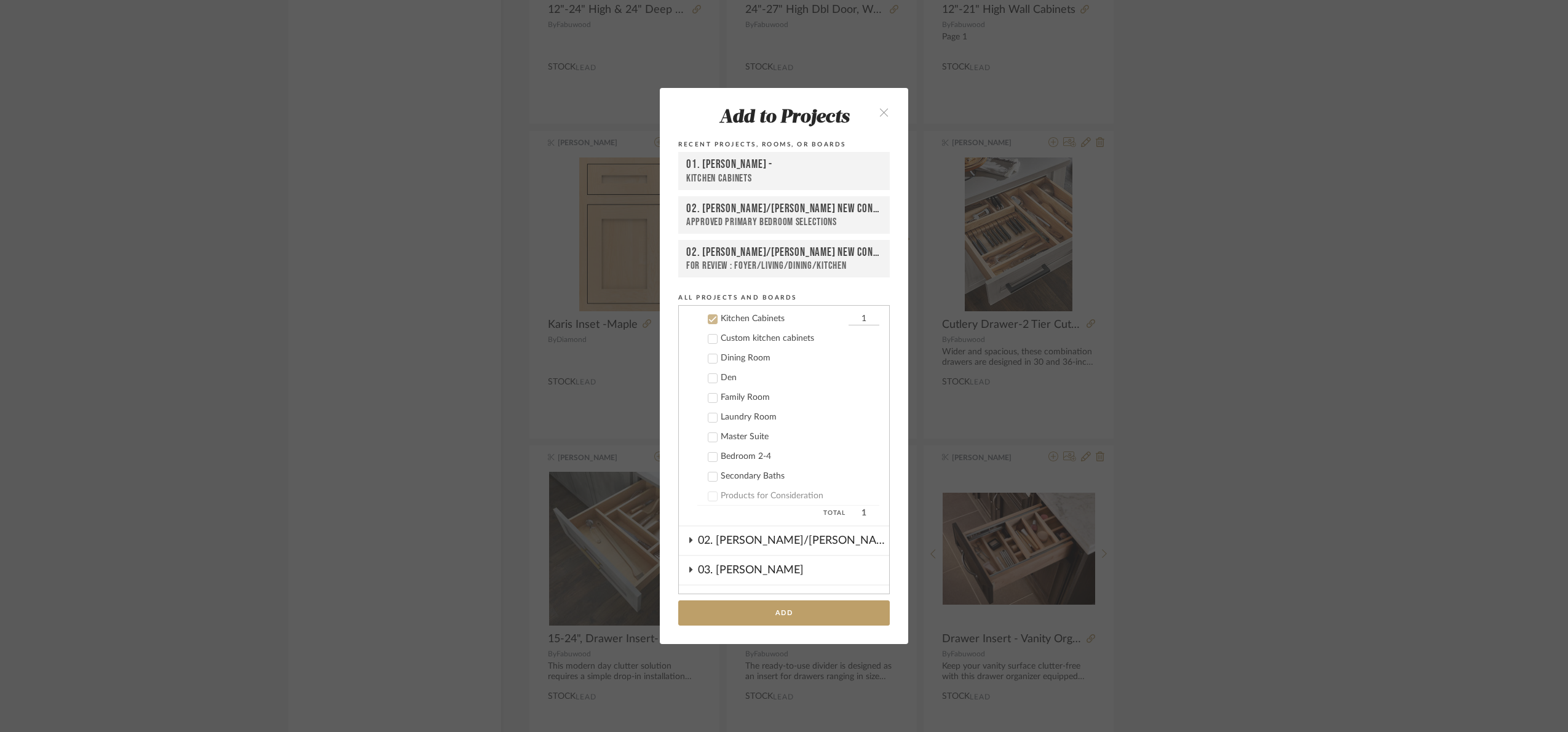
scroll to position [196, 0]
click at [804, 616] on button "Add" at bounding box center [784, 612] width 212 height 25
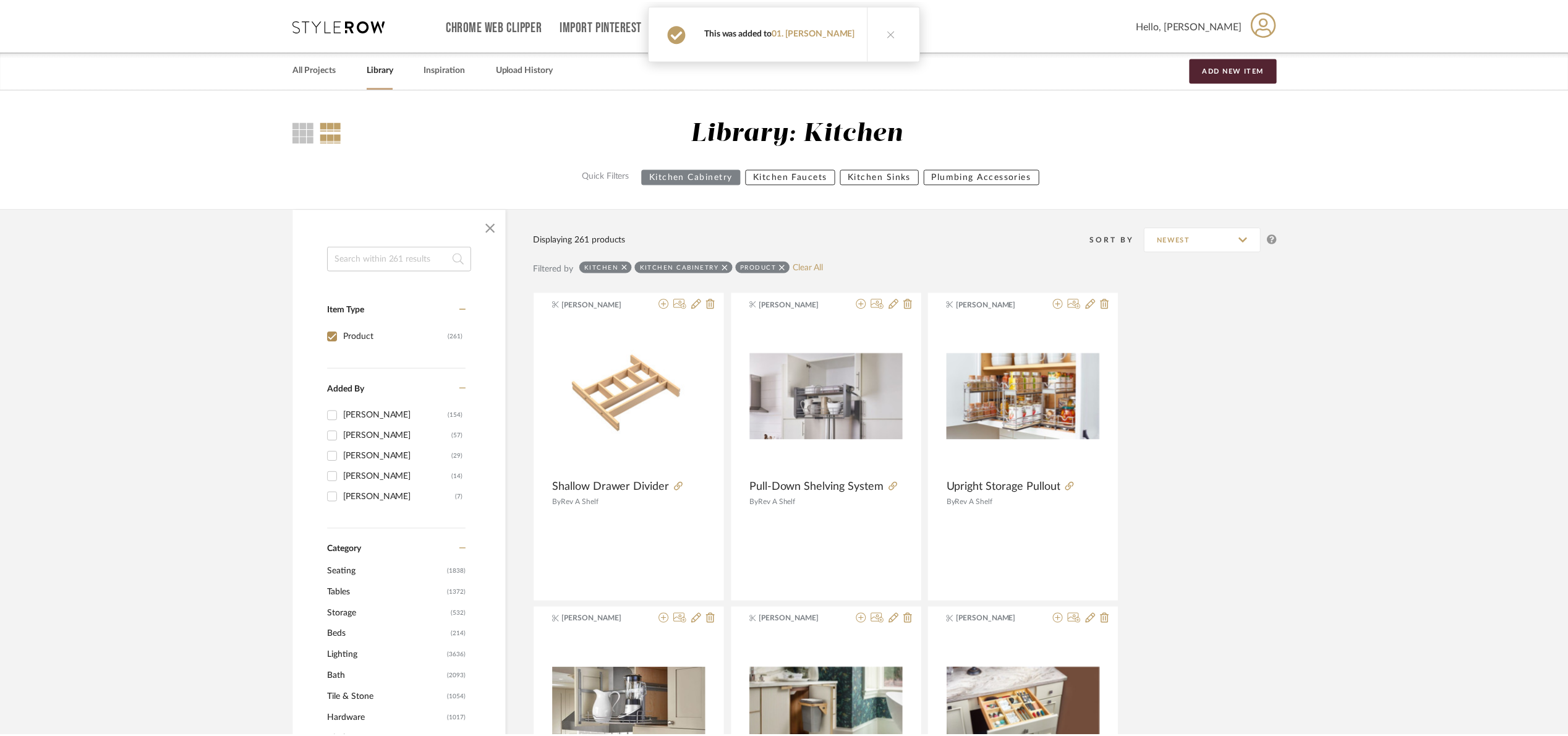
scroll to position [20714, 0]
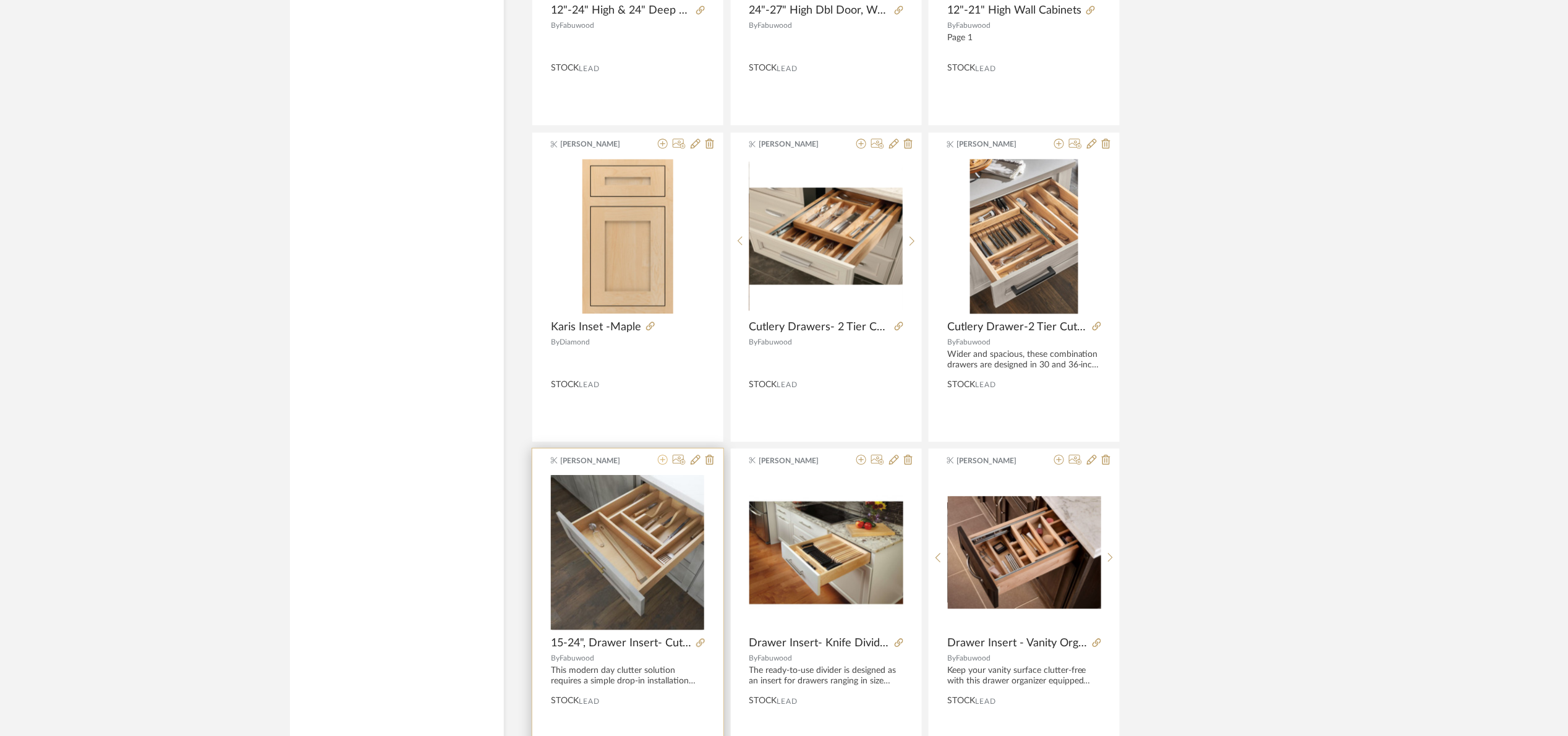
click at [660, 465] on icon at bounding box center [663, 459] width 10 height 10
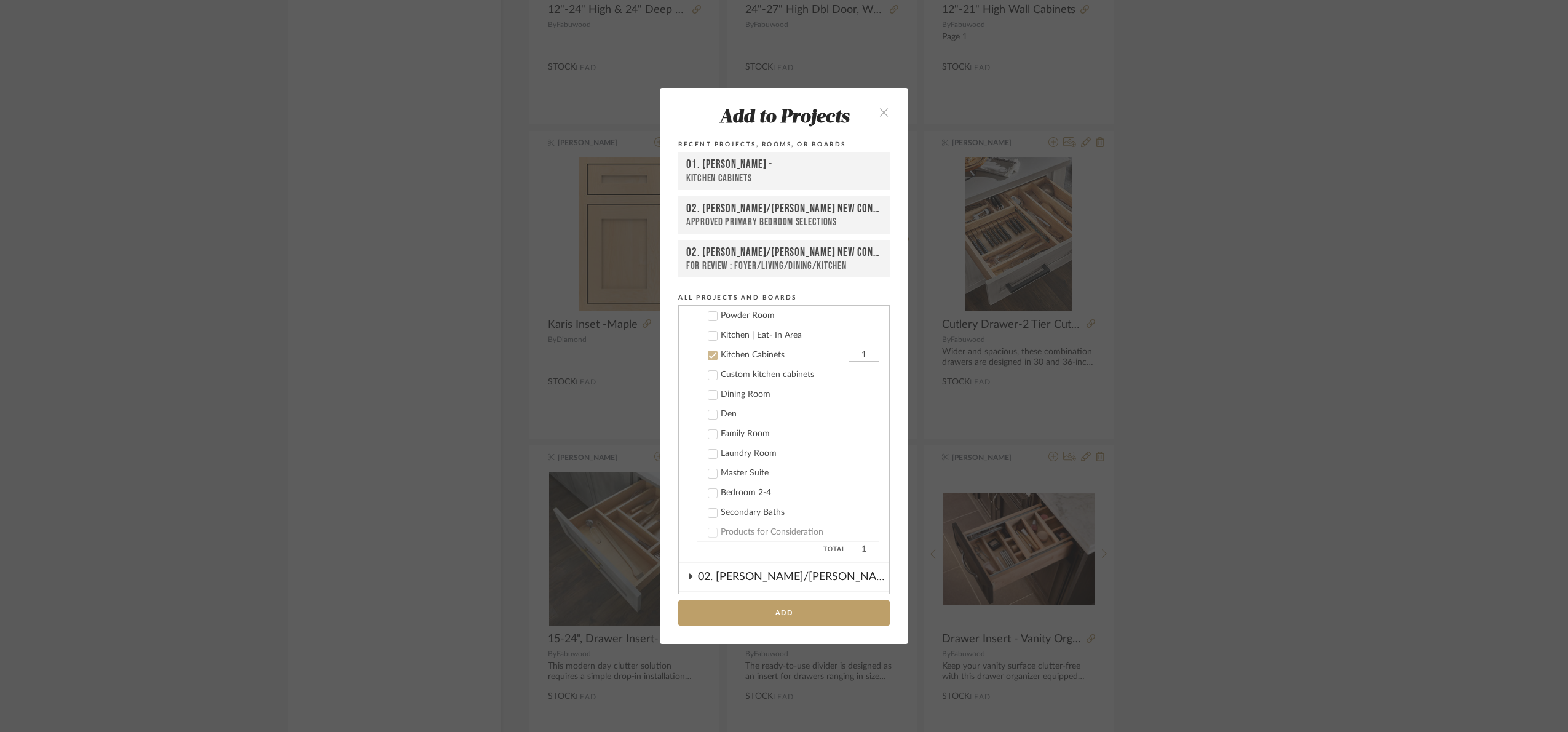
scroll to position [196, 0]
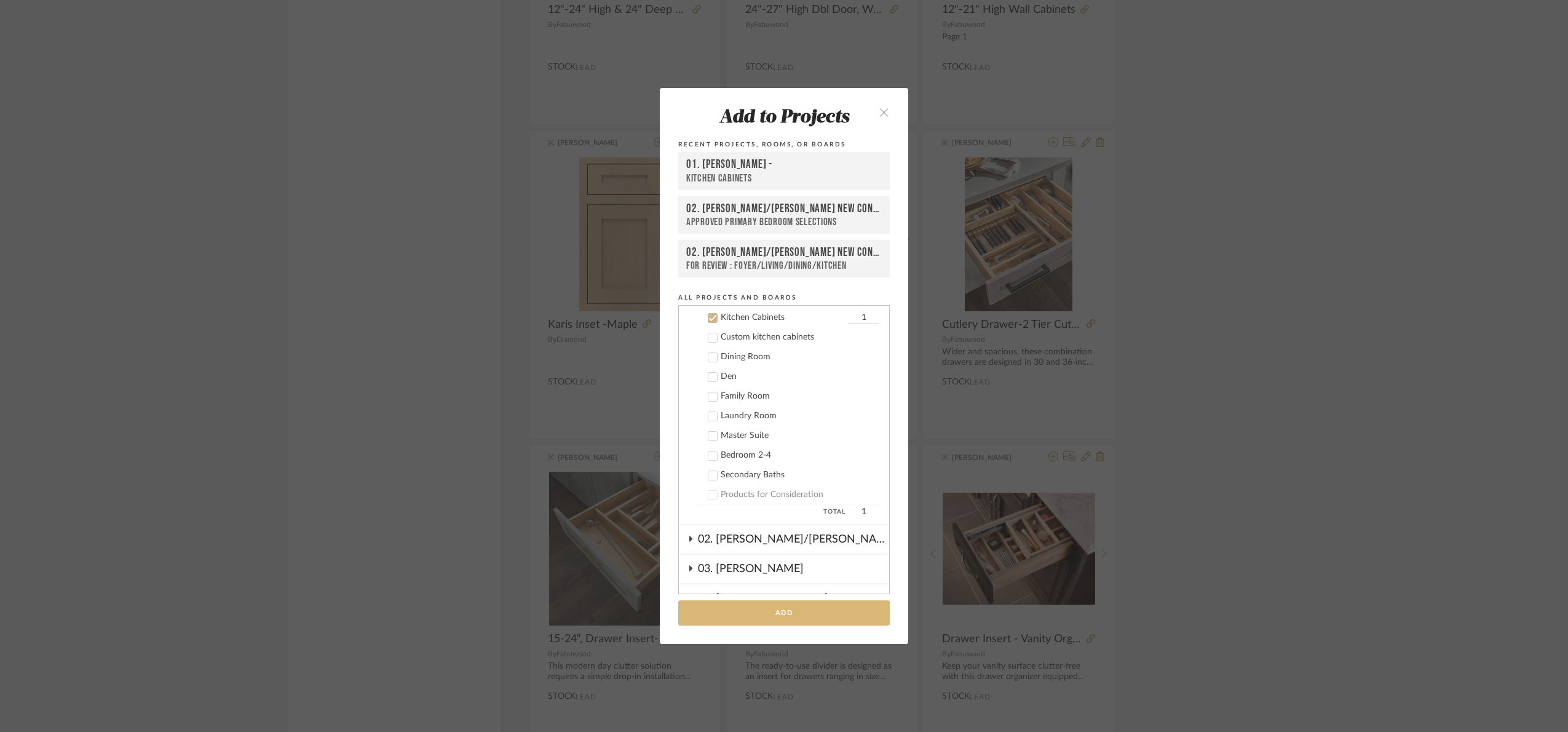
click at [818, 624] on button "Add" at bounding box center [784, 612] width 212 height 25
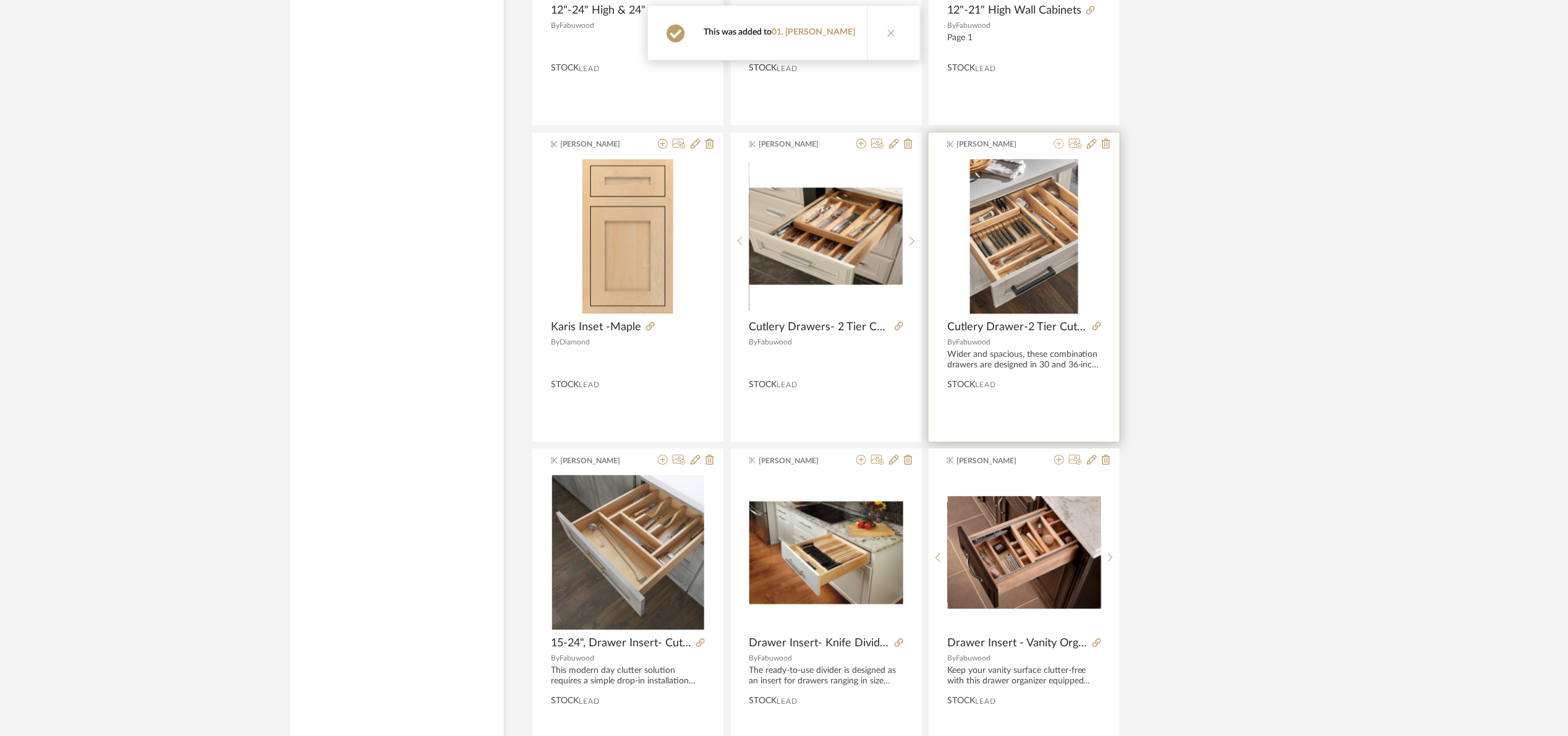
click at [1061, 148] on icon at bounding box center [1060, 144] width 10 height 10
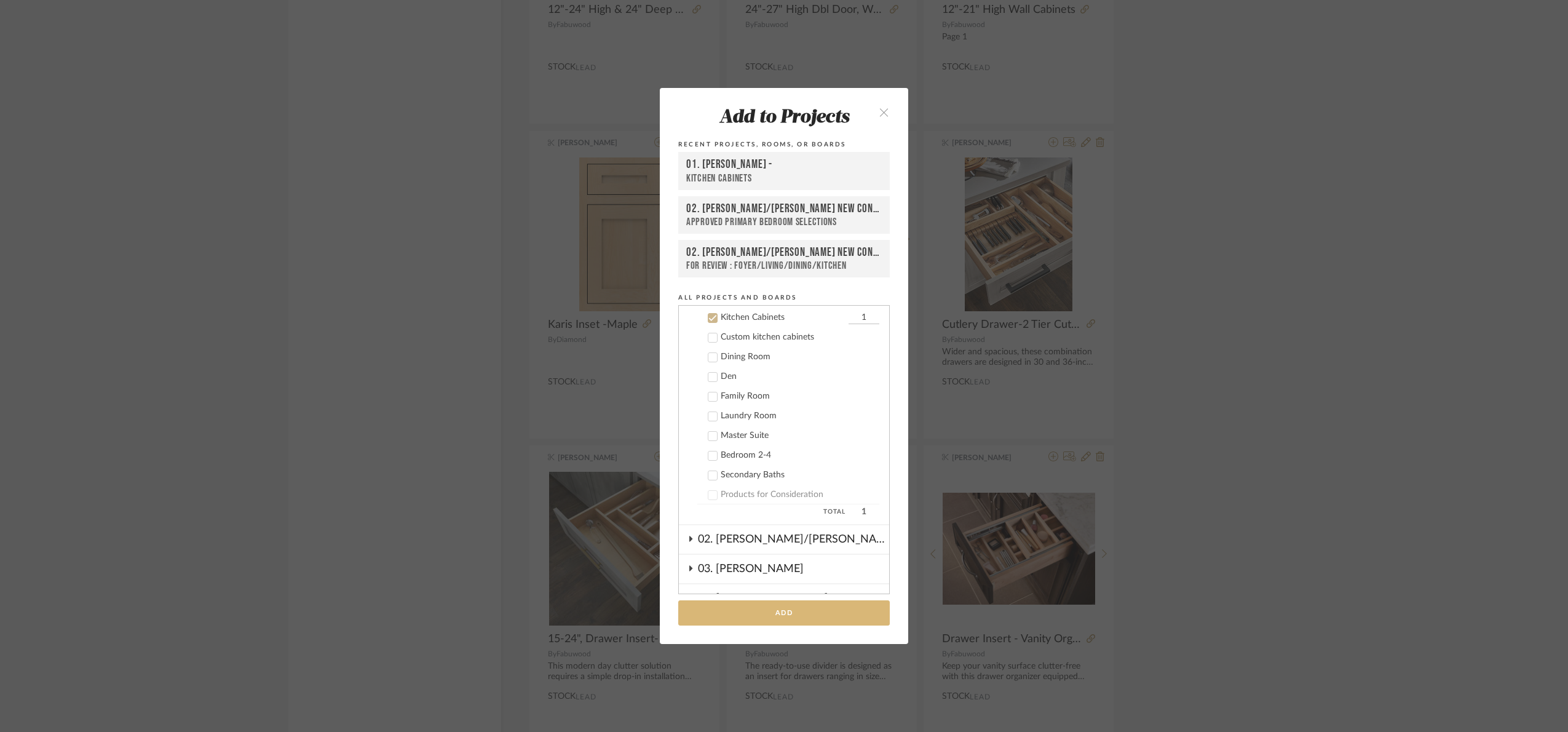
click at [808, 613] on button "Add" at bounding box center [784, 612] width 212 height 25
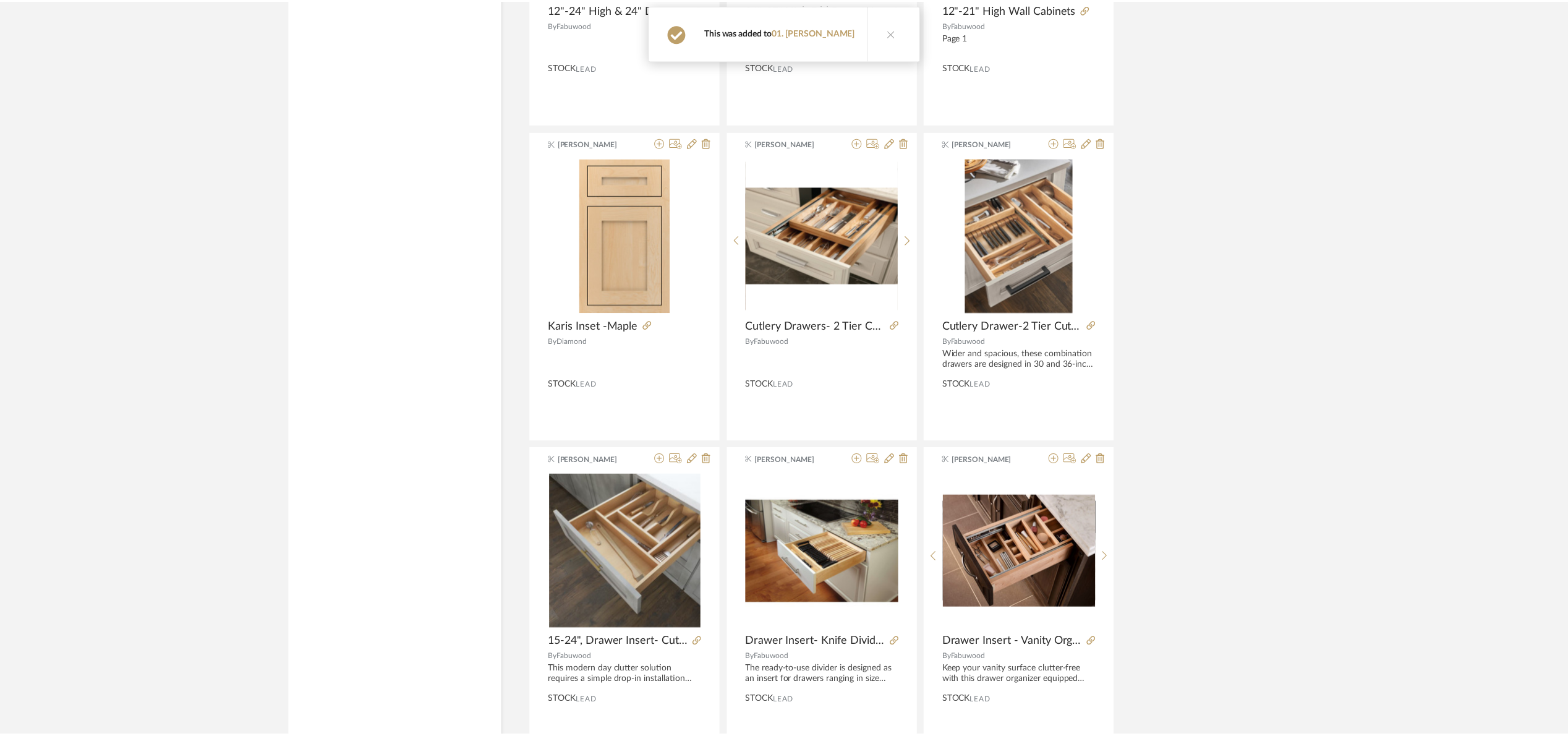
scroll to position [20714, 0]
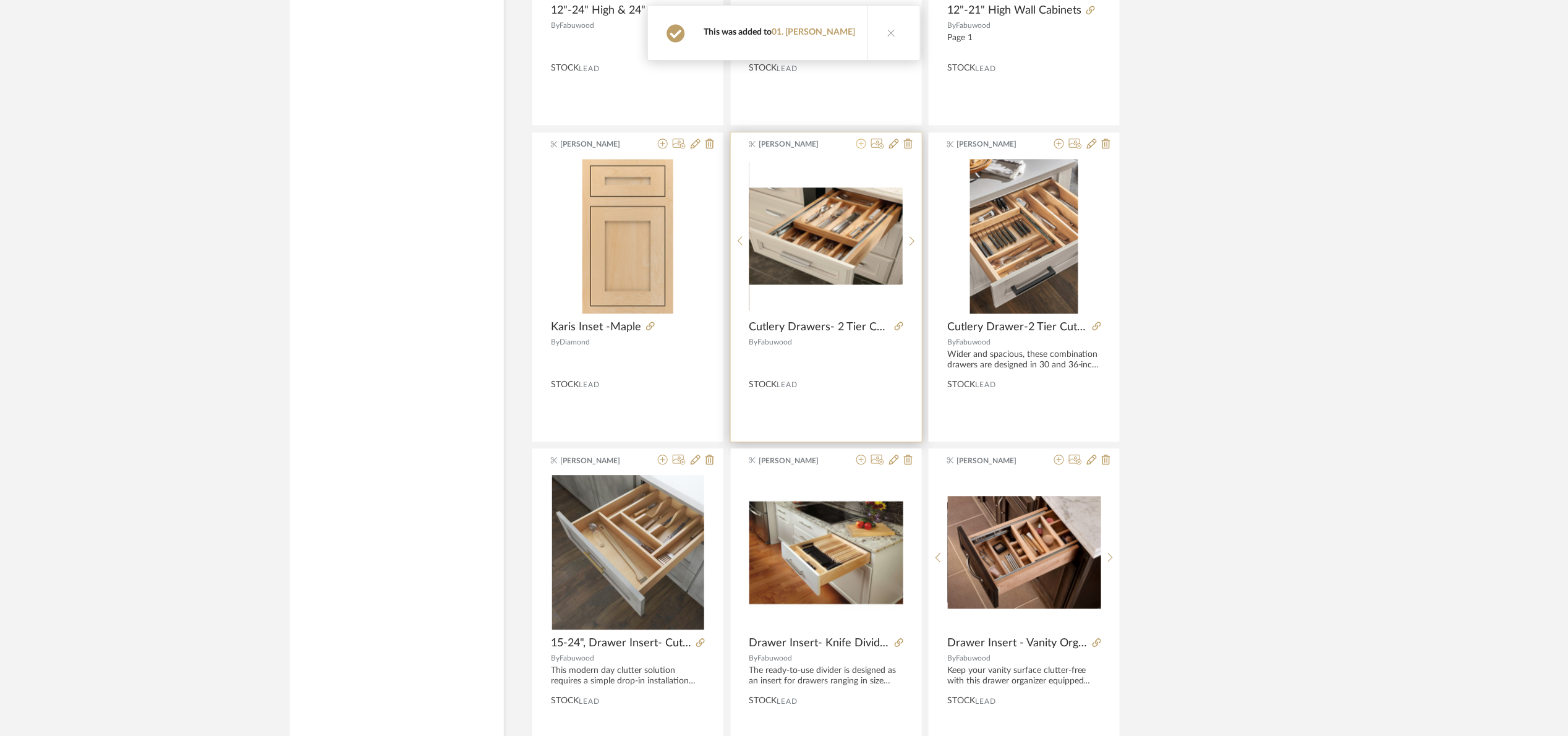
click at [859, 148] on icon at bounding box center [862, 144] width 10 height 10
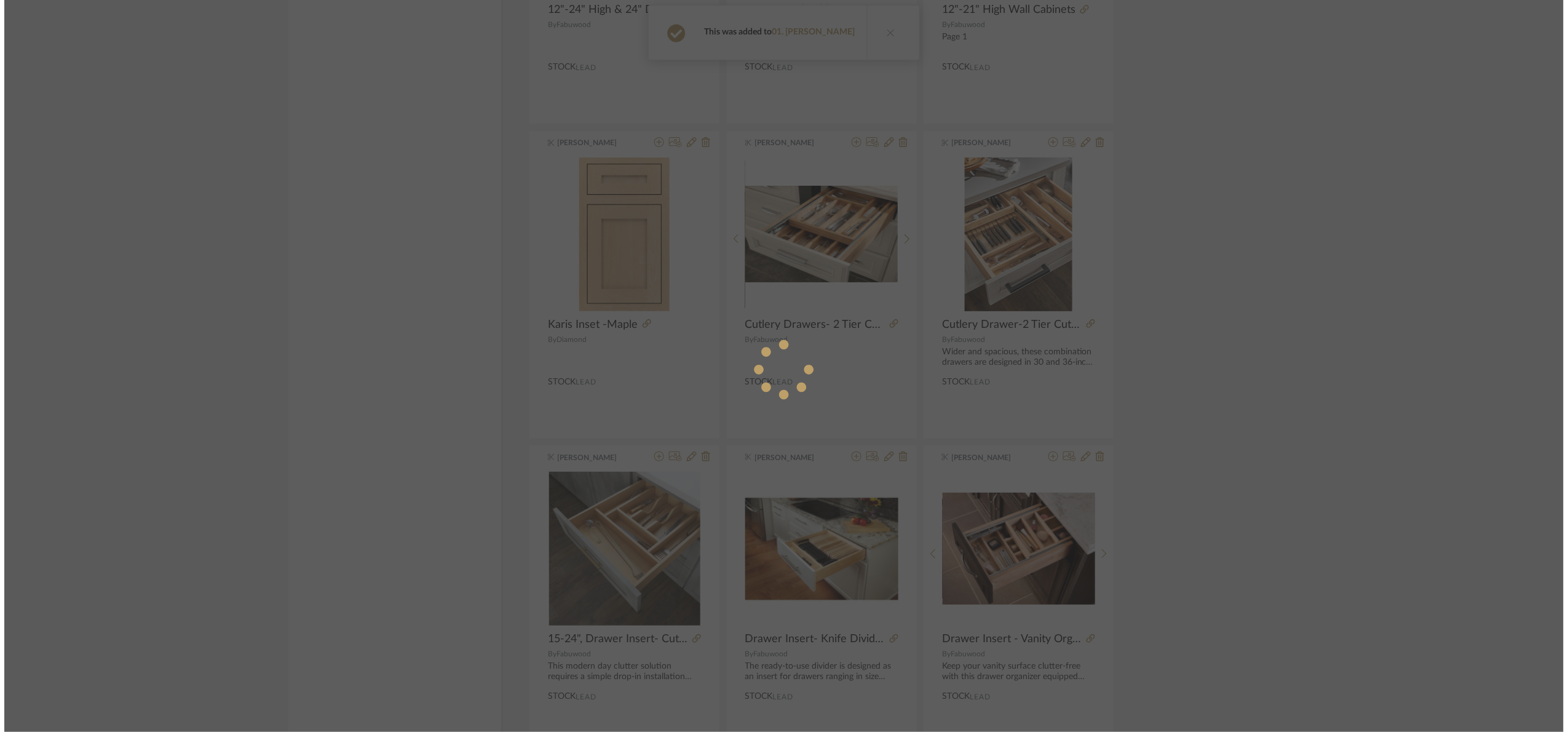
scroll to position [0, 0]
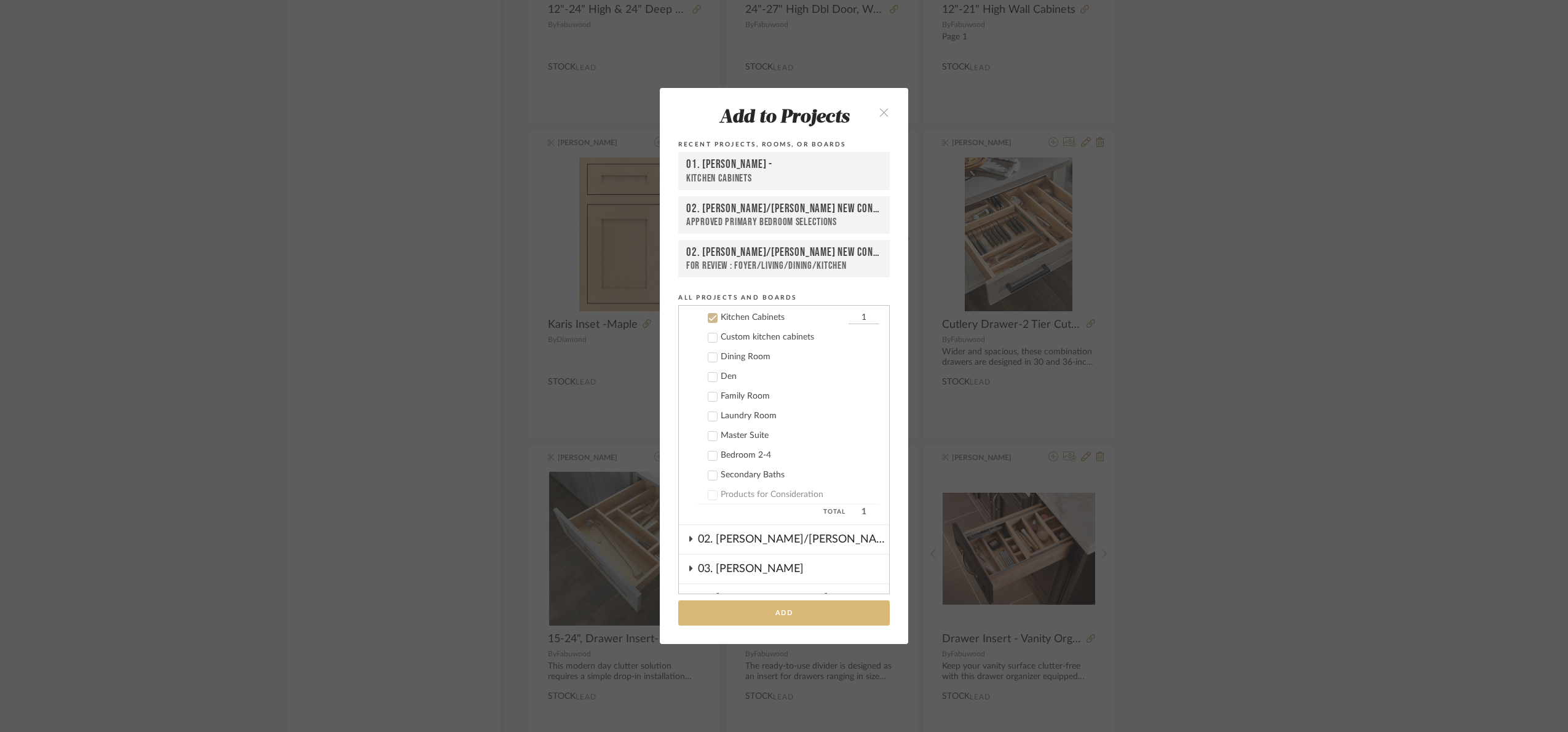
click at [796, 614] on button "Add" at bounding box center [784, 612] width 212 height 25
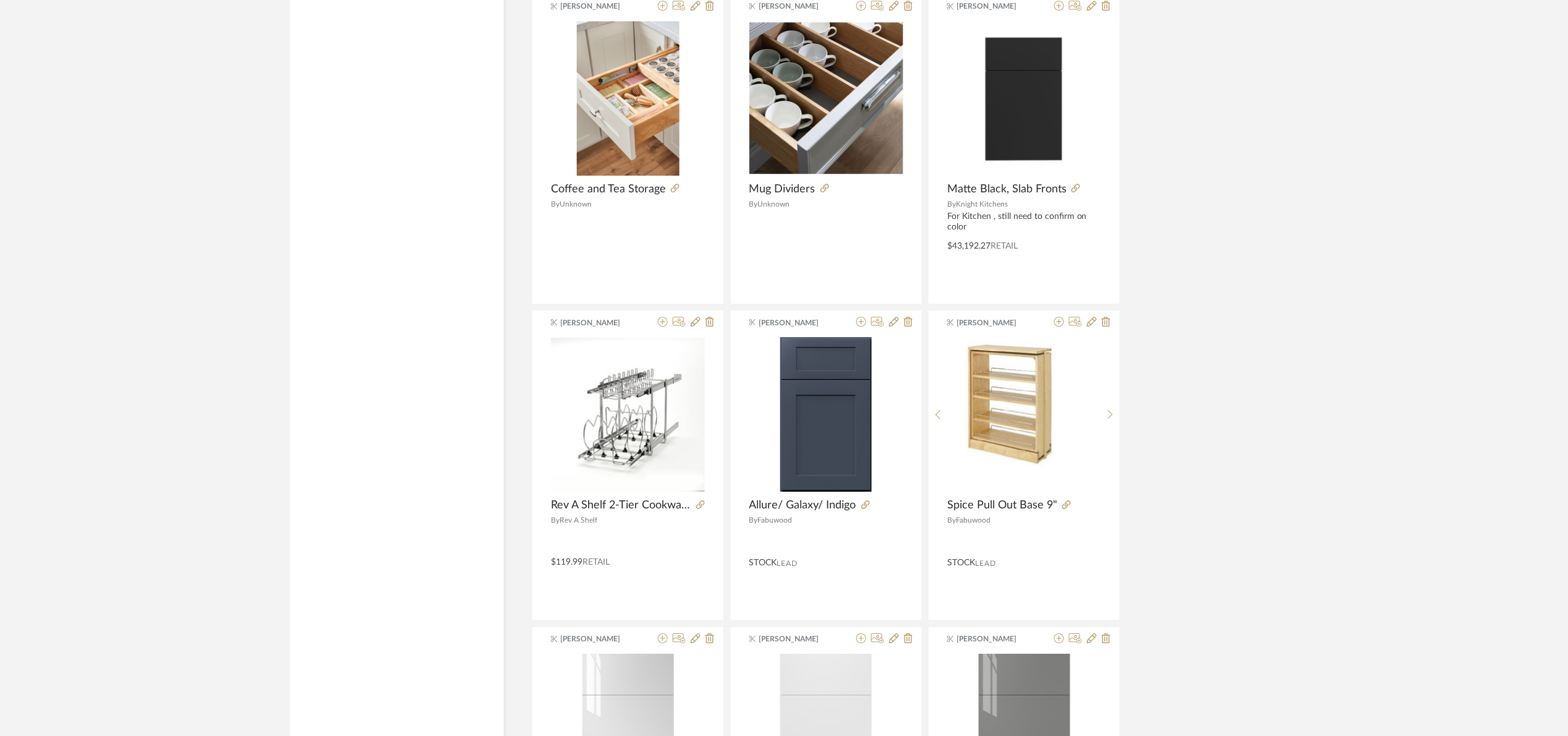
scroll to position [14223, 0]
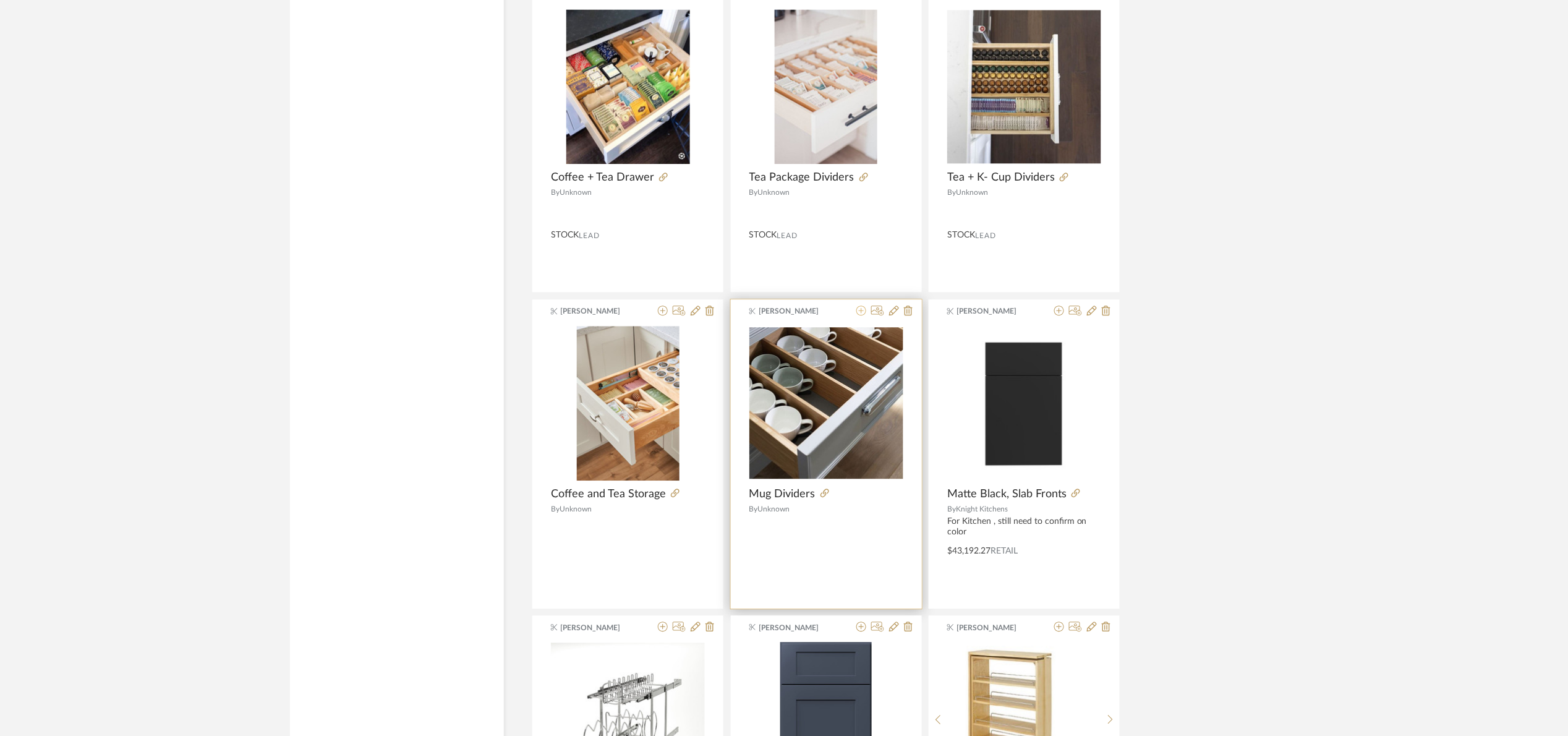
click at [859, 315] on icon at bounding box center [862, 311] width 10 height 10
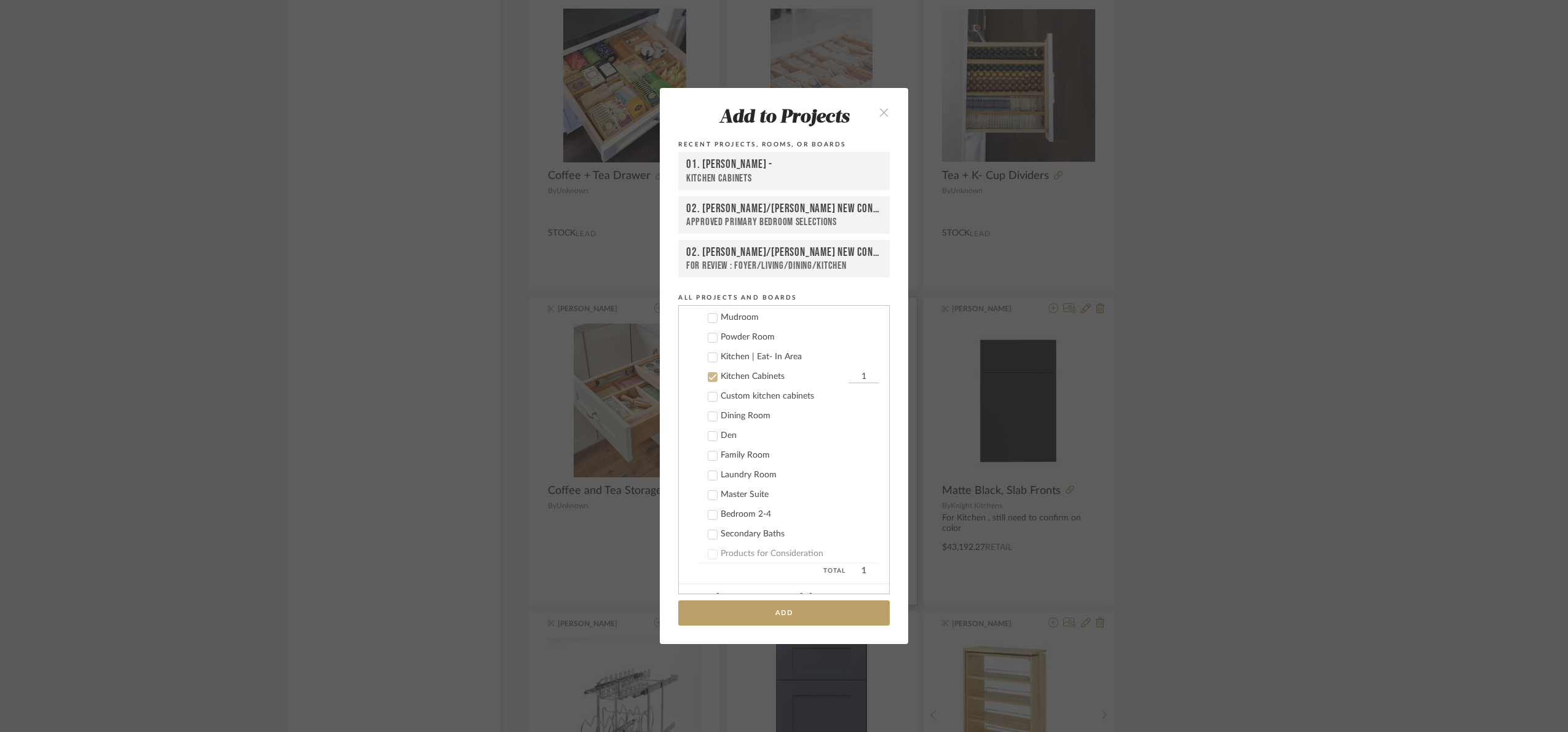
scroll to position [196, 0]
click at [759, 334] on div "Custom kitchen cabinets" at bounding box center [800, 337] width 159 height 11
click at [749, 317] on div "Kitchen Cabinets" at bounding box center [783, 317] width 125 height 11
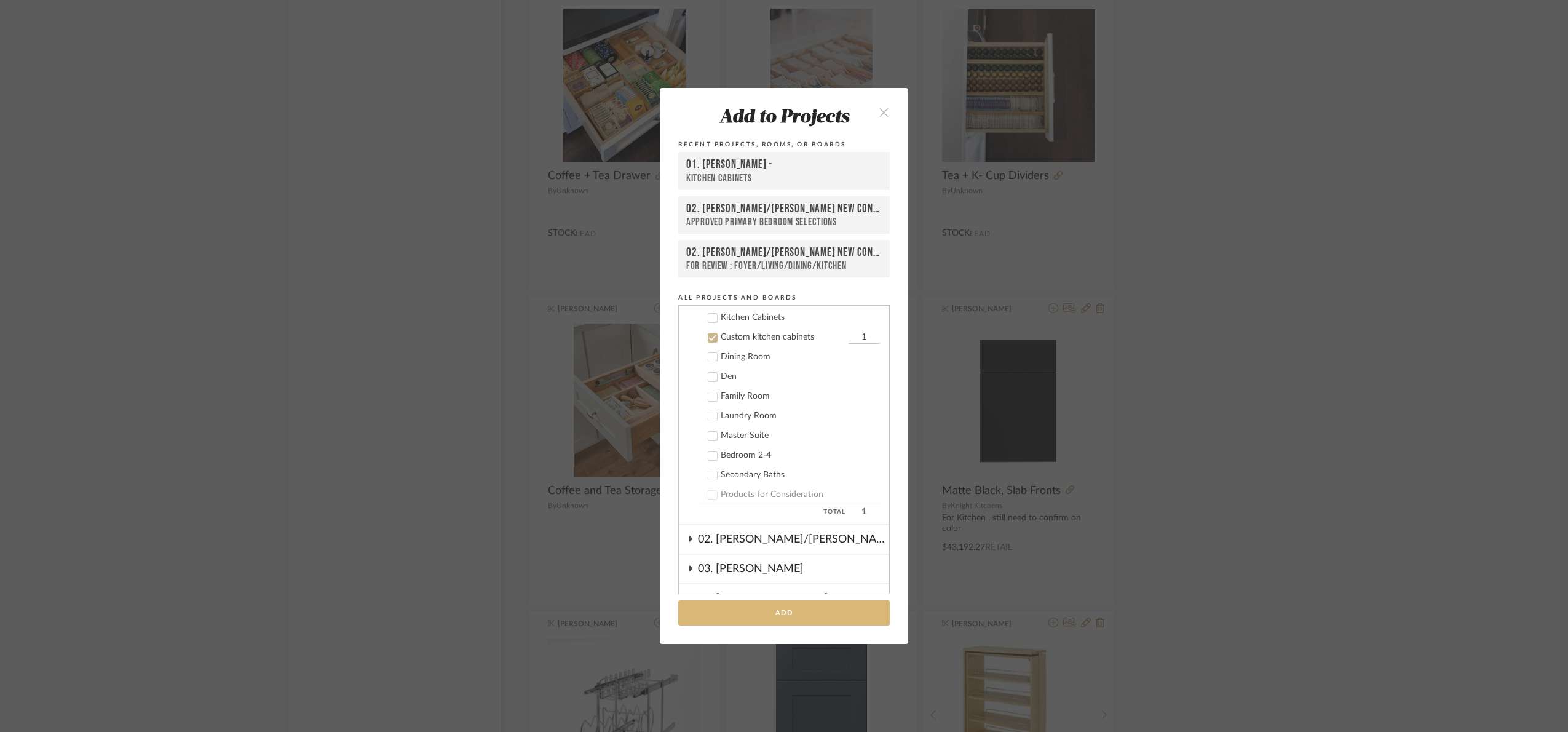
click at [816, 606] on button "Add" at bounding box center [784, 612] width 212 height 25
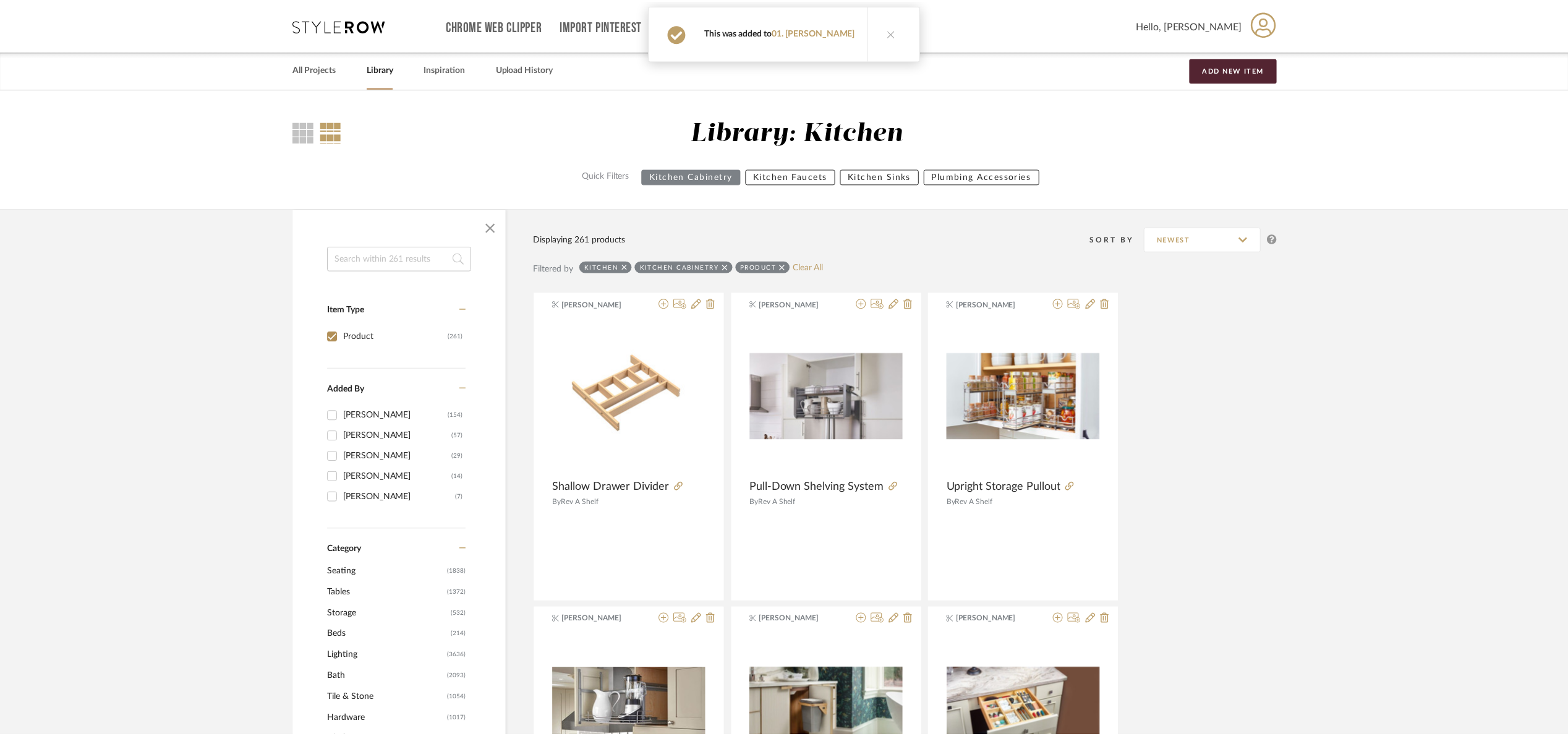
scroll to position [14223, 0]
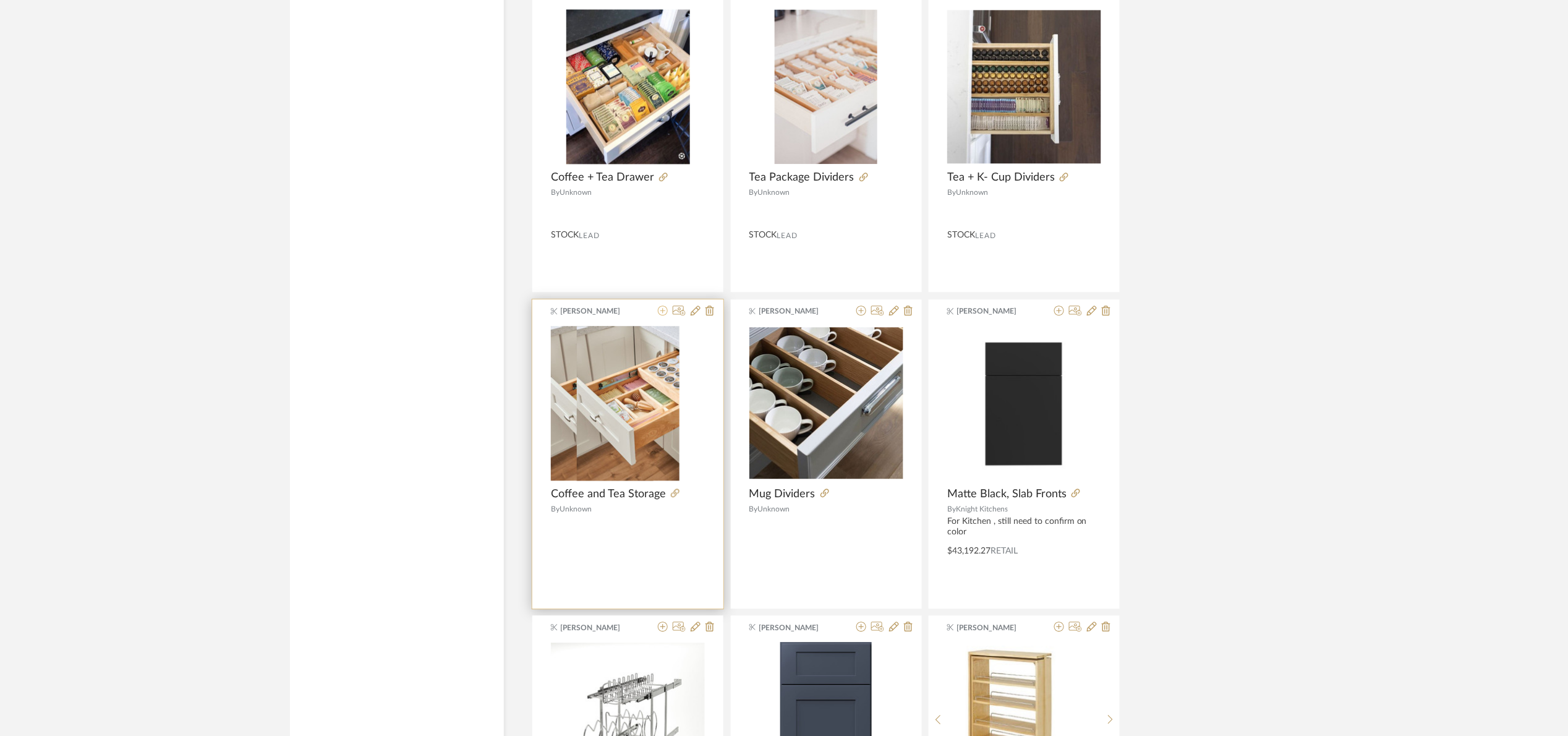
click at [658, 315] on icon at bounding box center [663, 311] width 10 height 10
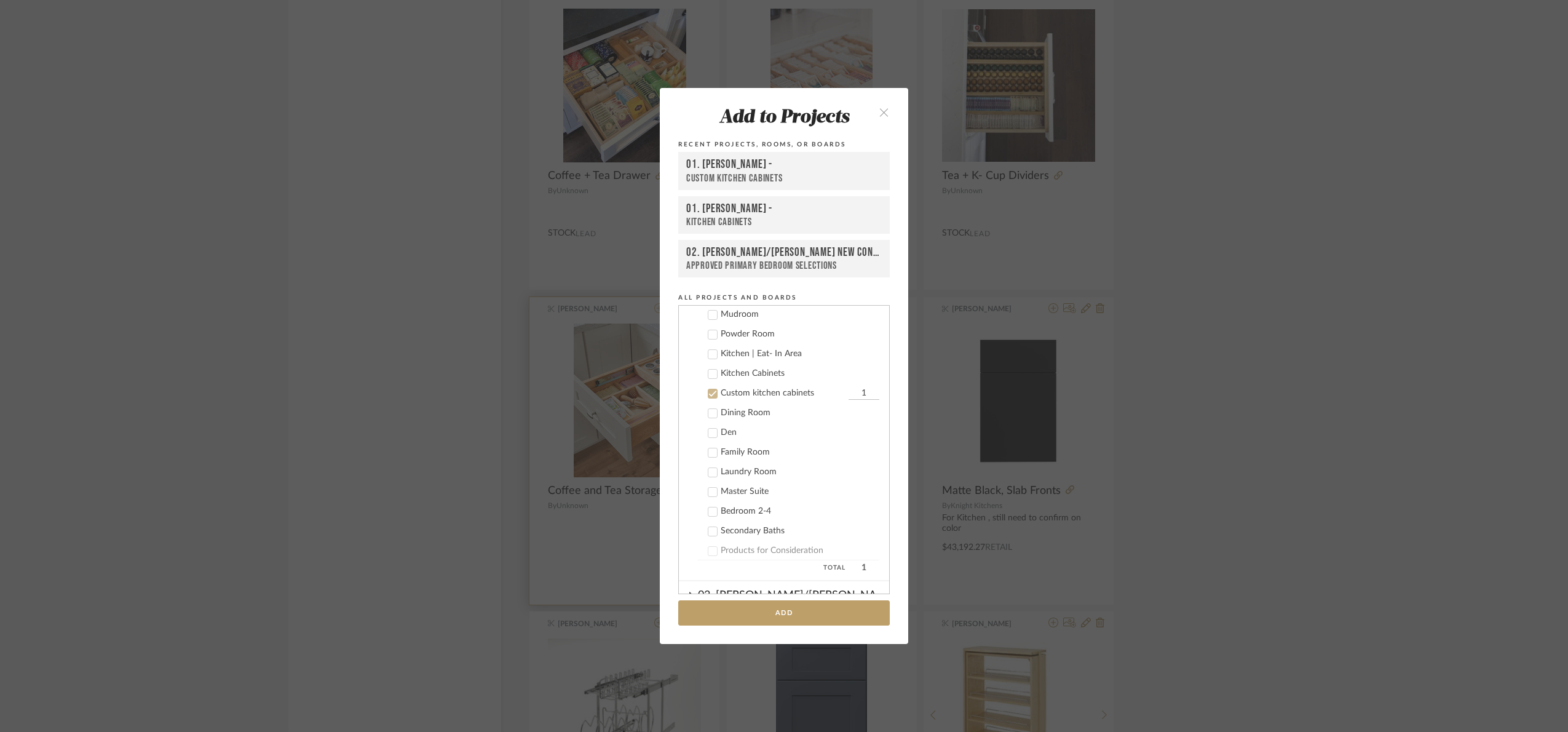
scroll to position [216, 0]
click at [854, 599] on add-to "Add to Projects Recent Projects, Rooms, or Boards 01. Merker - Custom kitchen c…" at bounding box center [784, 366] width 249 height 555
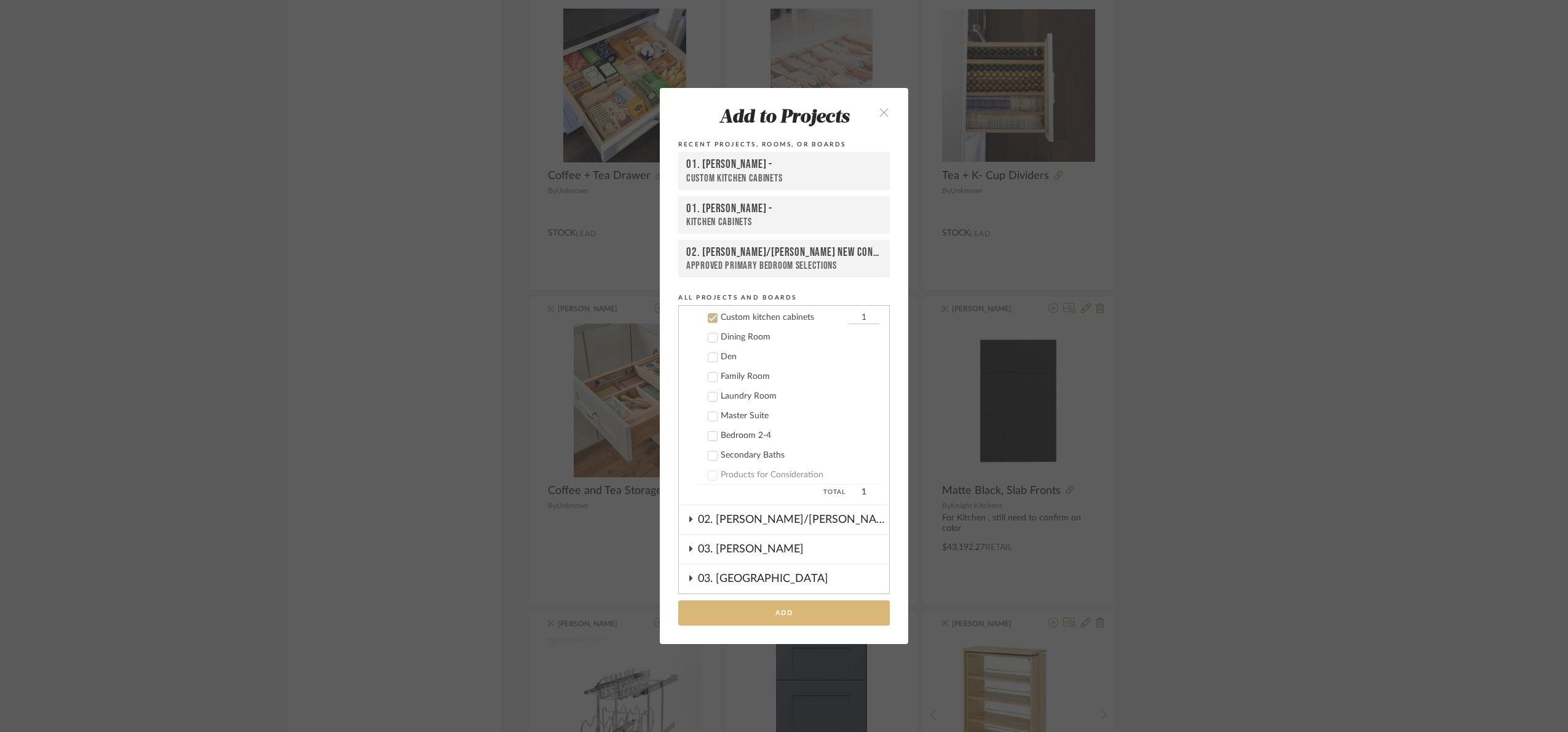
click at [853, 611] on button "Add" at bounding box center [784, 612] width 212 height 25
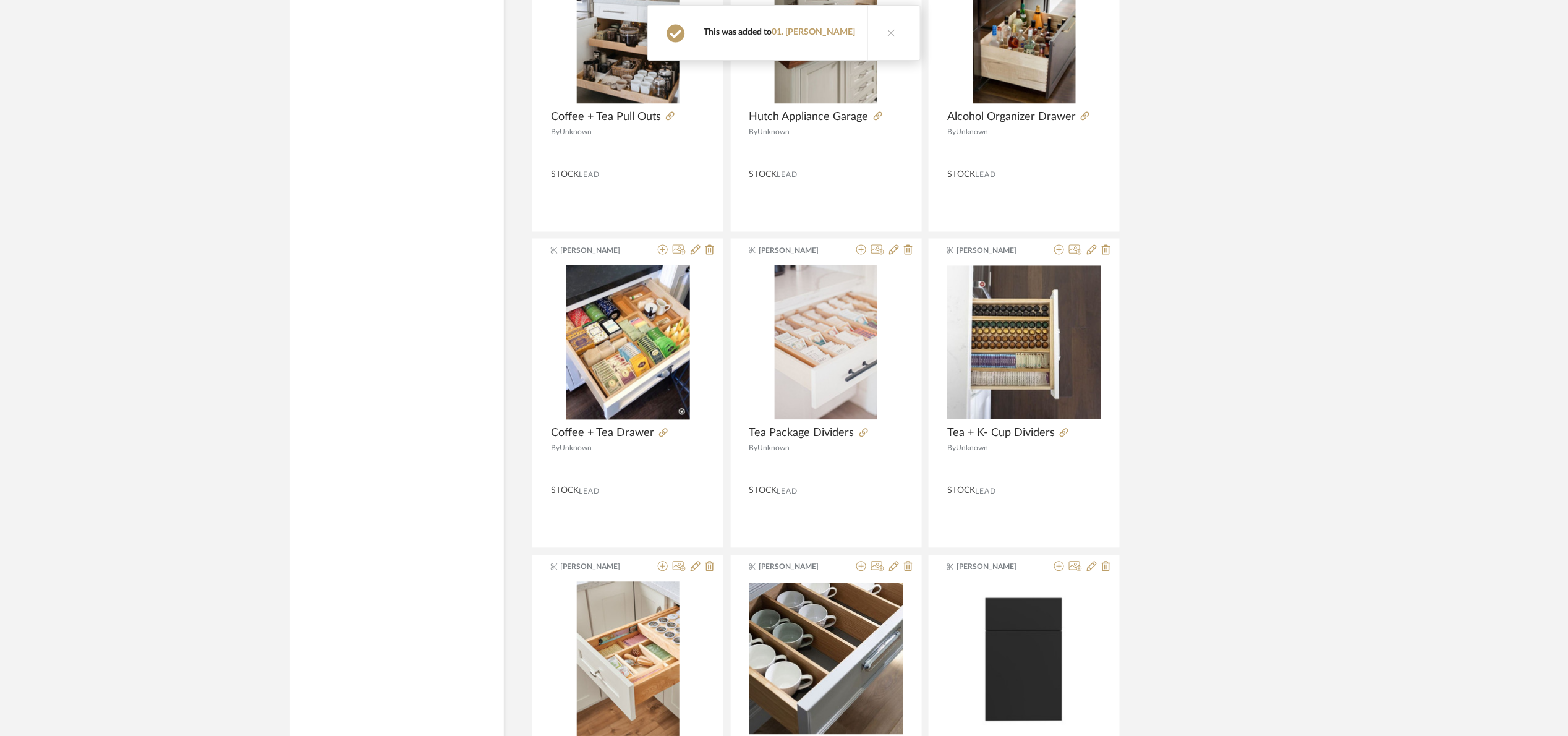
scroll to position [13851, 0]
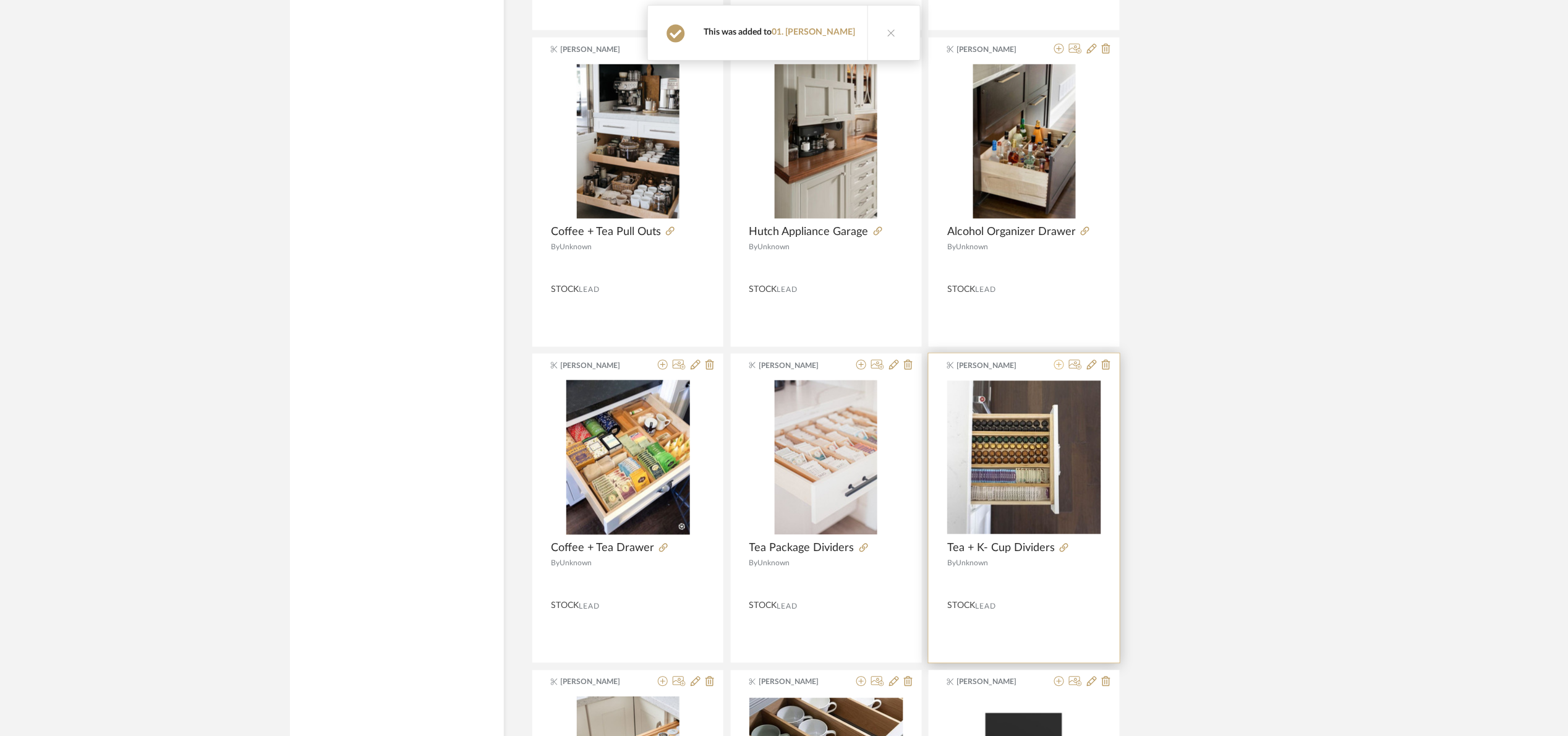
click at [1061, 370] on icon at bounding box center [1060, 365] width 10 height 10
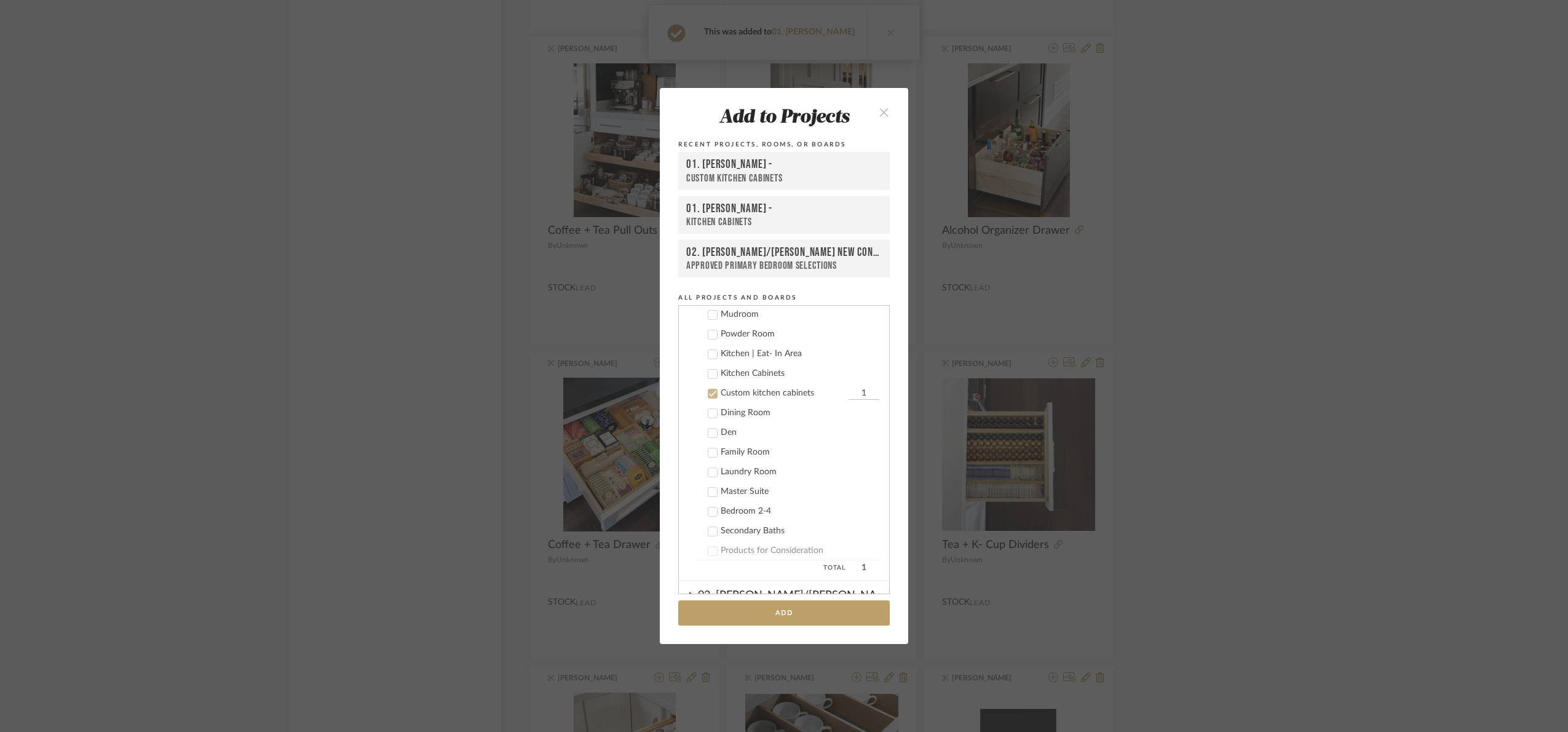
scroll to position [216, 0]
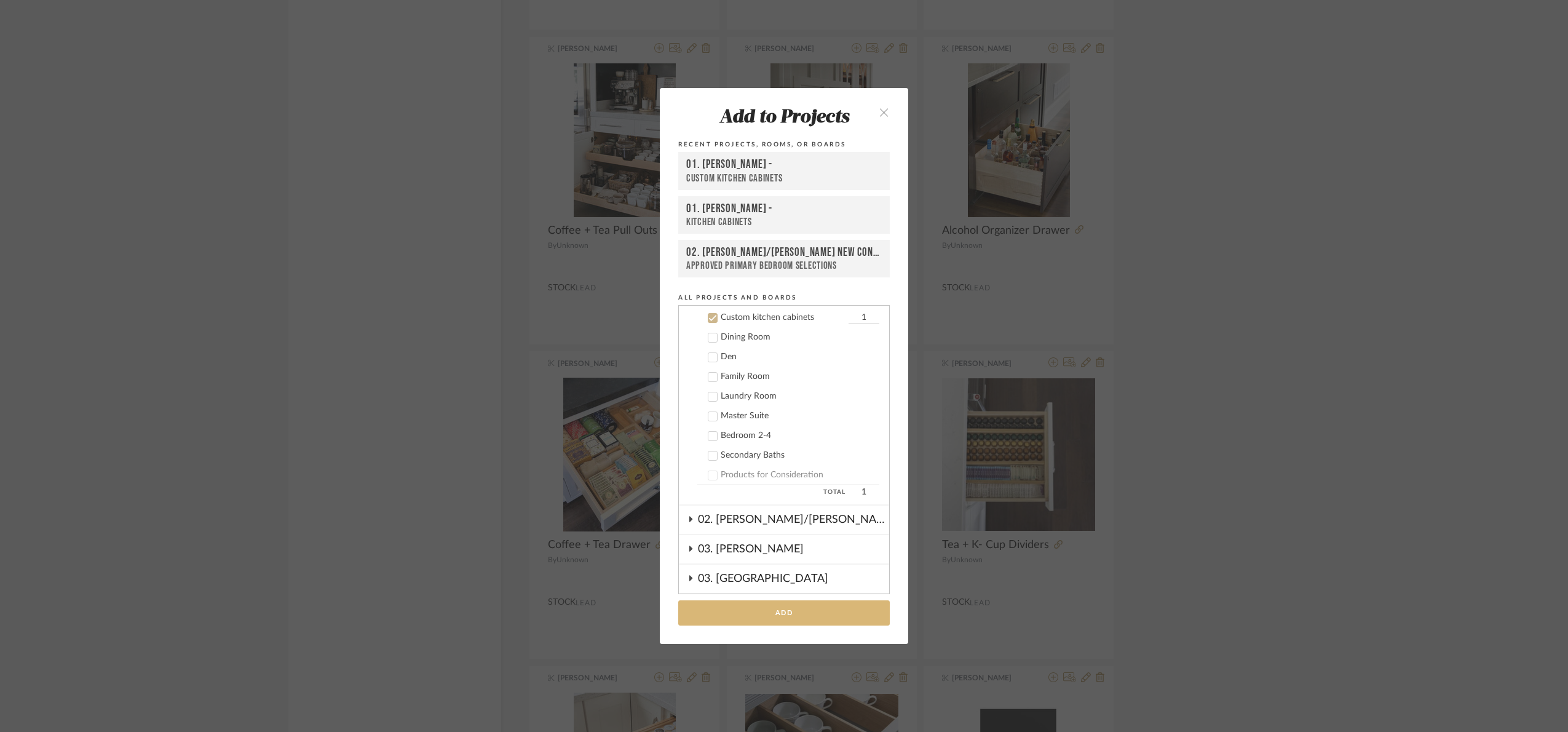
click at [793, 617] on button "Add" at bounding box center [784, 612] width 212 height 25
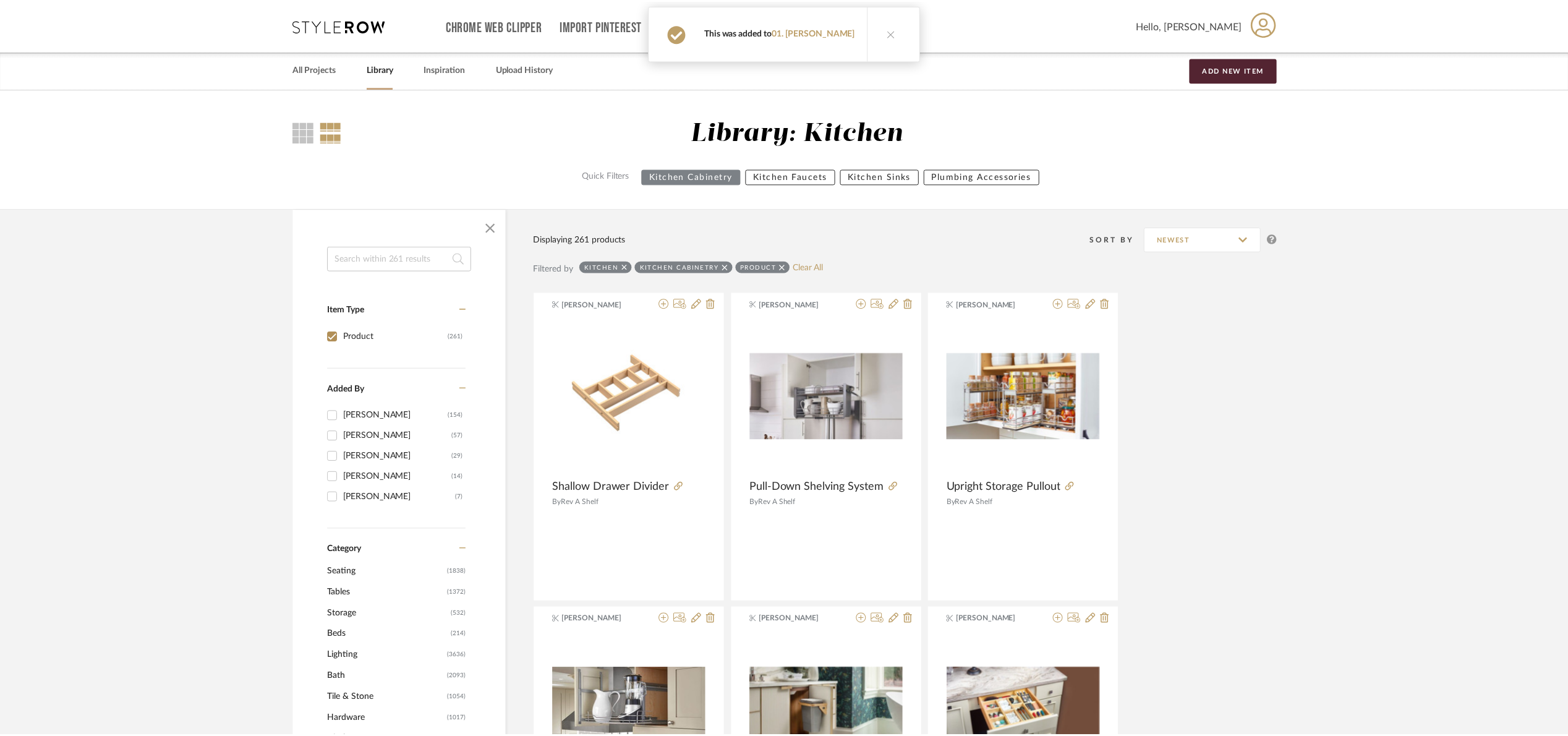
scroll to position [13851, 0]
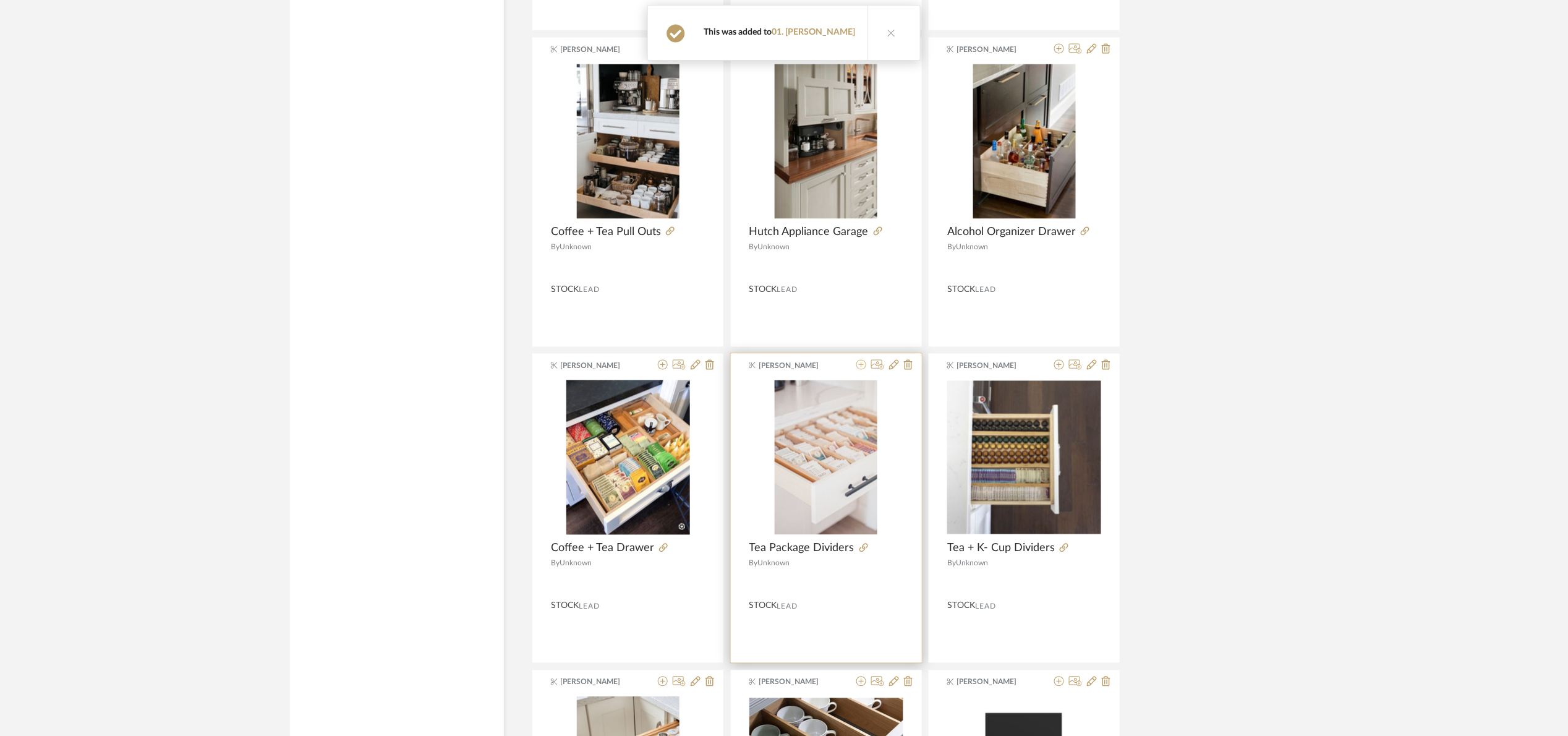
click at [863, 370] on icon at bounding box center [862, 365] width 10 height 10
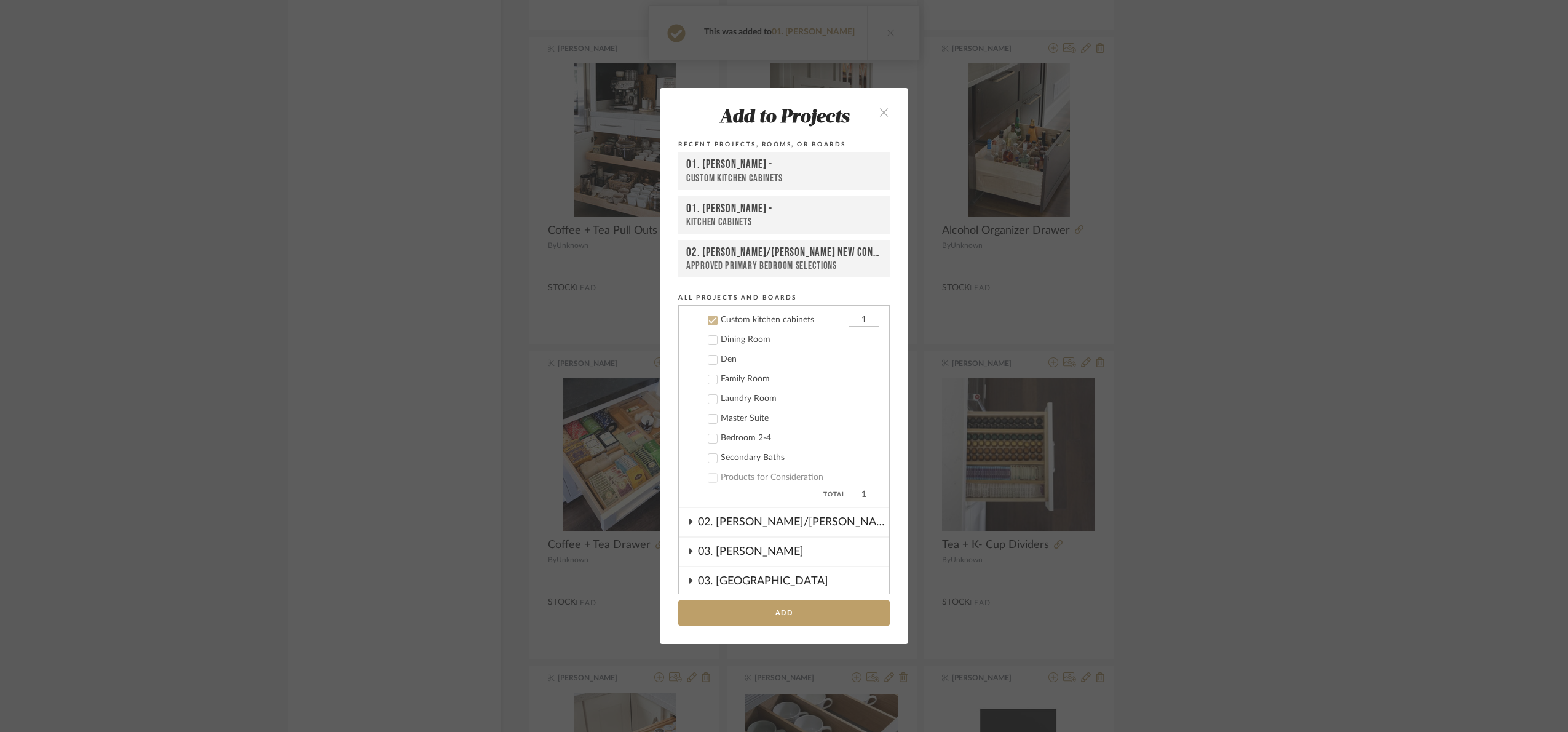
scroll to position [216, 0]
click at [823, 611] on button "Add" at bounding box center [784, 612] width 212 height 25
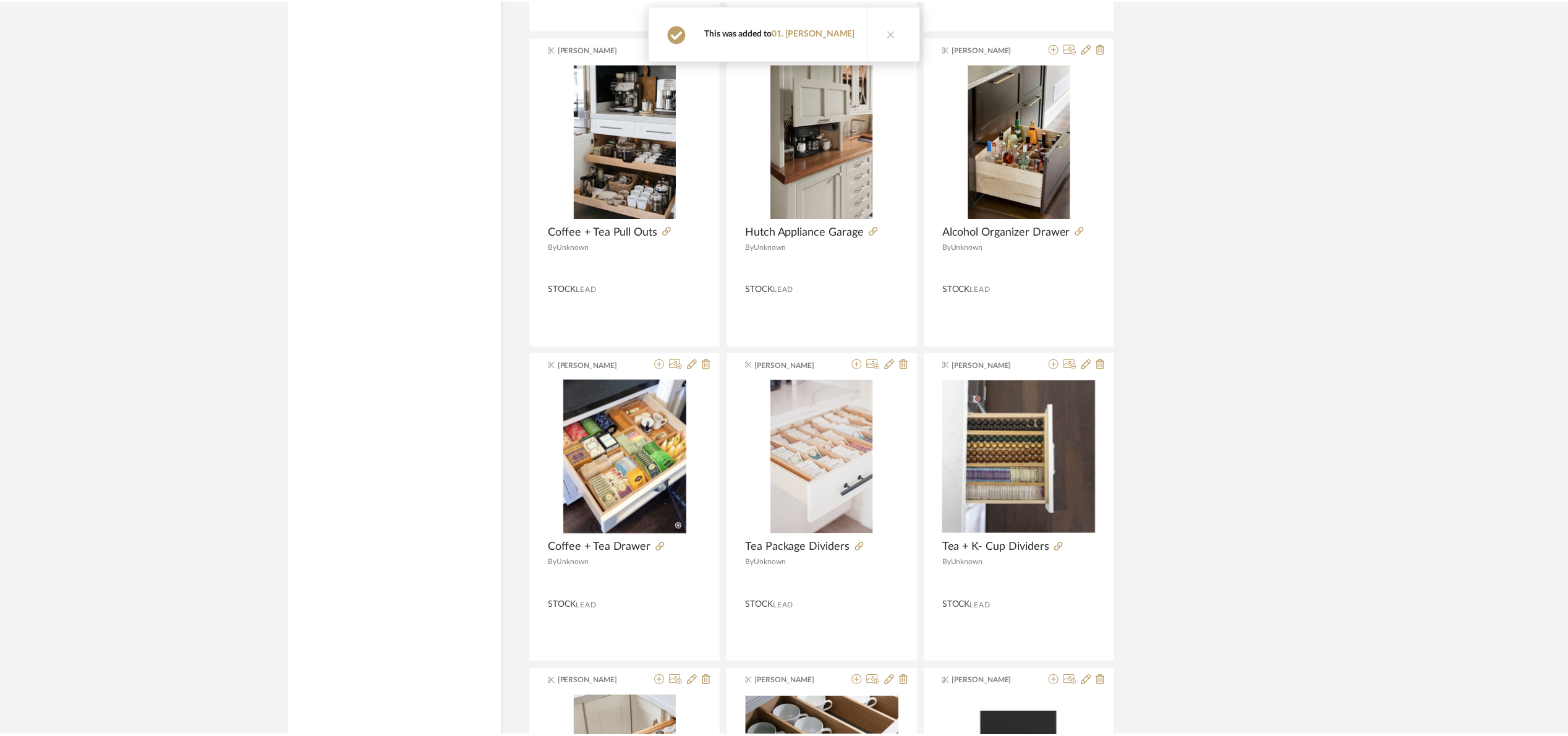
scroll to position [13851, 0]
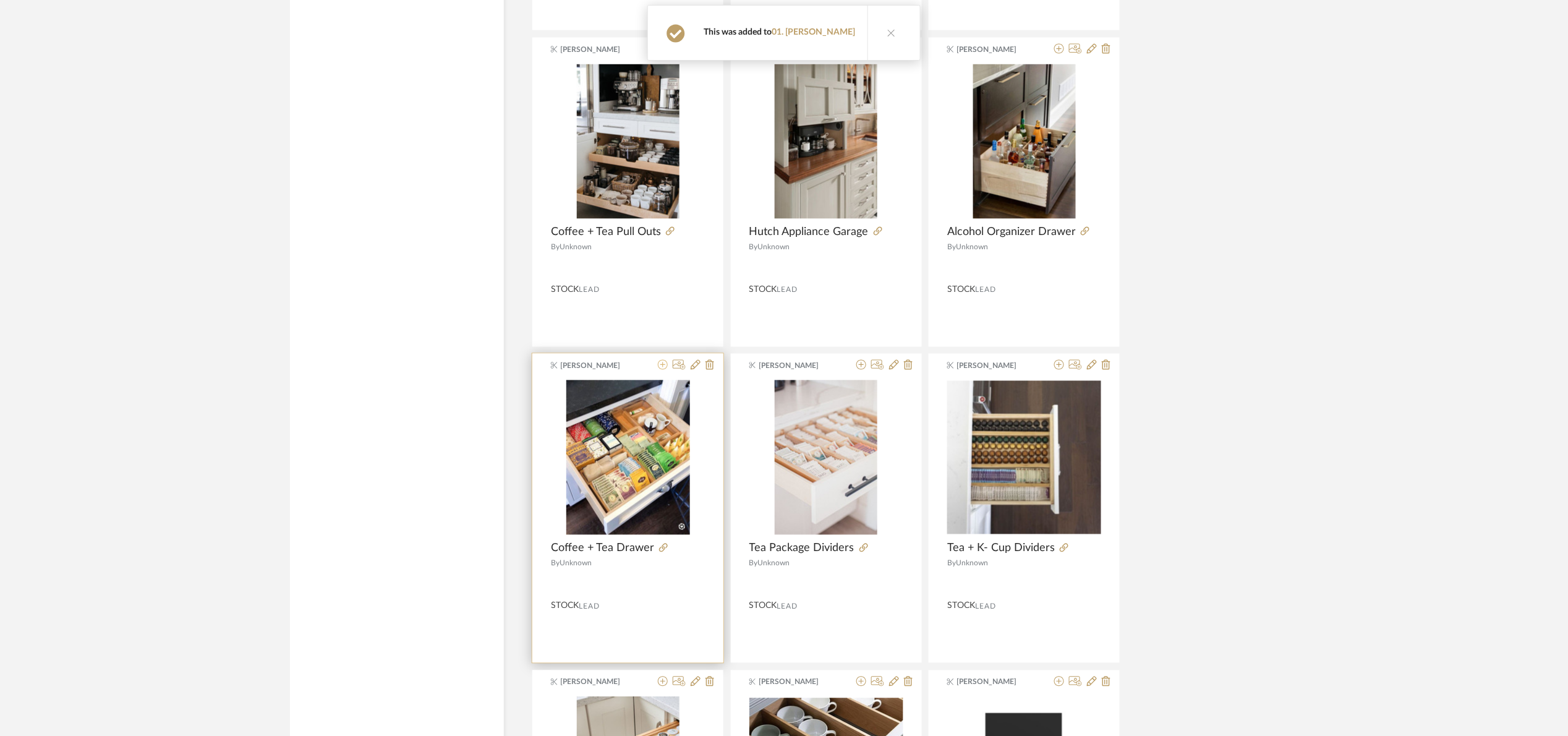
click at [662, 370] on icon at bounding box center [663, 365] width 10 height 10
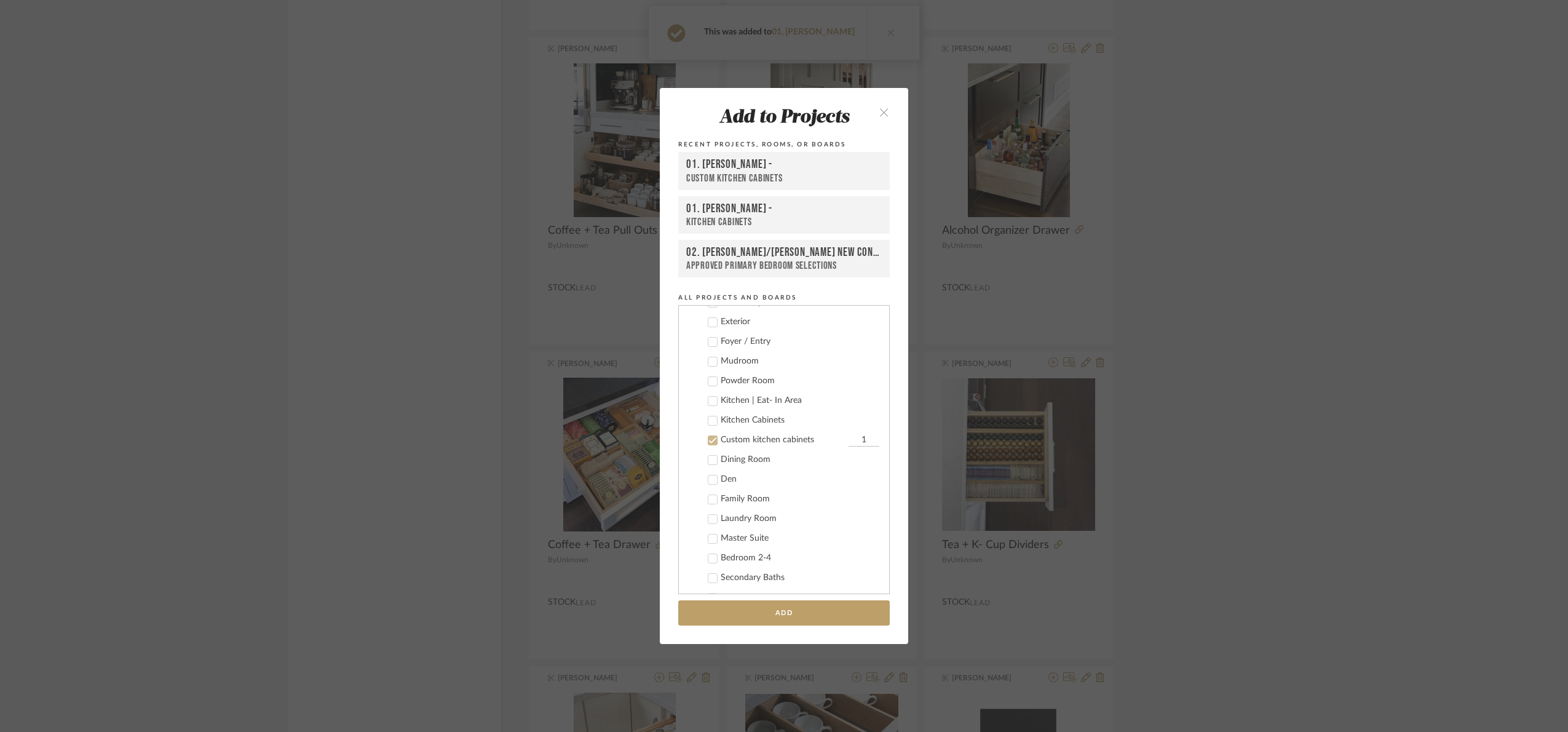
scroll to position [216, 0]
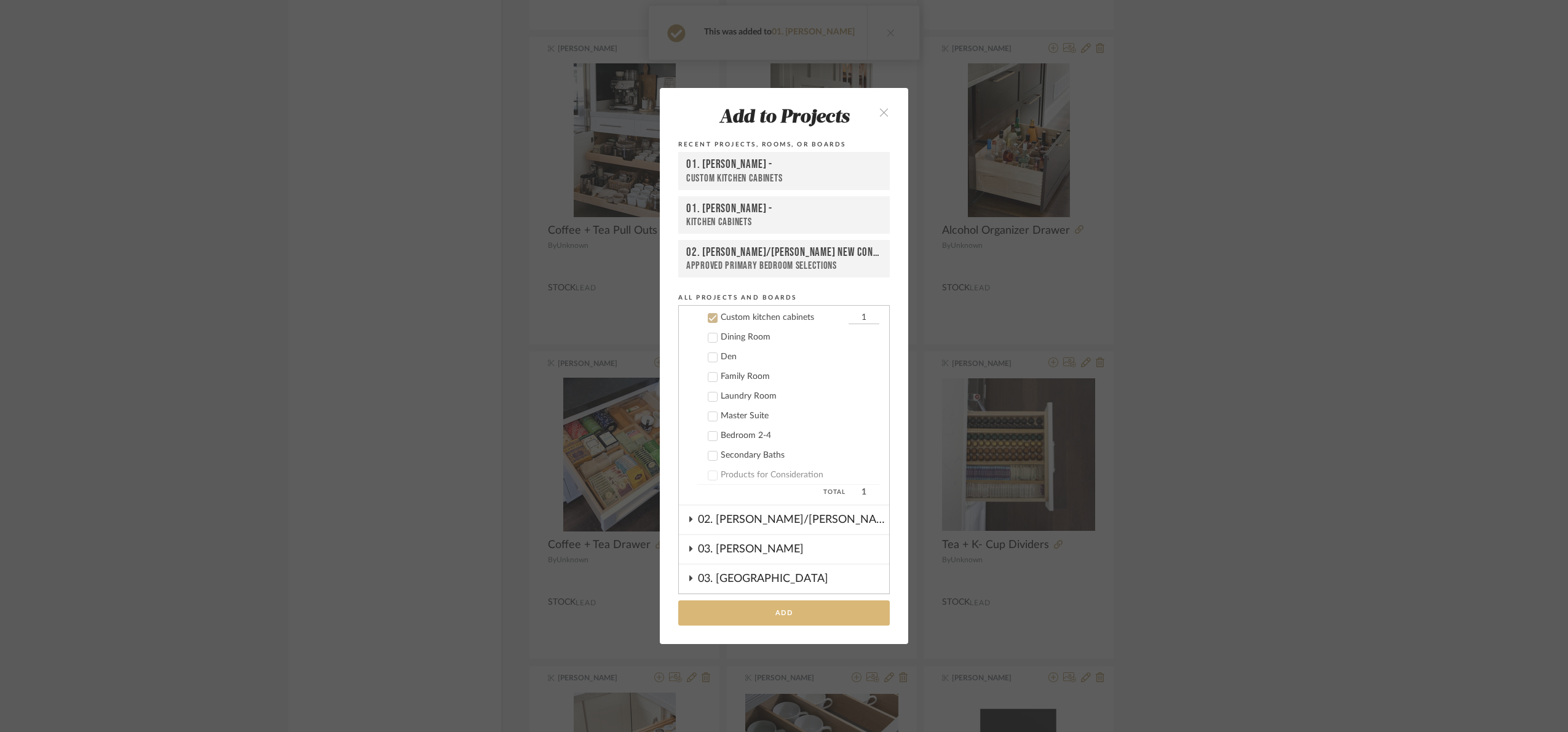
click at [823, 611] on button "Add" at bounding box center [784, 612] width 212 height 25
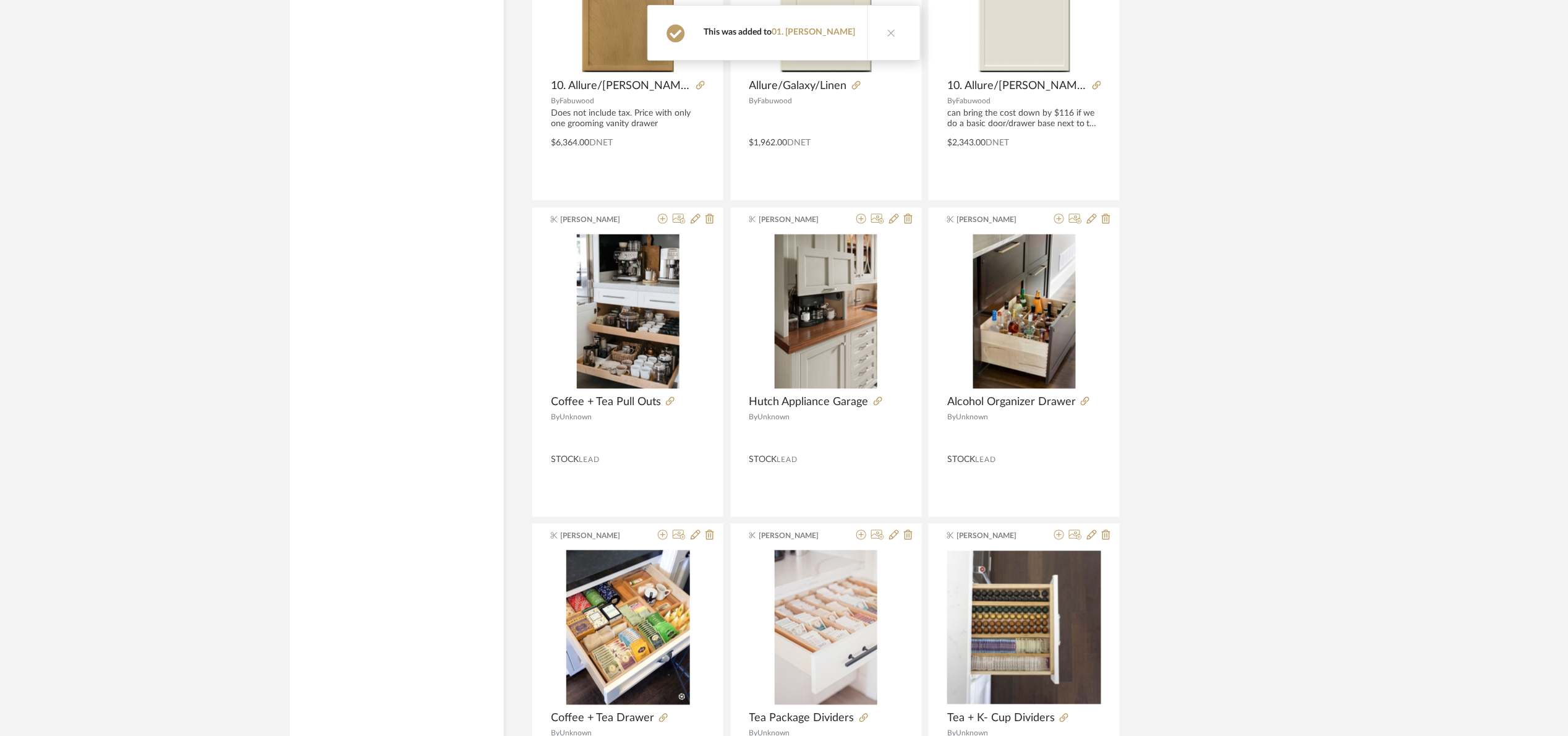
scroll to position [13666, 0]
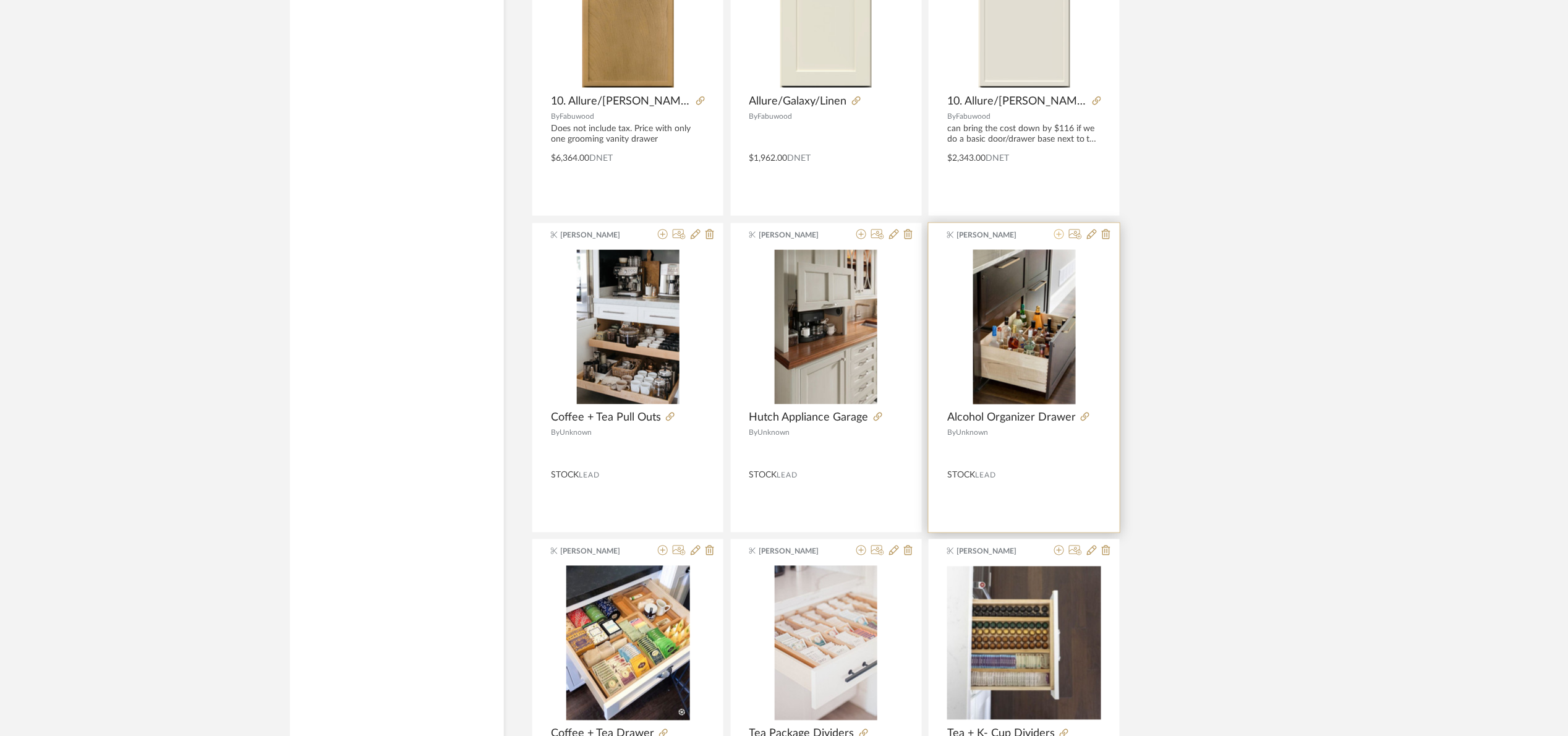
click at [1060, 239] on icon at bounding box center [1060, 234] width 10 height 10
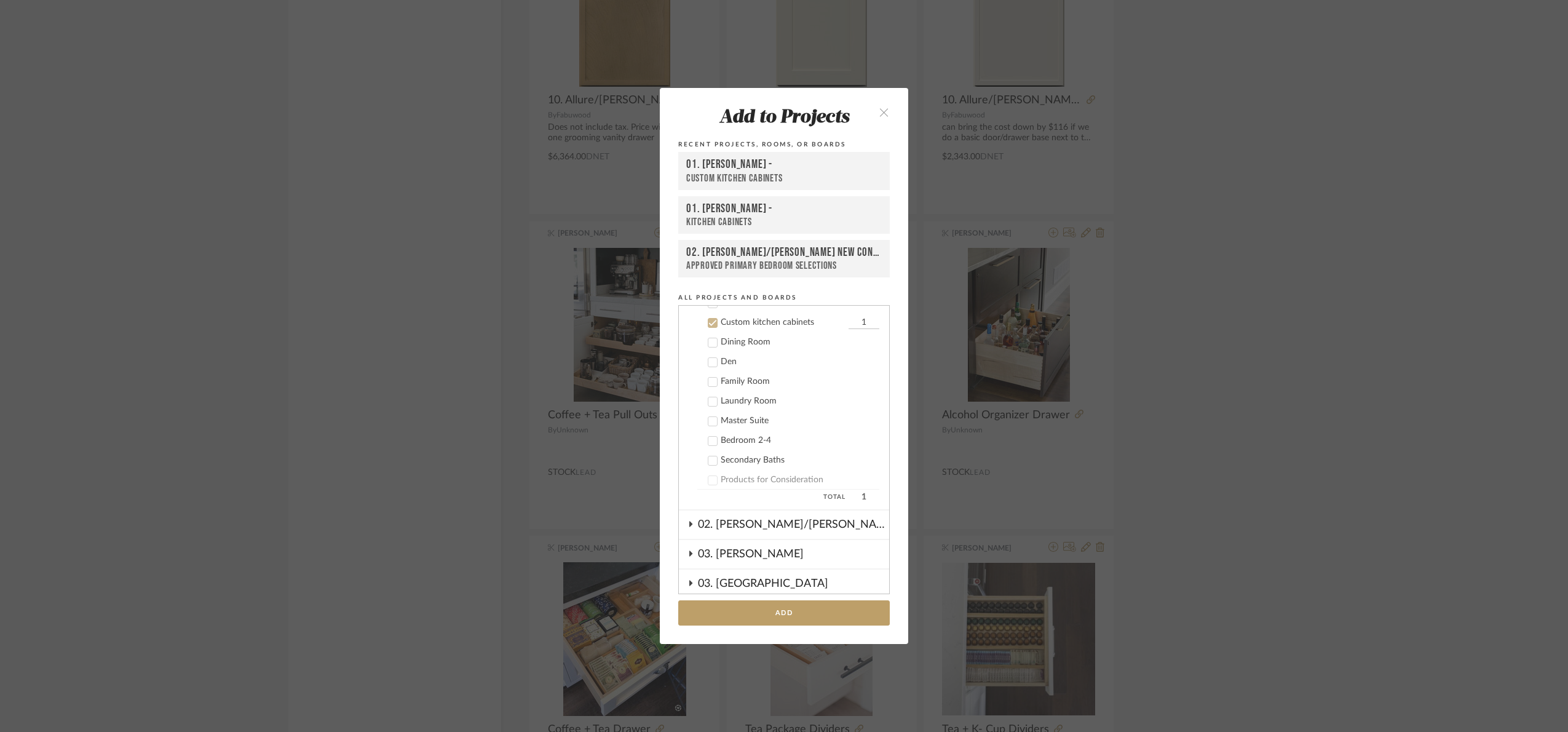
scroll to position [216, 0]
click at [803, 617] on button "Add" at bounding box center [784, 612] width 212 height 25
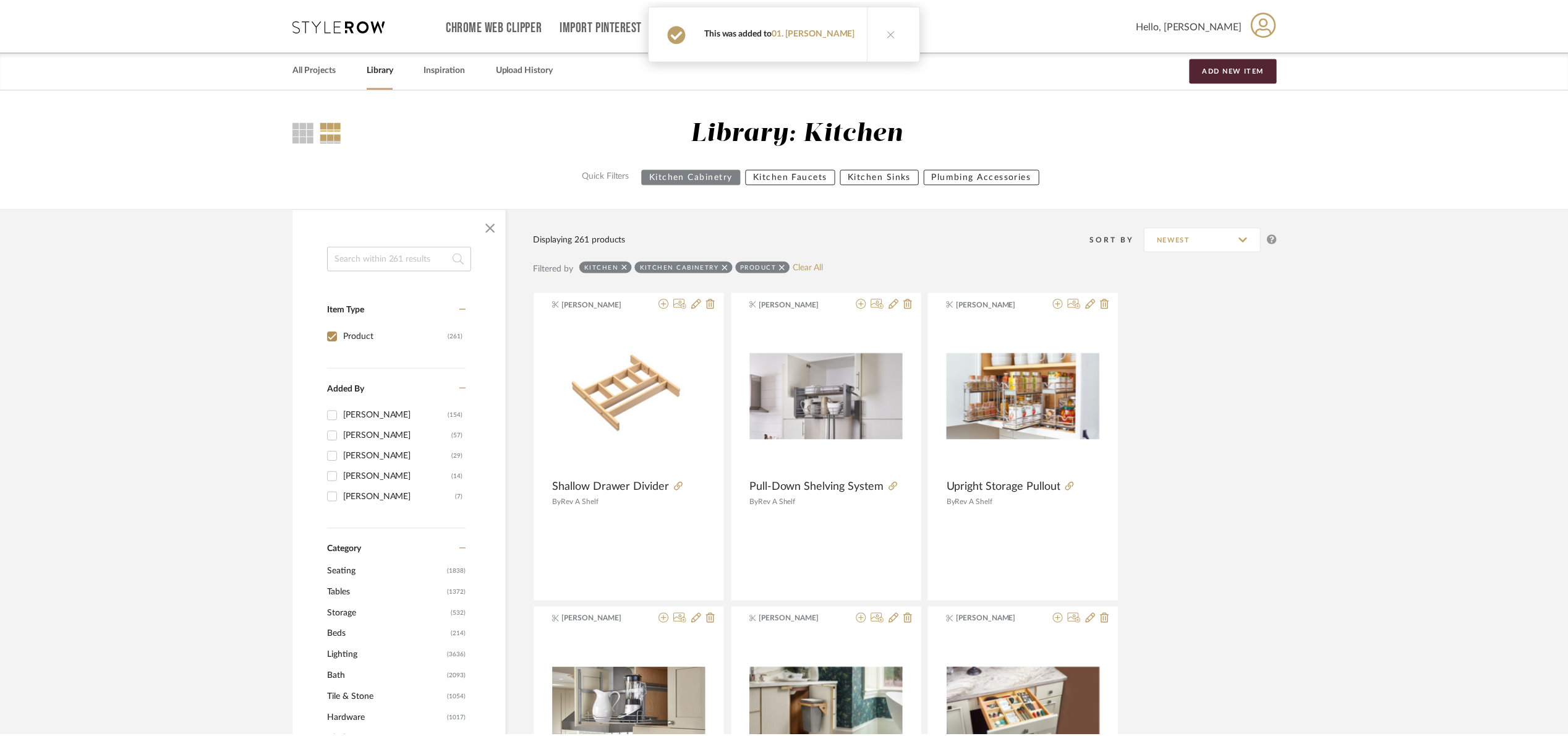
scroll to position [13666, 0]
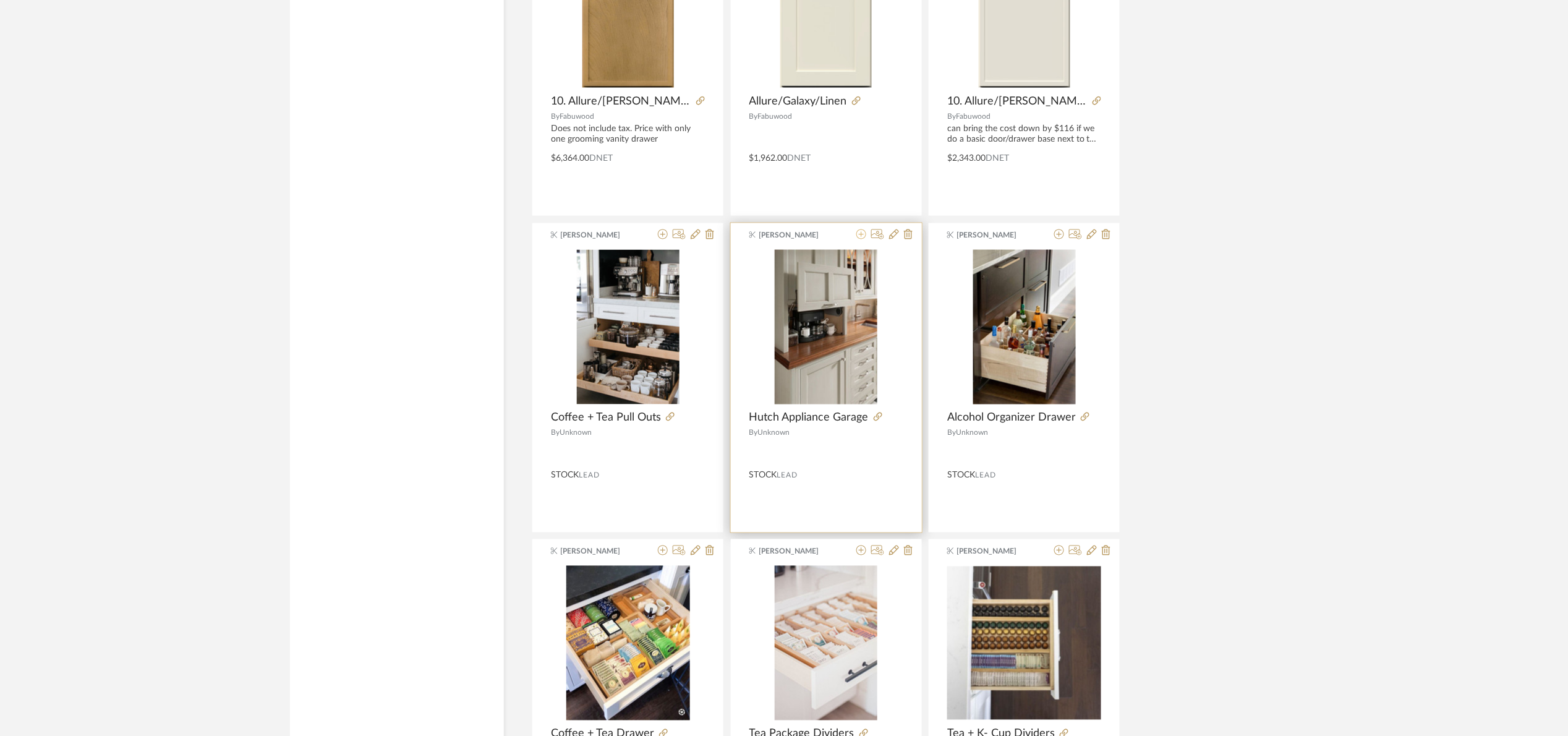
click at [862, 239] on icon at bounding box center [862, 234] width 10 height 10
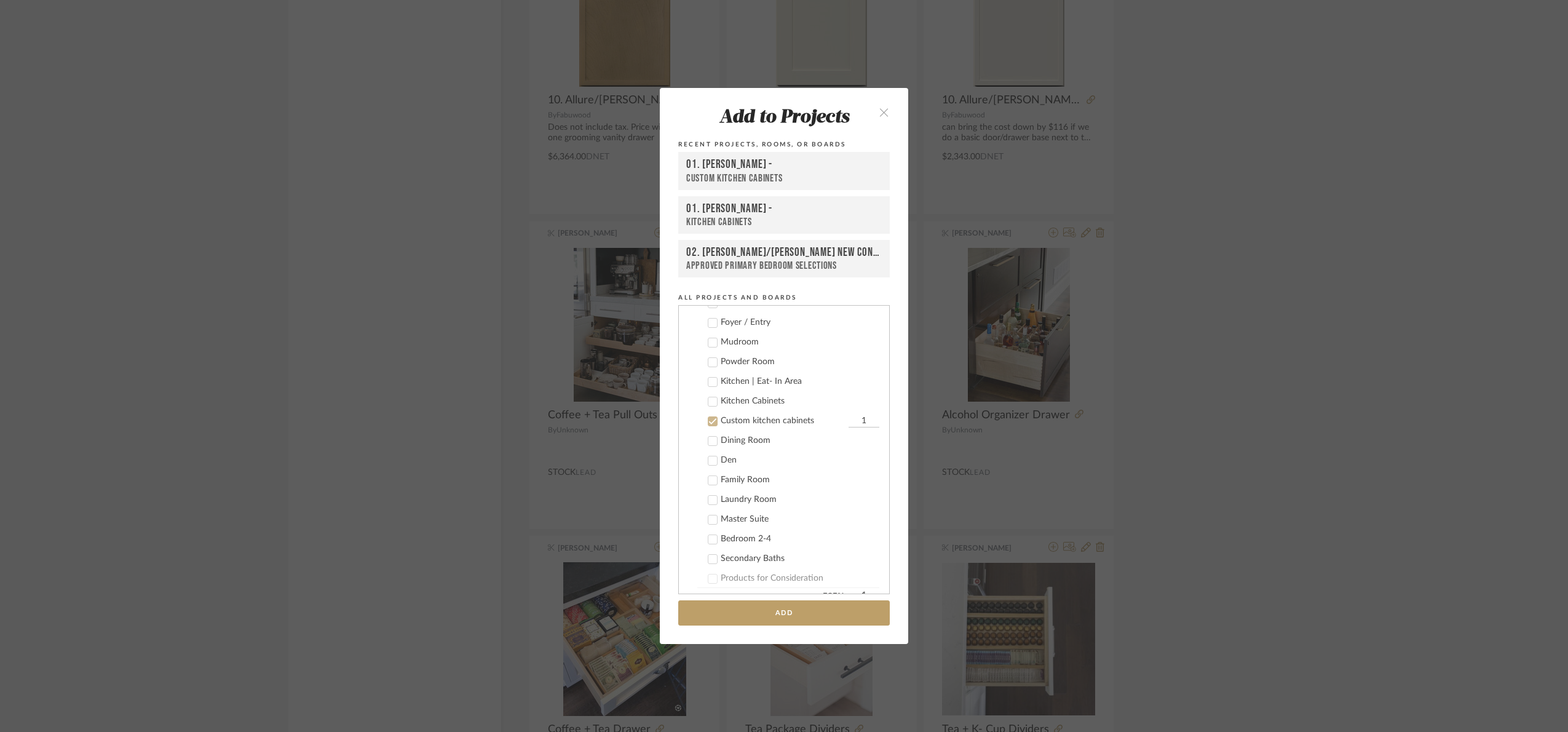
scroll to position [216, 0]
drag, startPoint x: 839, startPoint y: 611, endPoint x: 1395, endPoint y: 573, distance: 557.3
click at [840, 612] on button "Add" at bounding box center [784, 612] width 212 height 25
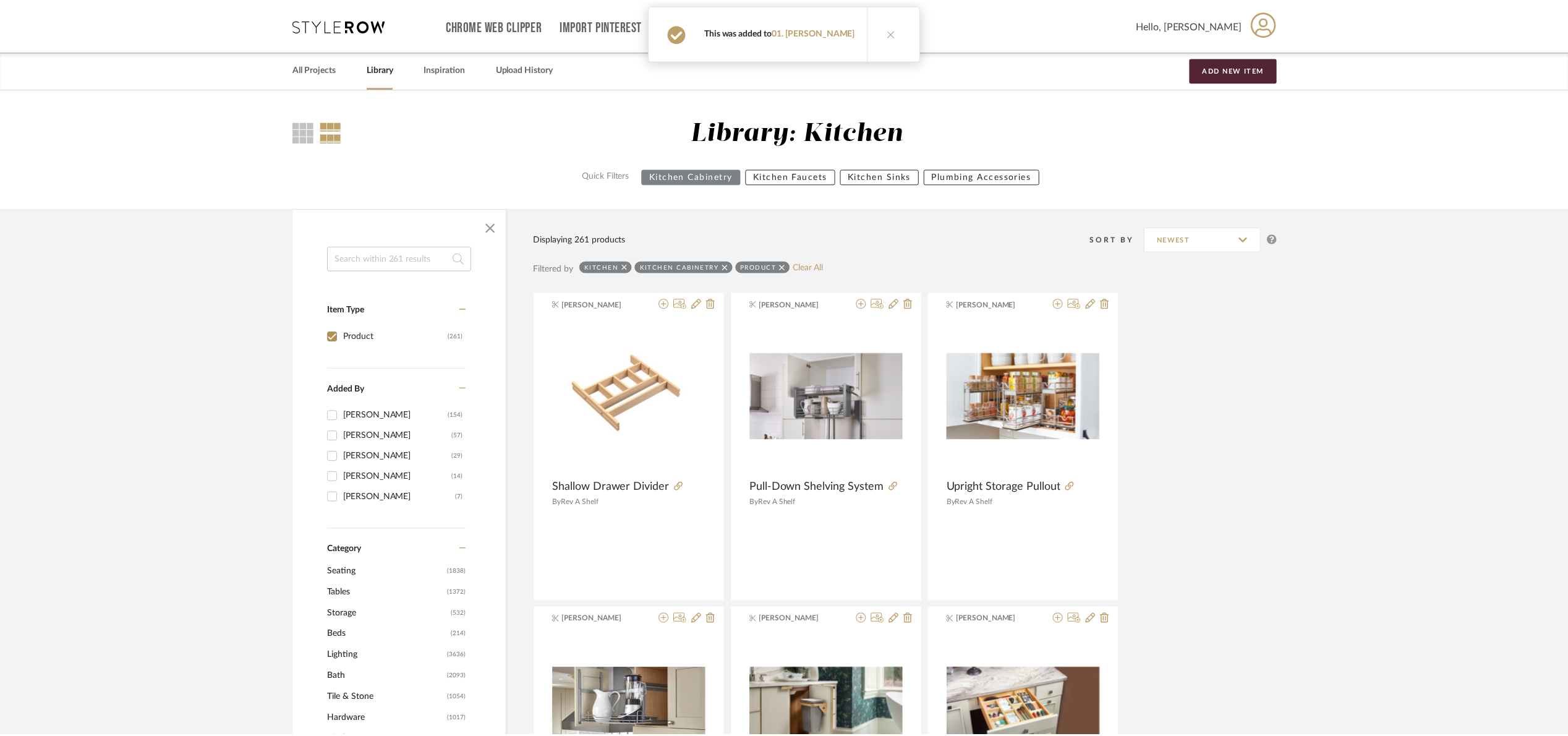
scroll to position [13666, 0]
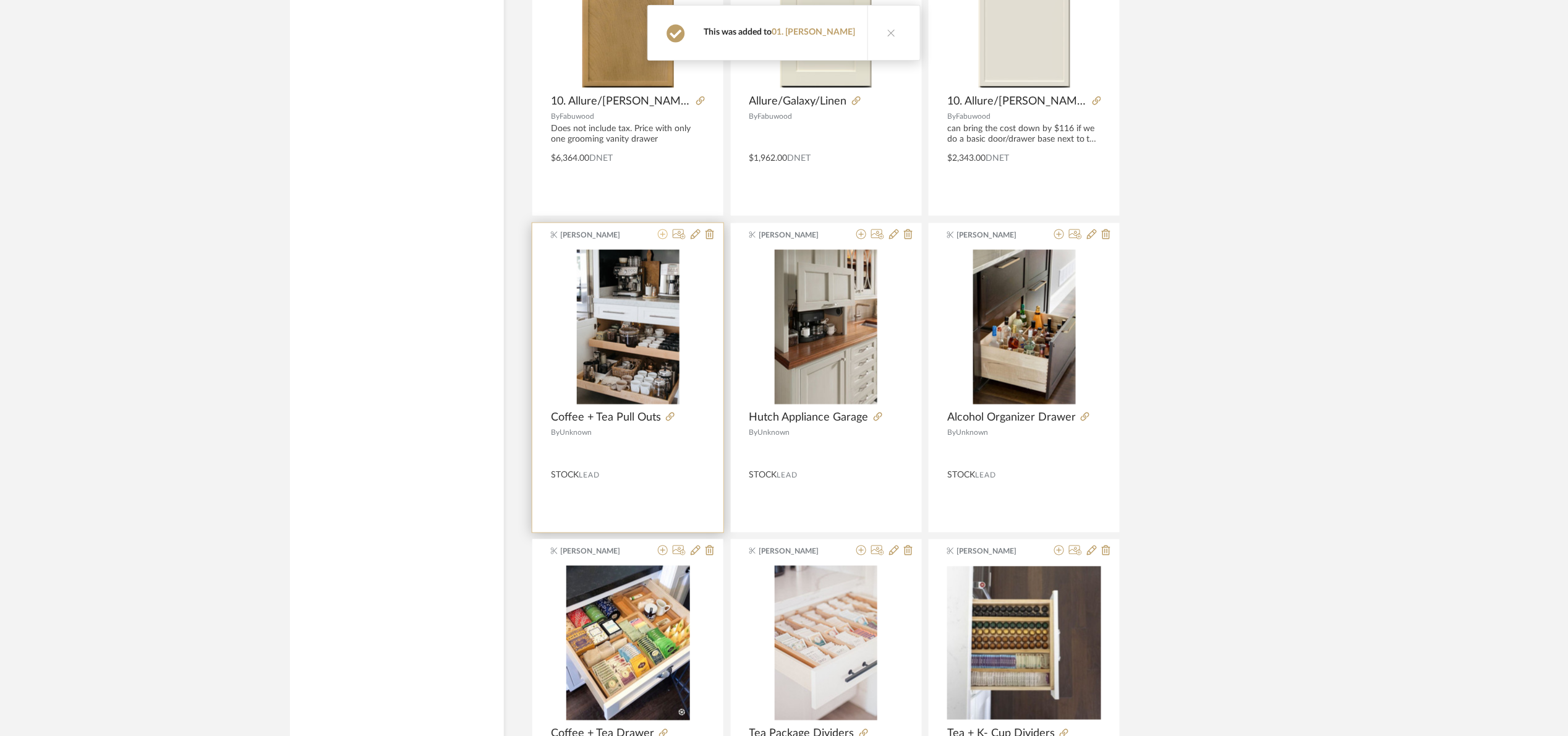
click at [658, 239] on icon at bounding box center [663, 234] width 10 height 10
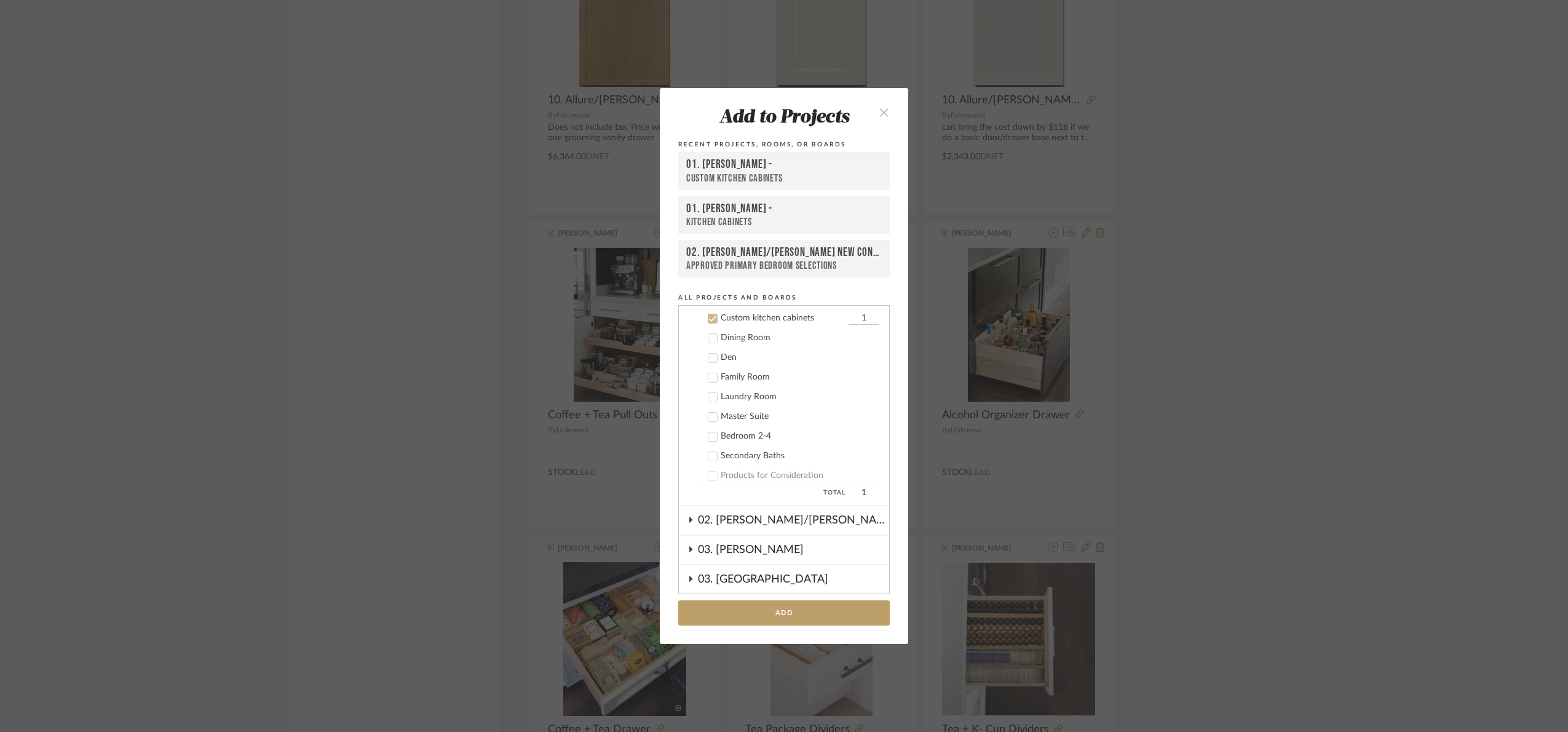
scroll to position [216, 0]
click at [804, 609] on button "Add" at bounding box center [784, 612] width 212 height 25
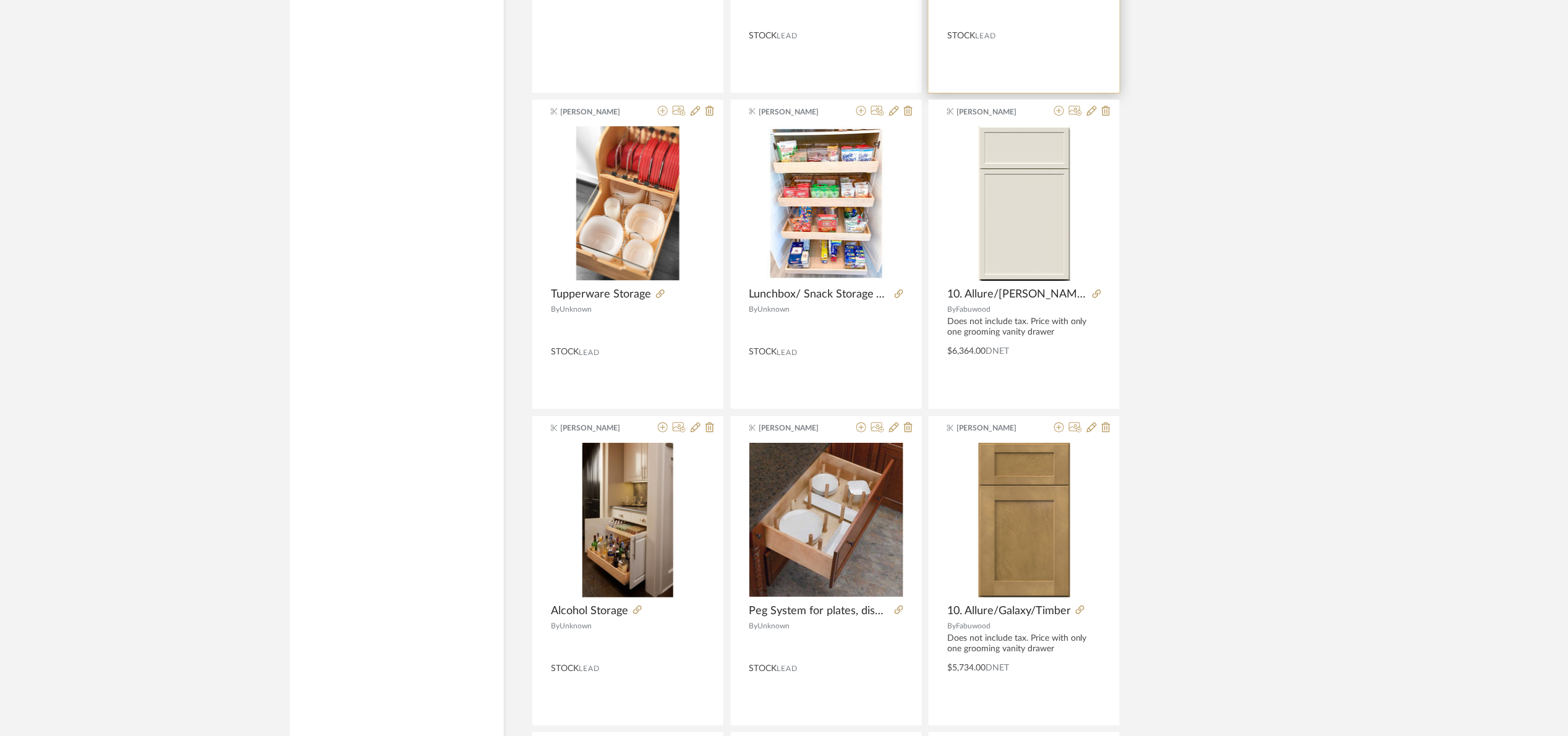
scroll to position [12646, 0]
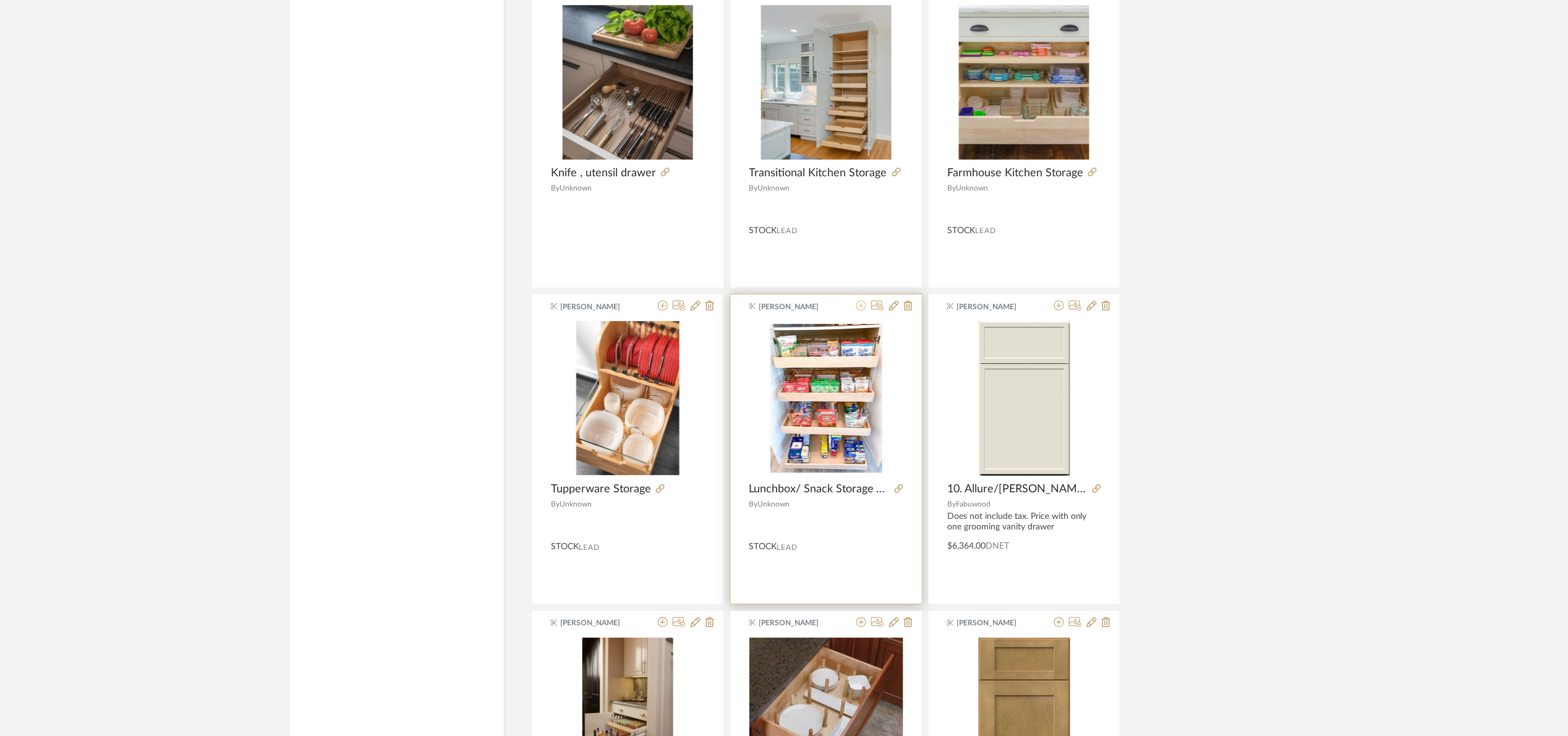
click at [862, 310] on icon at bounding box center [862, 306] width 10 height 10
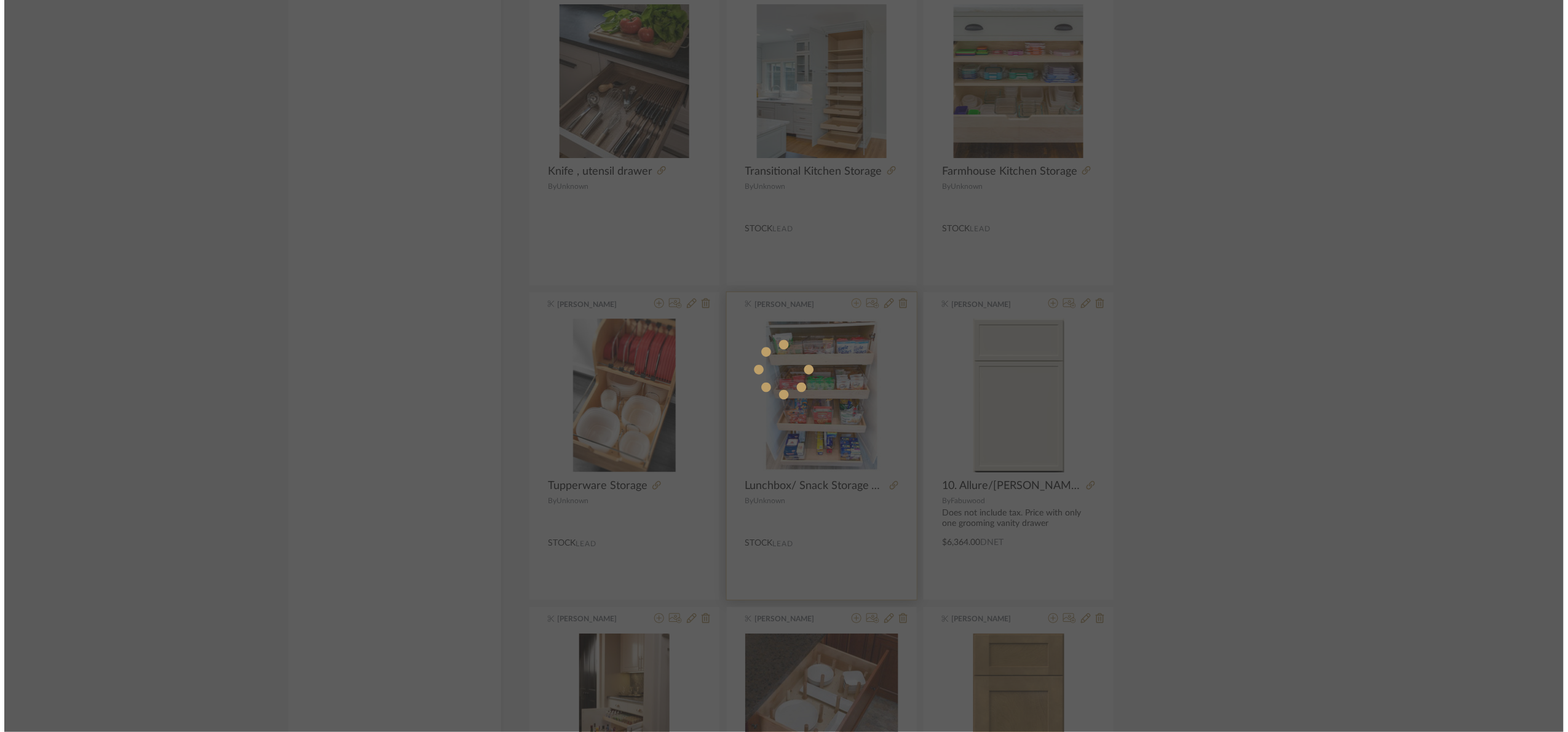
scroll to position [0, 0]
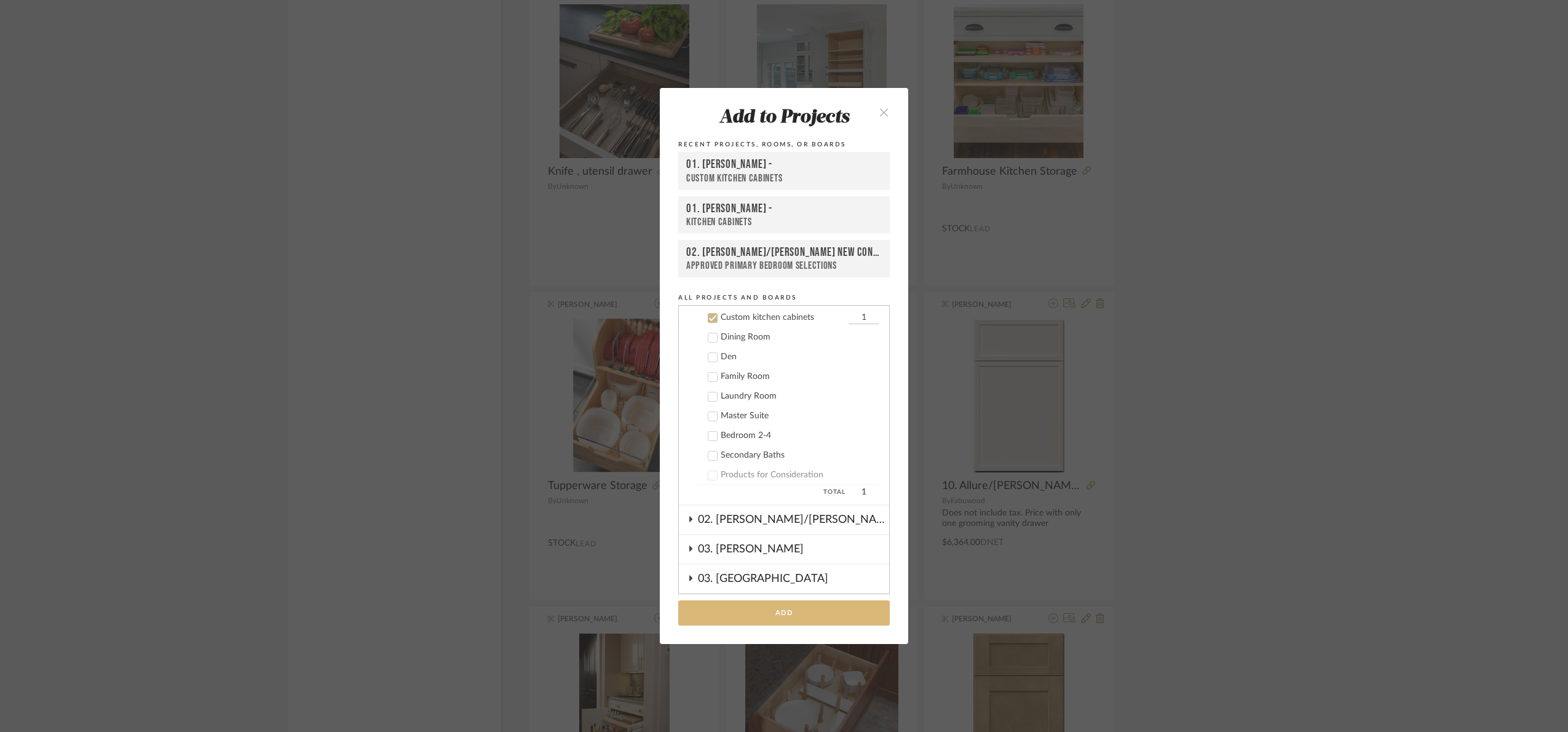
click at [838, 606] on button "Add" at bounding box center [784, 612] width 212 height 25
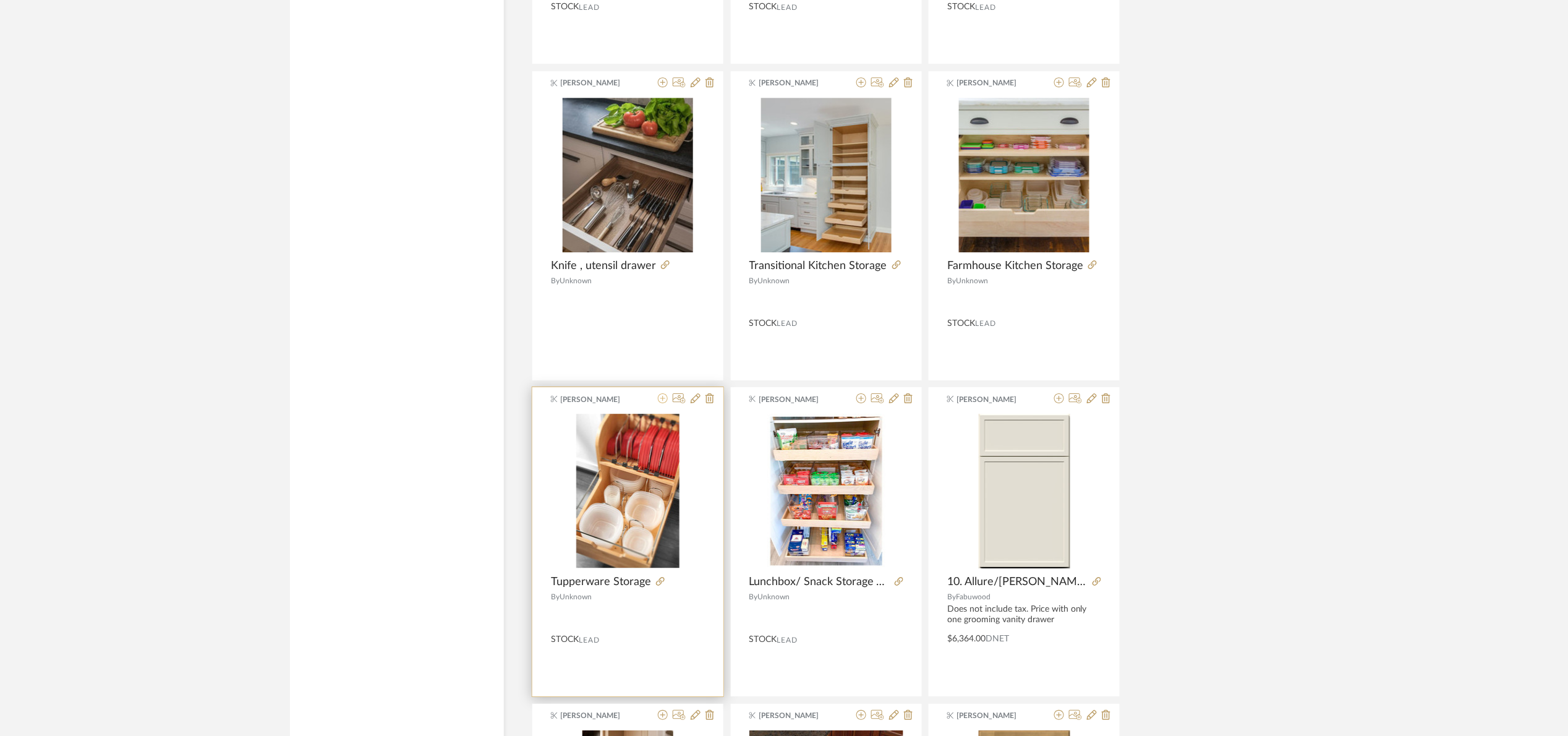
click at [661, 403] on icon at bounding box center [663, 398] width 10 height 10
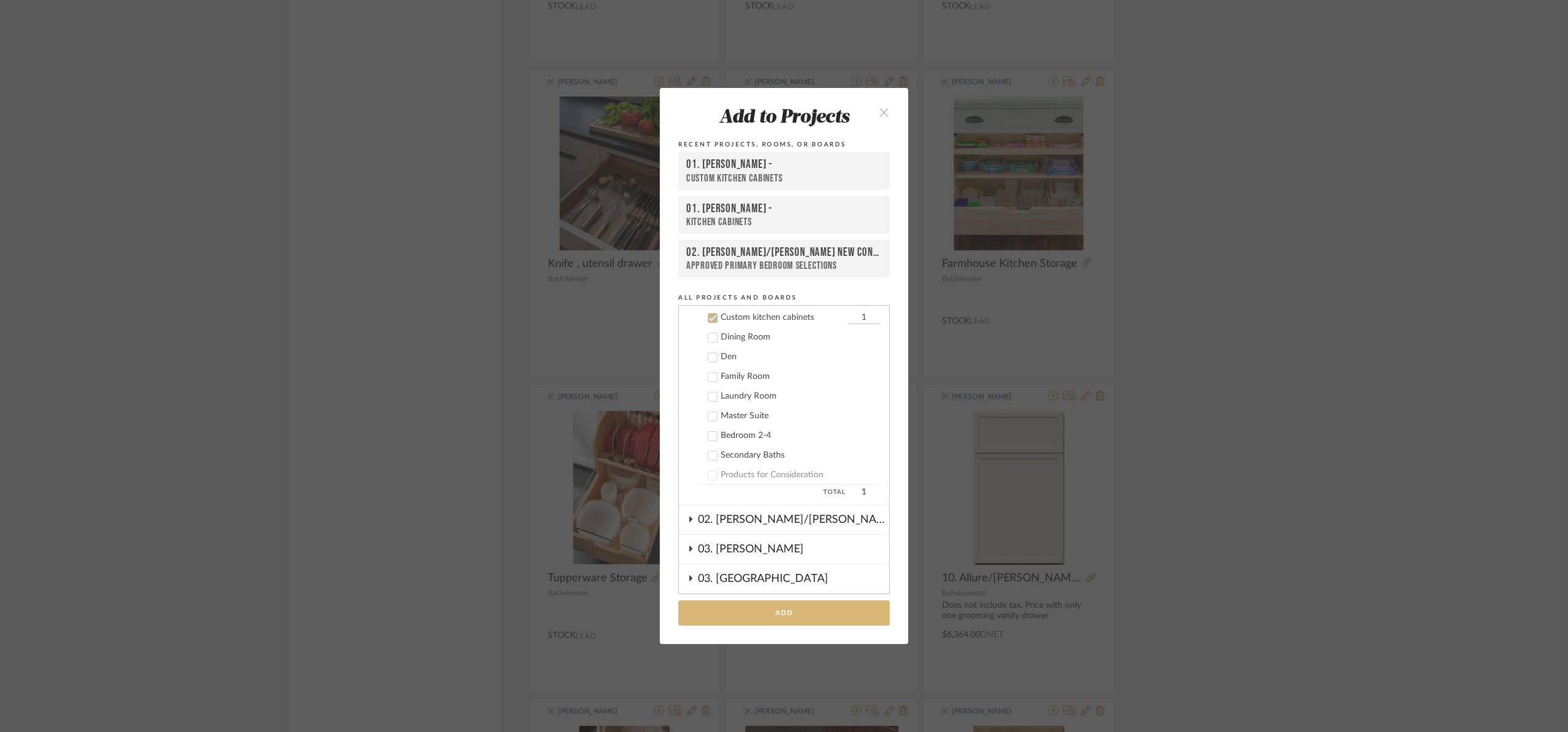
click at [764, 609] on button "Add" at bounding box center [784, 612] width 212 height 25
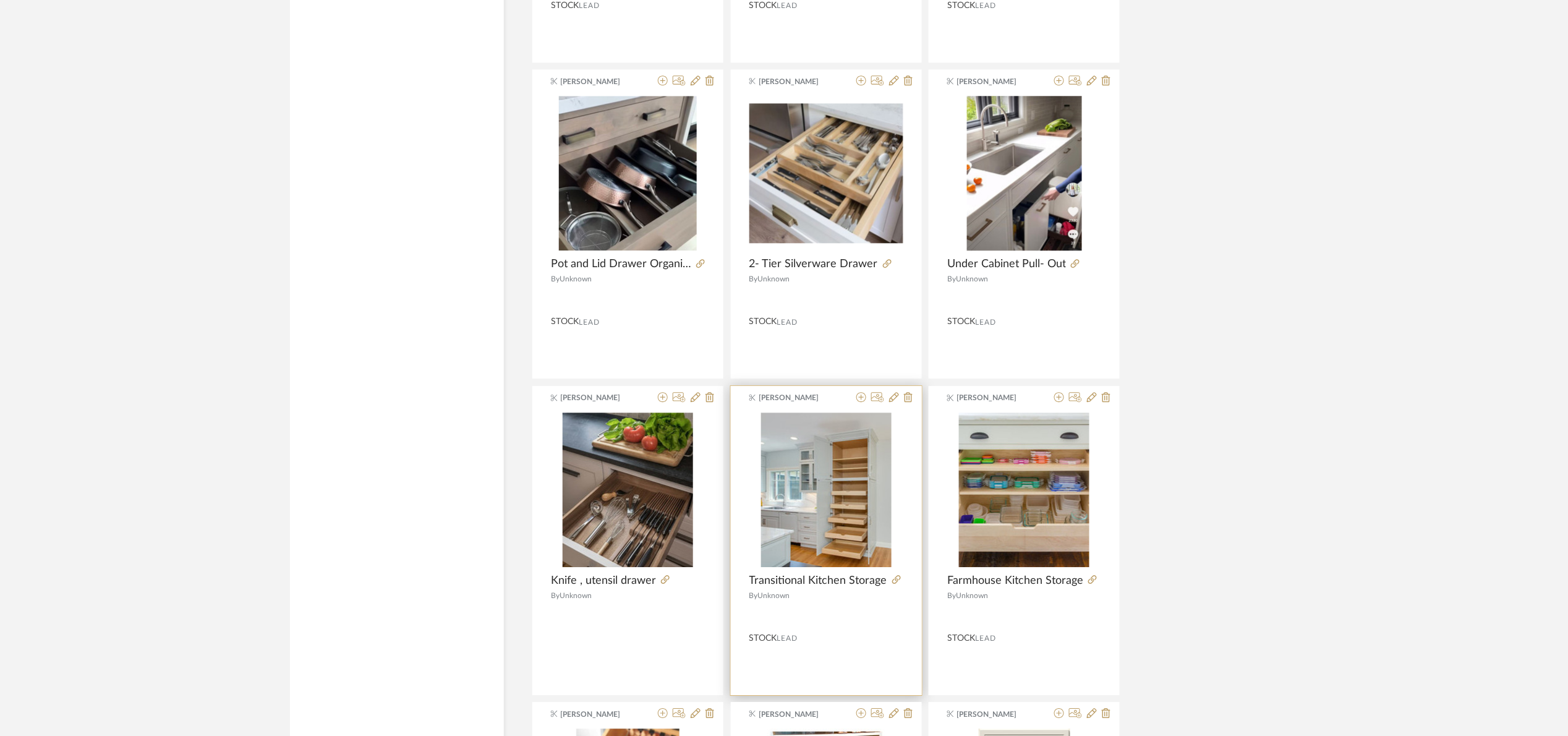
scroll to position [12275, 0]
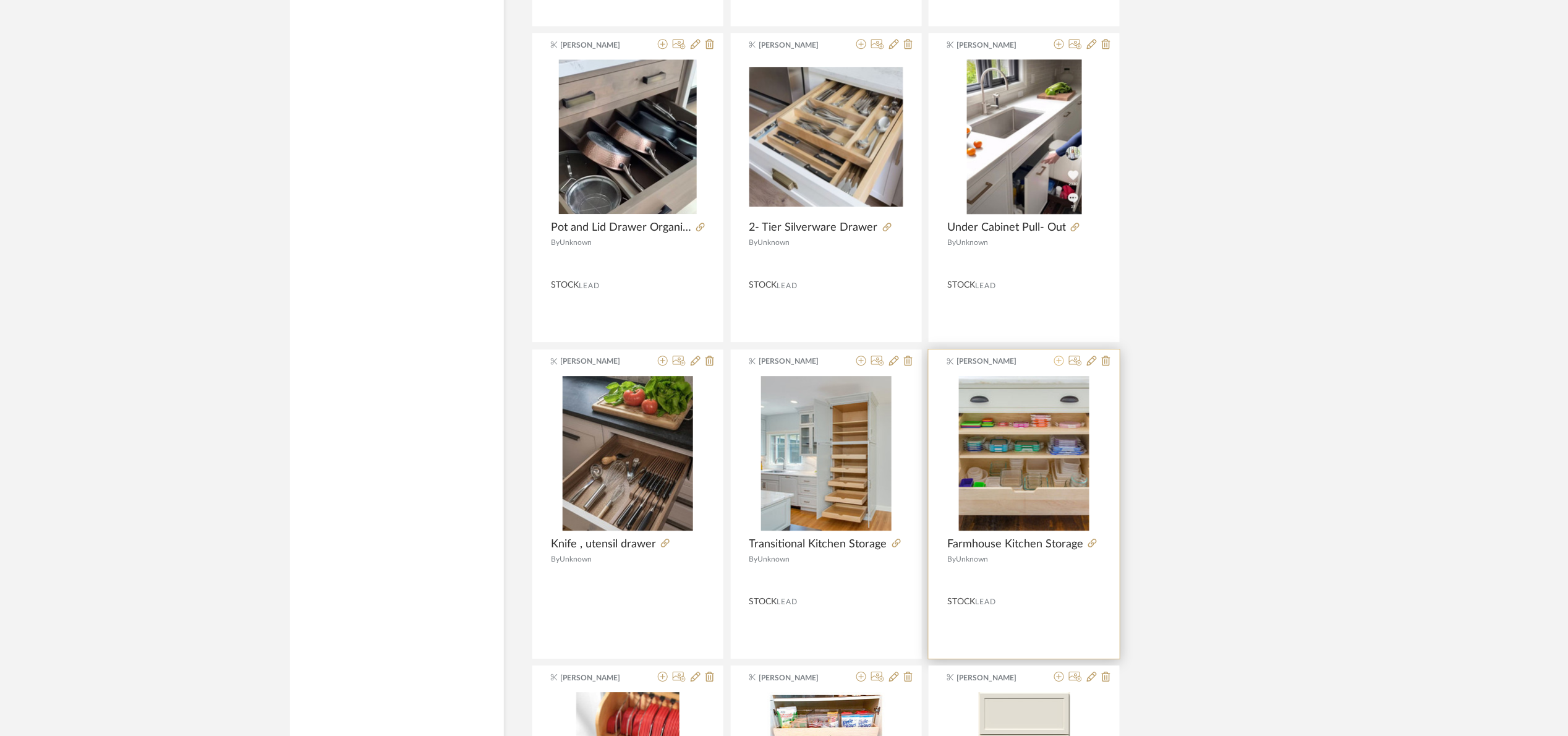
click at [1058, 365] on icon at bounding box center [1060, 361] width 10 height 10
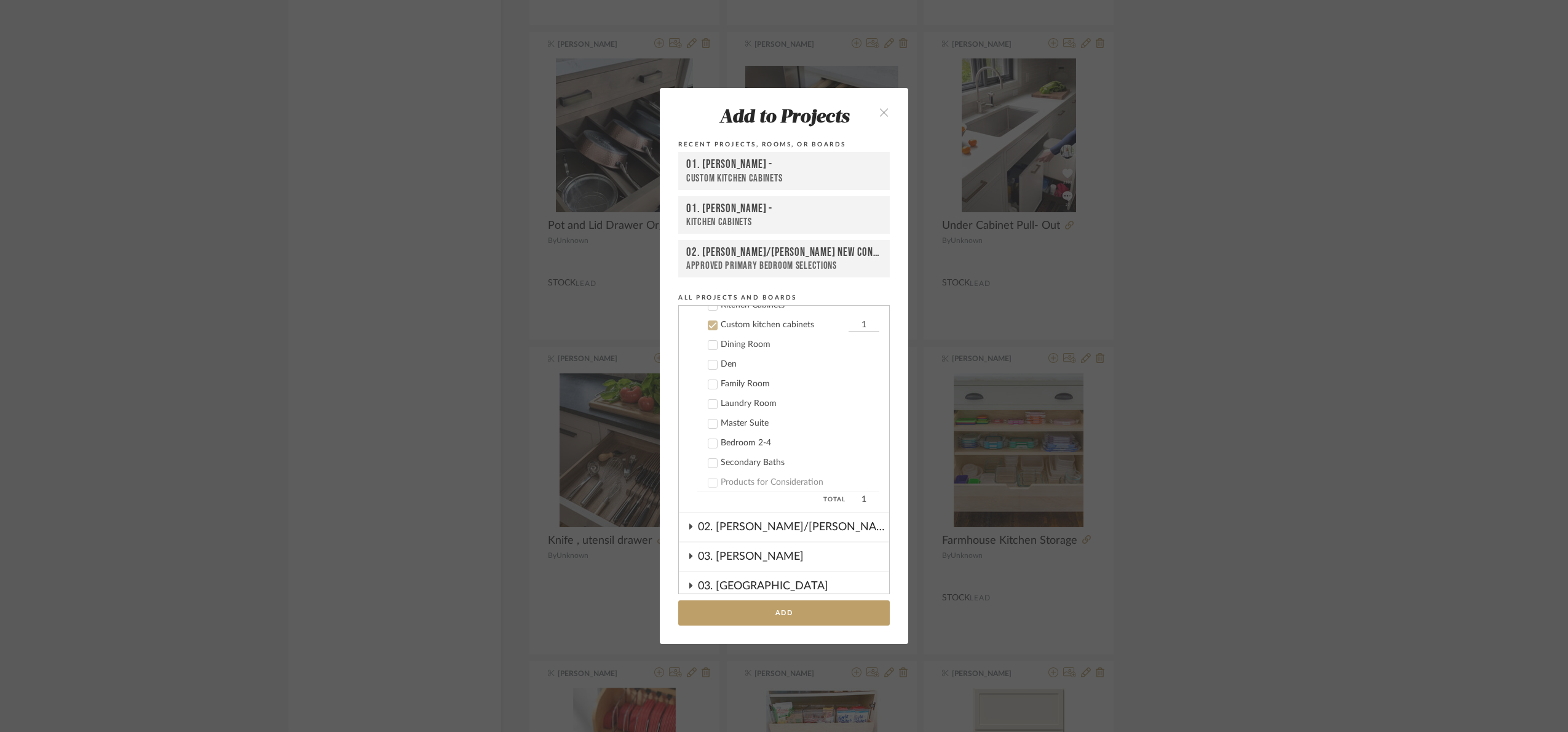
scroll to position [216, 0]
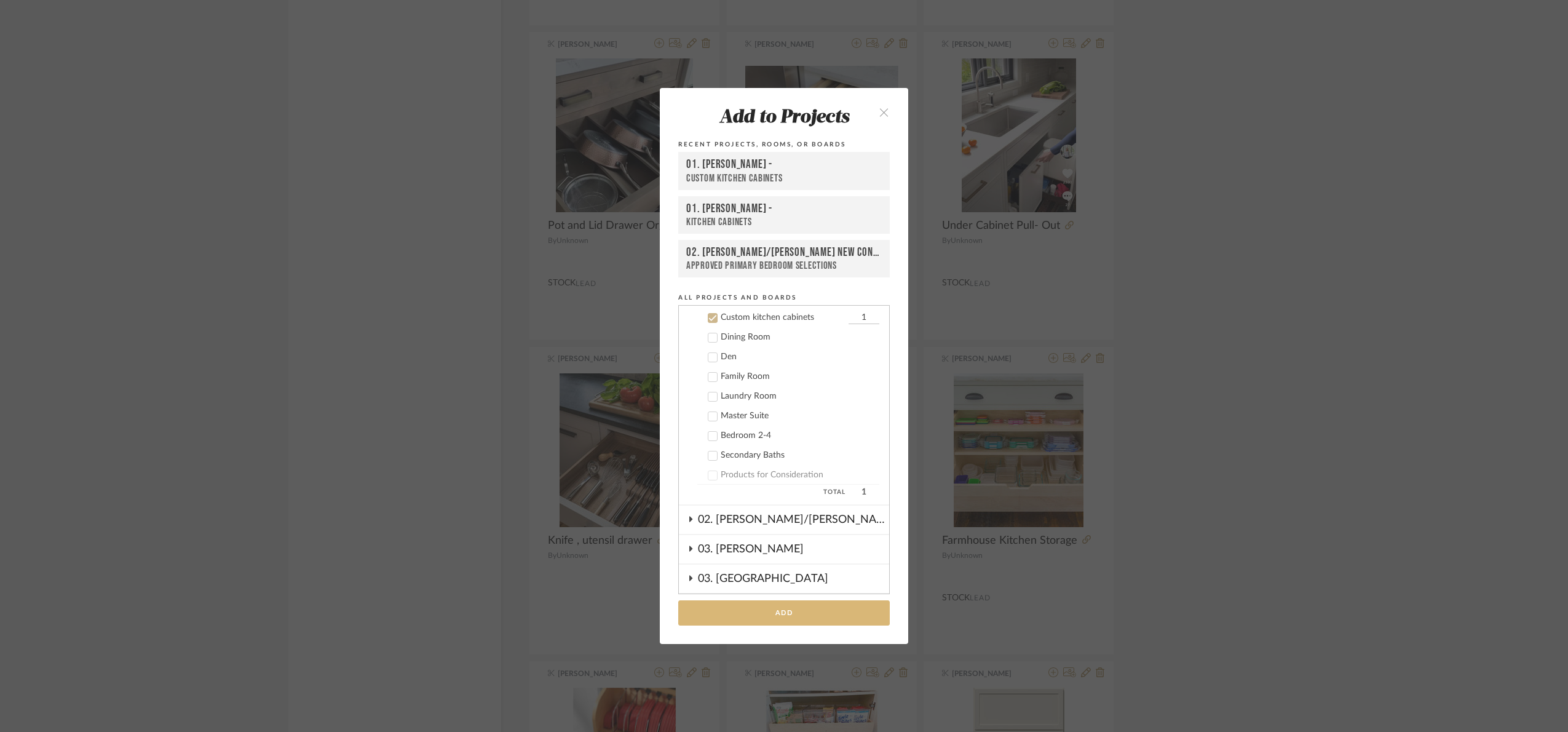
click at [816, 616] on button "Add" at bounding box center [784, 612] width 212 height 25
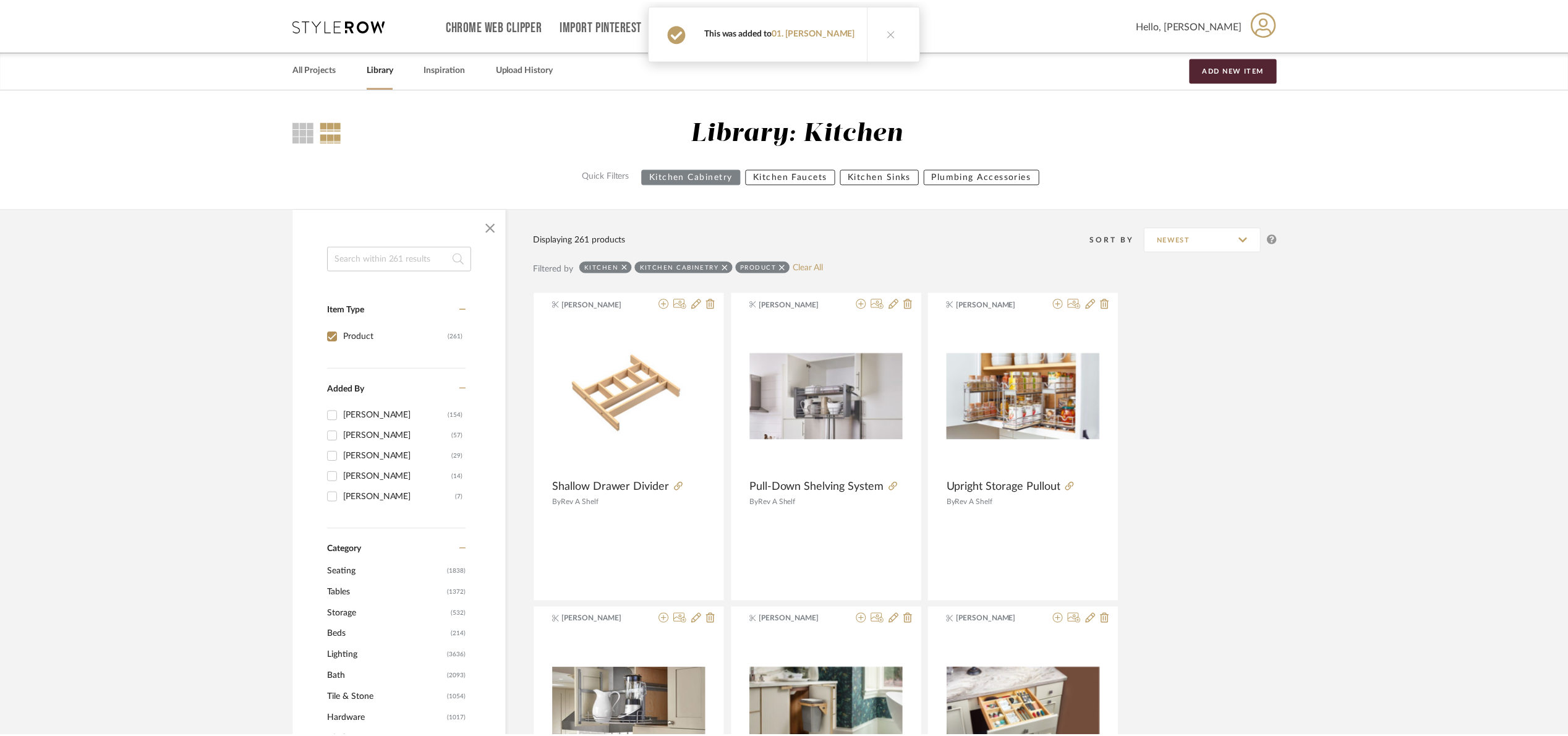
scroll to position [12275, 0]
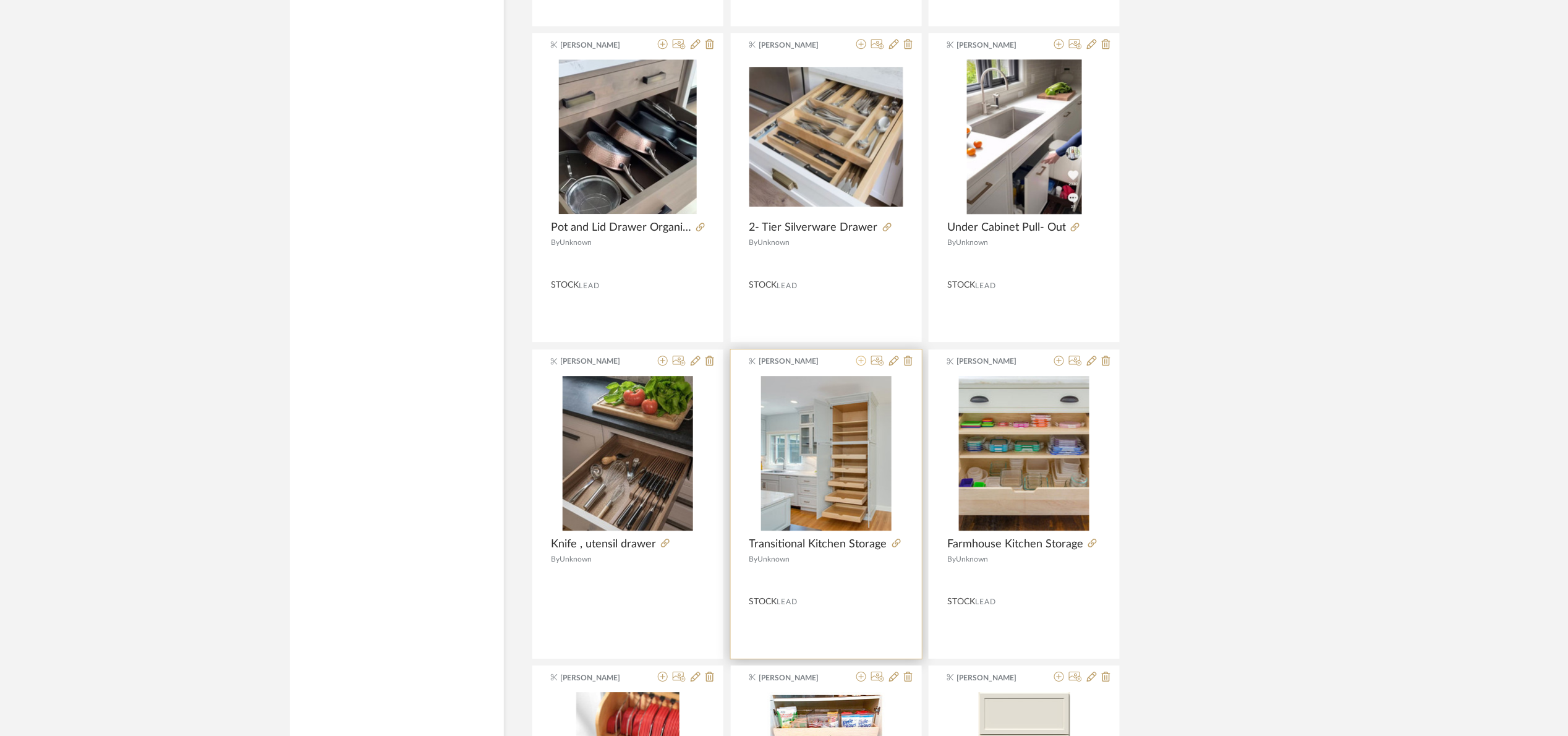
click at [860, 365] on icon at bounding box center [862, 361] width 10 height 10
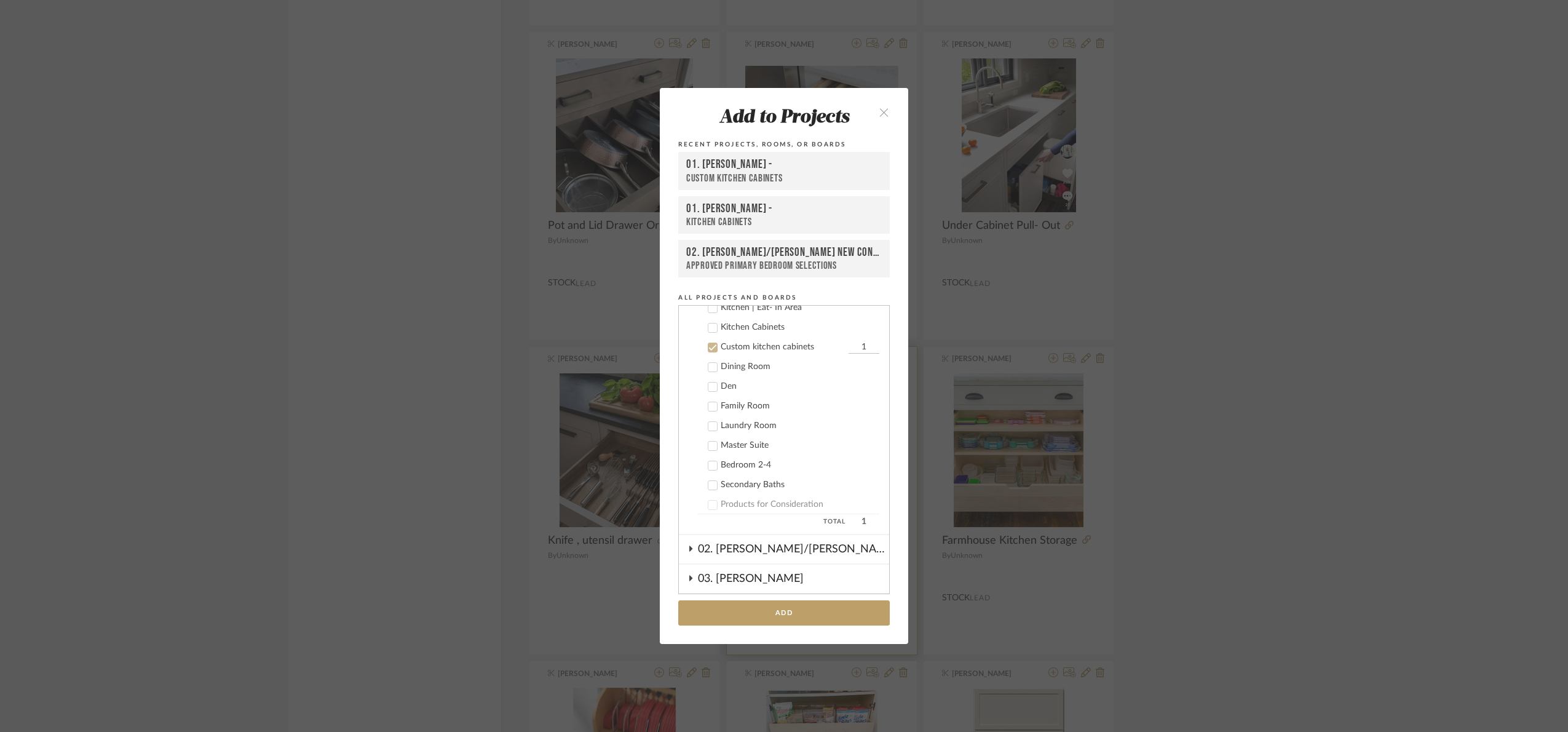
scroll to position [216, 0]
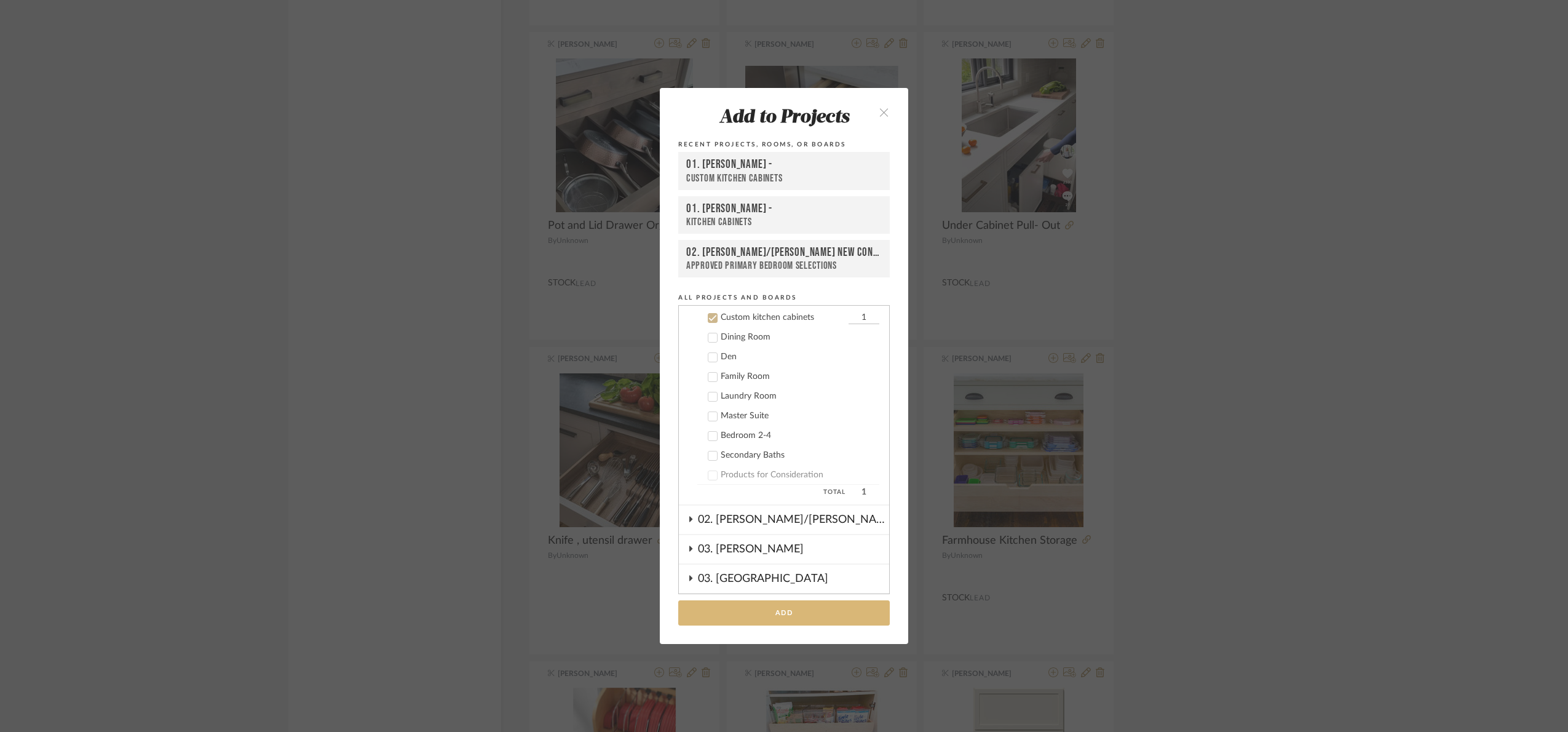
click at [829, 614] on button "Add" at bounding box center [784, 612] width 212 height 25
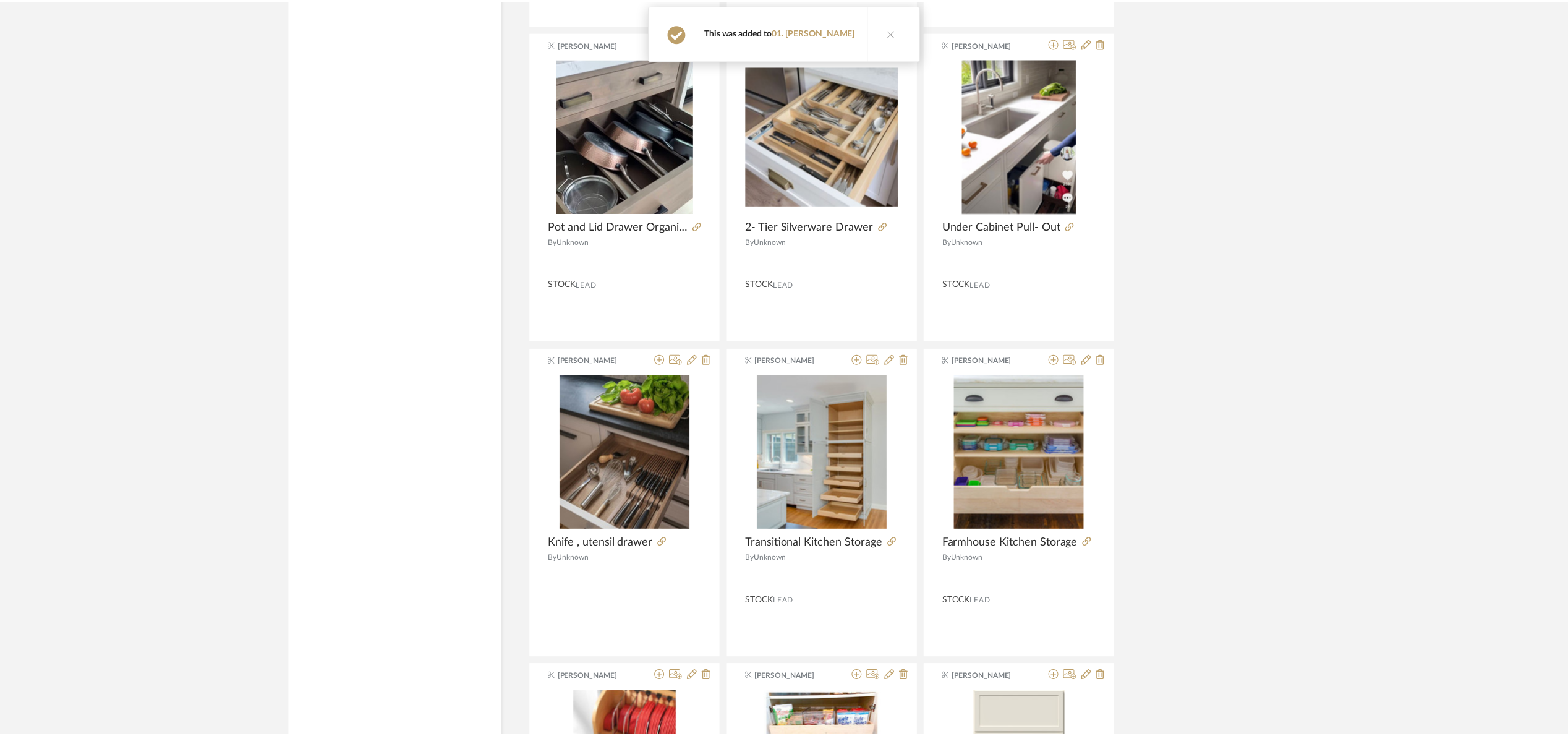
scroll to position [12275, 0]
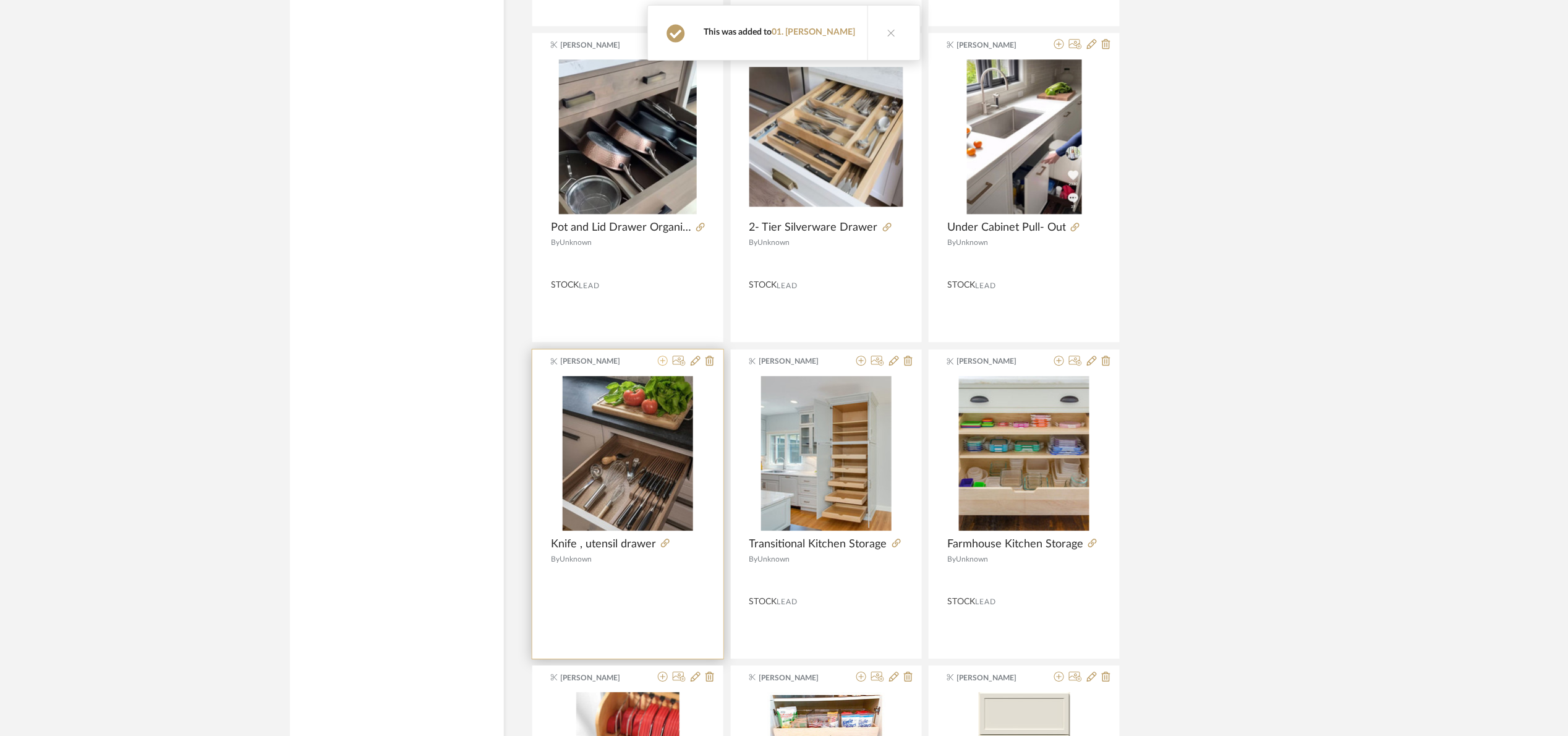
click at [662, 365] on icon at bounding box center [663, 361] width 10 height 10
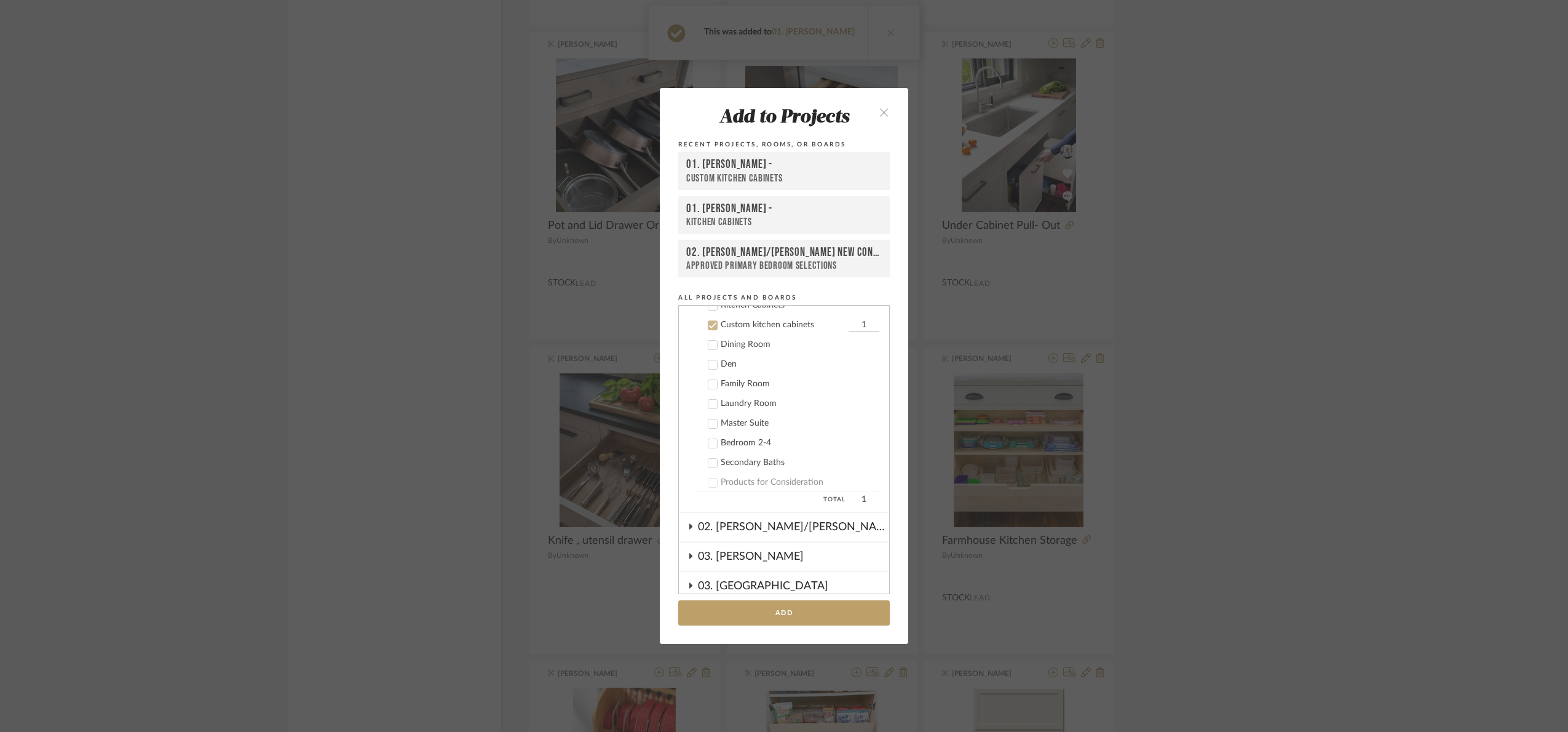
scroll to position [216, 0]
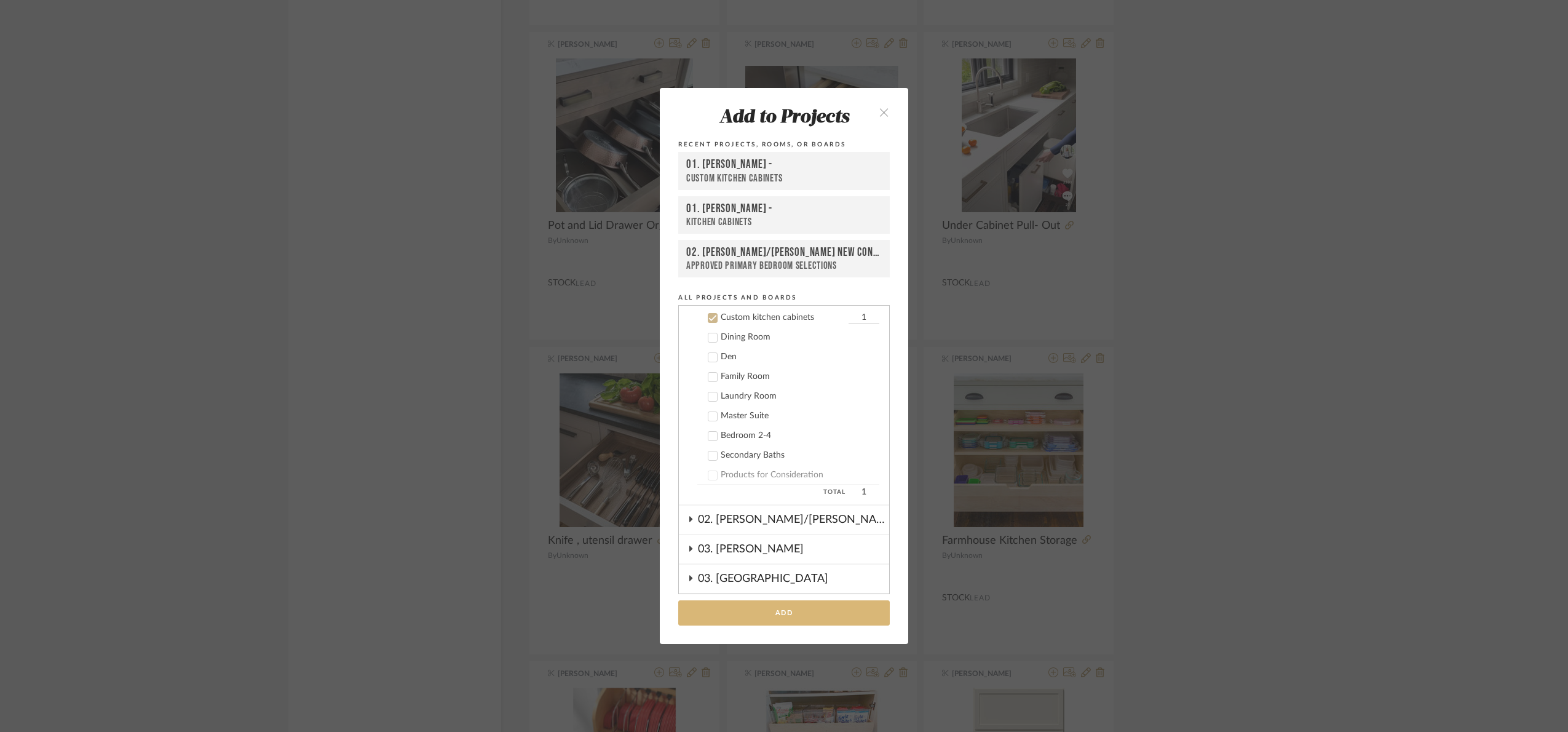
click at [838, 612] on button "Add" at bounding box center [784, 612] width 212 height 25
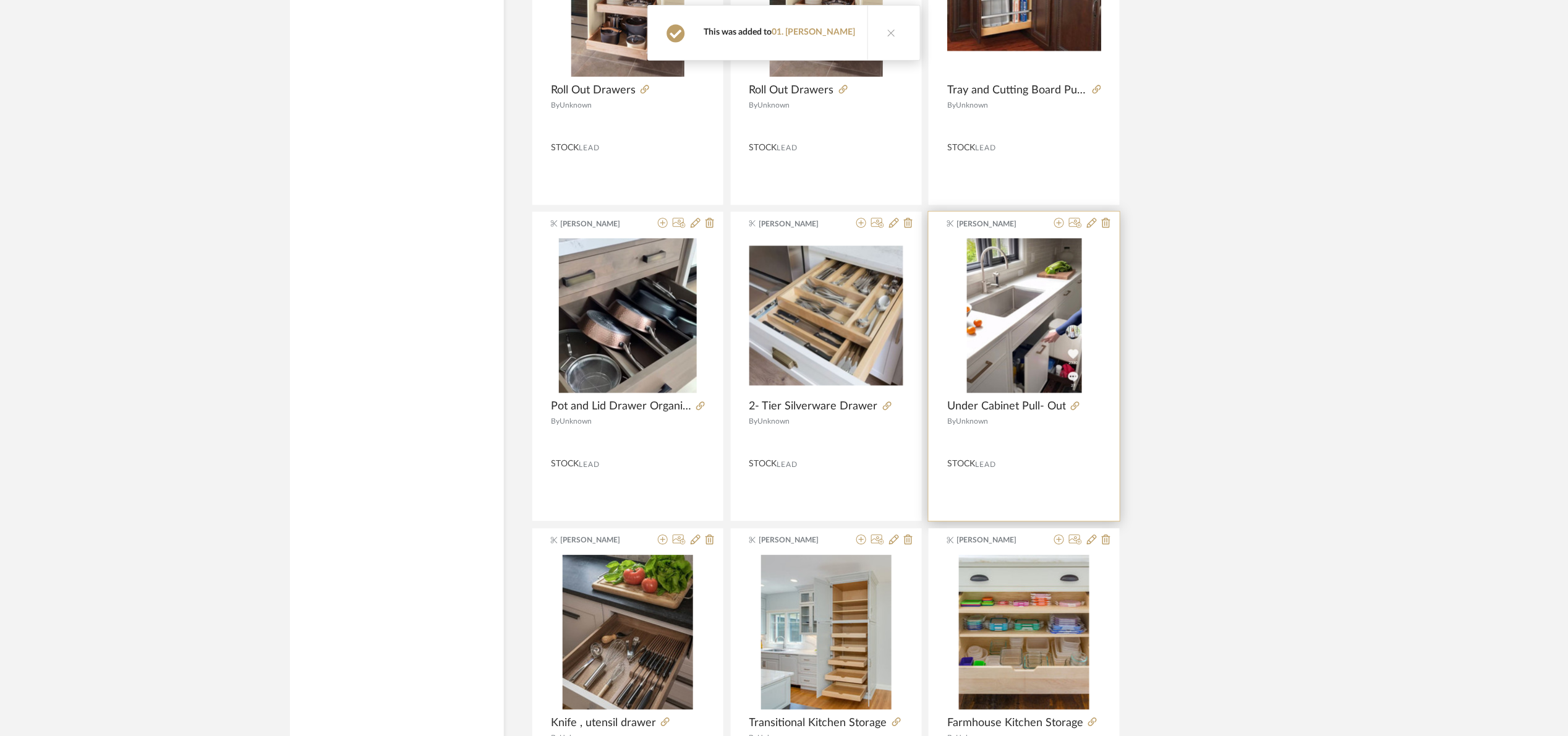
scroll to position [12089, 0]
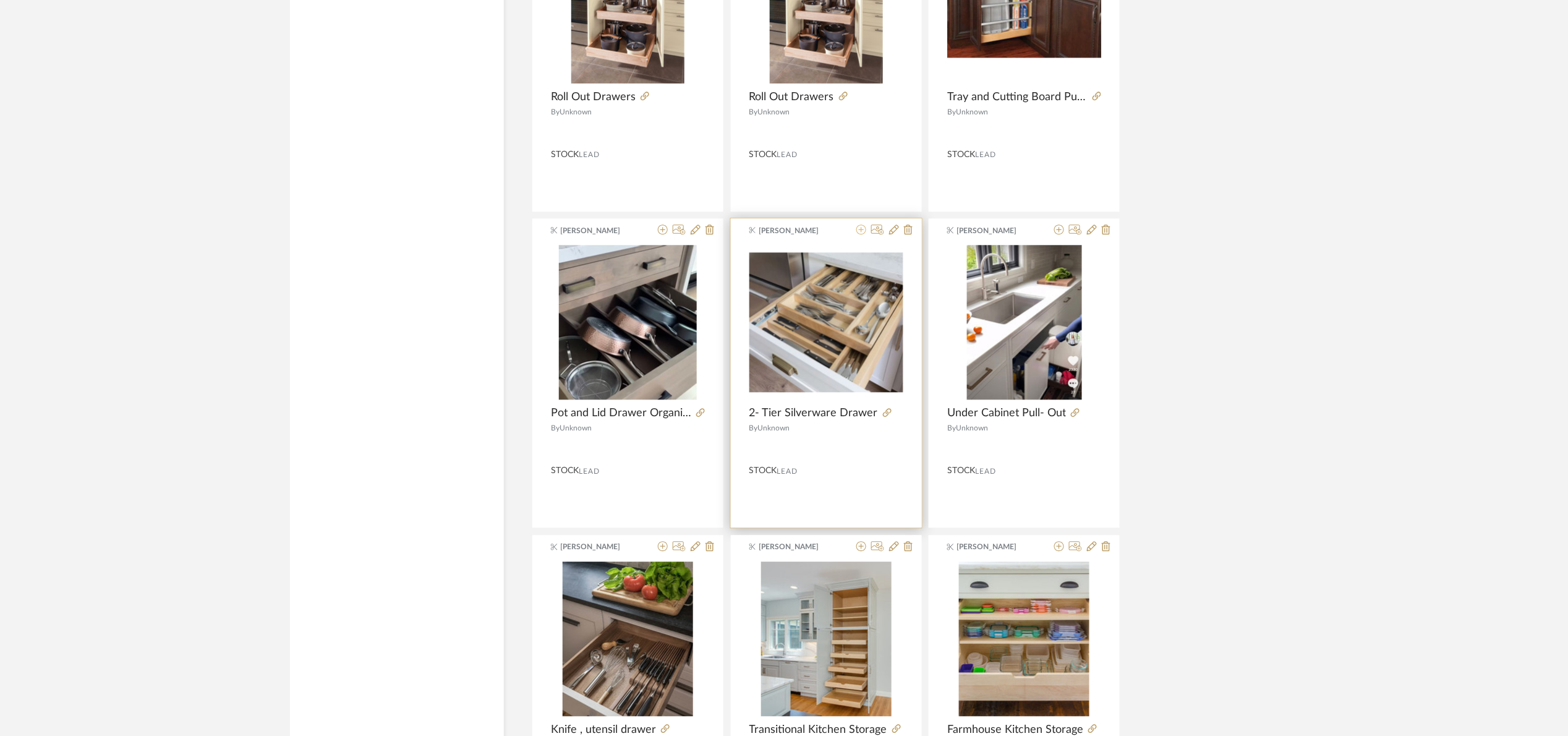
click at [860, 234] on icon at bounding box center [862, 230] width 10 height 10
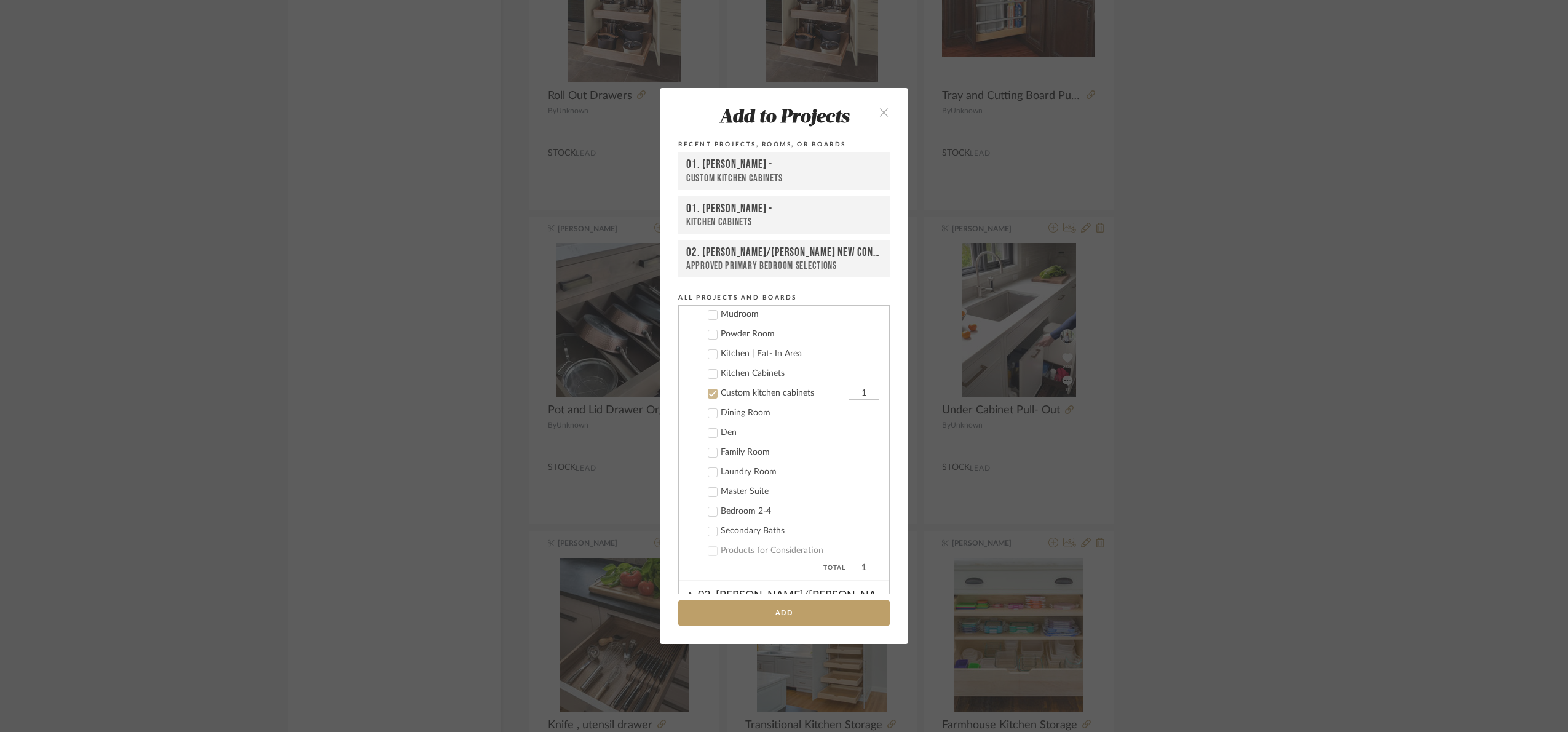
scroll to position [216, 0]
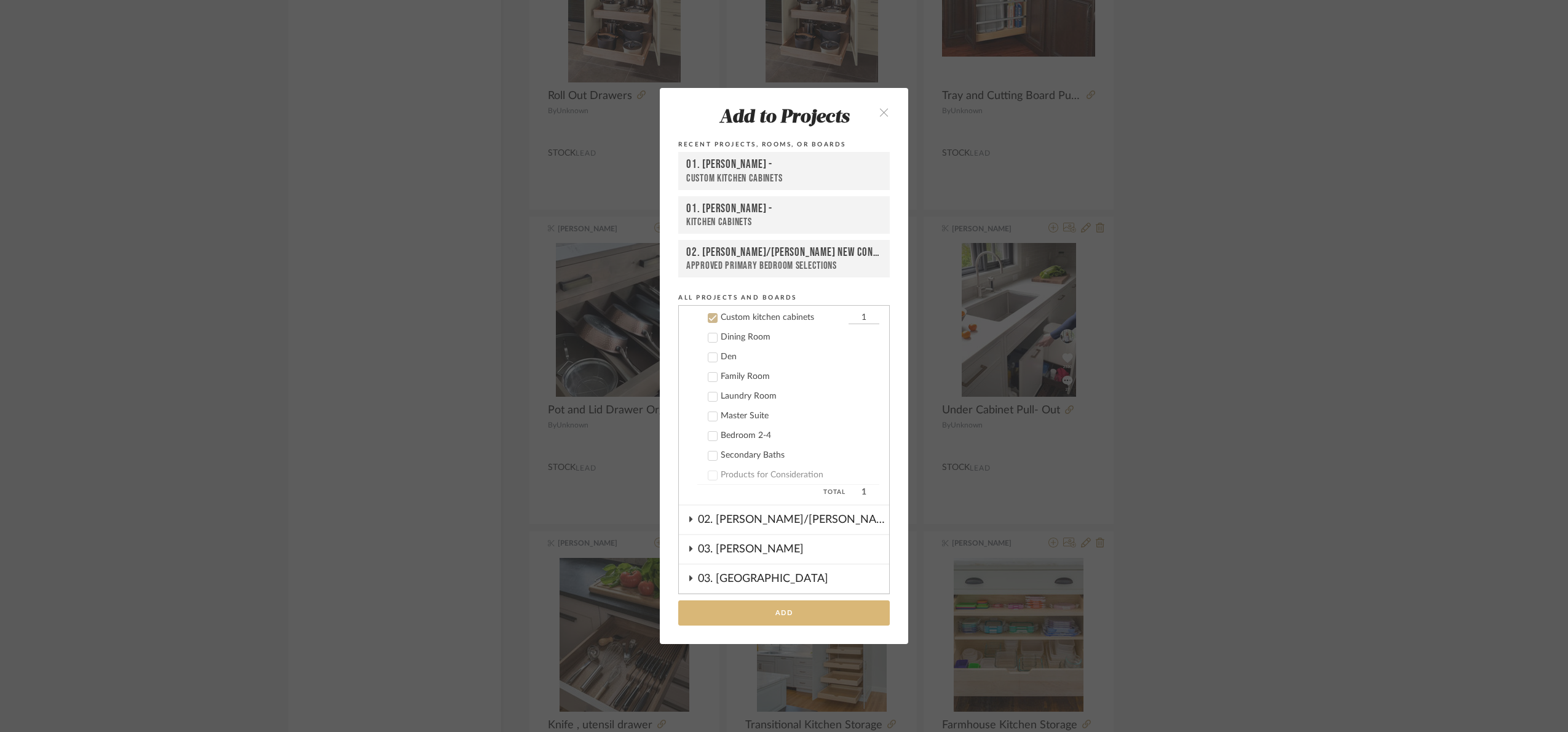
click at [834, 614] on button "Add" at bounding box center [784, 612] width 212 height 25
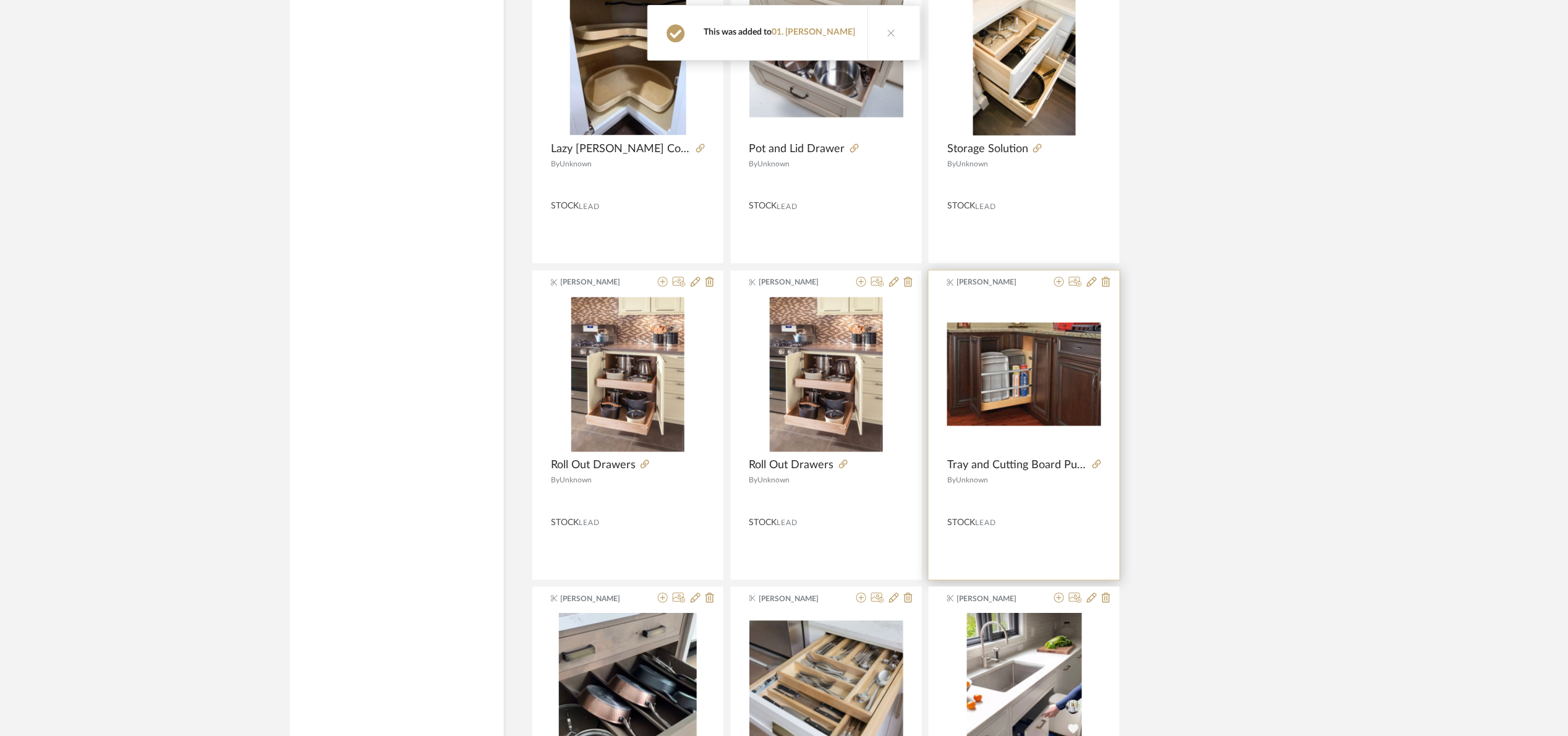
scroll to position [11718, 0]
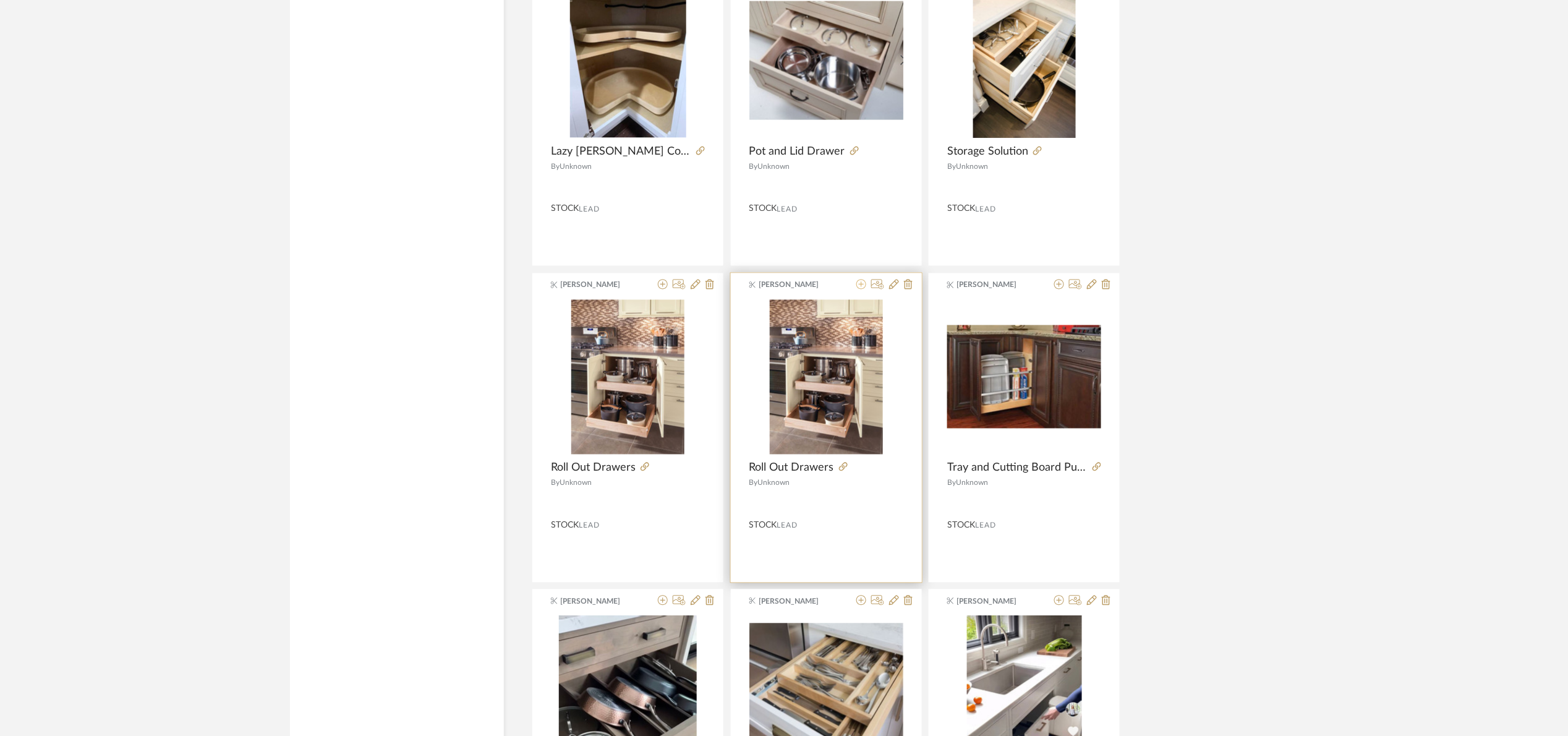
click at [862, 289] on icon at bounding box center [862, 285] width 10 height 10
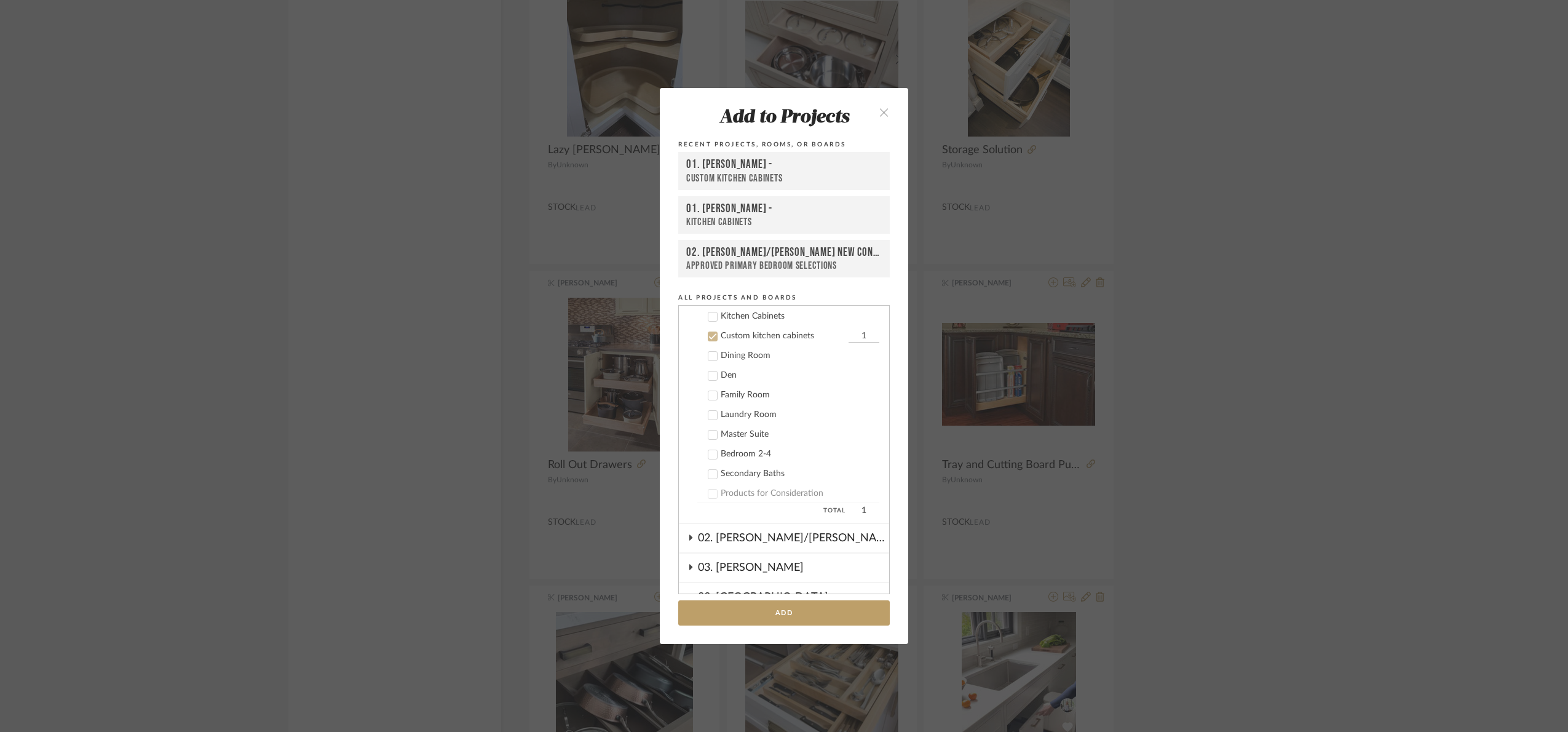
scroll to position [216, 0]
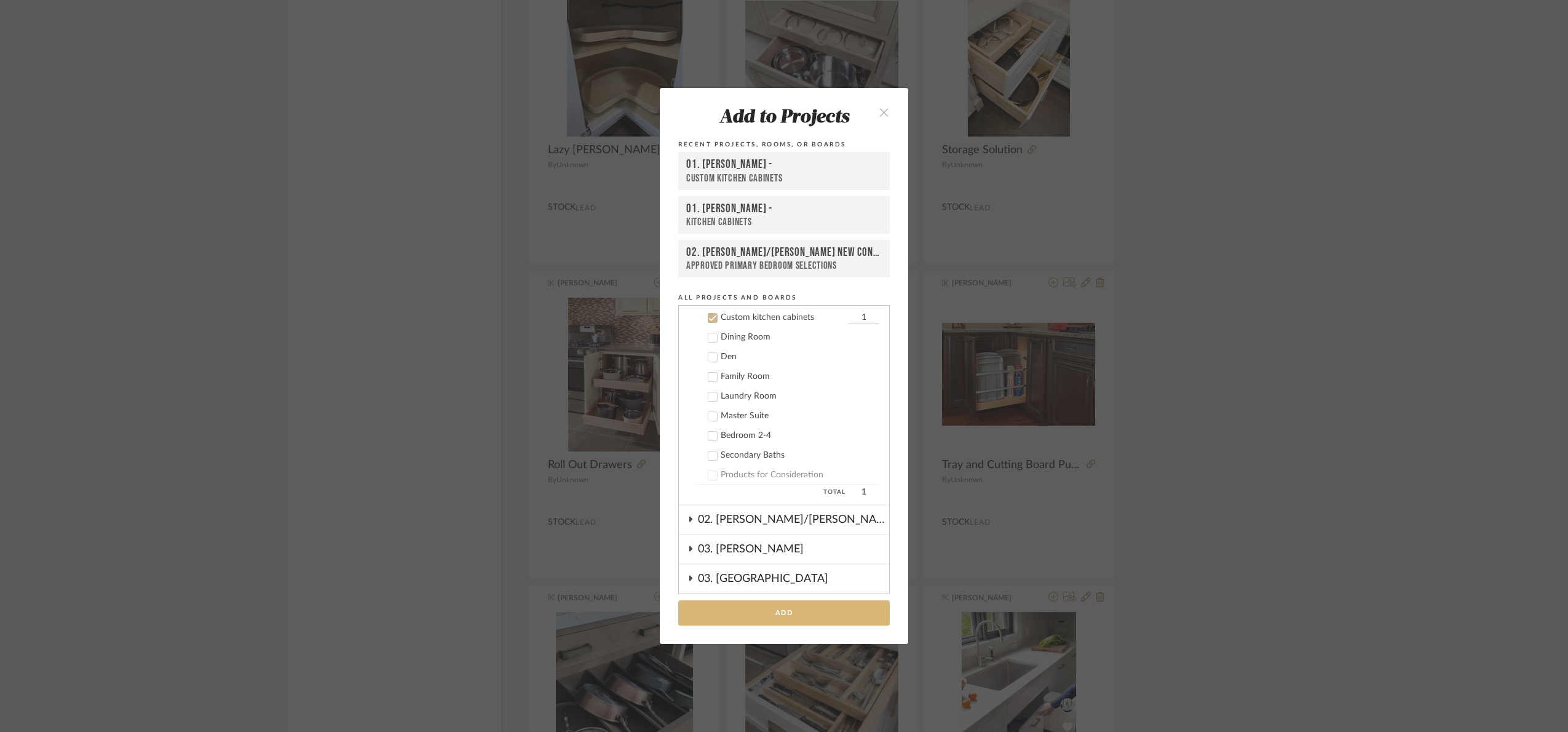
click at [838, 614] on button "Add" at bounding box center [784, 612] width 212 height 25
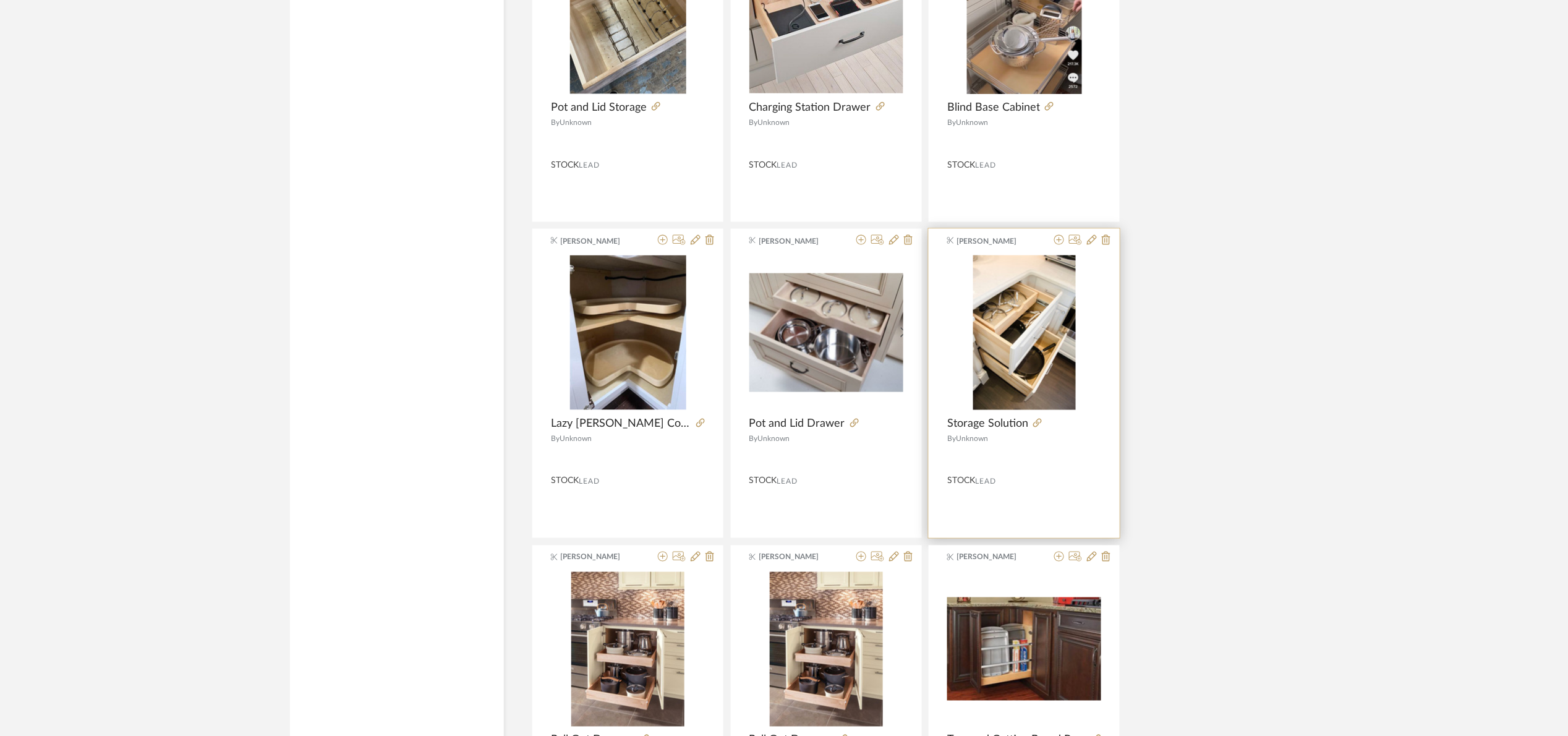
scroll to position [11441, 0]
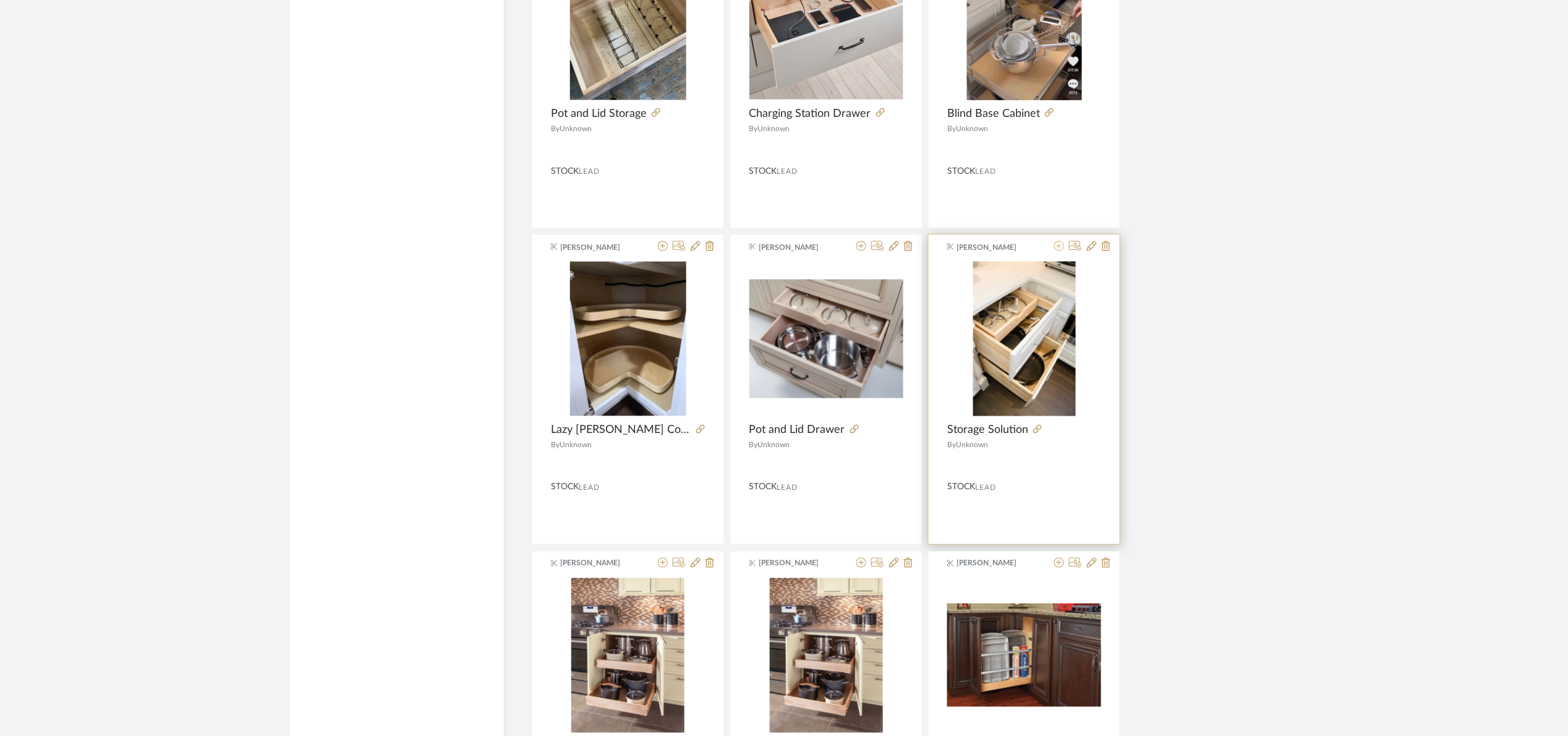
click at [1063, 251] on icon at bounding box center [1060, 246] width 10 height 10
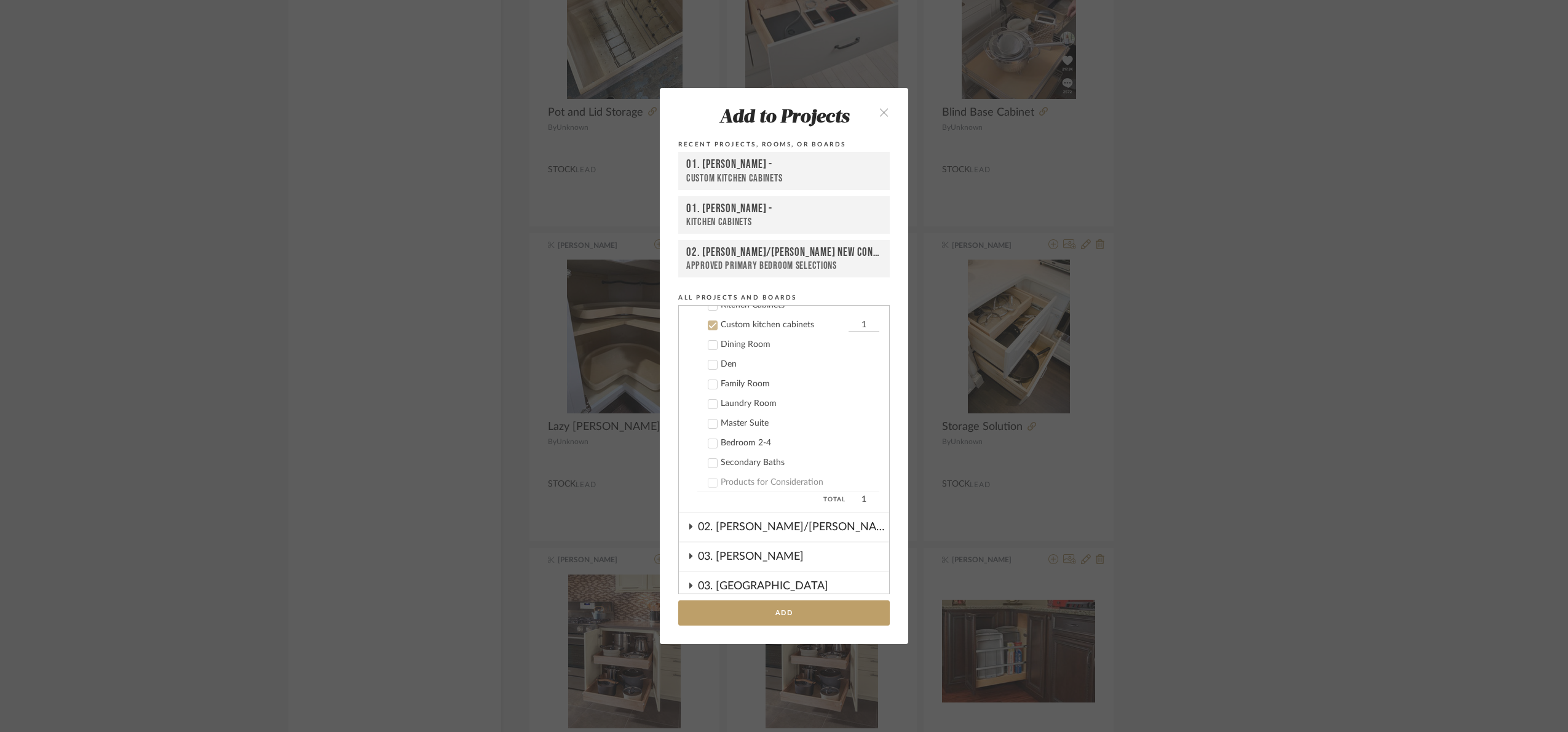
scroll to position [216, 0]
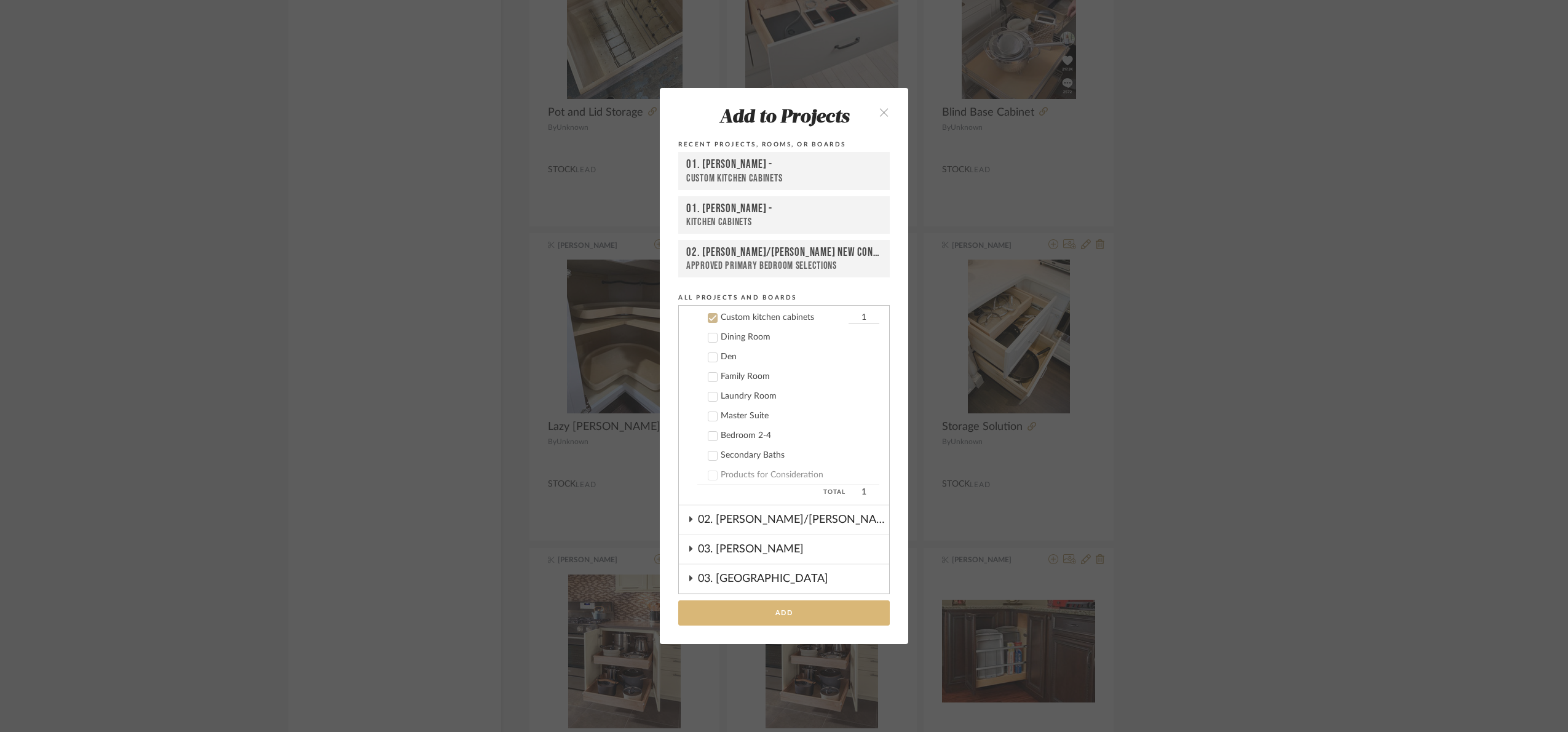
click at [820, 604] on button "Add" at bounding box center [784, 612] width 212 height 25
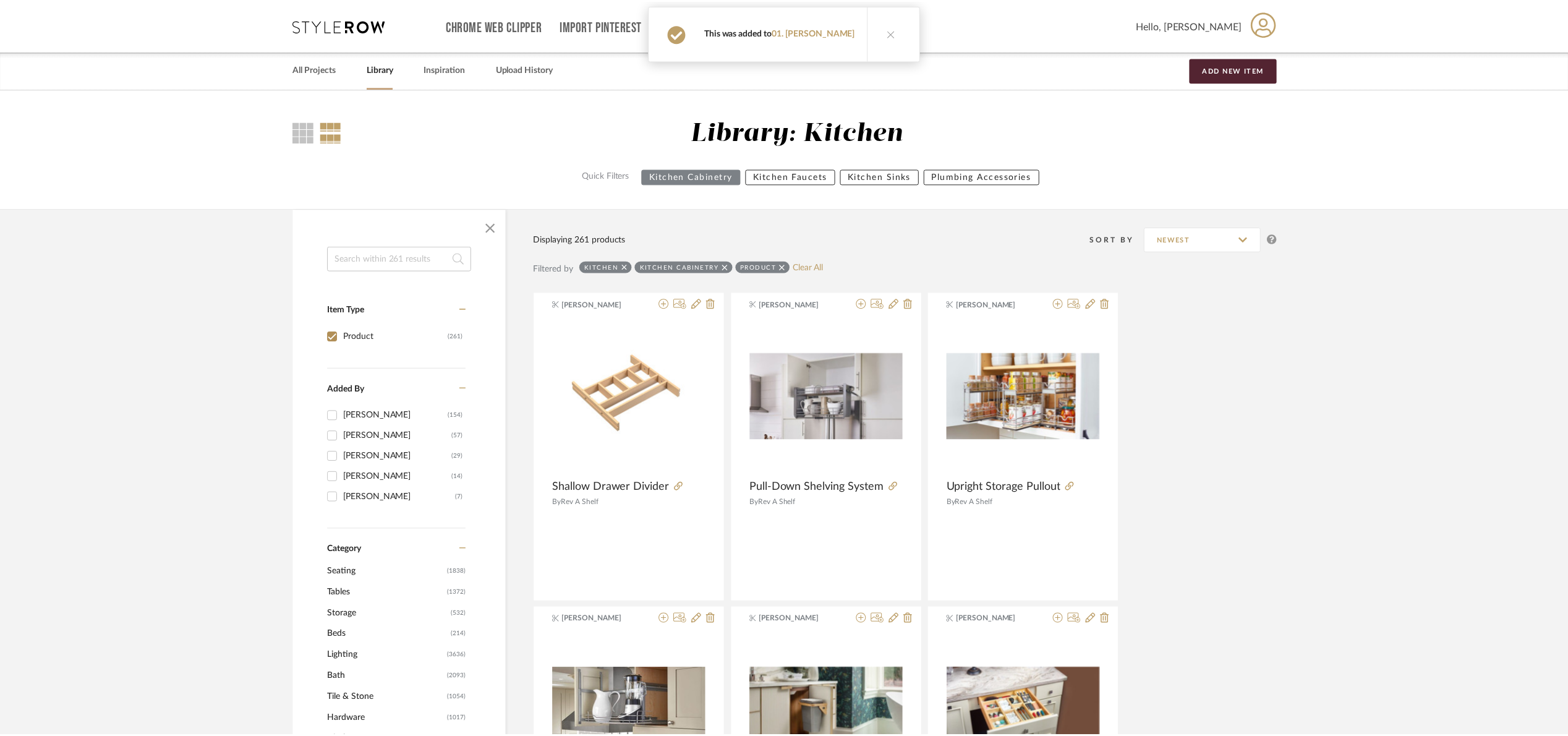
scroll to position [11441, 0]
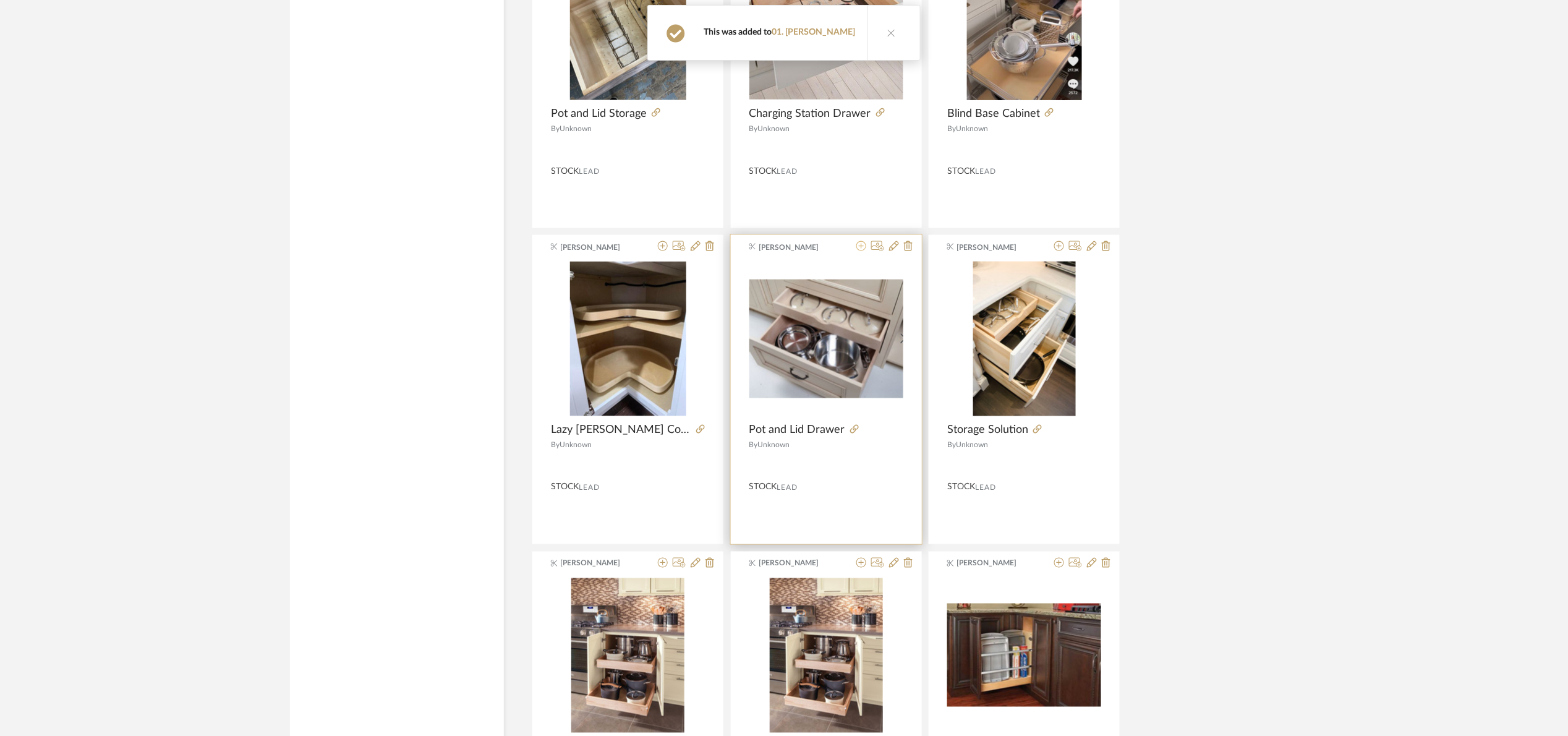
click at [862, 251] on icon at bounding box center [862, 246] width 10 height 10
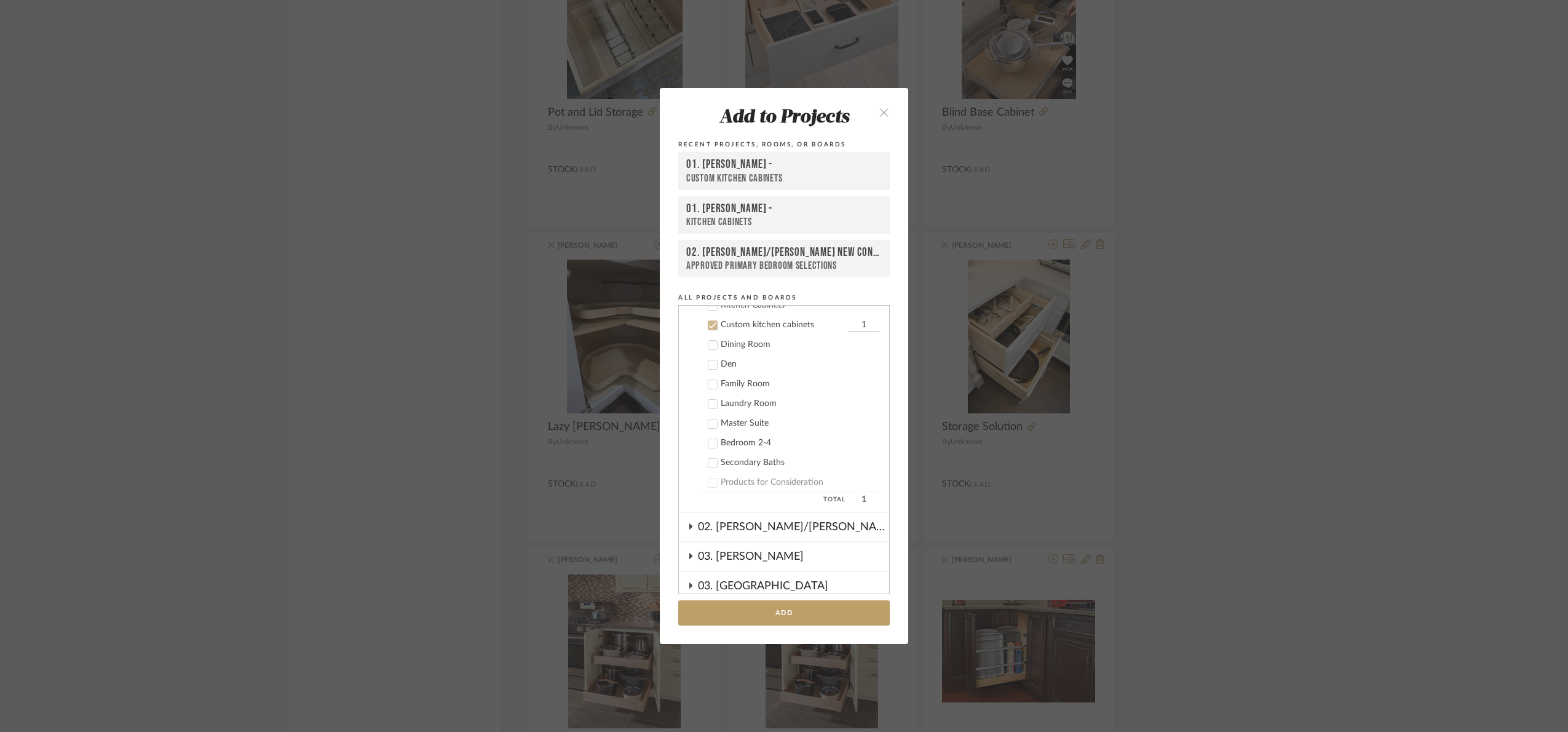
scroll to position [216, 0]
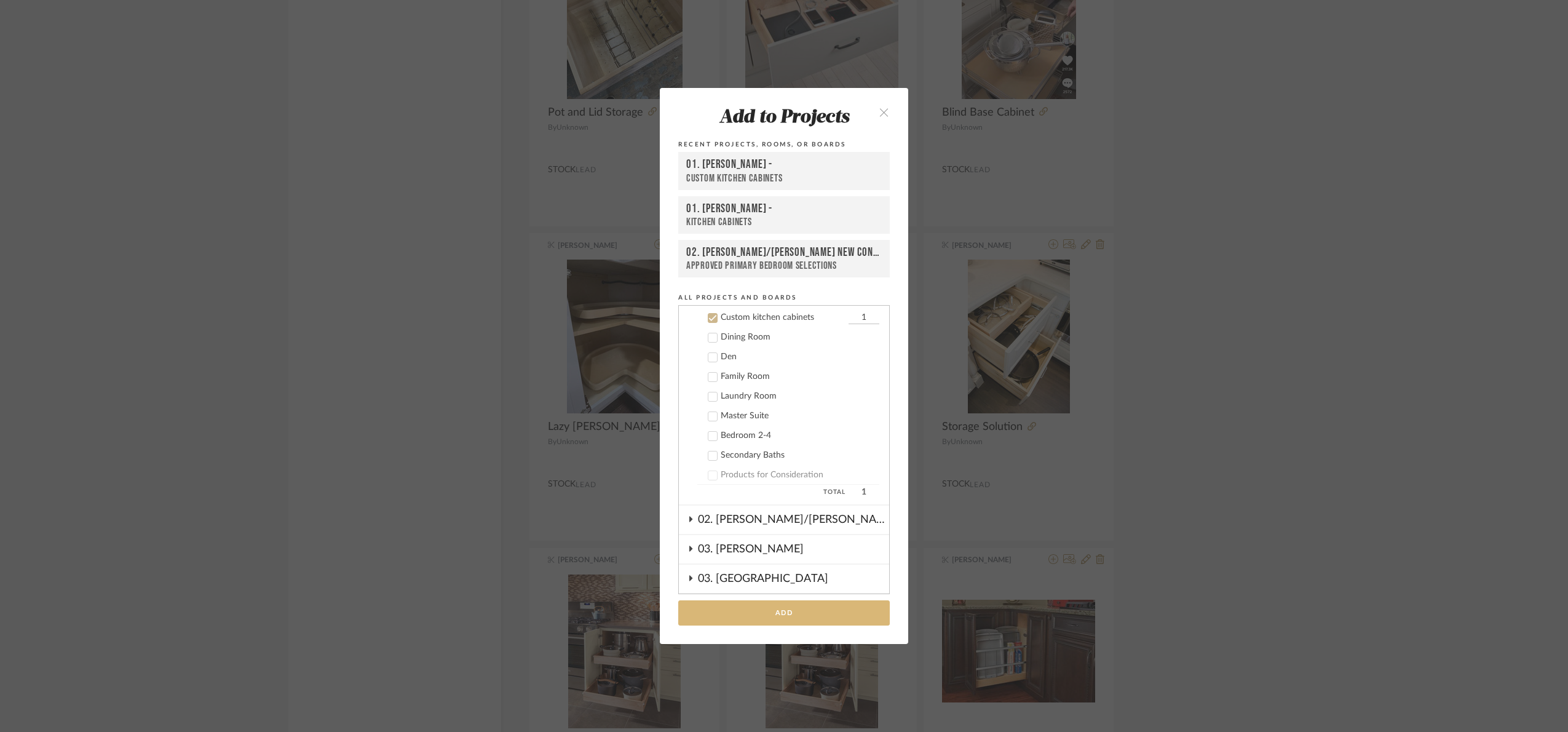
click at [792, 603] on button "Add" at bounding box center [784, 612] width 212 height 25
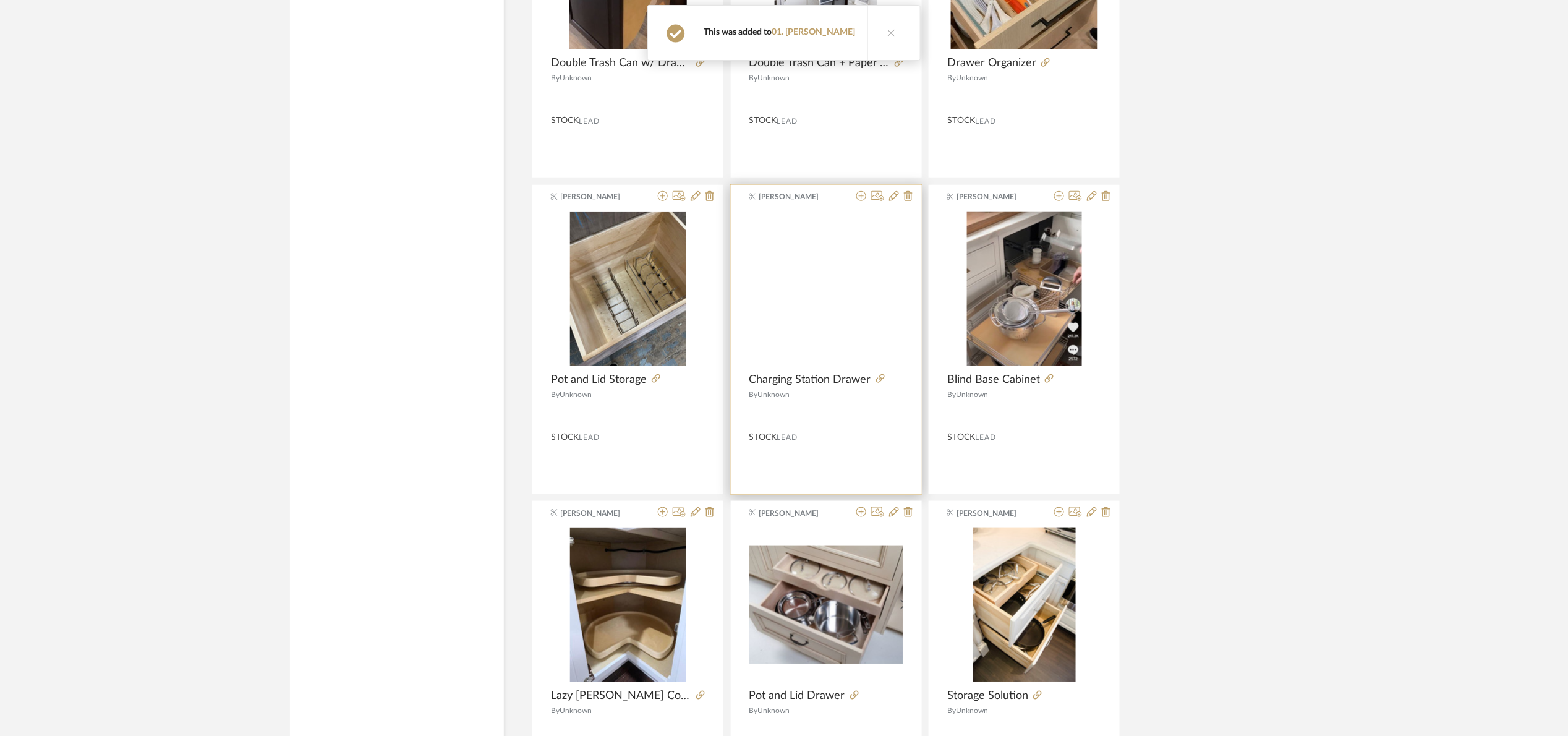
scroll to position [11162, 0]
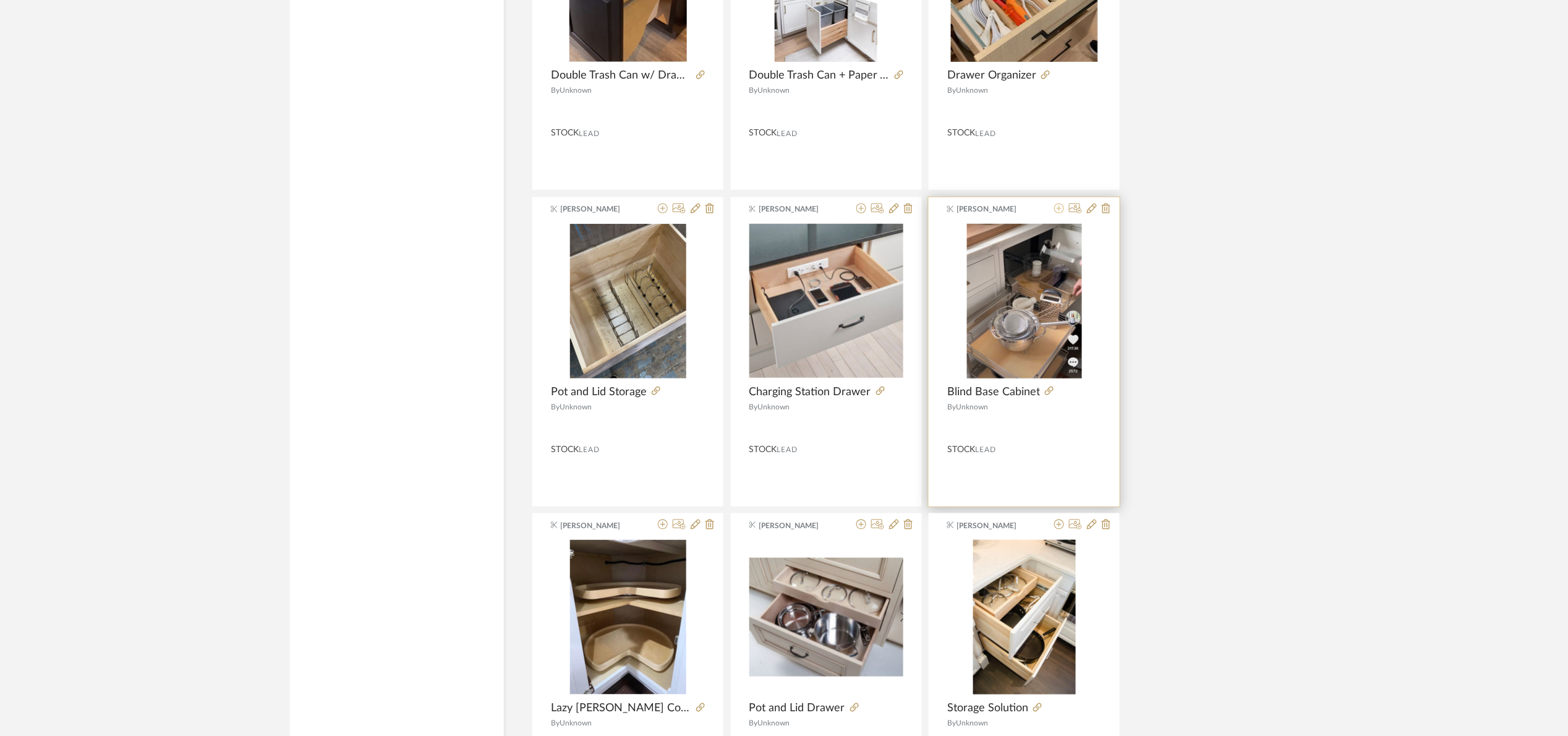
click at [1060, 213] on icon at bounding box center [1060, 208] width 10 height 10
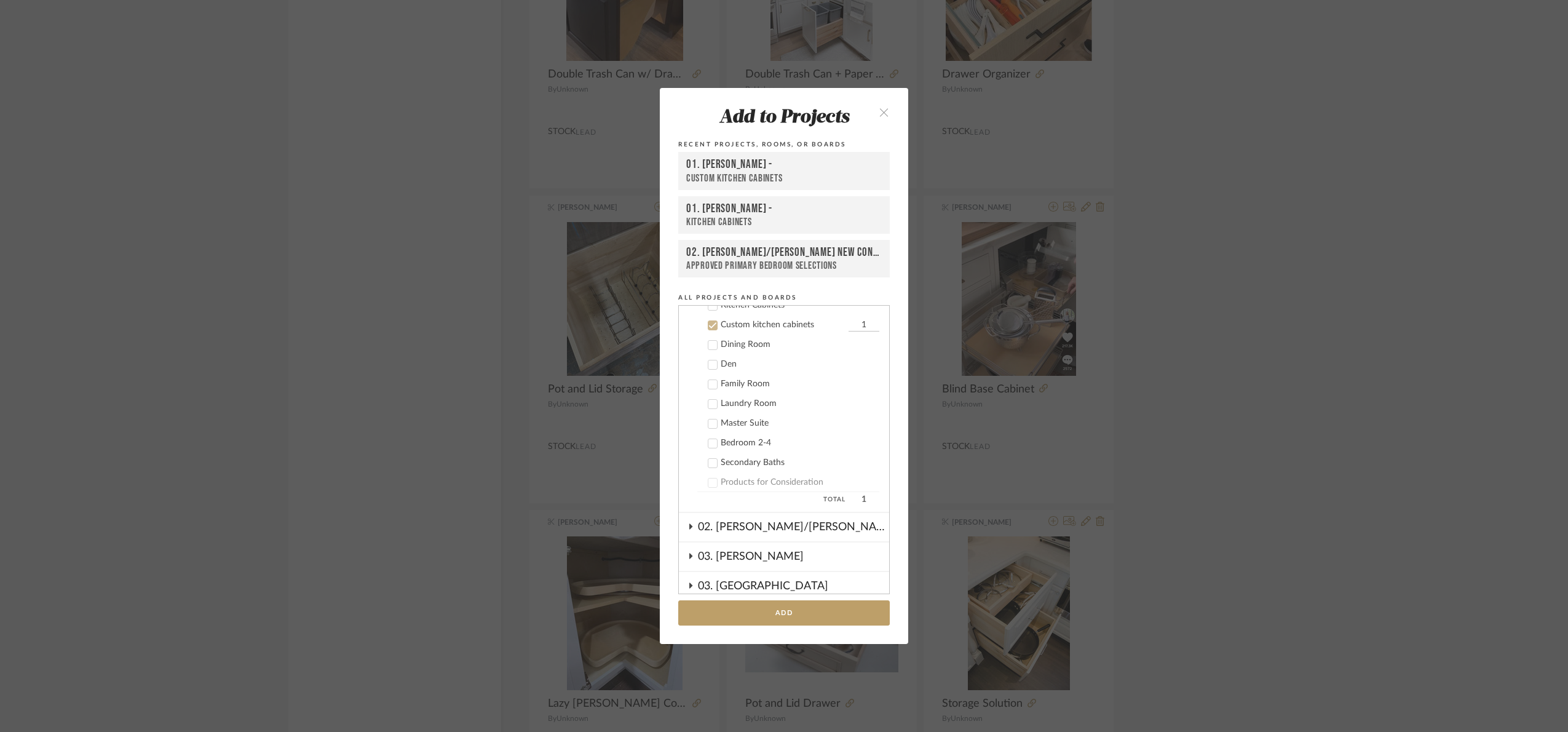
scroll to position [216, 0]
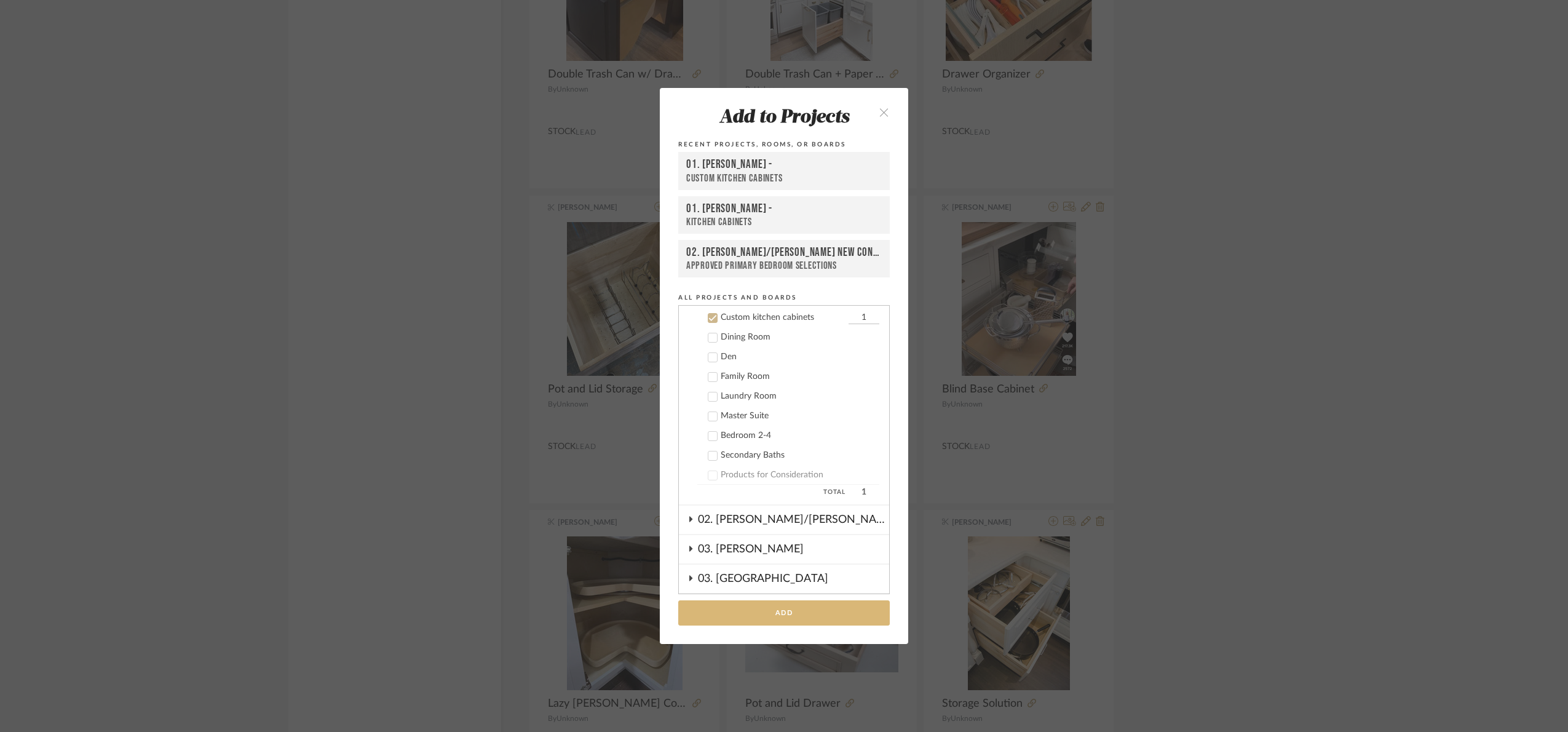
click at [769, 604] on button "Add" at bounding box center [784, 612] width 212 height 25
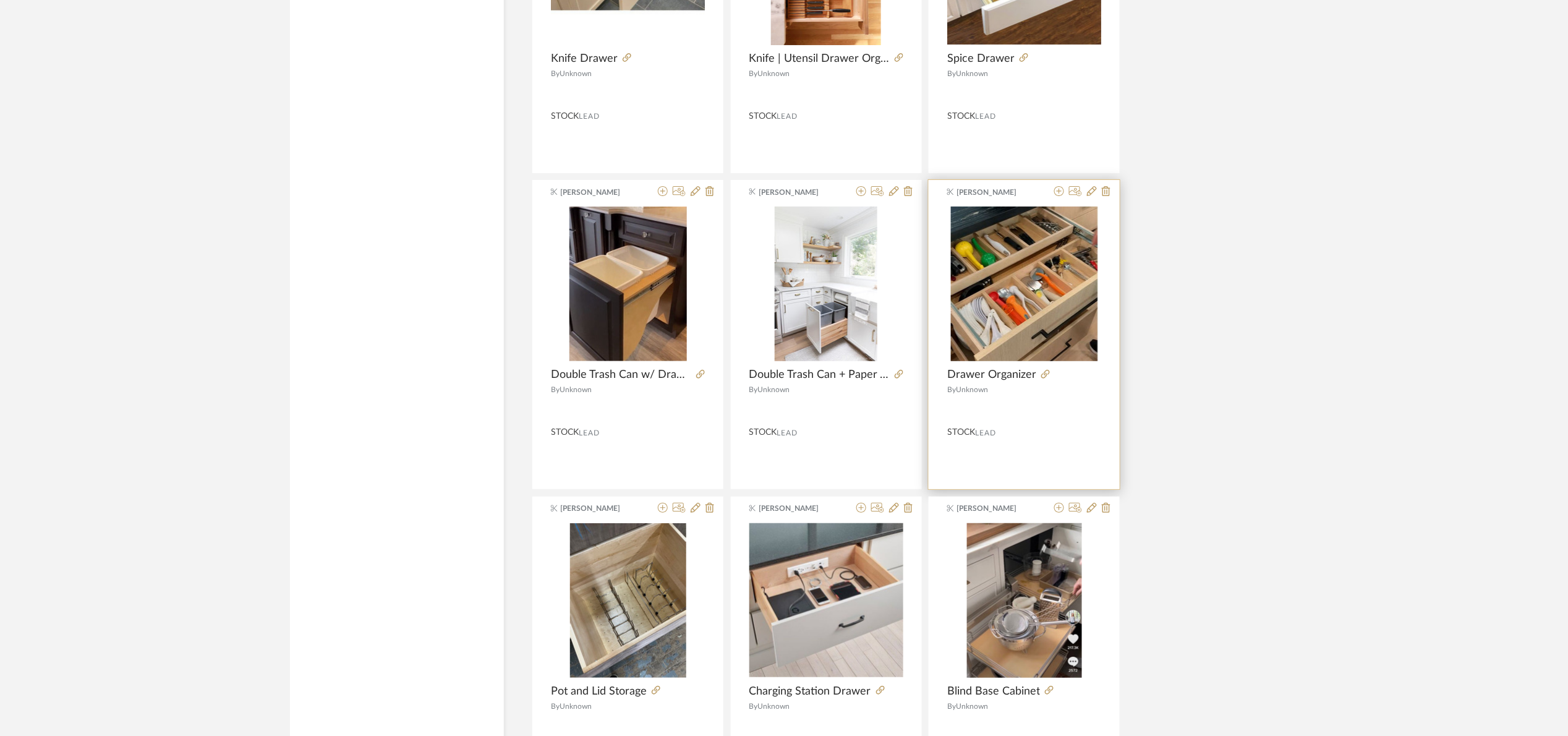
scroll to position [10791, 0]
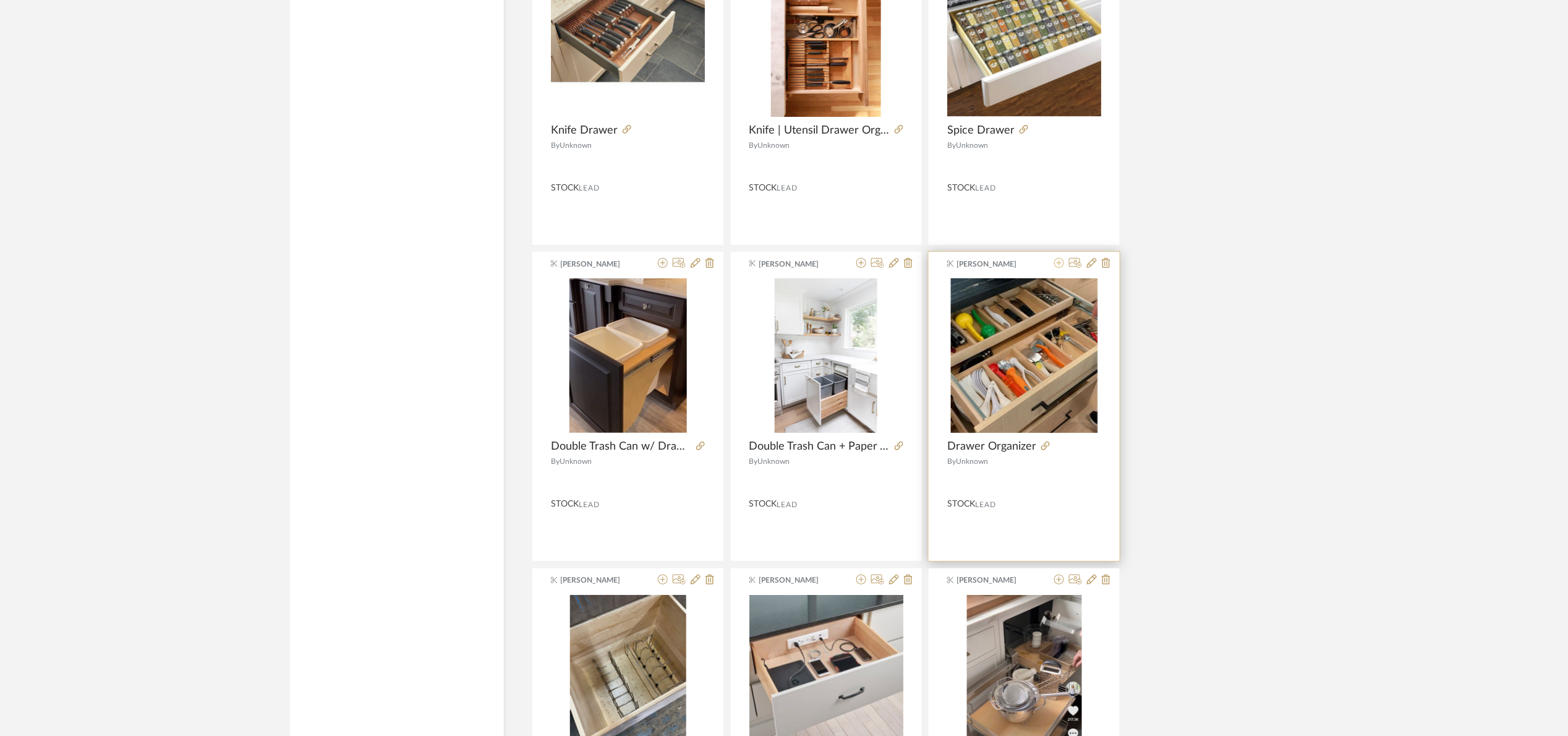
click at [1057, 268] on icon at bounding box center [1060, 263] width 10 height 10
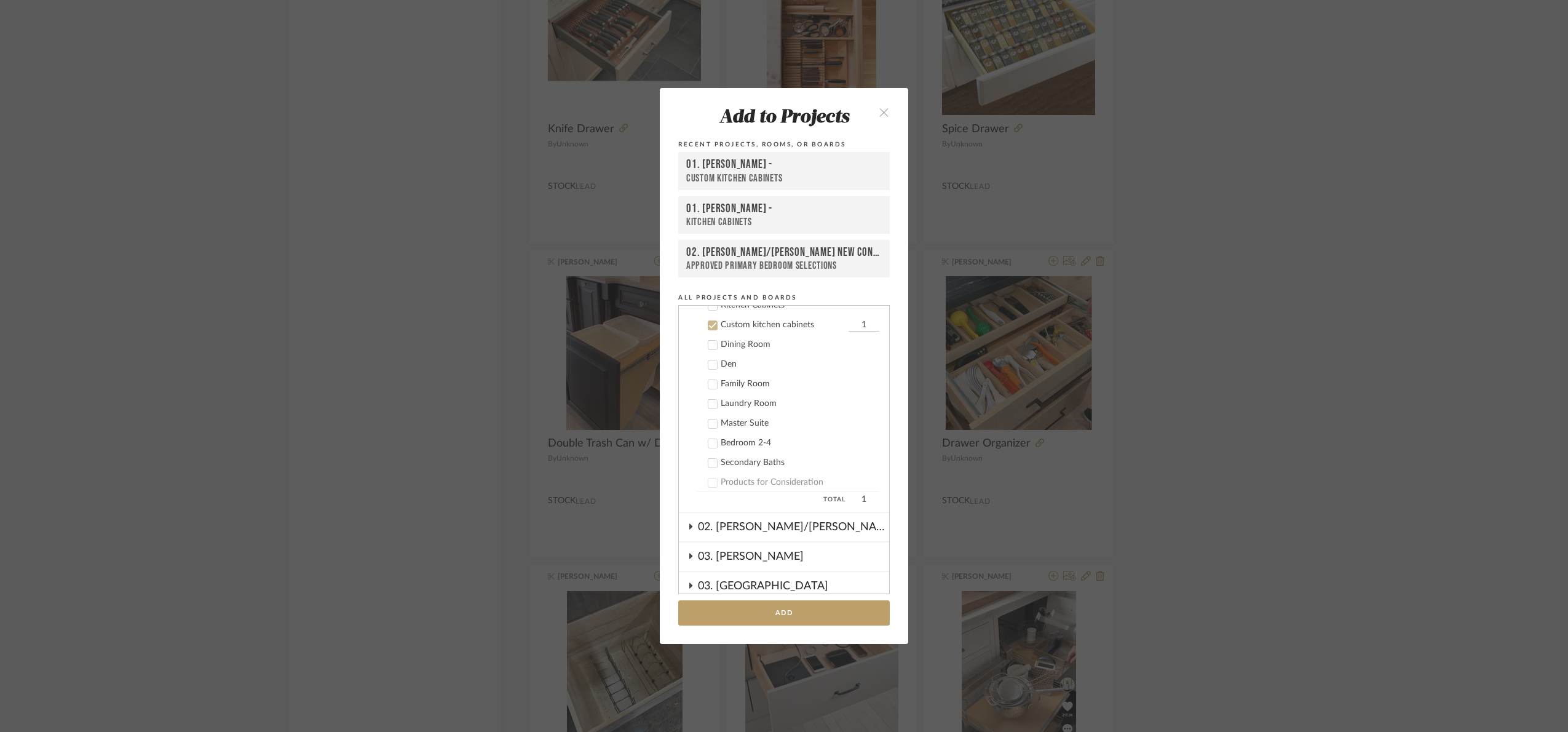
scroll to position [216, 0]
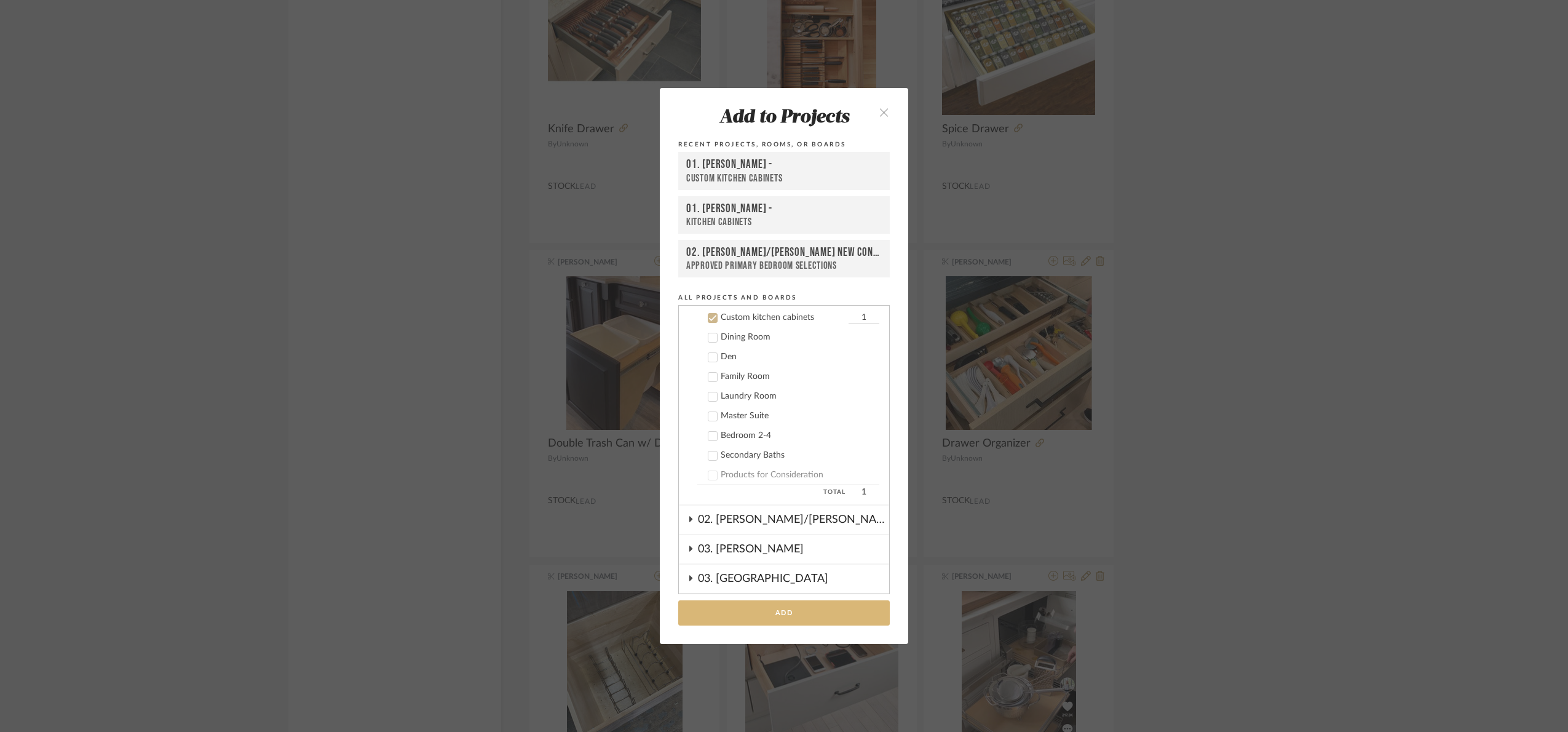
click at [796, 604] on button "Add" at bounding box center [784, 612] width 212 height 25
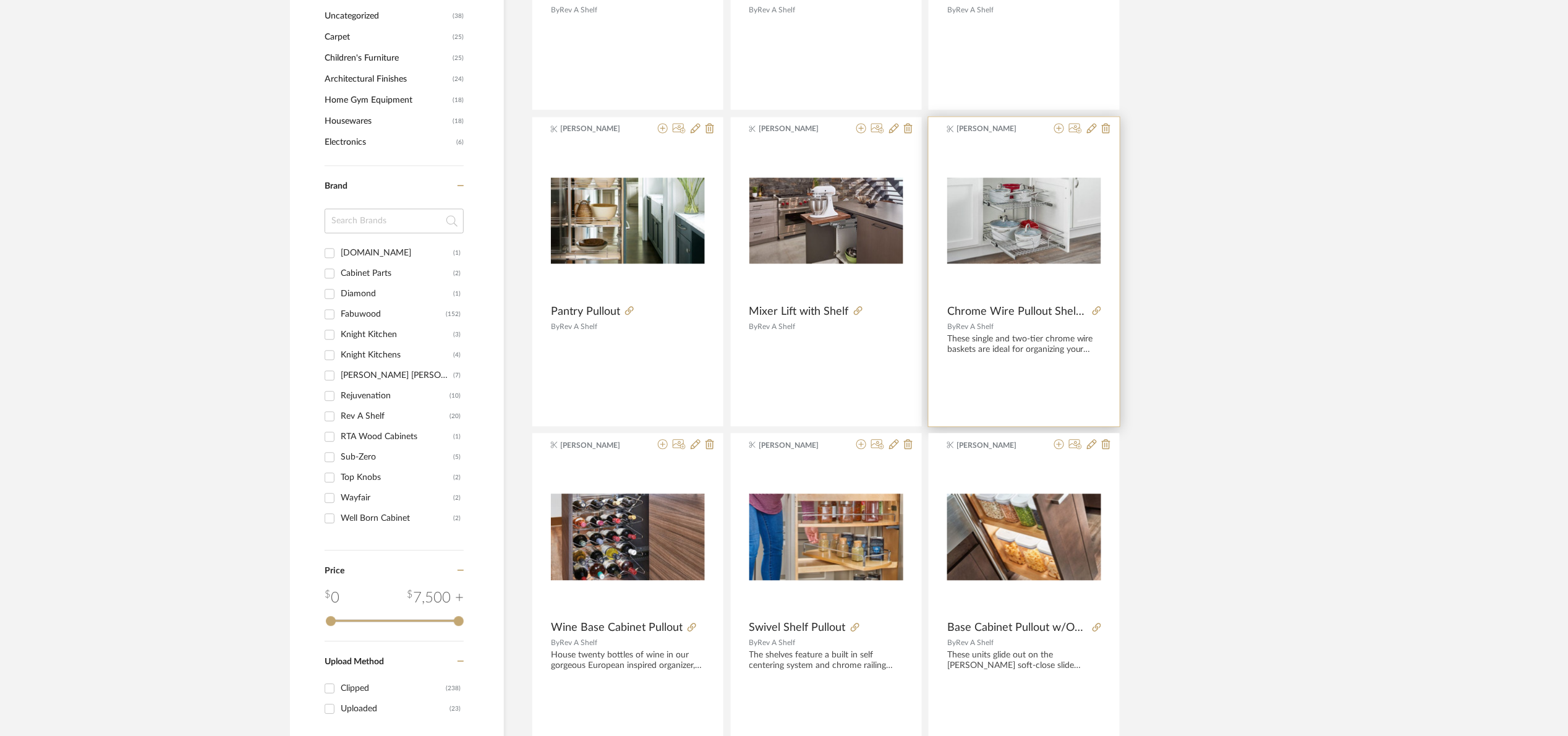
scroll to position [1109, 0]
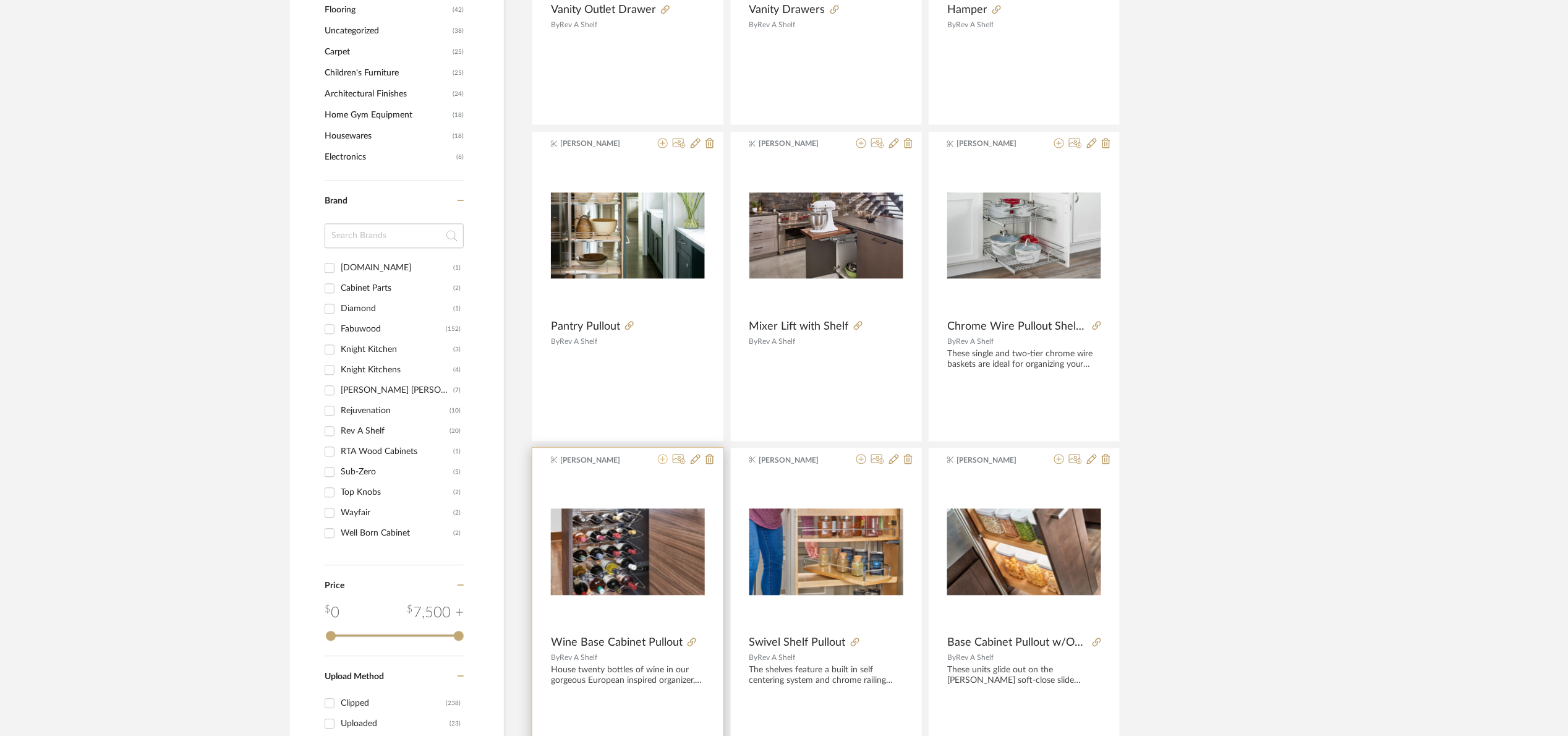
click at [663, 457] on icon at bounding box center [663, 459] width 10 height 10
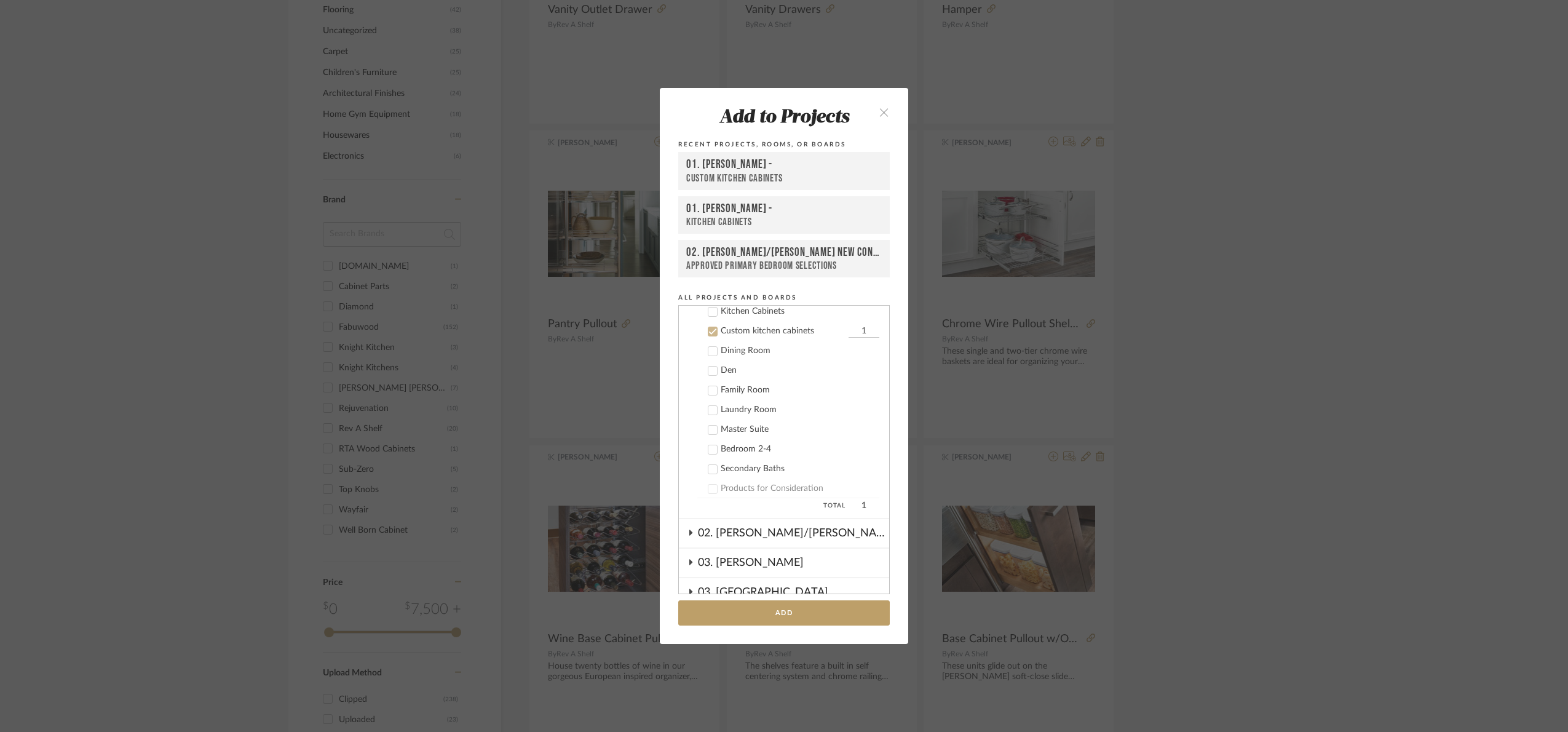
scroll to position [216, 0]
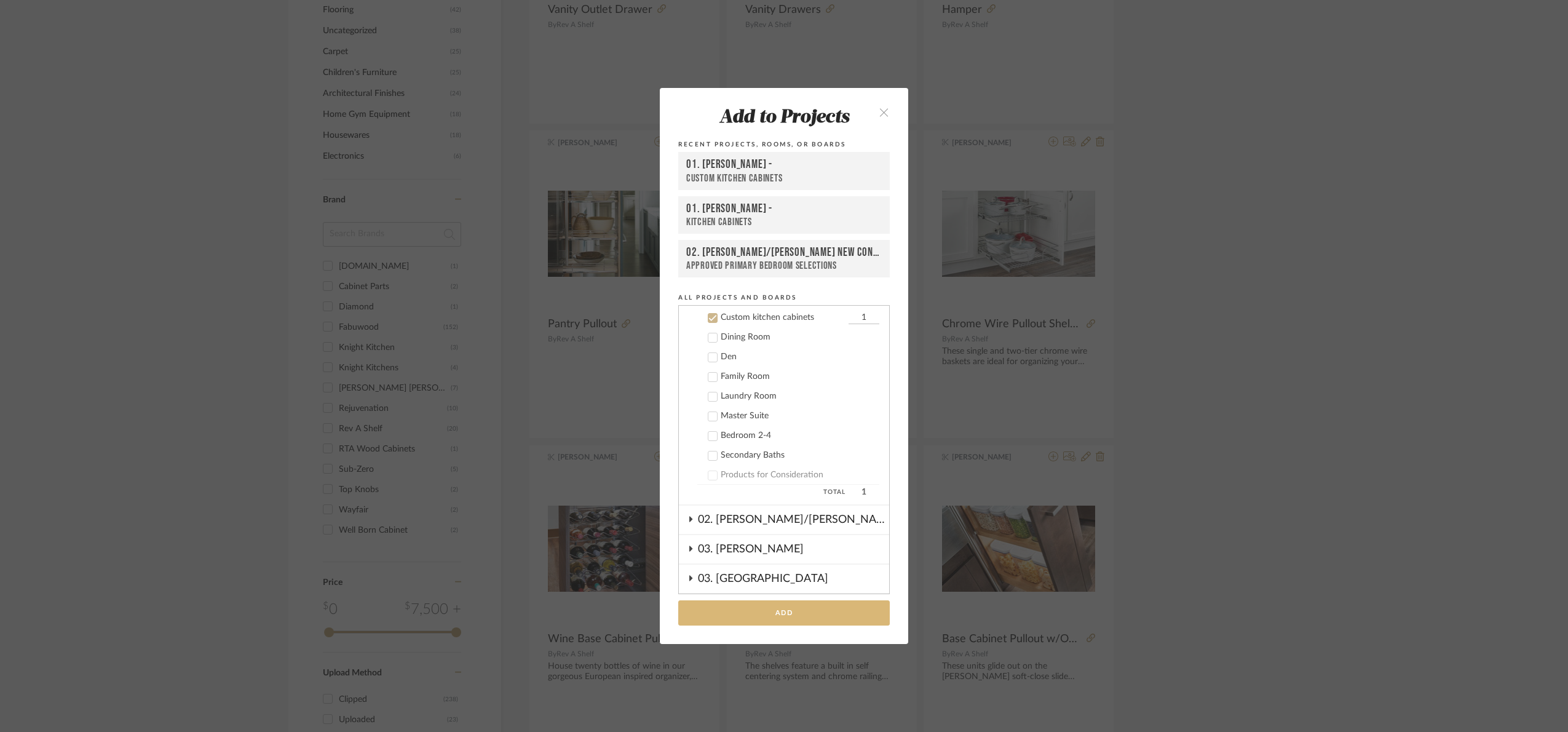
click at [791, 611] on button "Add" at bounding box center [784, 612] width 212 height 25
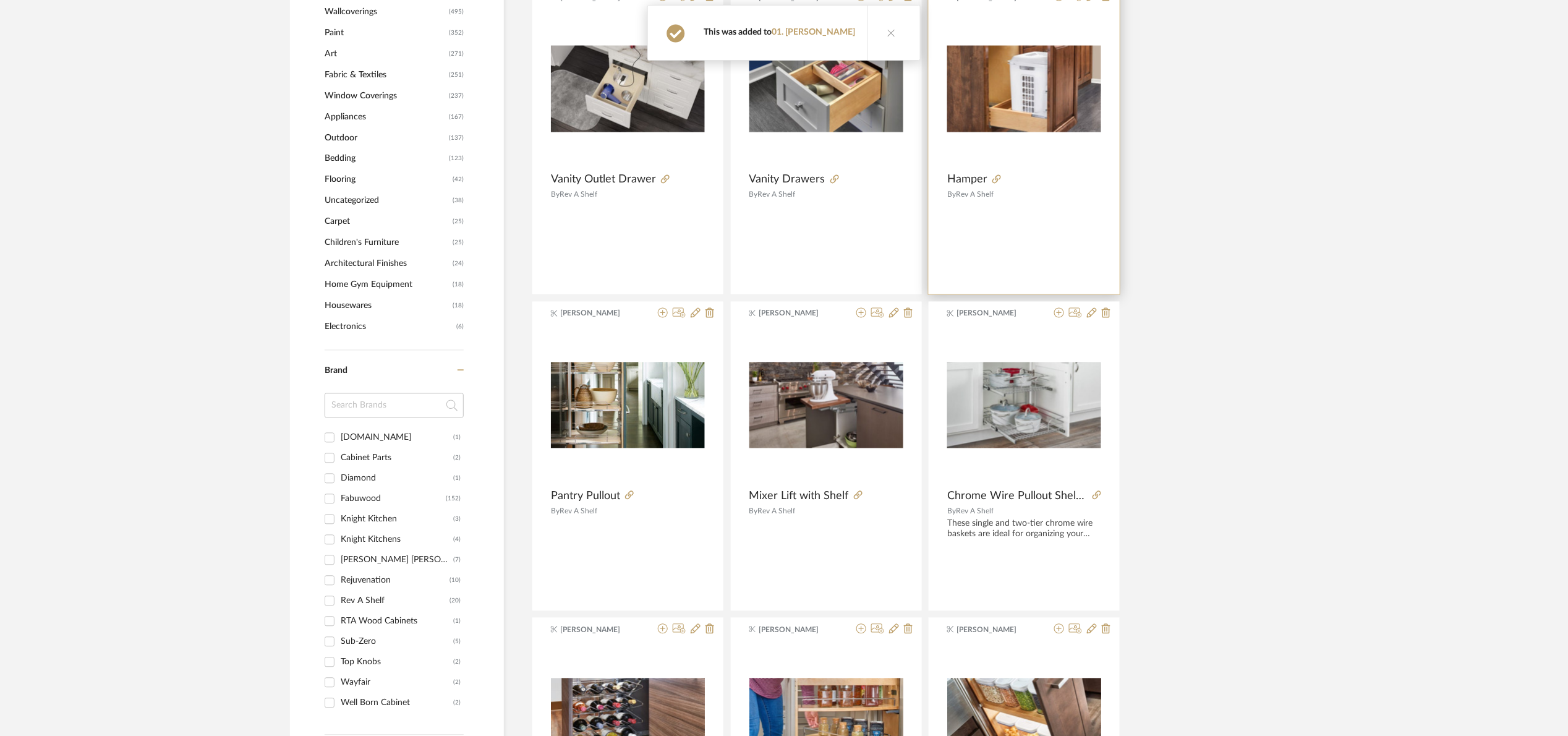
scroll to position [923, 0]
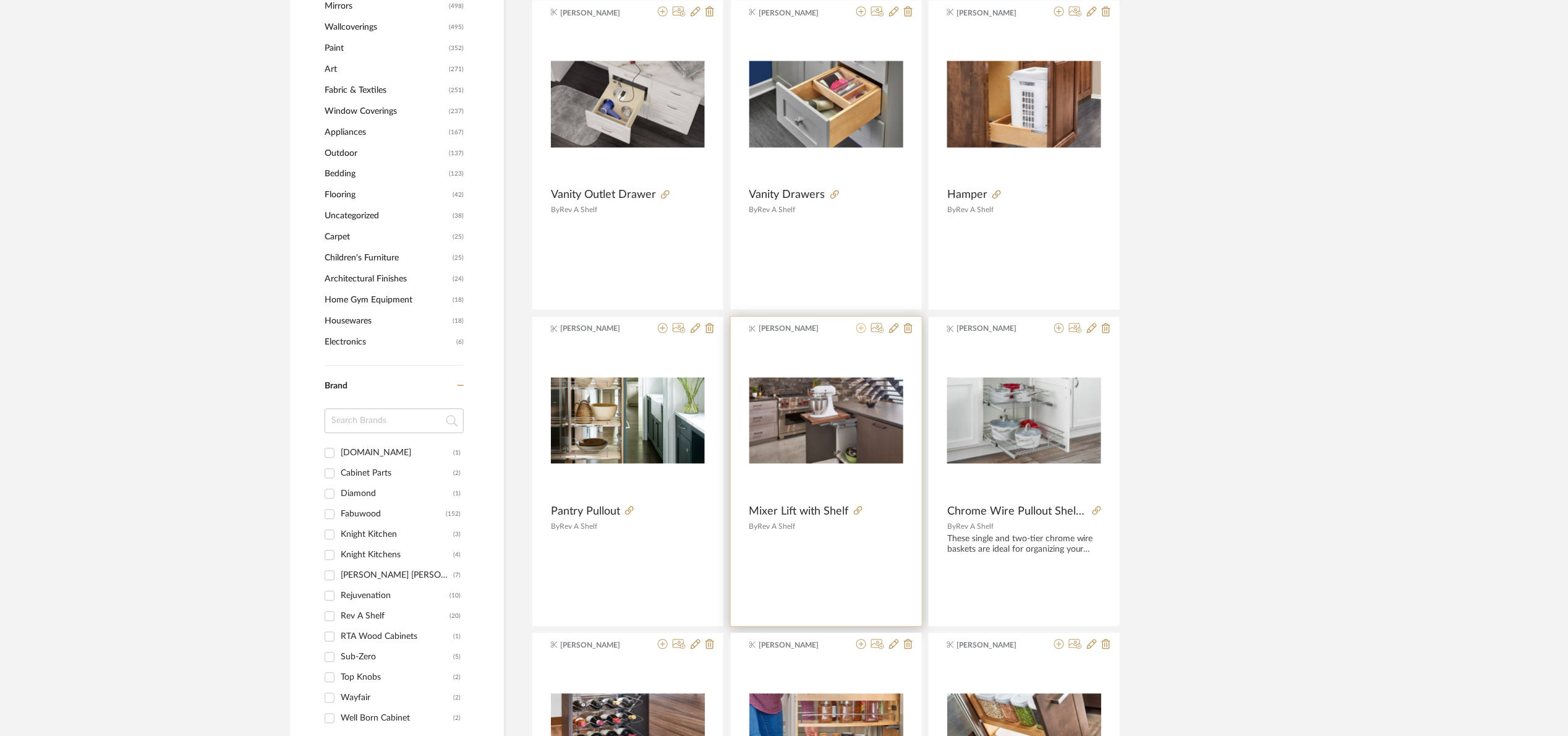
click at [859, 332] on icon at bounding box center [862, 328] width 10 height 10
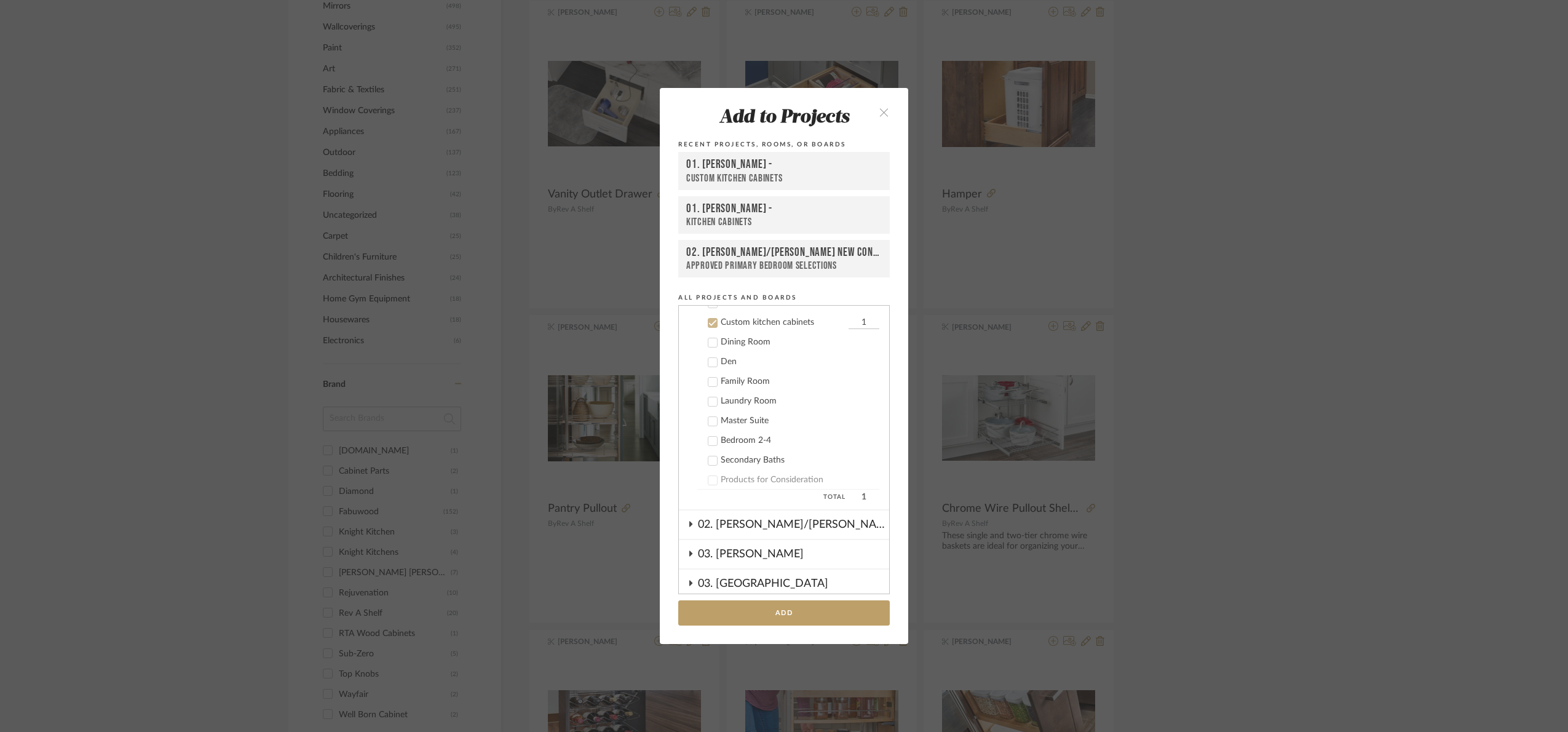
scroll to position [216, 0]
click at [776, 609] on button "Add" at bounding box center [784, 612] width 212 height 25
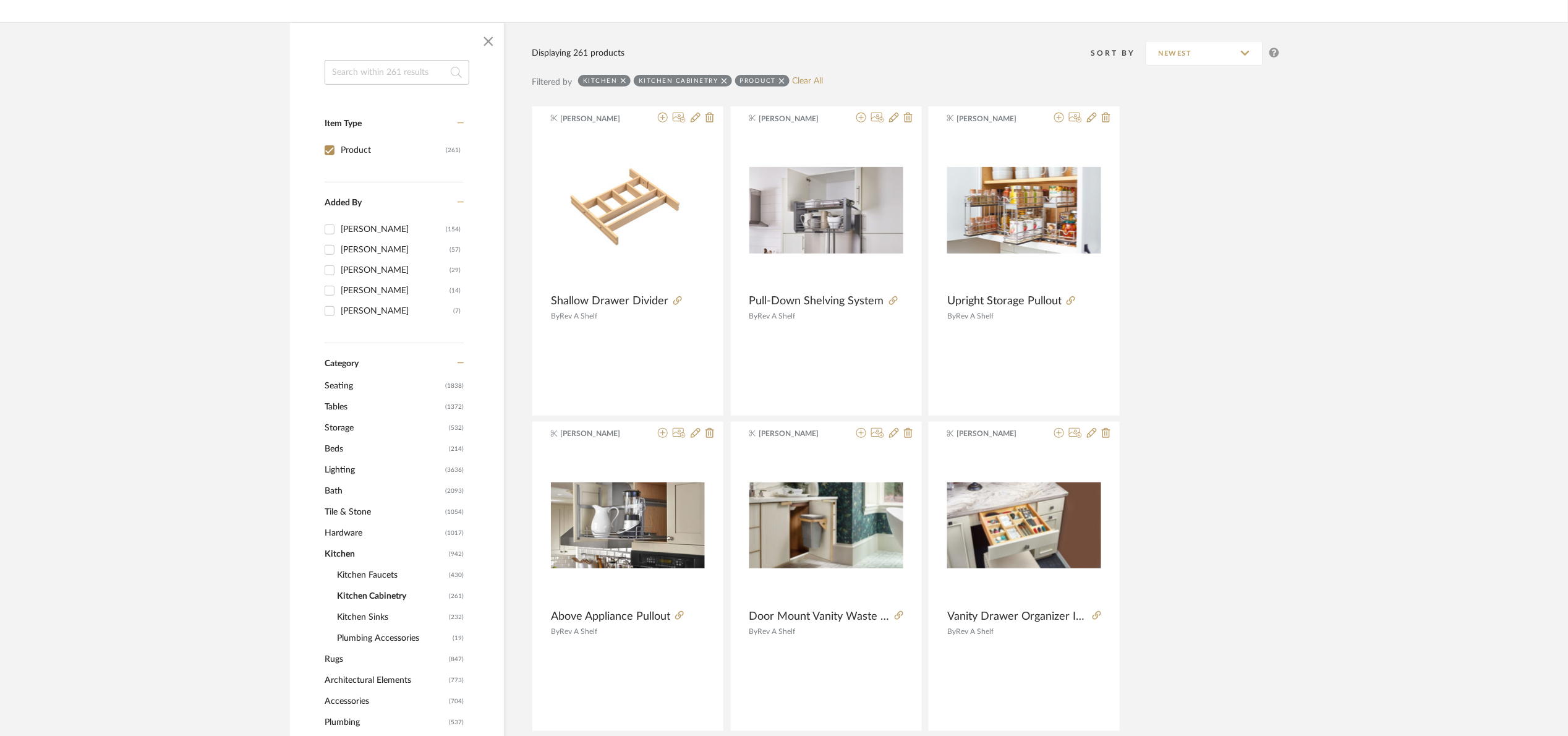
scroll to position [181, 0]
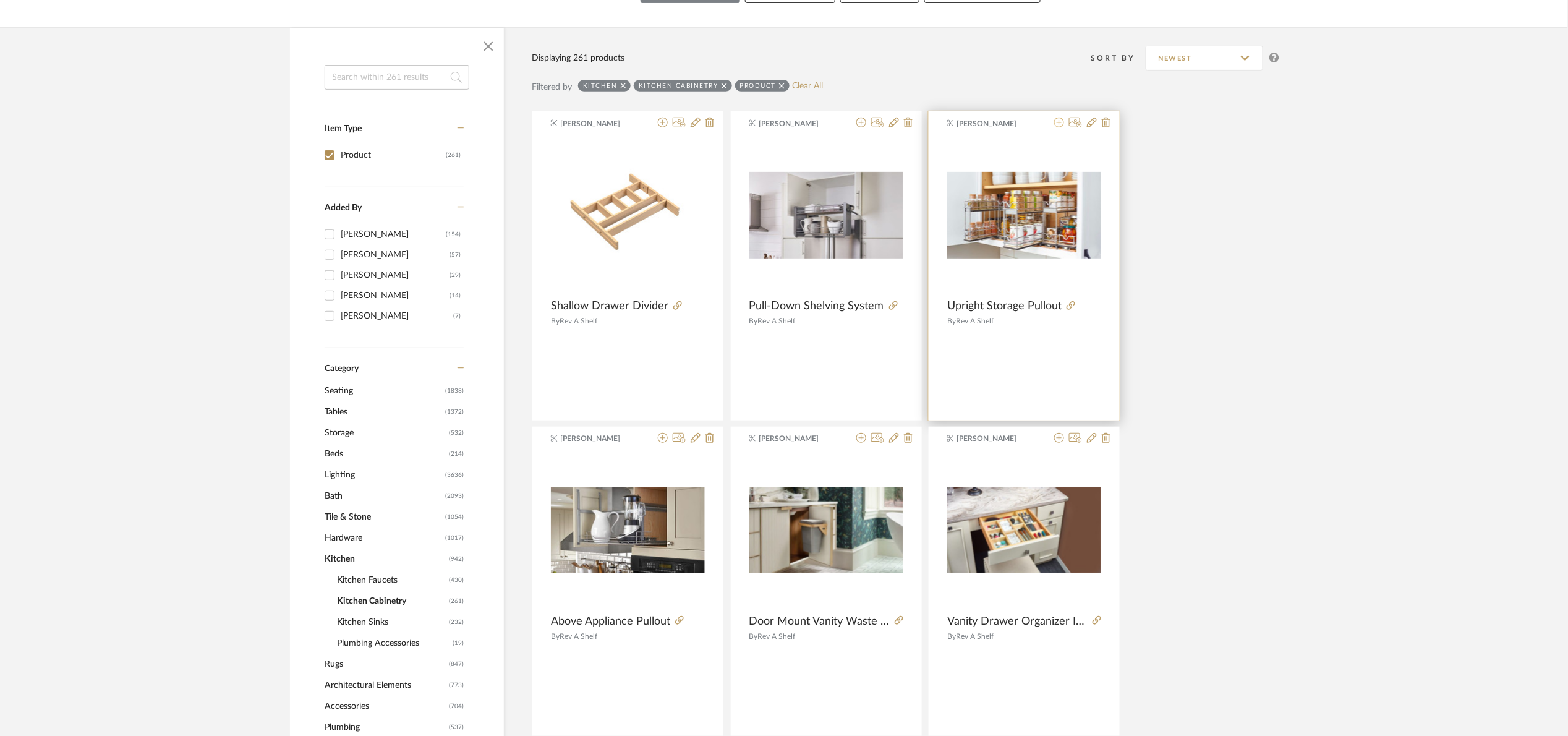
click at [1058, 123] on icon at bounding box center [1060, 123] width 10 height 10
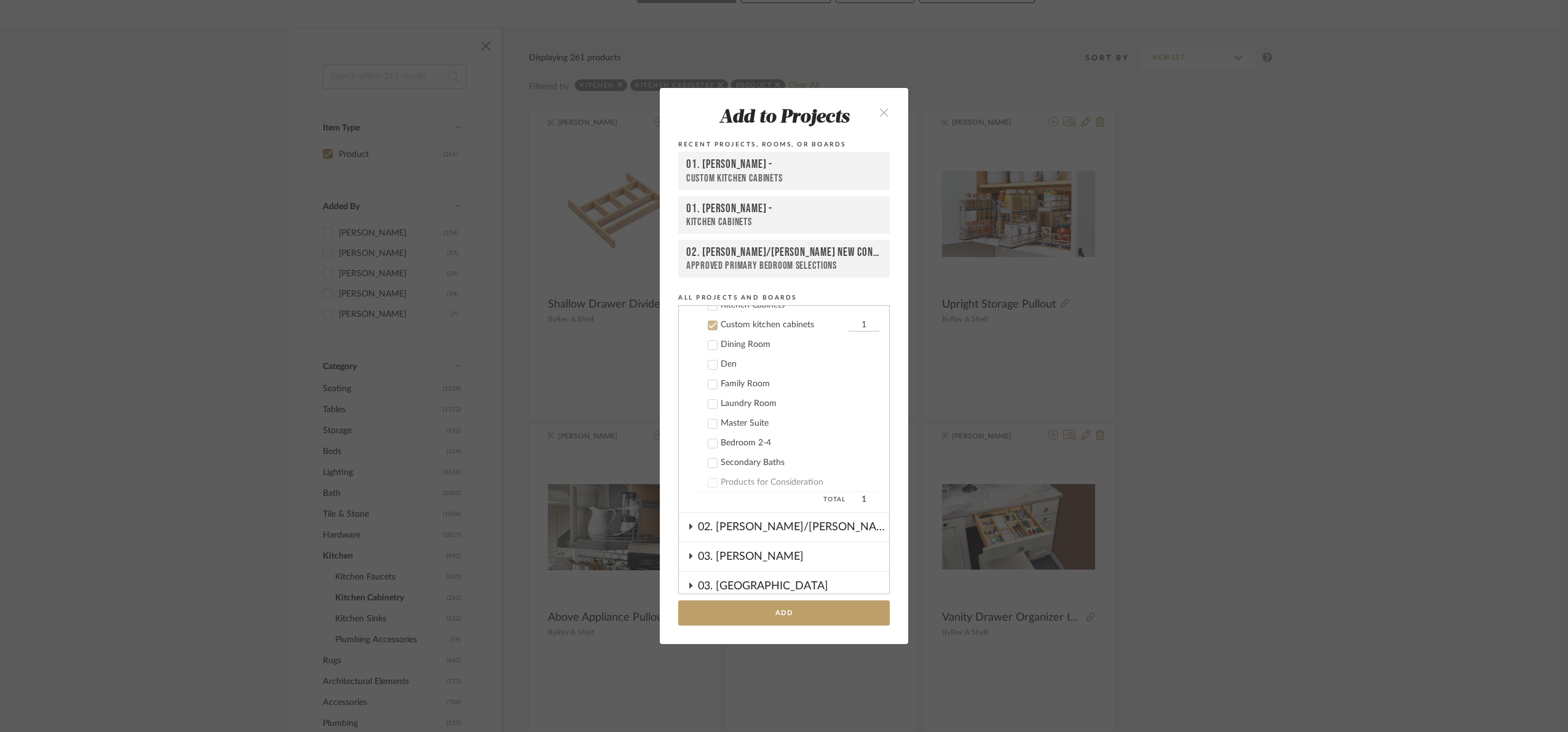
scroll to position [216, 0]
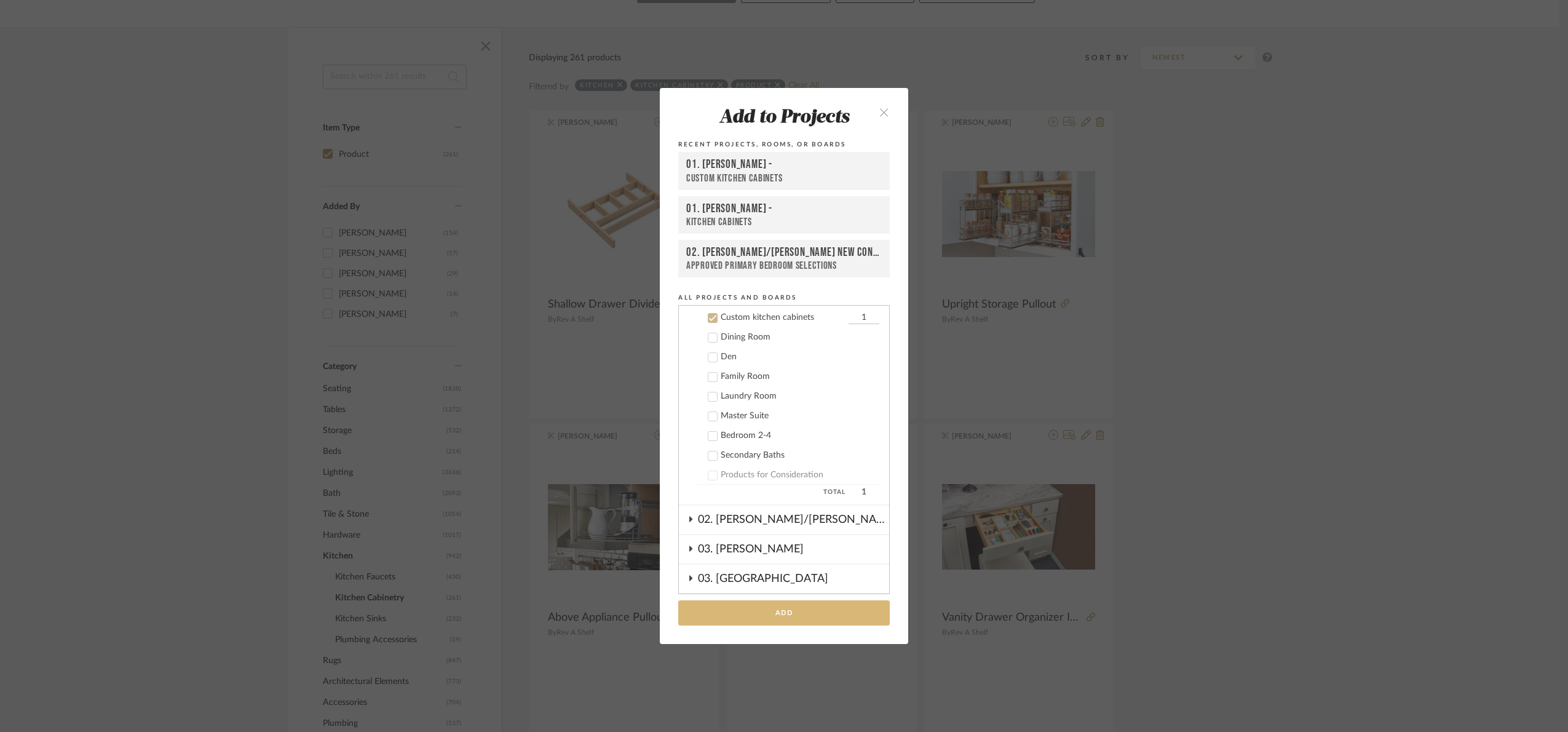
click at [811, 614] on button "Add" at bounding box center [784, 612] width 212 height 25
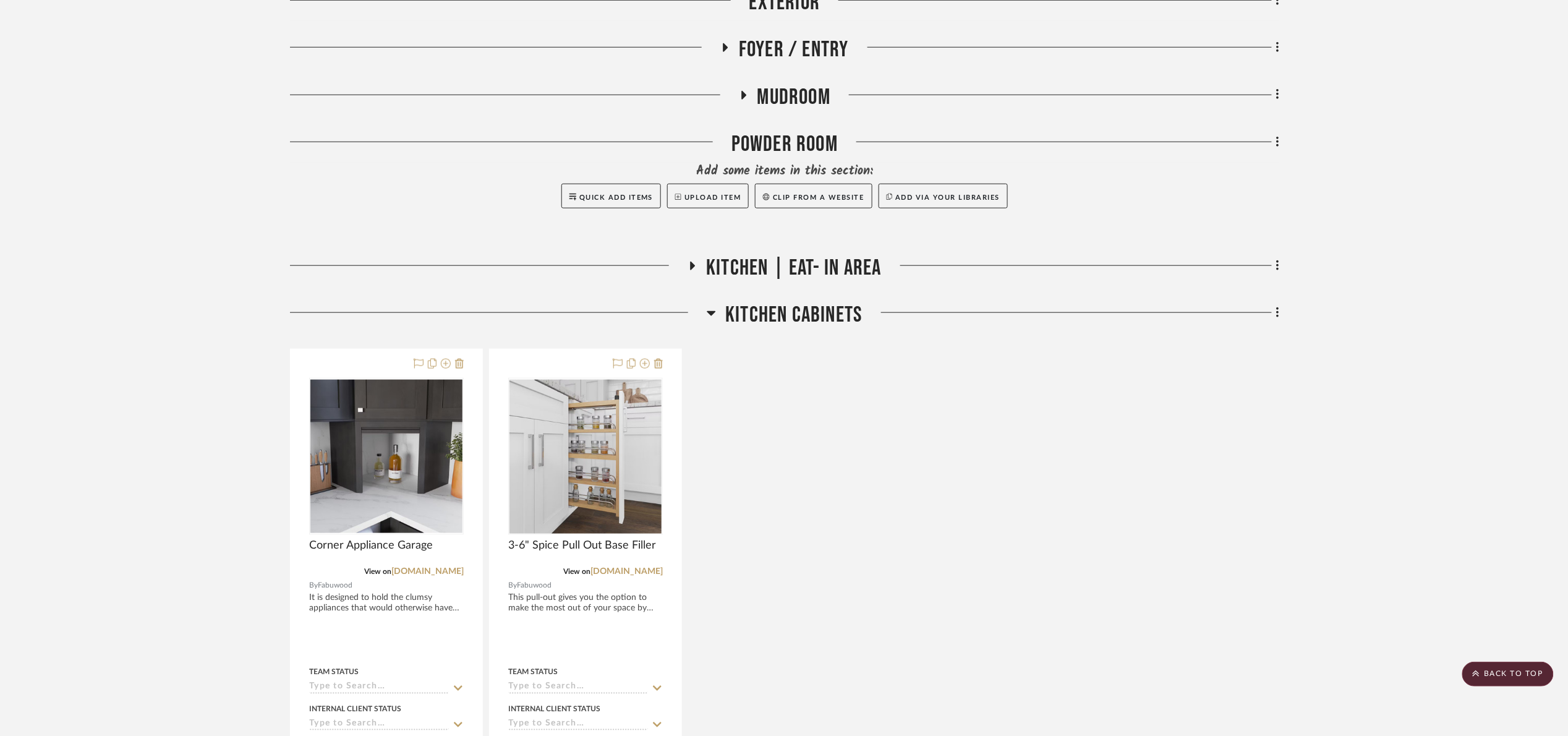
scroll to position [464, 0]
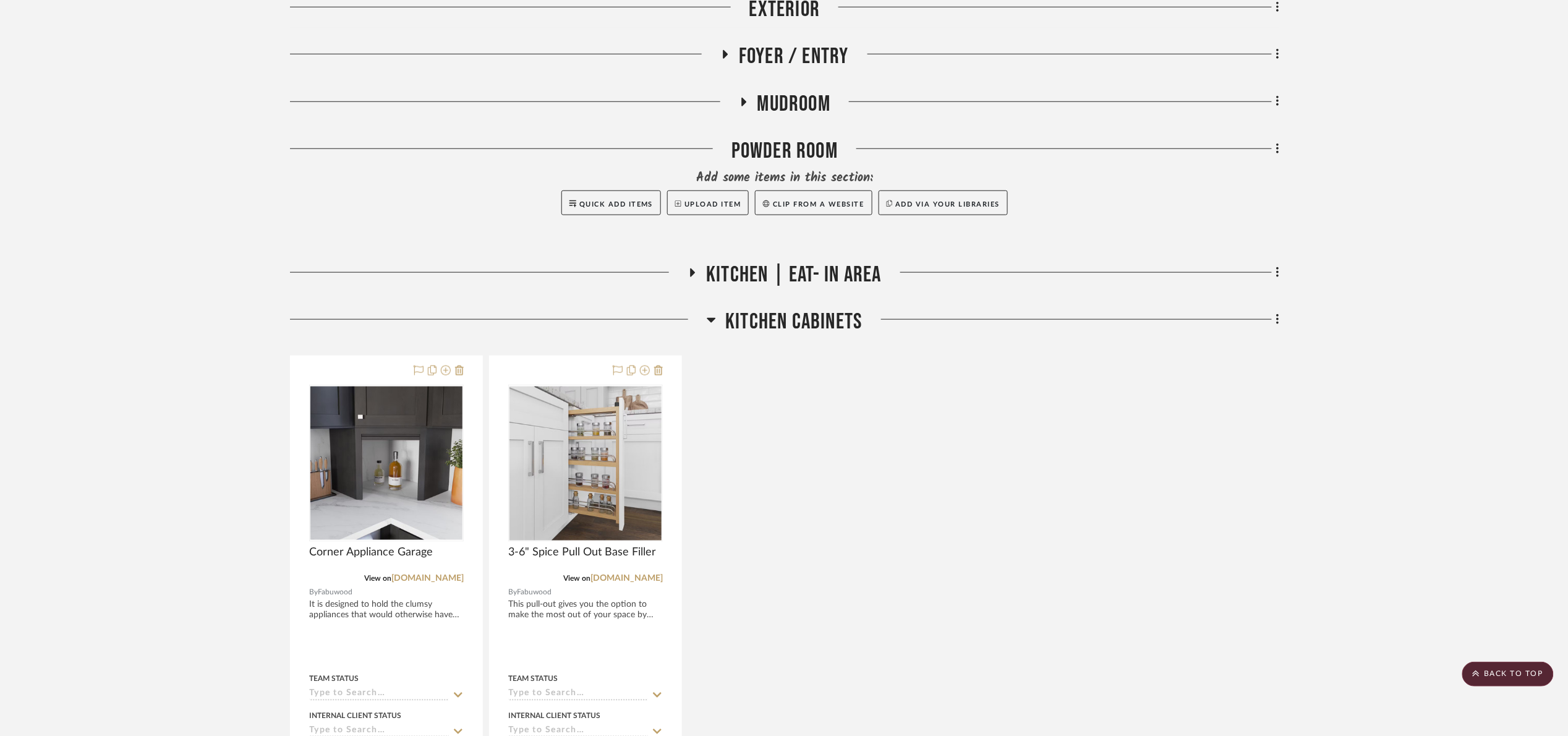
click at [822, 324] on span "Kitchen Cabinets" at bounding box center [794, 321] width 137 height 27
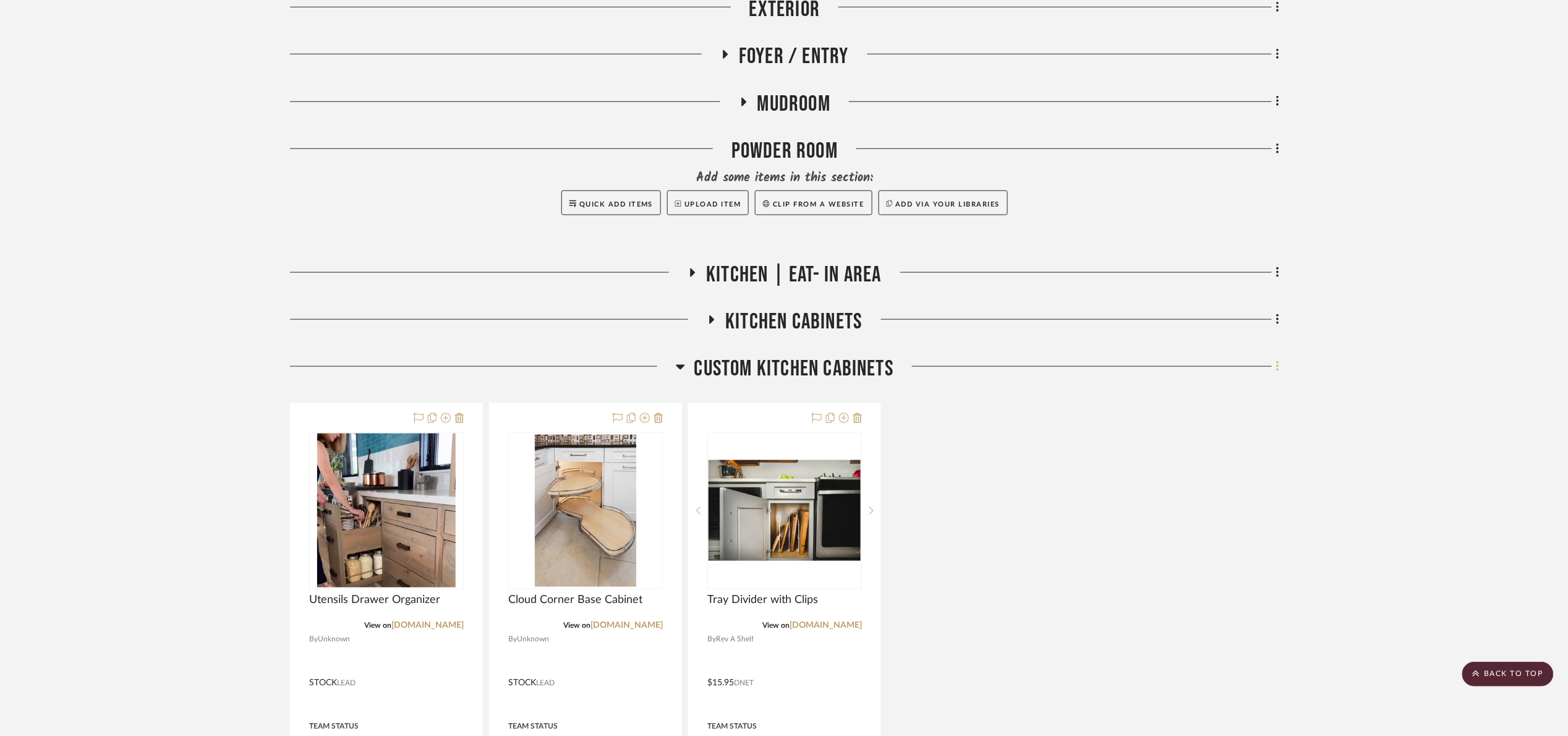
click at [1274, 366] on fa-icon at bounding box center [1276, 368] width 8 height 20
click at [825, 320] on div at bounding box center [784, 368] width 1568 height 736
click at [785, 361] on span "Custom kitchen cabinets" at bounding box center [794, 369] width 200 height 27
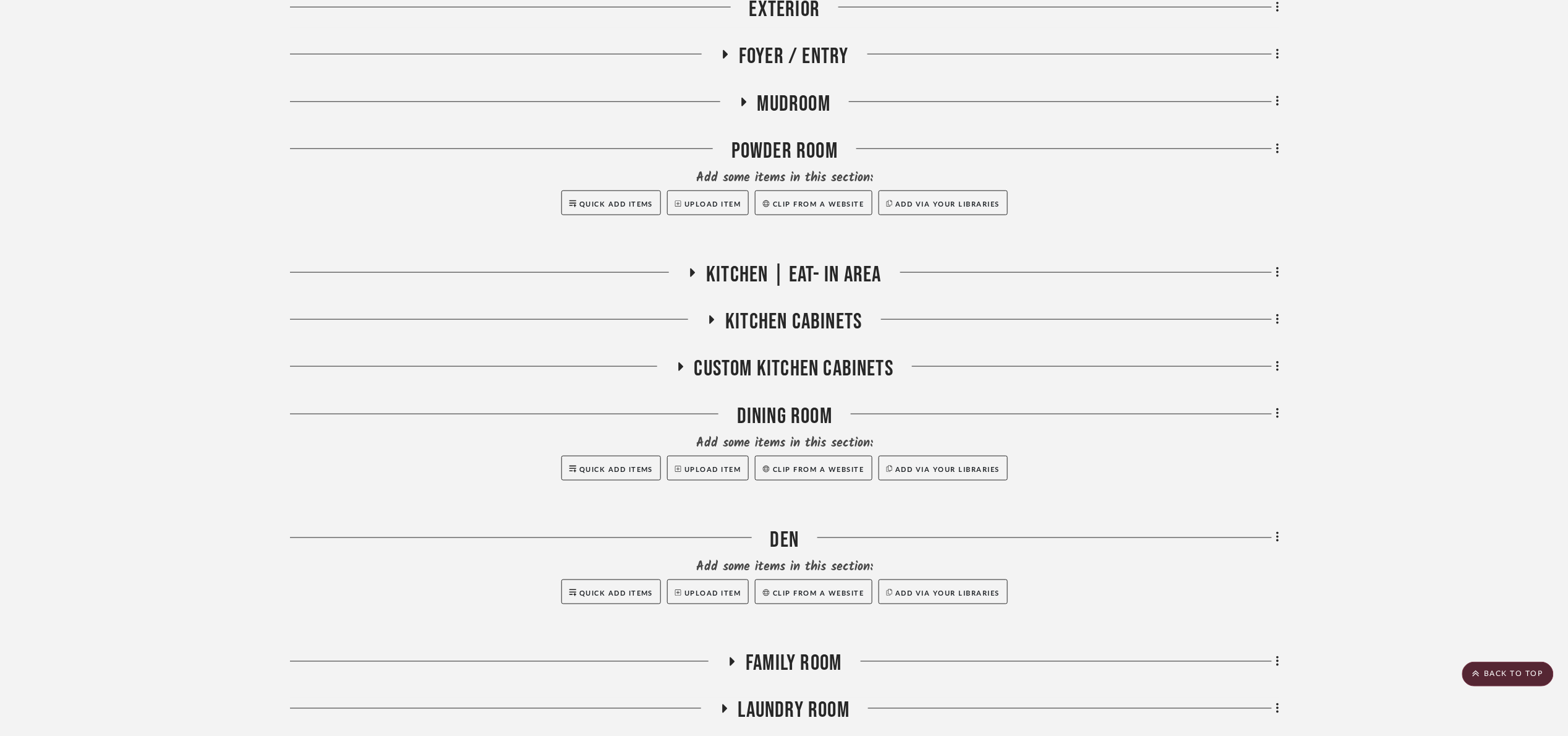
click at [803, 319] on span "Kitchen Cabinets" at bounding box center [794, 321] width 137 height 27
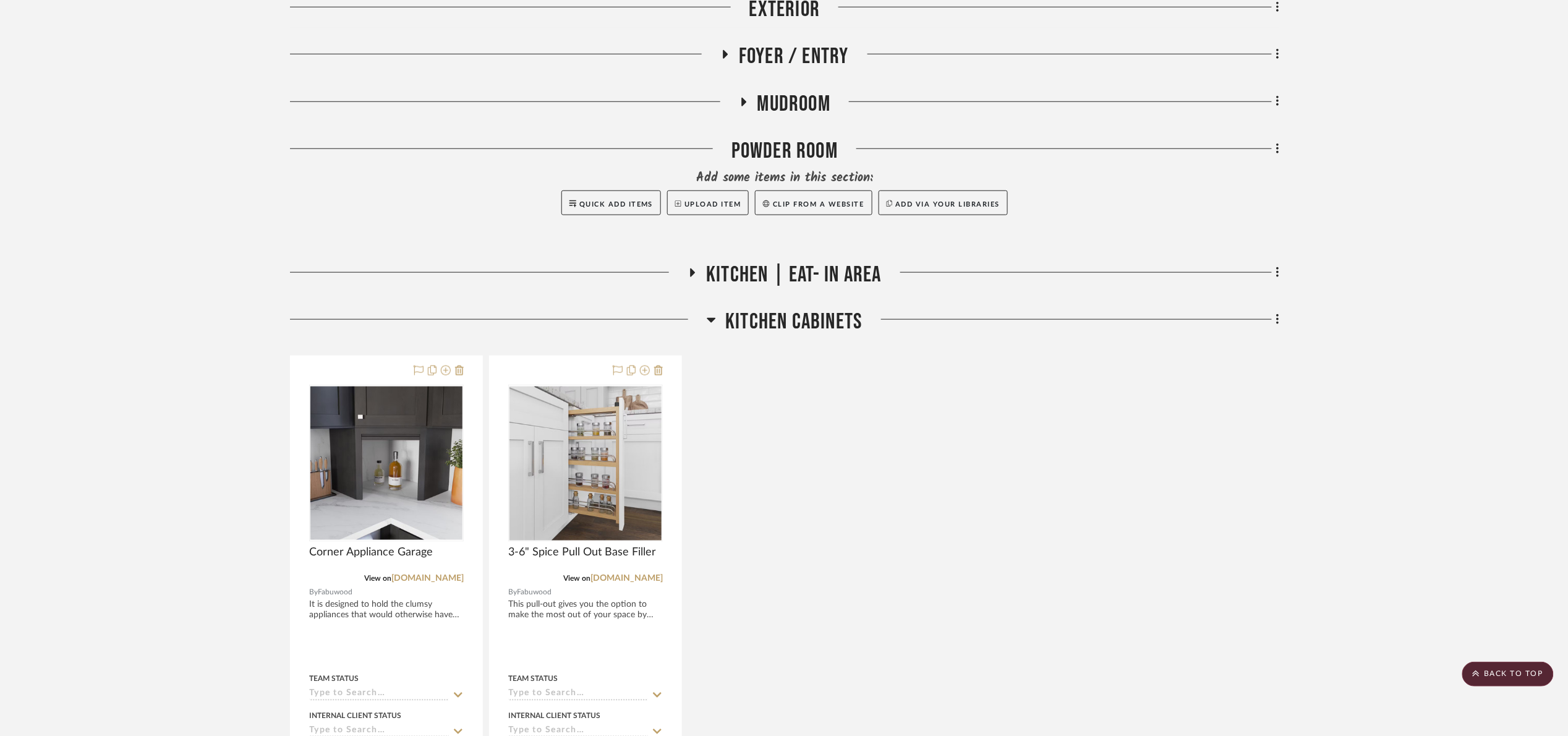
click at [805, 320] on span "Kitchen Cabinets" at bounding box center [794, 321] width 137 height 27
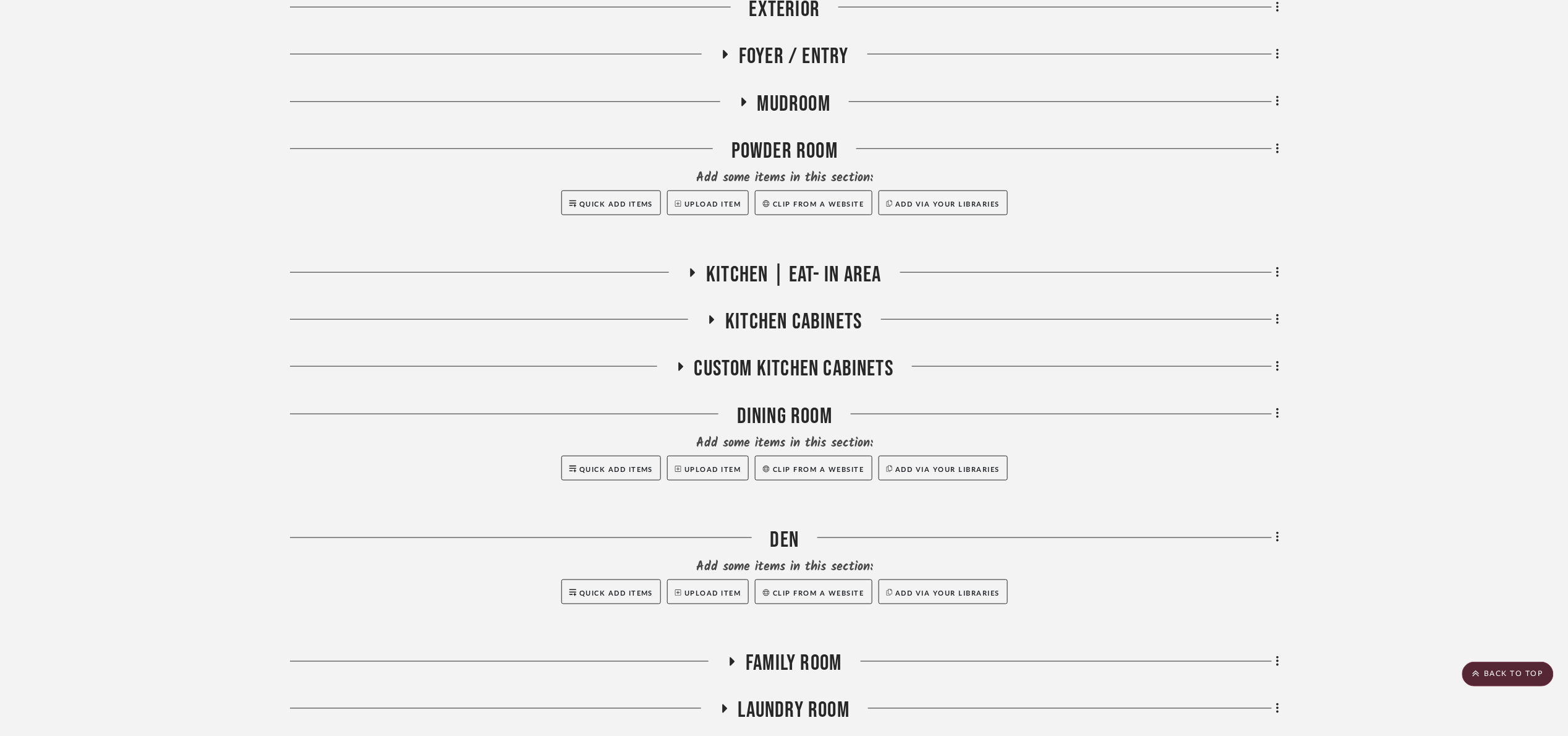
click at [794, 319] on span "Kitchen Cabinets" at bounding box center [794, 321] width 137 height 27
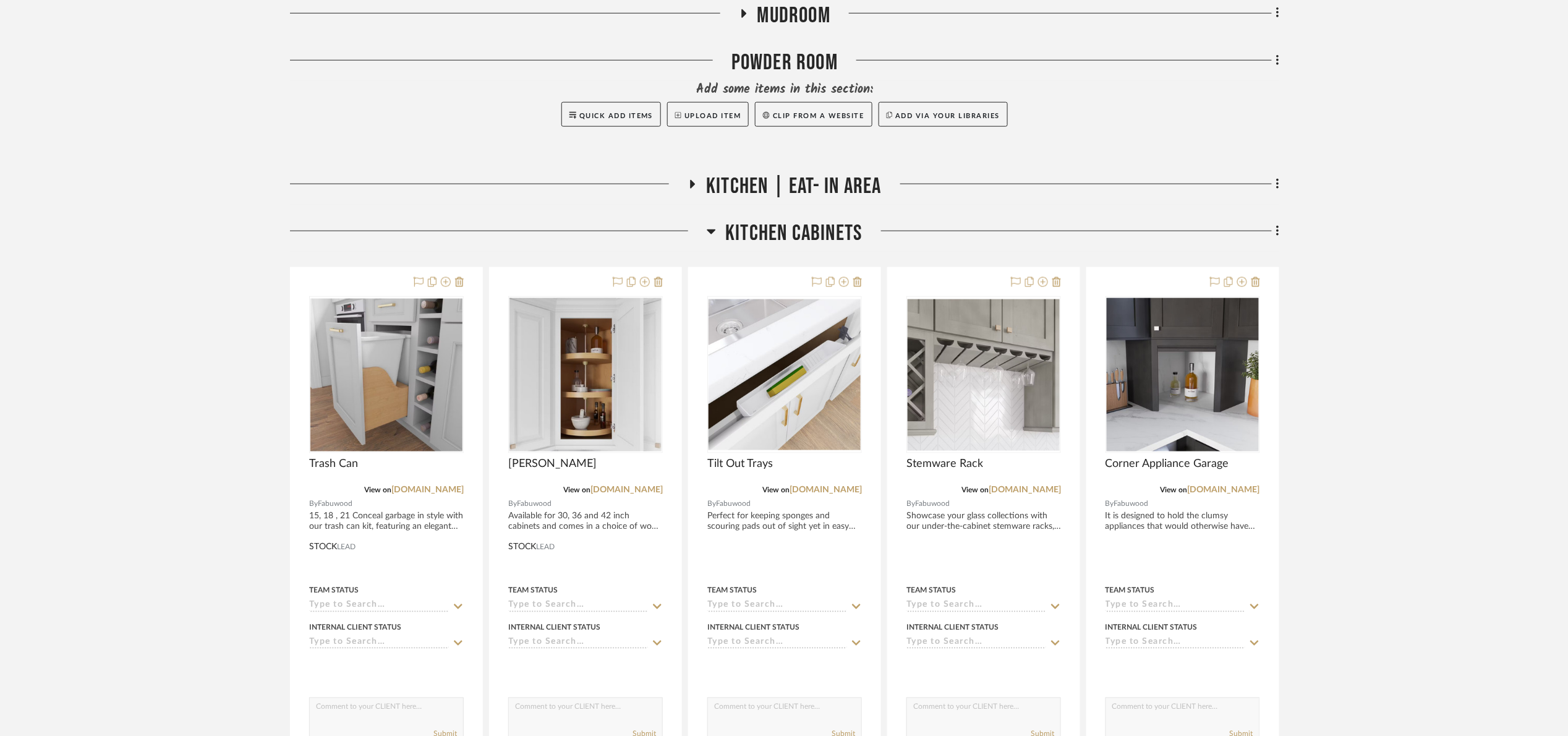
scroll to position [556, 0]
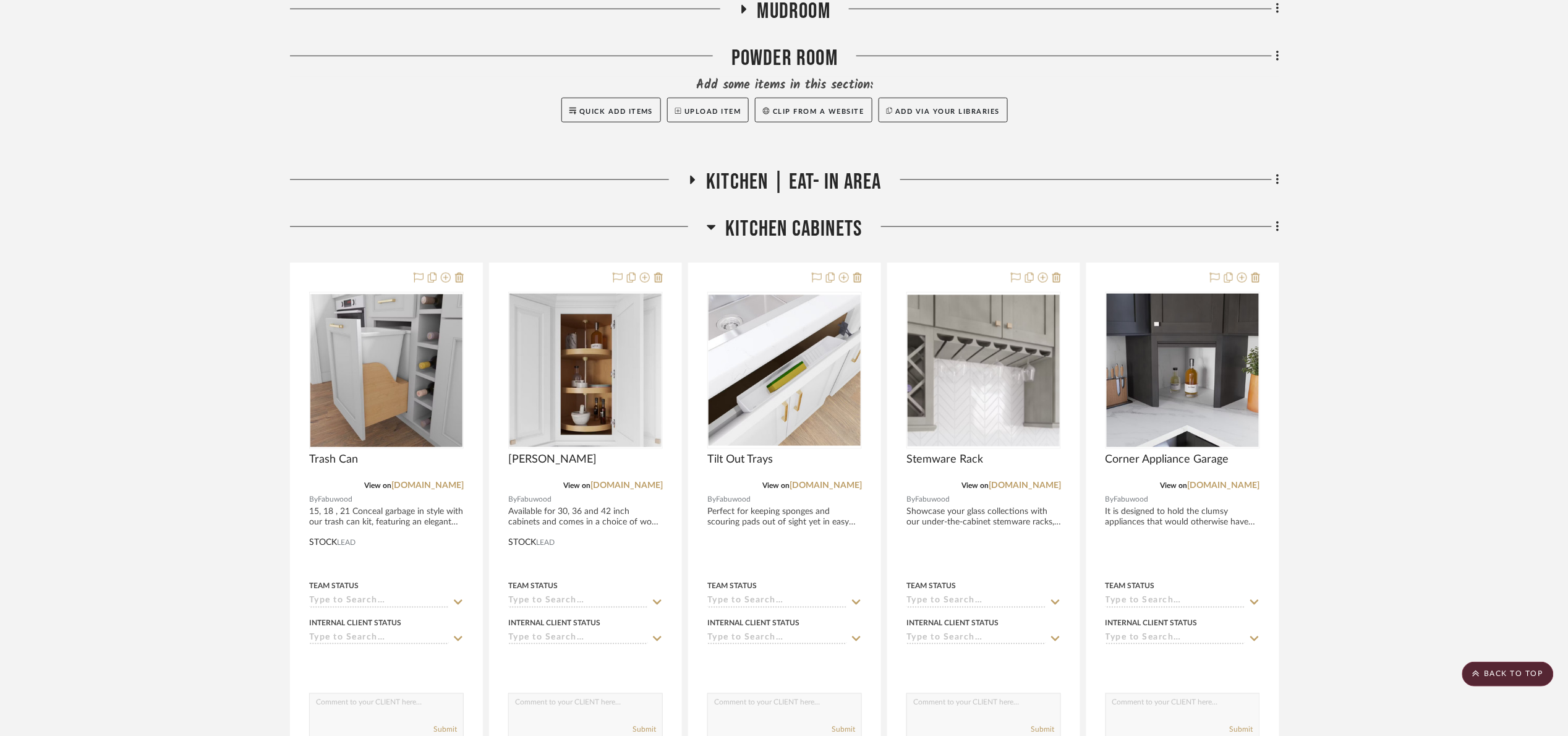
click at [1272, 230] on fa-icon at bounding box center [1276, 228] width 8 height 20
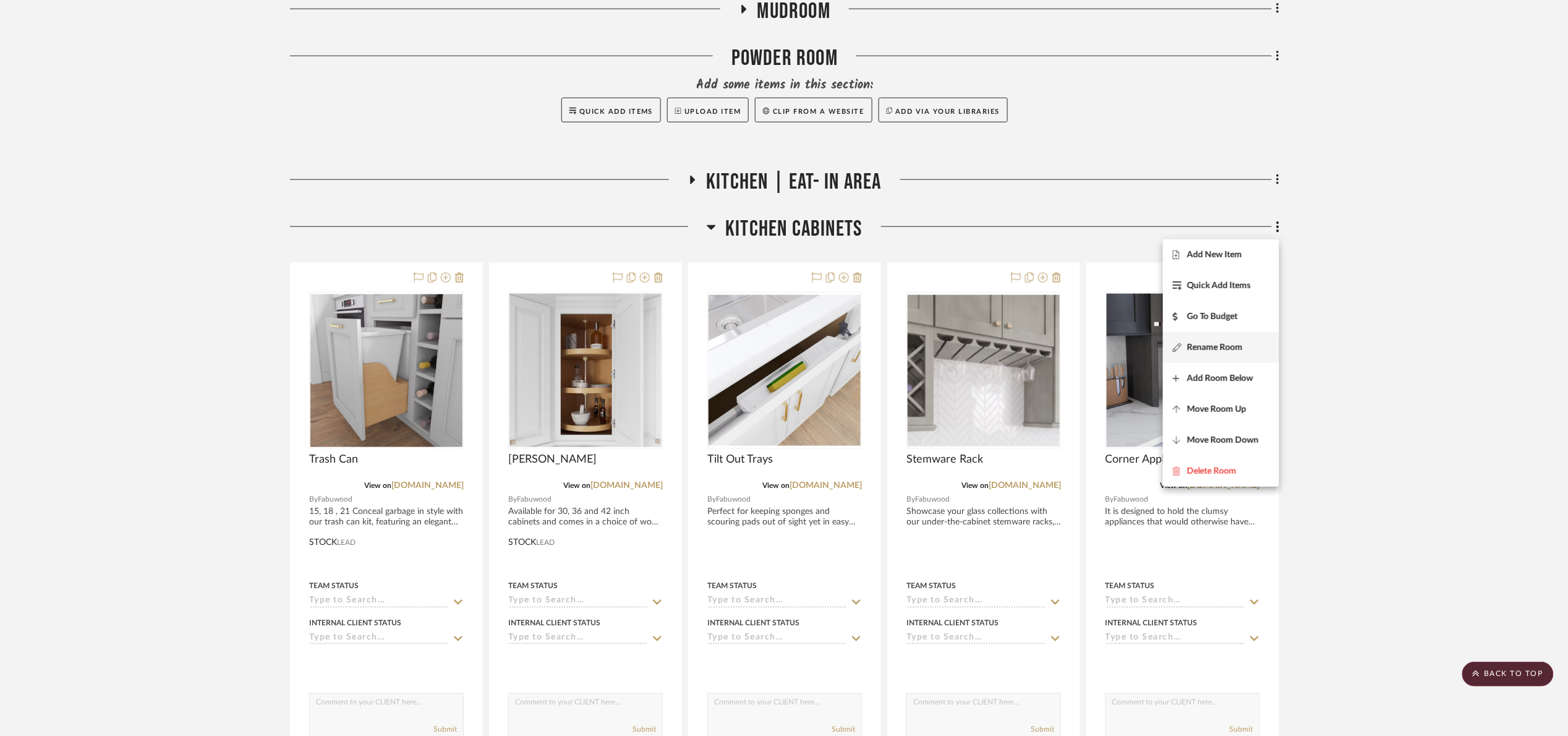
click at [1231, 344] on span "Rename Room" at bounding box center [1215, 347] width 56 height 11
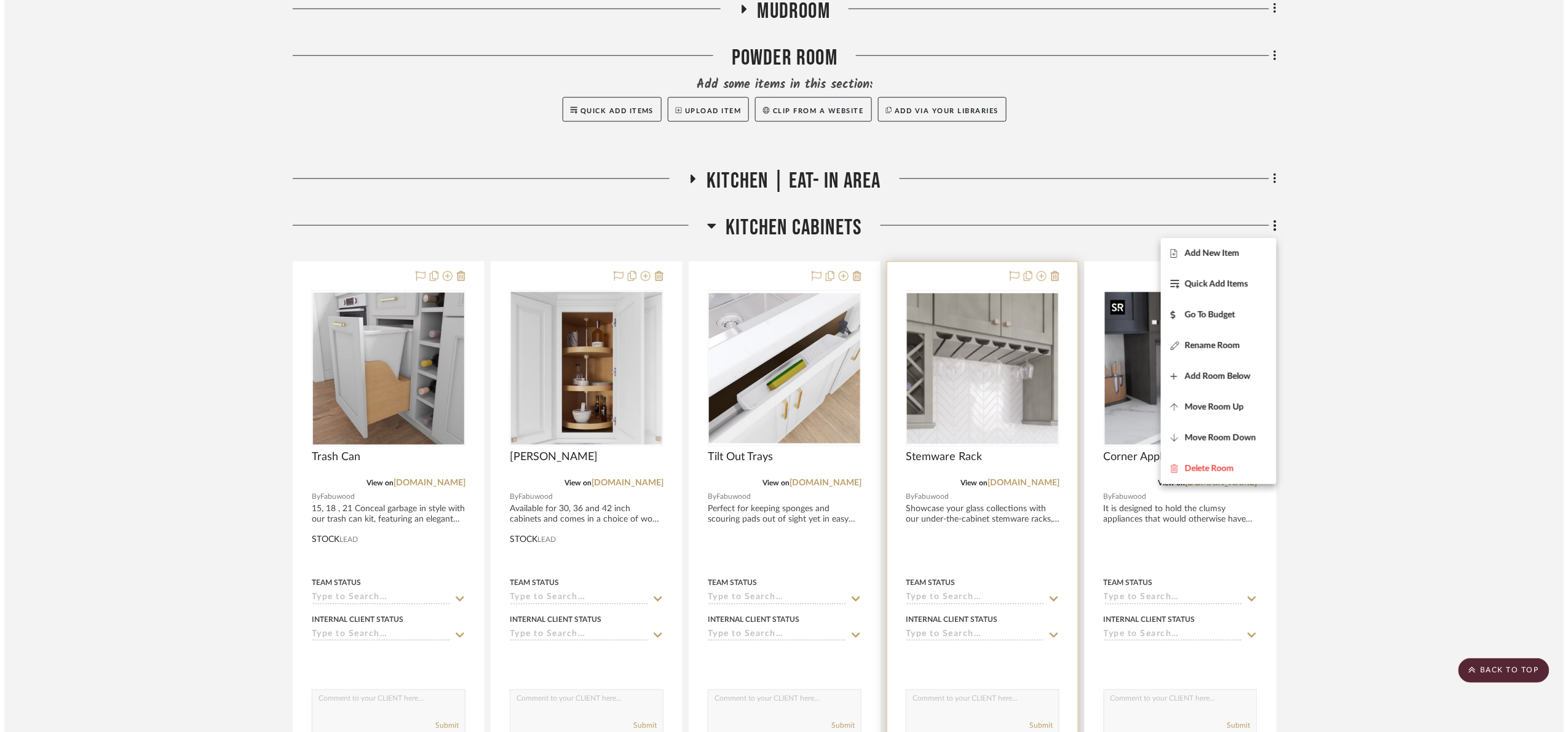
scroll to position [0, 0]
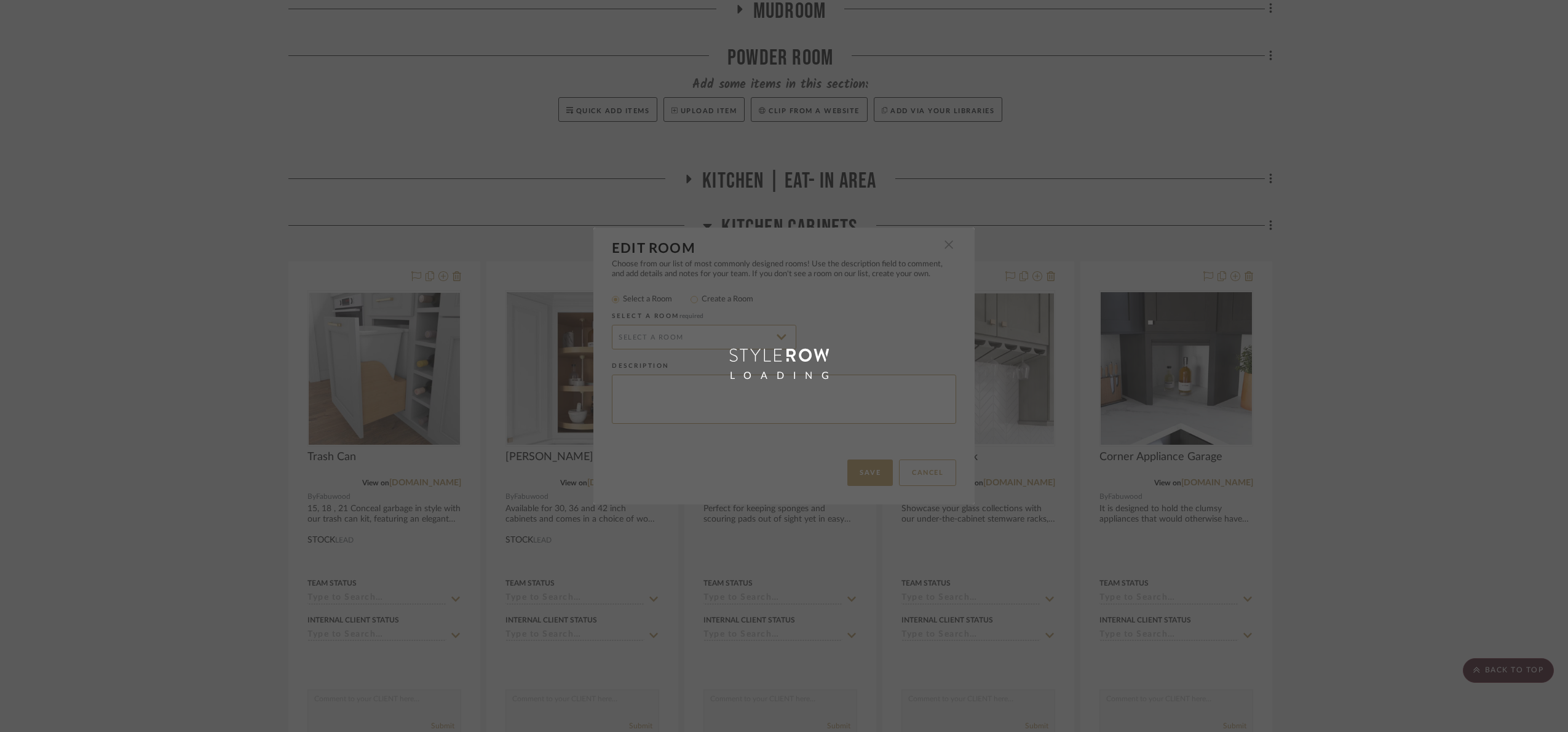
radio input "false"
radio input "true"
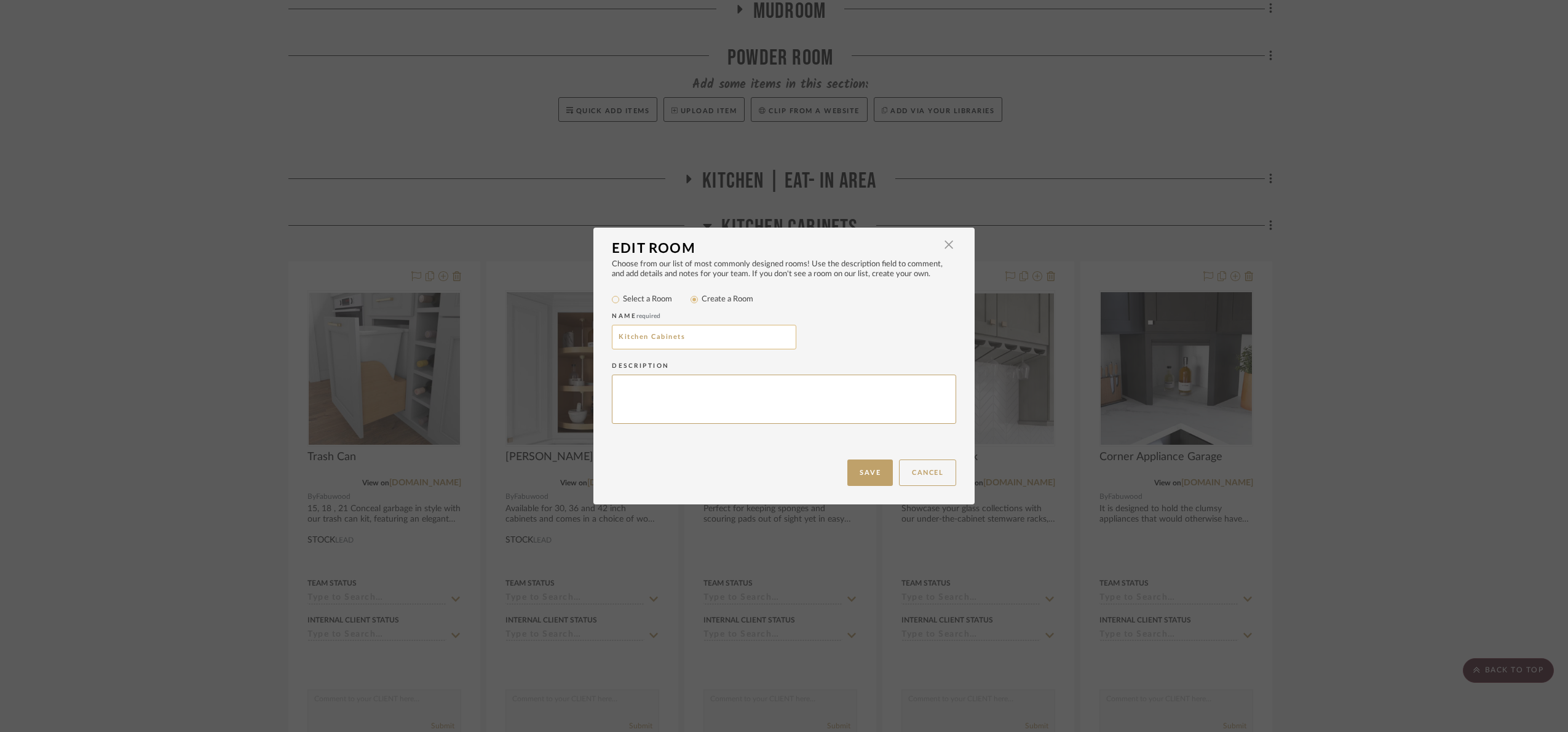
click at [614, 344] on input "Kitchen Cabinets" at bounding box center [704, 337] width 184 height 25
type input "Semi custom kitchen Cabinets"
click at [867, 481] on button "Save" at bounding box center [870, 473] width 45 height 26
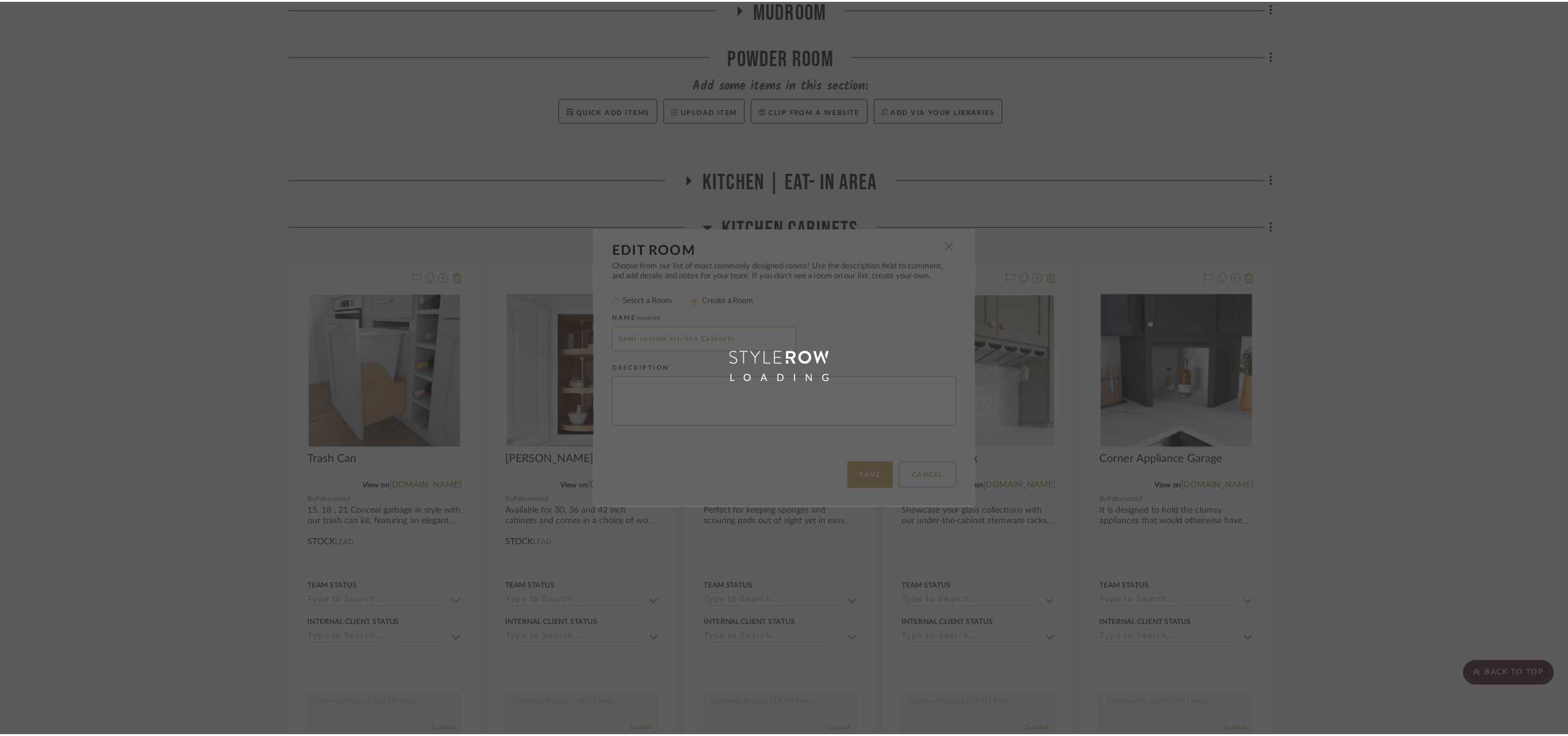
scroll to position [556, 0]
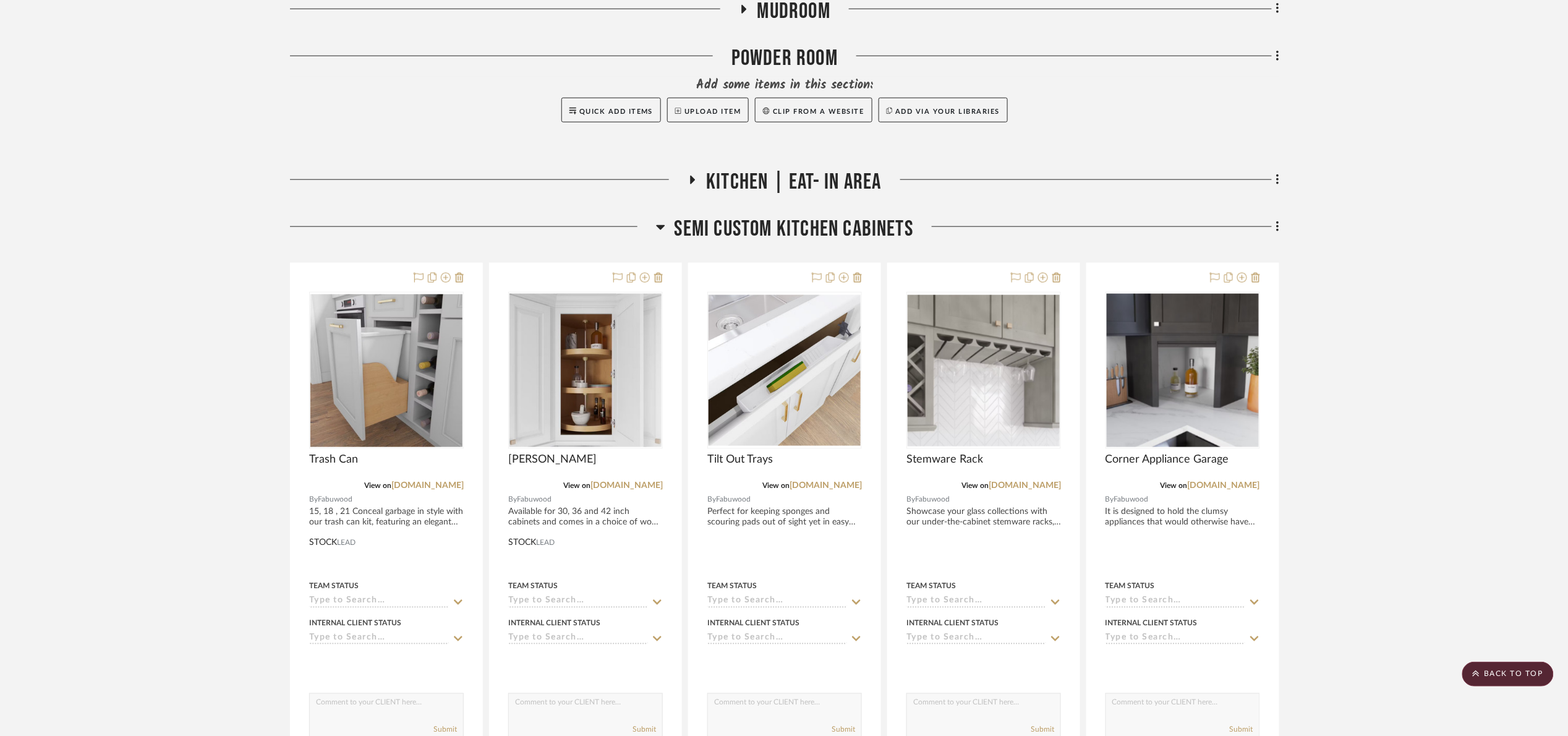
click at [785, 233] on span "Semi custom kitchen Cabinets" at bounding box center [794, 229] width 239 height 27
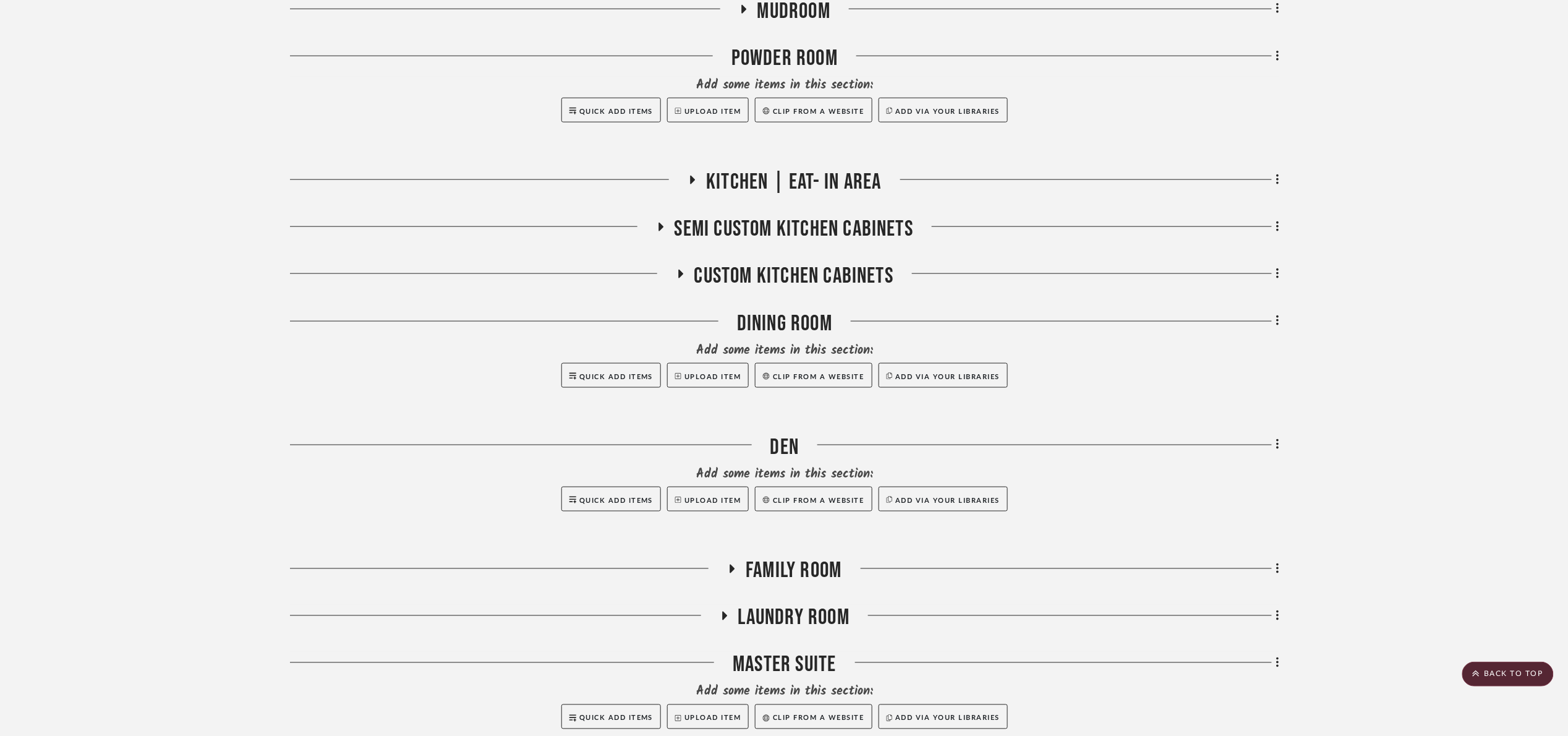
click at [815, 281] on span "Custom kitchen cabinets" at bounding box center [794, 276] width 200 height 27
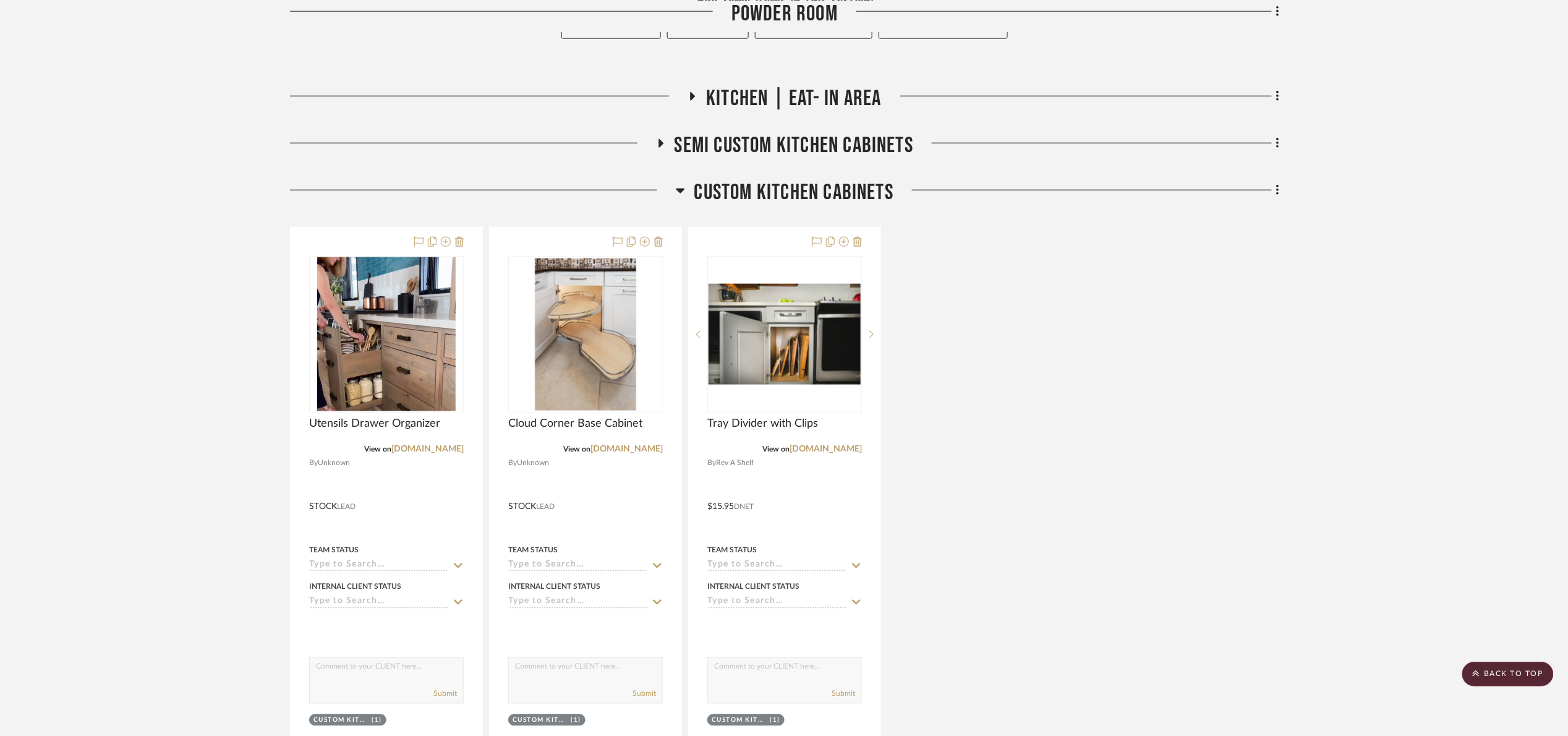
scroll to position [649, 0]
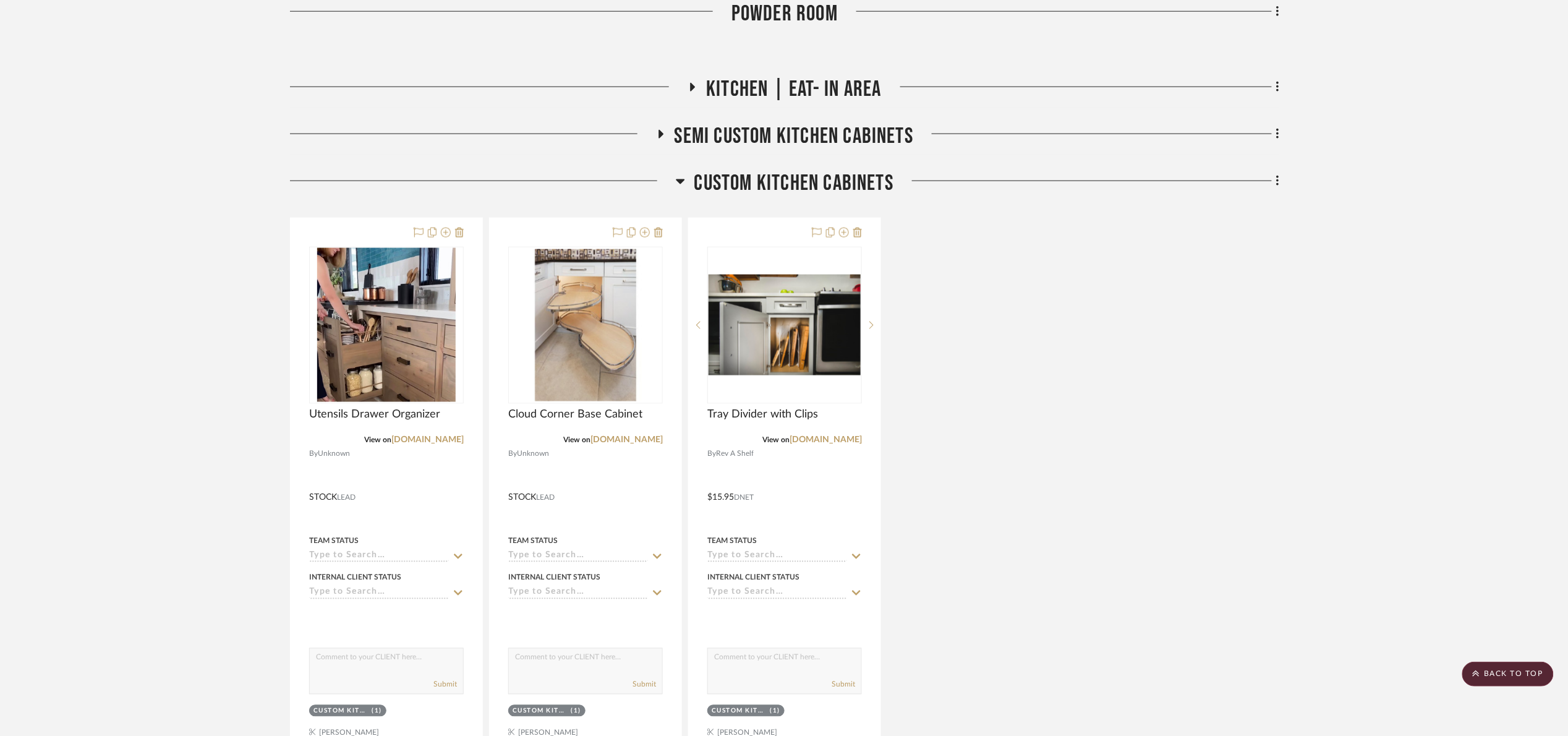
click at [784, 183] on span "Custom kitchen cabinets" at bounding box center [794, 184] width 200 height 27
